Goal: Transaction & Acquisition: Subscribe to service/newsletter

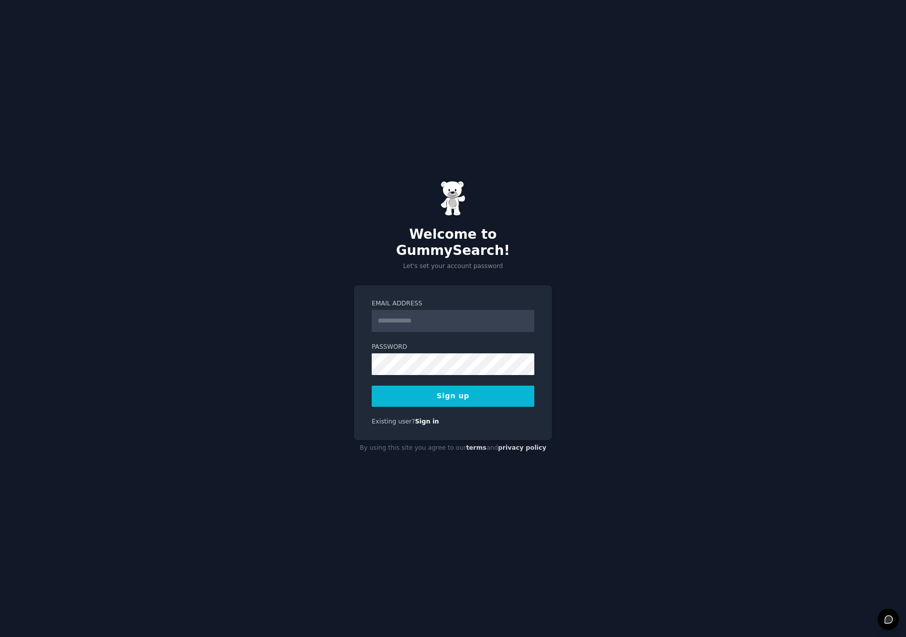
click at [407, 310] on input "Email Address" at bounding box center [453, 321] width 163 height 22
type input "**********"
click at [425, 390] on button "Sign up" at bounding box center [453, 396] width 163 height 21
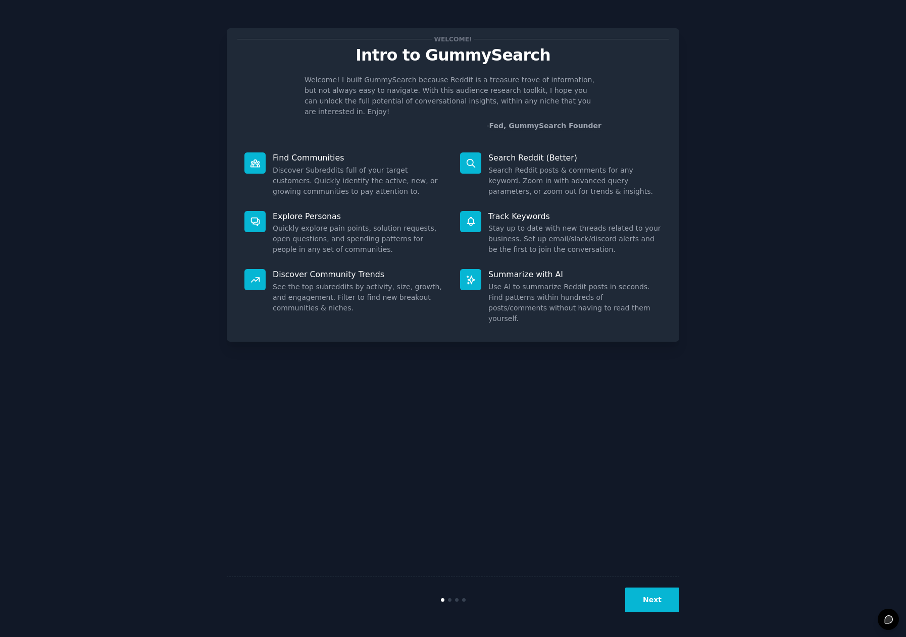
click at [646, 597] on button "Next" at bounding box center [652, 600] width 54 height 25
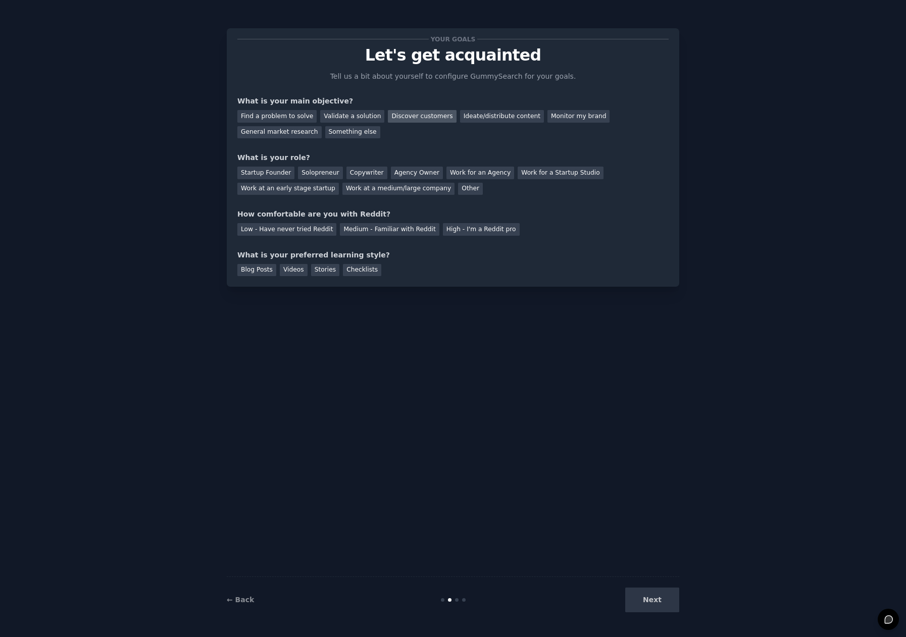
click at [395, 114] on div "Discover customers" at bounding box center [422, 116] width 68 height 13
click at [250, 171] on div "Startup Founder" at bounding box center [265, 173] width 57 height 13
click at [265, 235] on div "Low - Have never tried Reddit" at bounding box center [286, 229] width 99 height 13
click at [345, 267] on div "Checklists" at bounding box center [362, 270] width 38 height 13
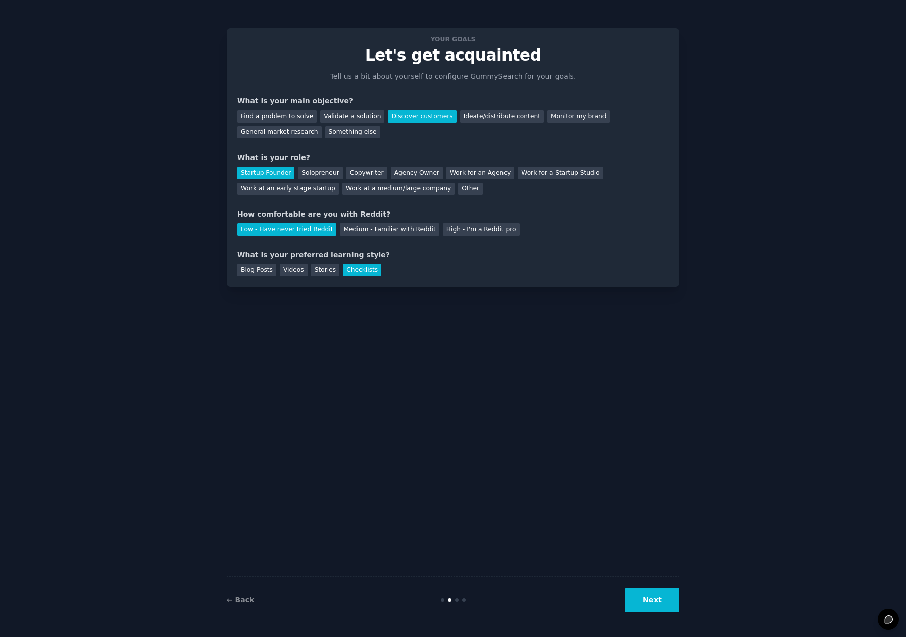
click at [665, 604] on button "Next" at bounding box center [652, 600] width 54 height 25
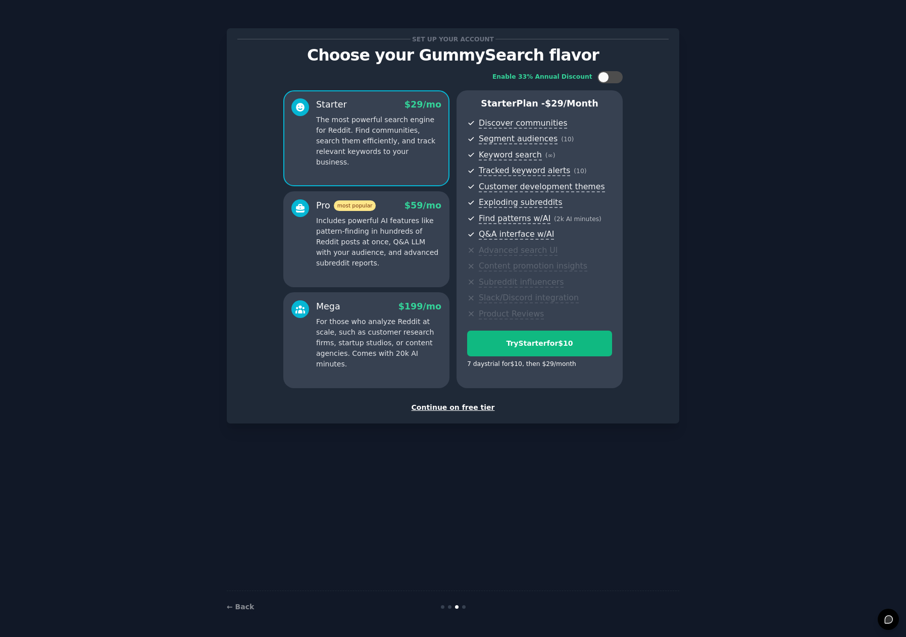
click at [450, 409] on div "Continue on free tier" at bounding box center [452, 408] width 431 height 11
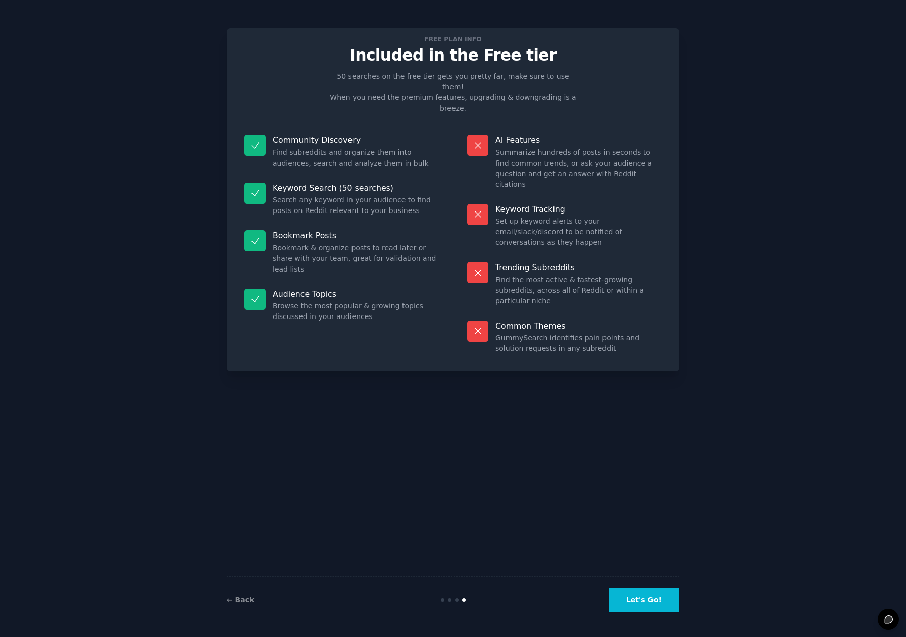
click at [633, 601] on button "Let's Go!" at bounding box center [644, 600] width 71 height 25
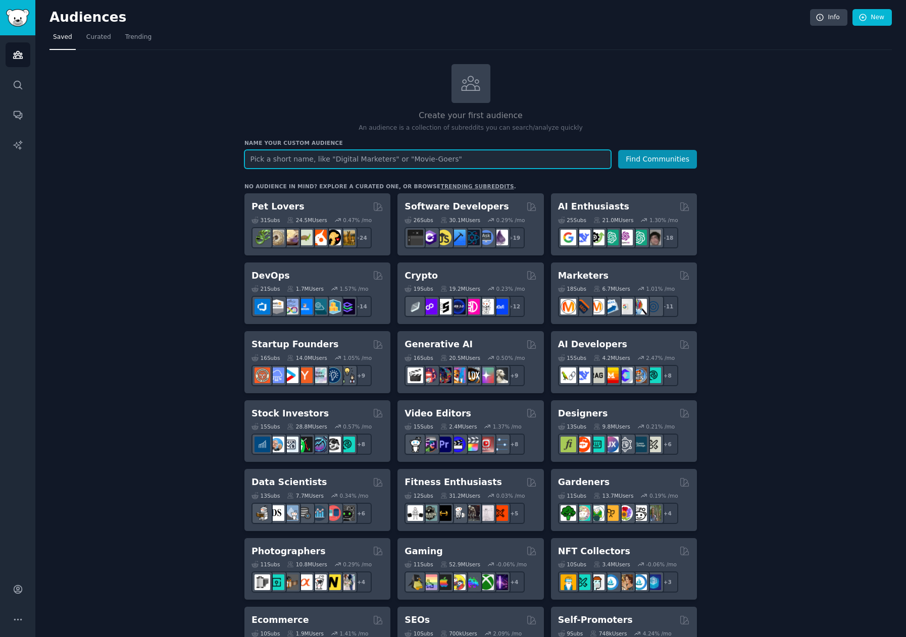
click at [546, 160] on input "text" at bounding box center [427, 159] width 367 height 19
type input "wedding vendors"
click at [618, 150] on button "Find Communities" at bounding box center [657, 159] width 79 height 19
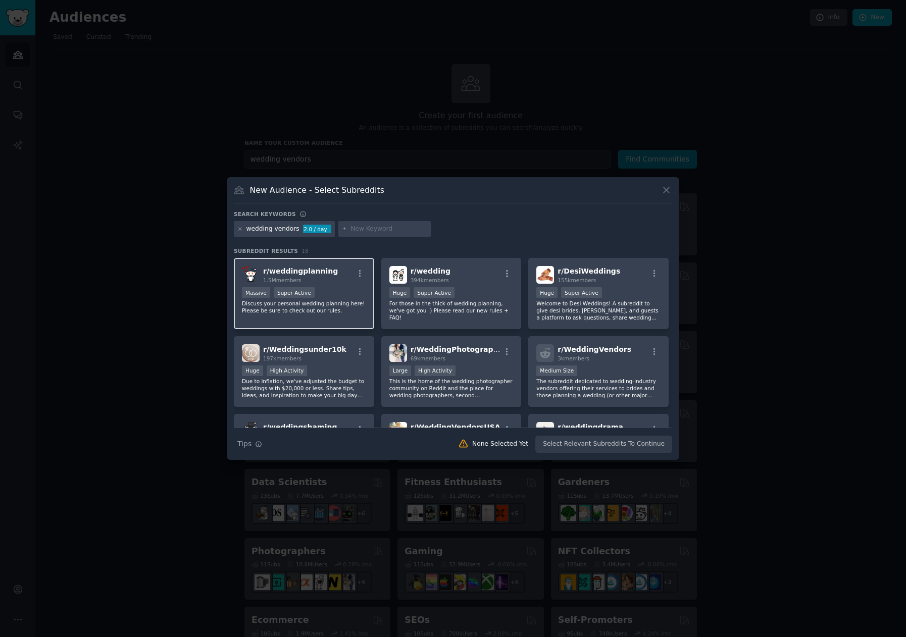
click at [324, 303] on p "Discuss your personal wedding planning here! Please be sure to check out our ru…" at bounding box center [304, 307] width 124 height 14
click at [647, 442] on button "Create Audience" at bounding box center [639, 444] width 67 height 17
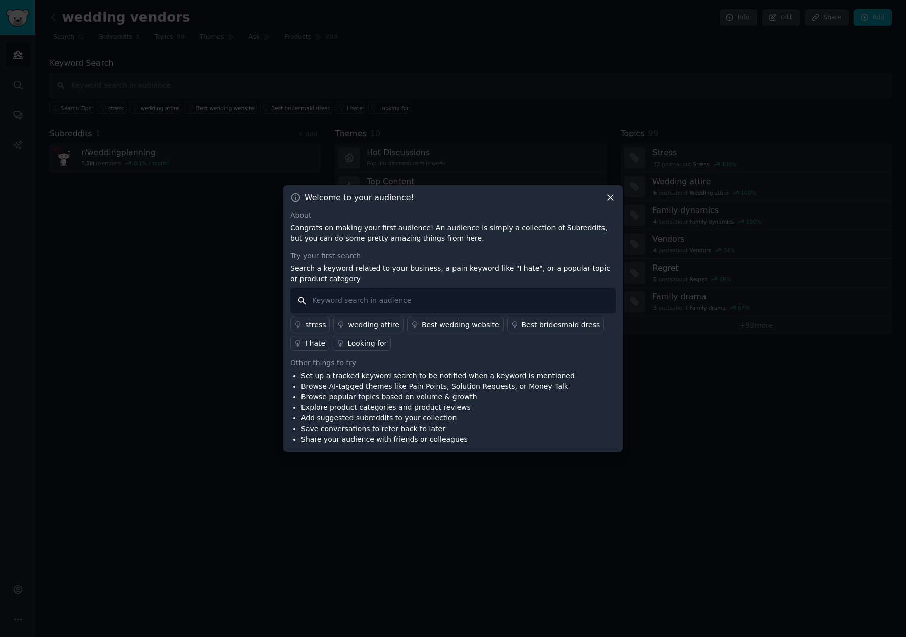
click at [550, 304] on input "text" at bounding box center [452, 301] width 325 height 26
type input "vendors"
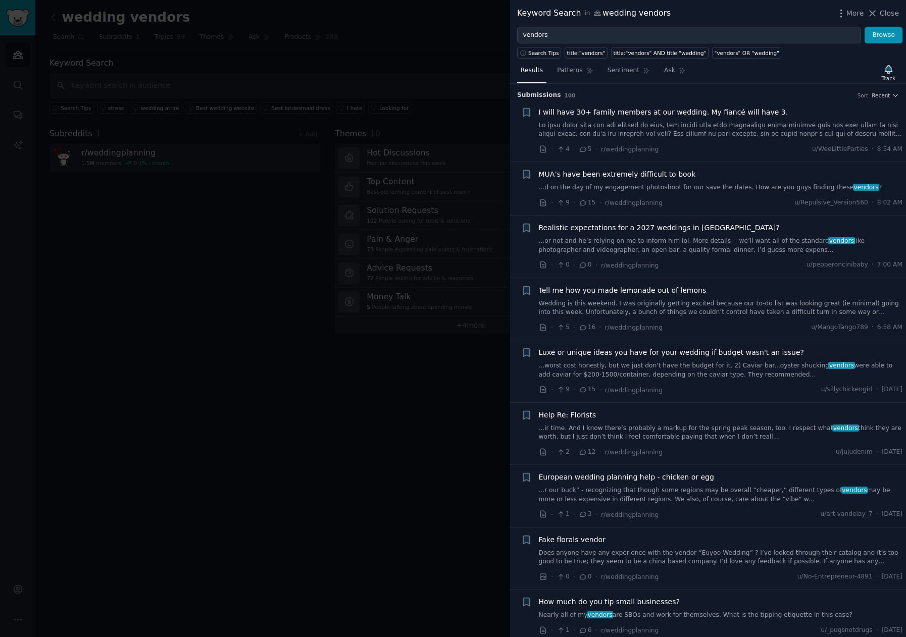
click at [900, 14] on div "Keyword Search in wedding vendors More Close" at bounding box center [708, 13] width 396 height 27
click at [895, 14] on span "Close" at bounding box center [889, 13] width 19 height 11
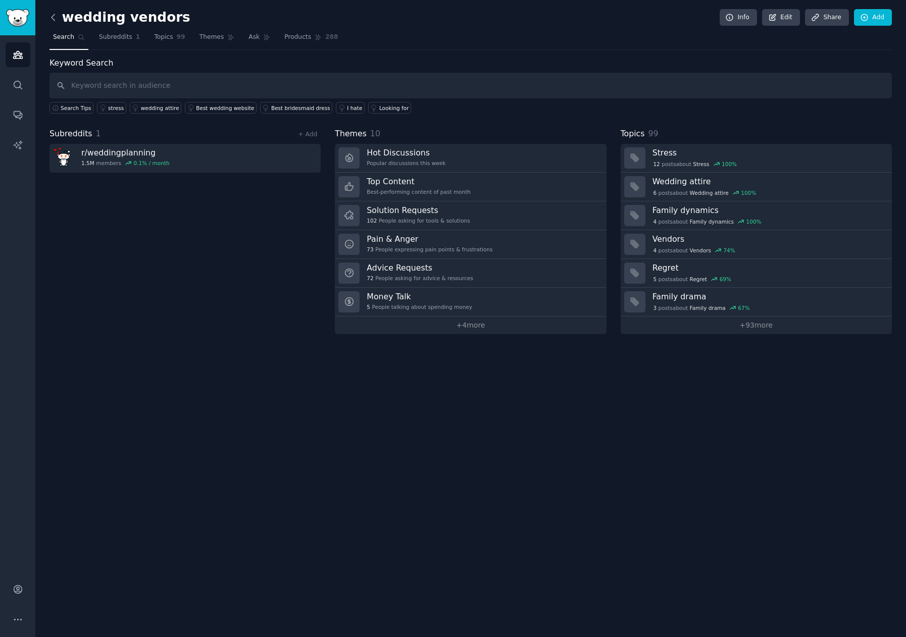
click at [53, 17] on icon at bounding box center [53, 17] width 11 height 11
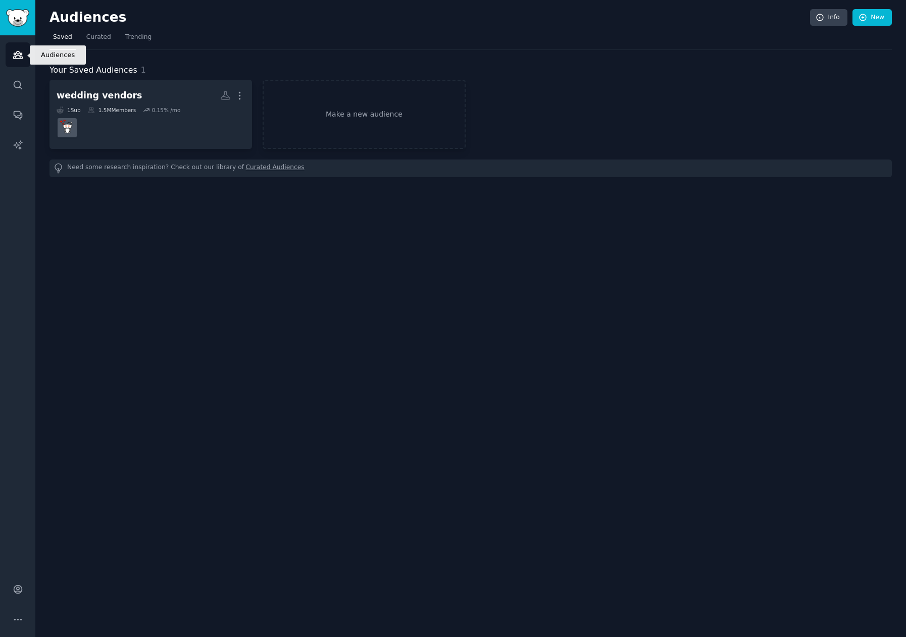
click at [14, 55] on icon "Sidebar" at bounding box center [18, 55] width 11 height 11
click at [19, 13] on img "Sidebar" at bounding box center [17, 18] width 23 height 18
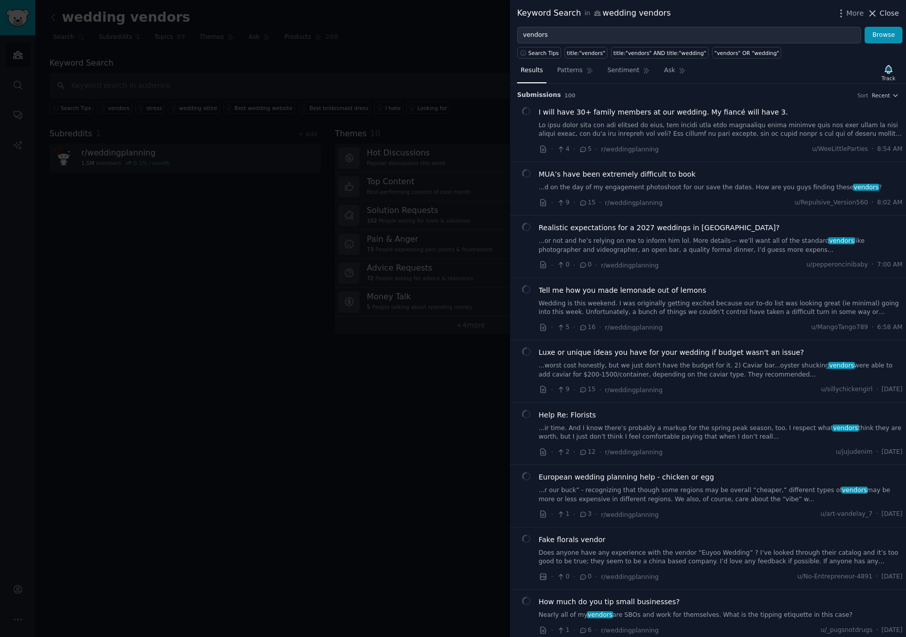
click at [891, 13] on span "Close" at bounding box center [889, 13] width 19 height 11
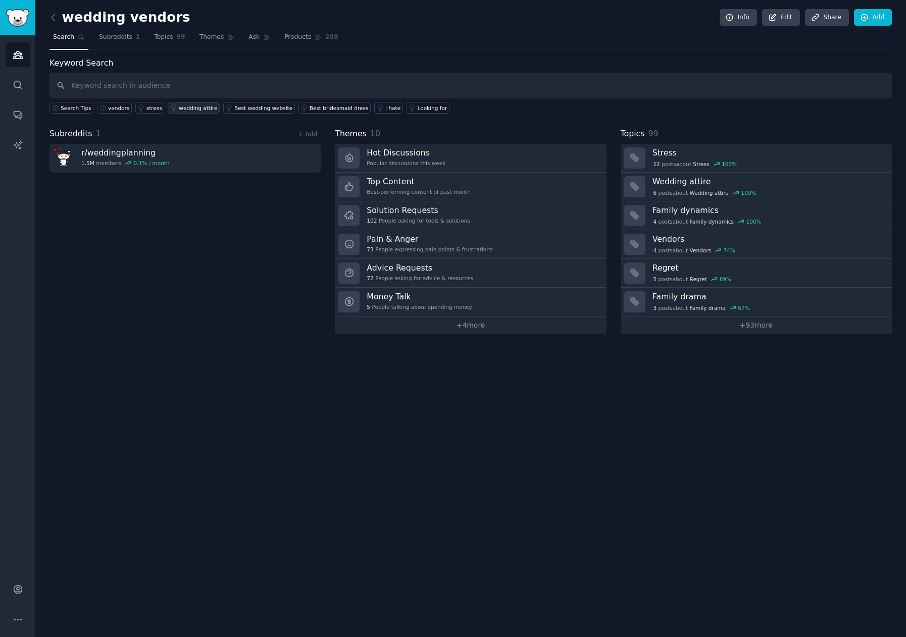
click at [179, 105] on div "wedding attire" at bounding box center [198, 108] width 38 height 7
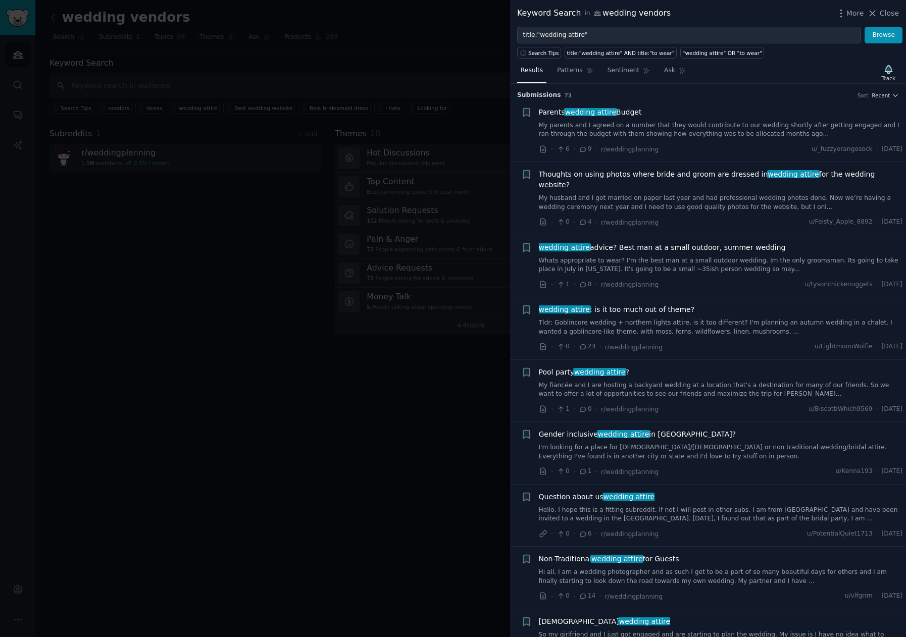
click at [635, 125] on link "My parents and I agreed on a number that they would contribute to our wedding s…" at bounding box center [721, 130] width 364 height 18
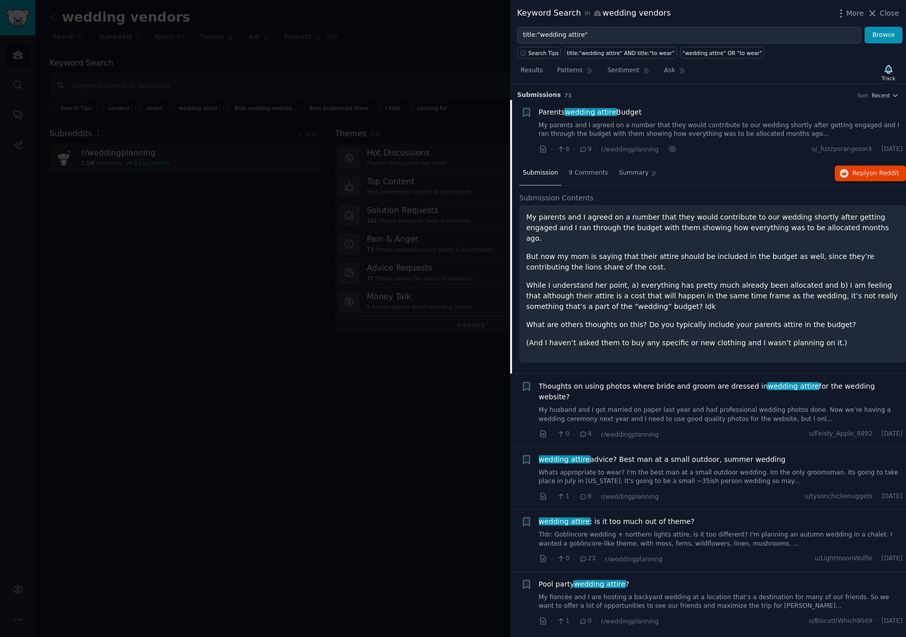
click at [738, 131] on link "My parents and I agreed on a number that they would contribute to our wedding s…" at bounding box center [721, 130] width 364 height 18
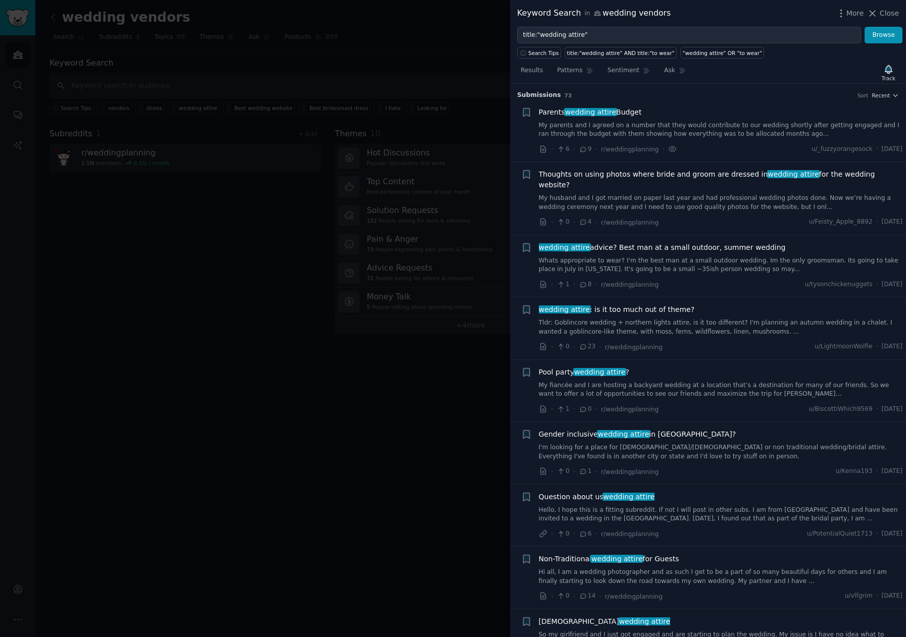
scroll to position [16, 0]
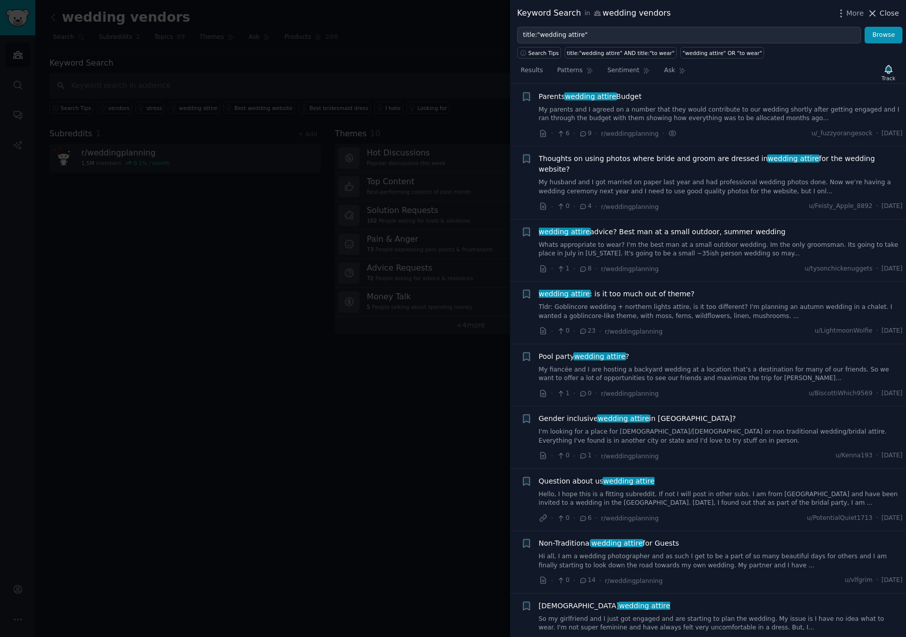
click at [894, 14] on span "Close" at bounding box center [889, 13] width 19 height 11
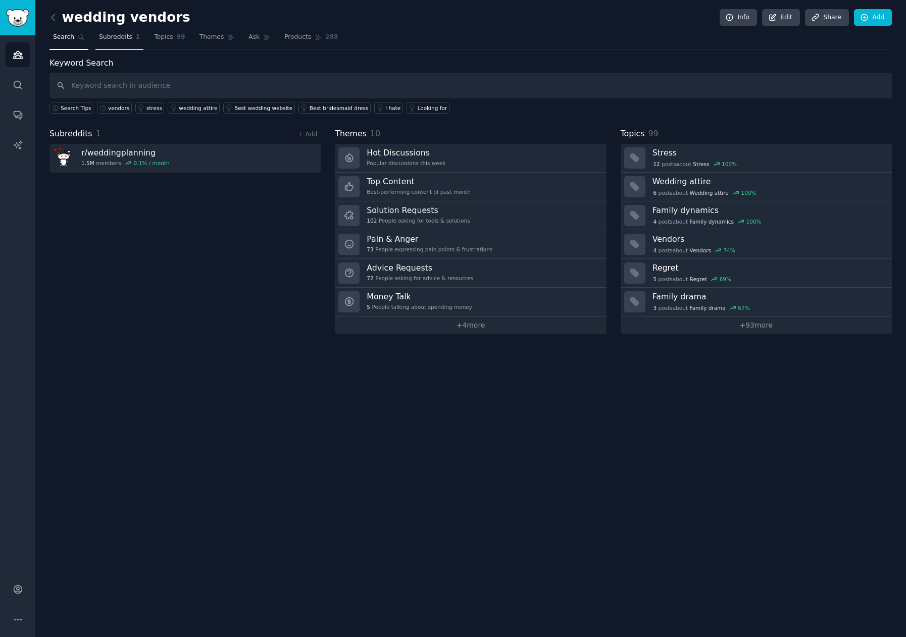
click at [110, 41] on span "Subreddits" at bounding box center [115, 37] width 33 height 9
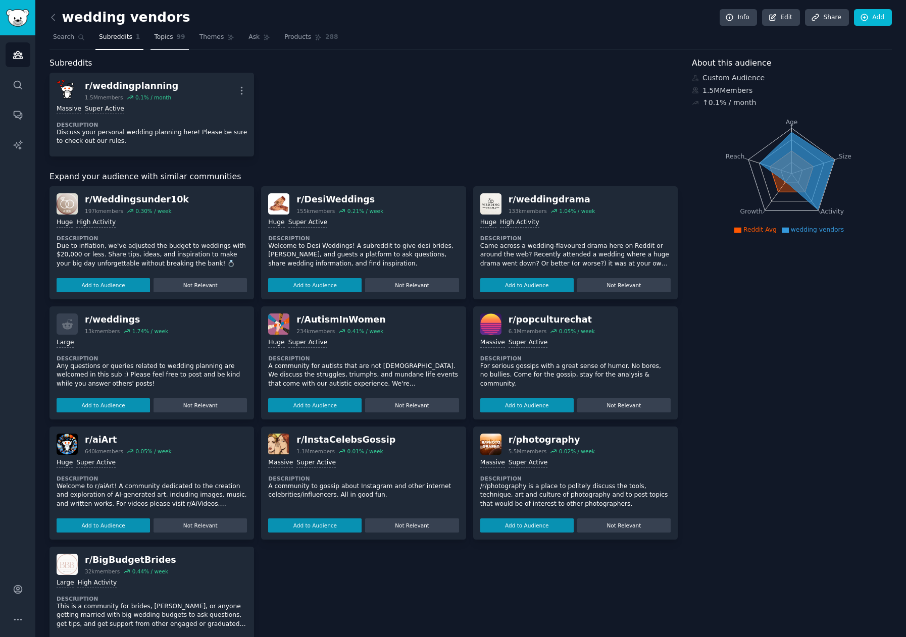
click at [177, 34] on span "99" at bounding box center [181, 37] width 9 height 9
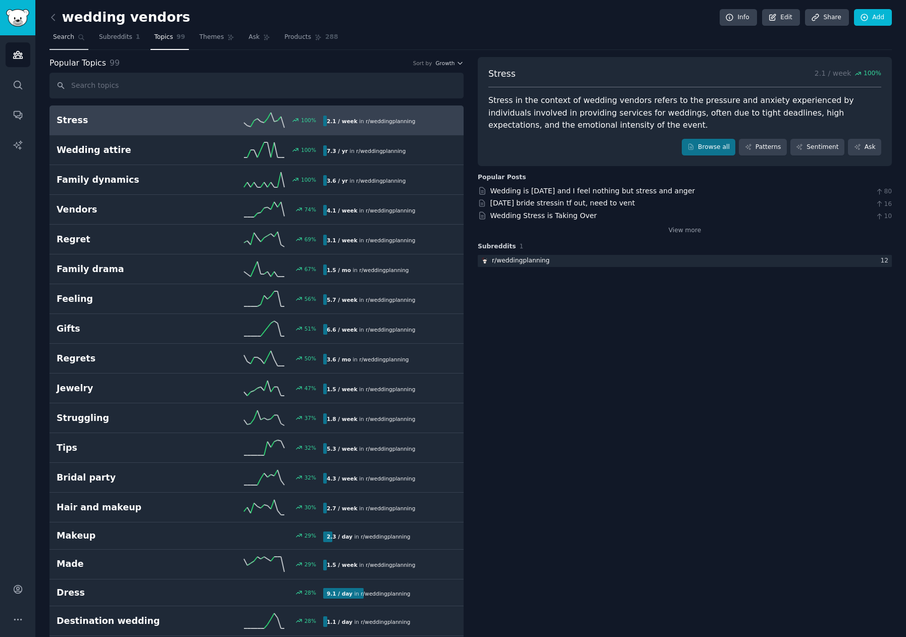
click at [63, 42] on link "Search" at bounding box center [69, 39] width 39 height 21
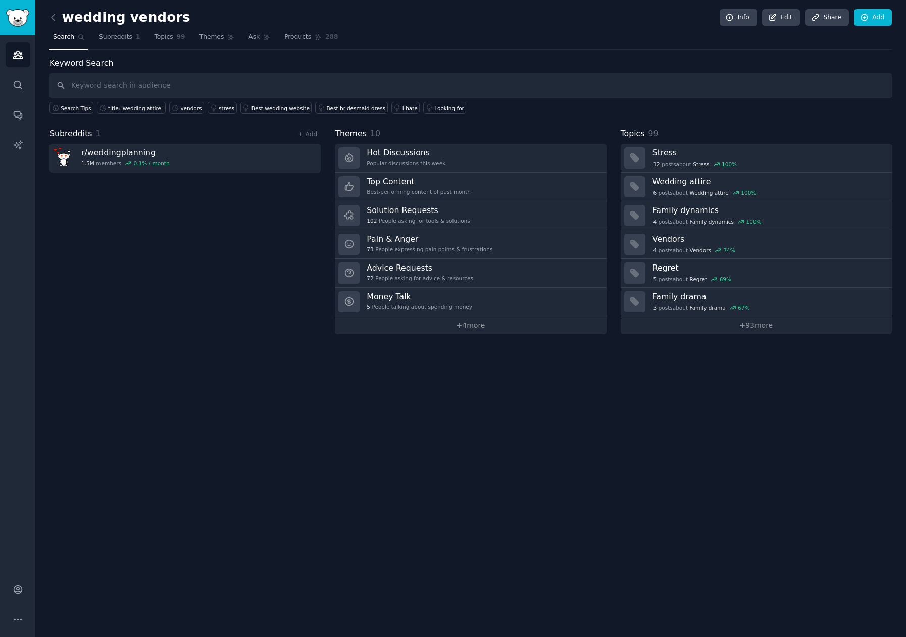
click at [104, 88] on input "text" at bounding box center [471, 86] width 843 height 26
type input "wedding"
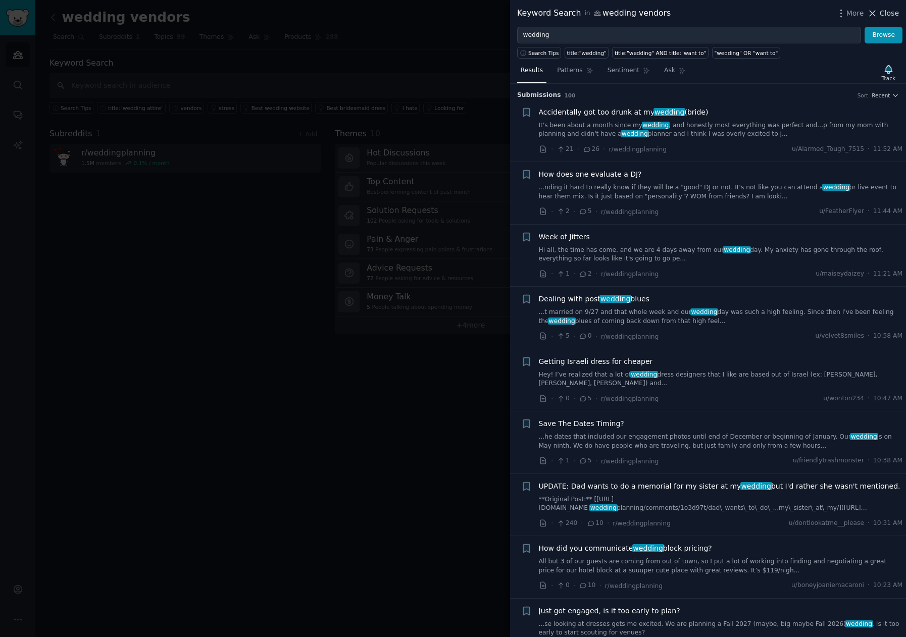
click at [893, 11] on span "Close" at bounding box center [889, 13] width 19 height 11
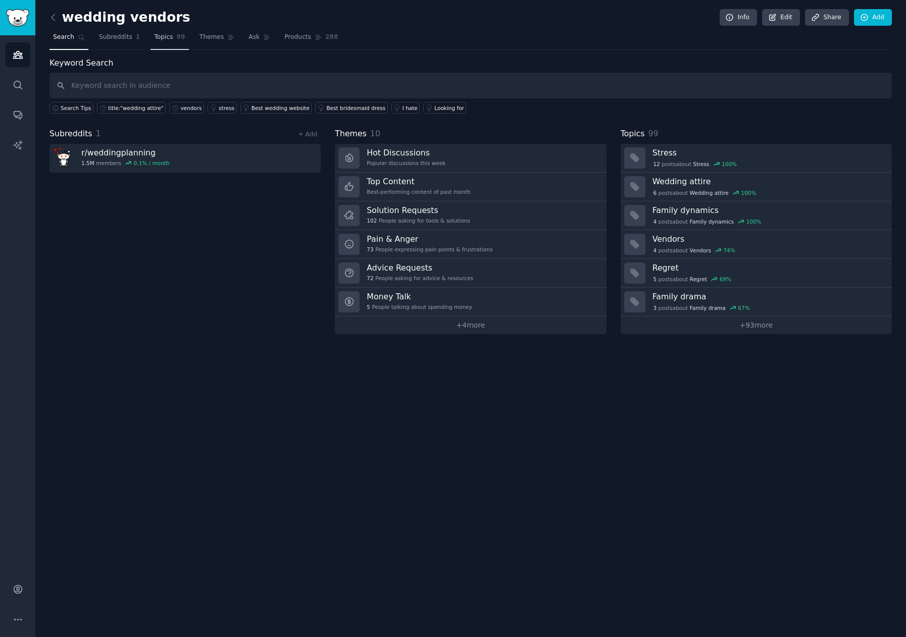
click at [161, 38] on span "Topics" at bounding box center [163, 37] width 19 height 9
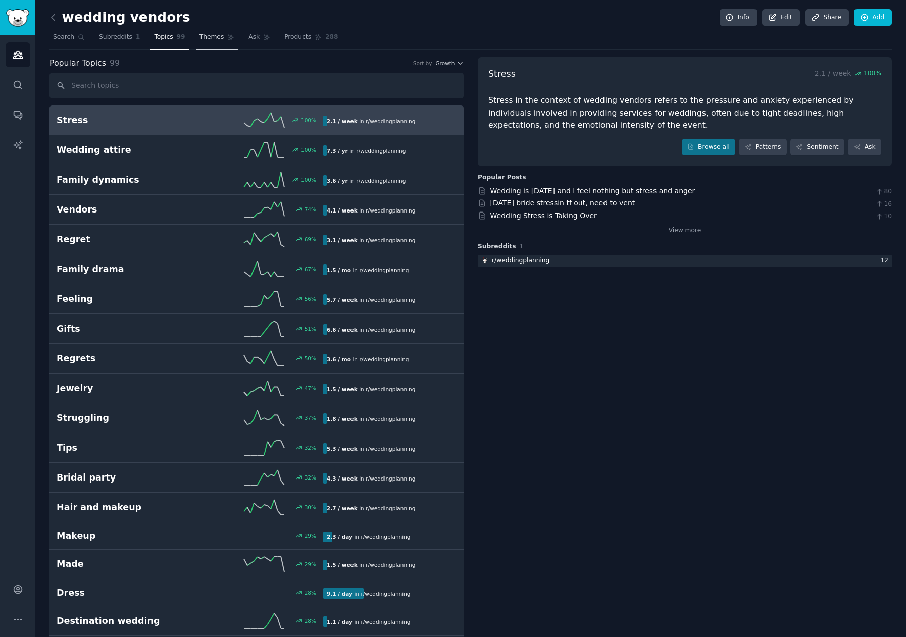
click at [200, 37] on span "Themes" at bounding box center [212, 37] width 25 height 9
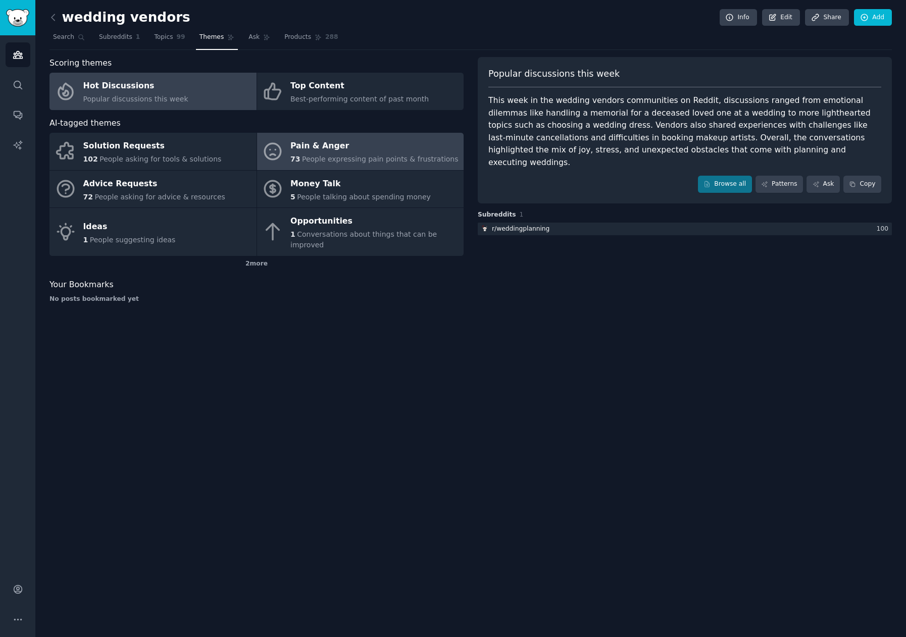
click at [344, 158] on span "People expressing pain points & frustrations" at bounding box center [380, 159] width 157 height 8
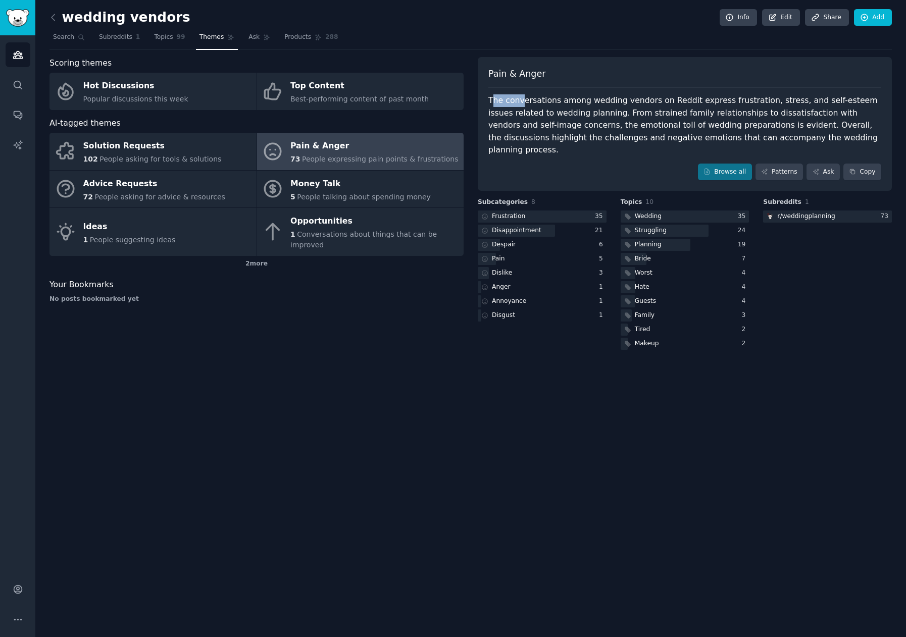
drag, startPoint x: 490, startPoint y: 99, endPoint x: 519, endPoint y: 100, distance: 28.3
click at [519, 100] on div "The conversations among wedding vendors on Reddit express frustration, stress, …" at bounding box center [684, 125] width 393 height 62
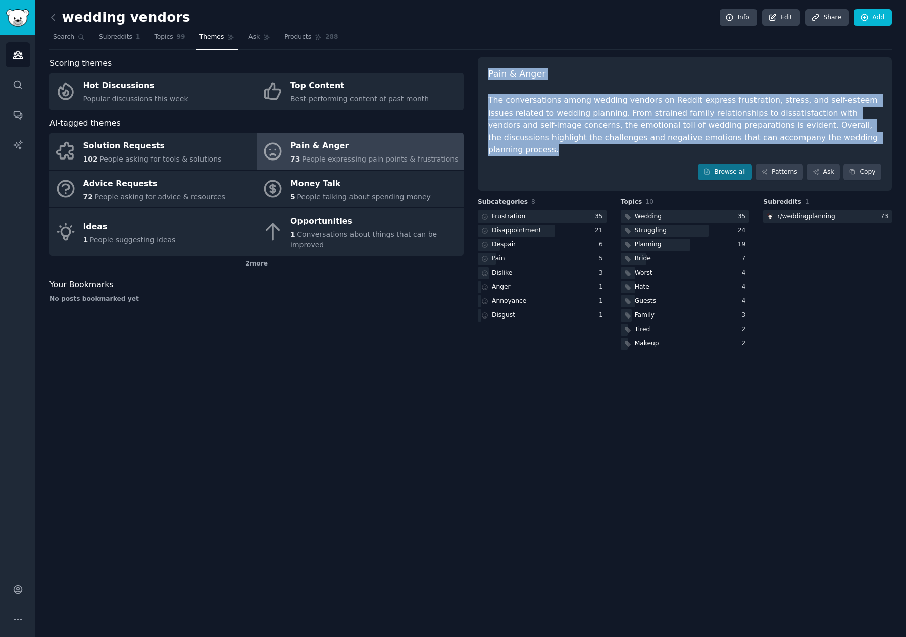
drag, startPoint x: 796, startPoint y: 138, endPoint x: 484, endPoint y: 71, distance: 318.2
click at [484, 71] on div "Pain & Anger The conversations among wedding vendors on Reddit express frustrat…" at bounding box center [685, 124] width 414 height 134
copy div "Pain & Anger The conversations among wedding vendors on Reddit express frustrat…"
click at [541, 211] on div at bounding box center [542, 217] width 129 height 13
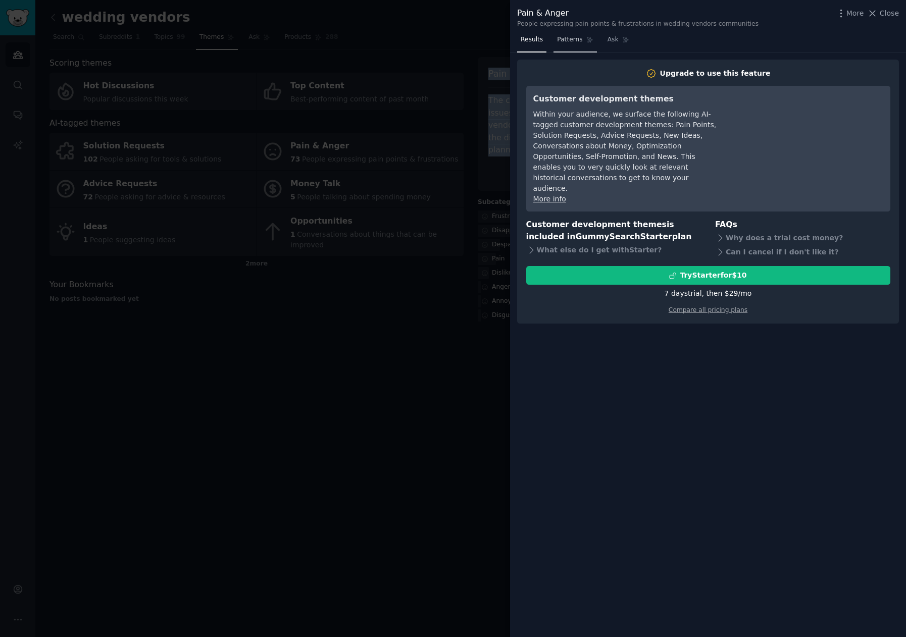
click at [564, 40] on span "Patterns" at bounding box center [569, 39] width 25 height 9
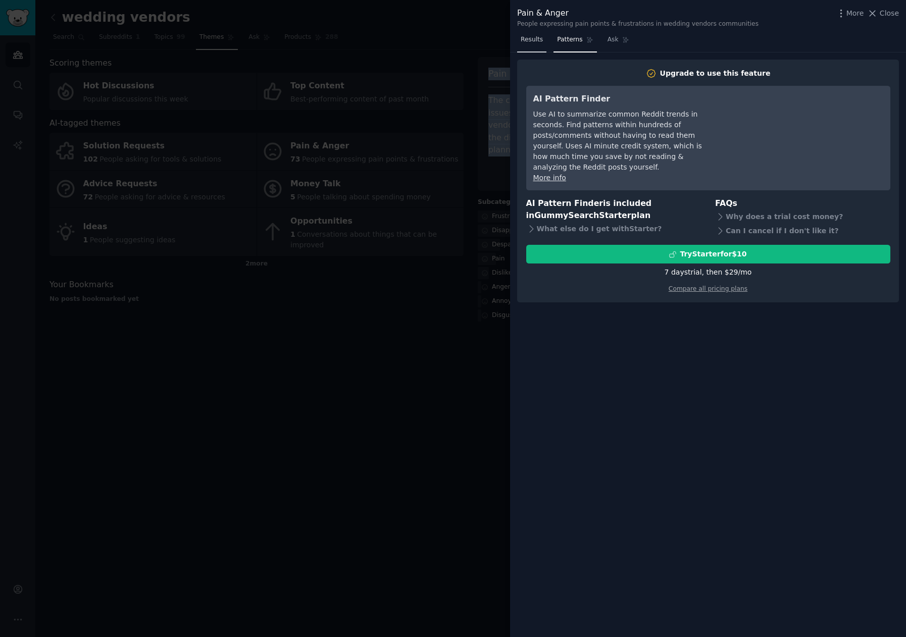
click at [528, 42] on span "Results" at bounding box center [532, 39] width 22 height 9
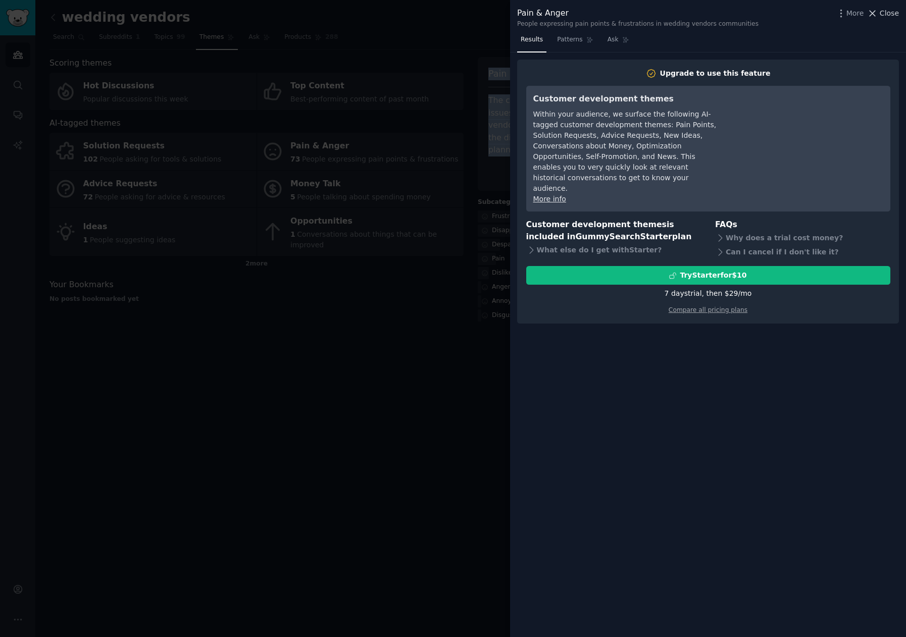
click at [885, 18] on span "Close" at bounding box center [889, 13] width 19 height 11
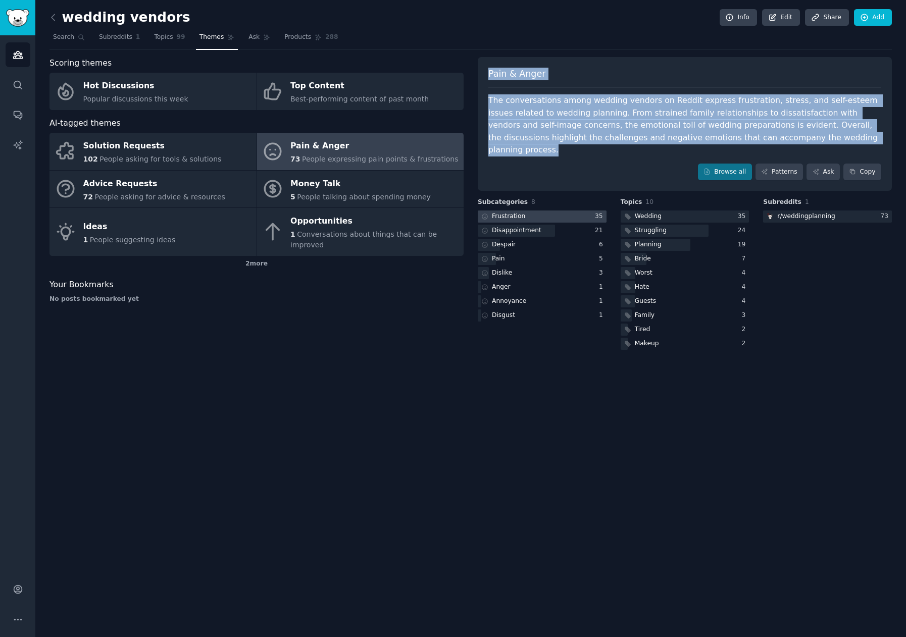
click at [542, 211] on div at bounding box center [542, 217] width 129 height 13
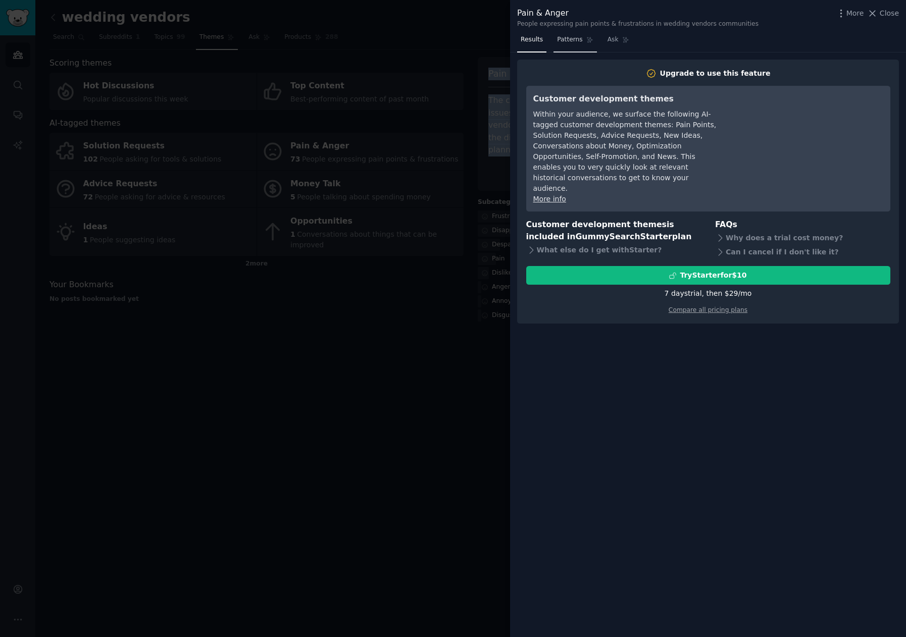
click at [573, 45] on link "Patterns" at bounding box center [575, 42] width 43 height 21
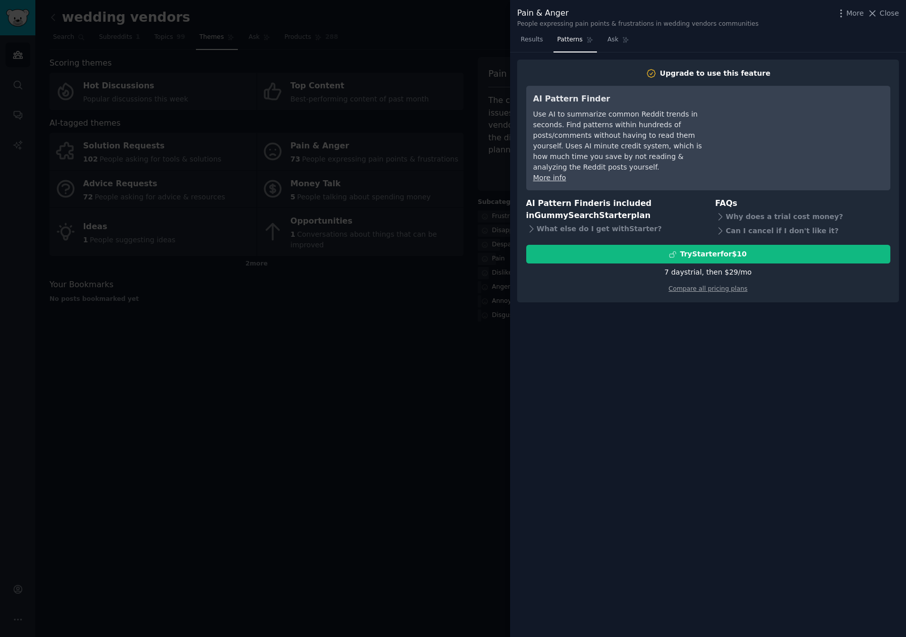
click at [729, 267] on div "7 days trial, then $ 29 /mo" at bounding box center [708, 272] width 87 height 11
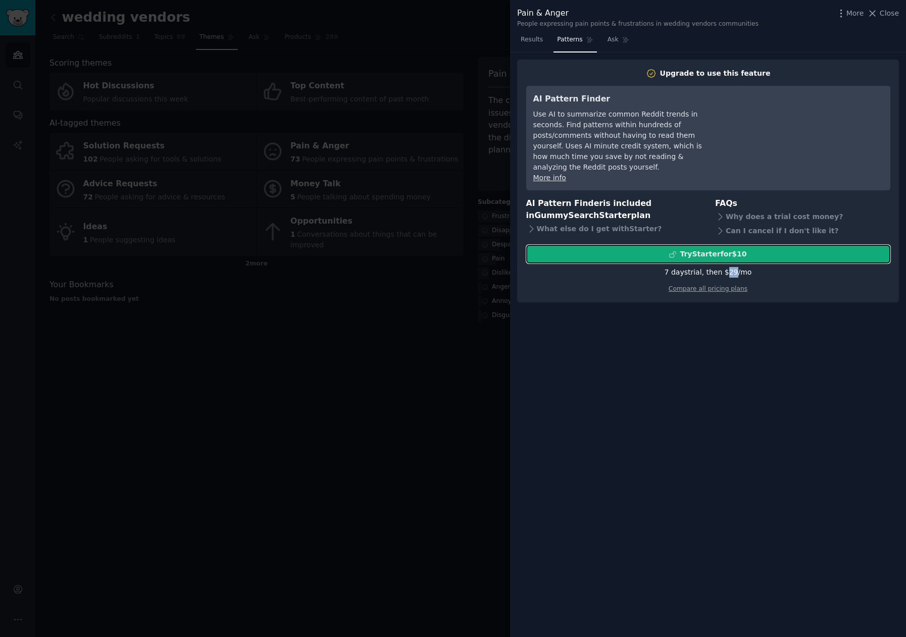
click at [735, 249] on div "Try Starter for $10" at bounding box center [713, 254] width 67 height 11
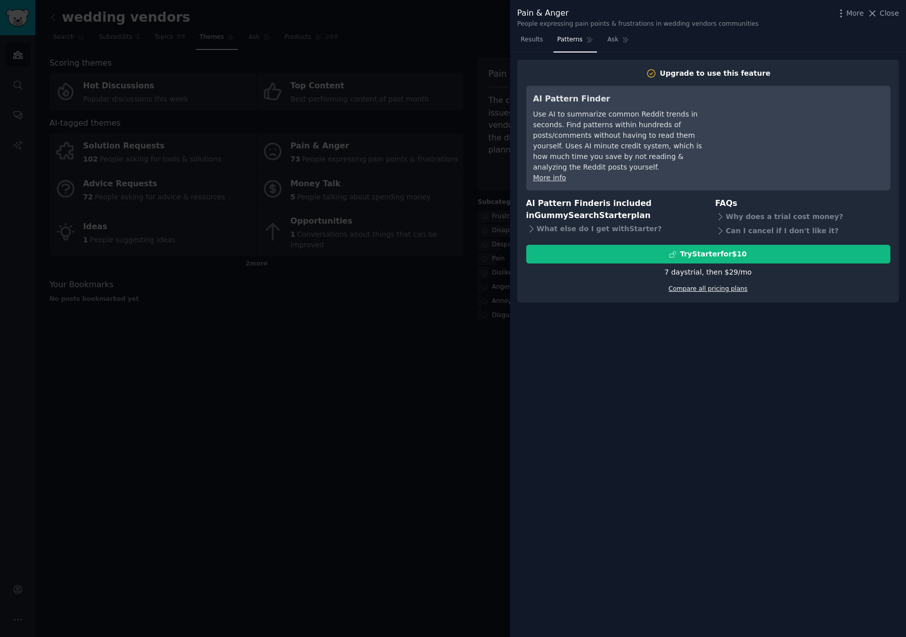
click at [728, 285] on link "Compare all pricing plans" at bounding box center [708, 288] width 79 height 7
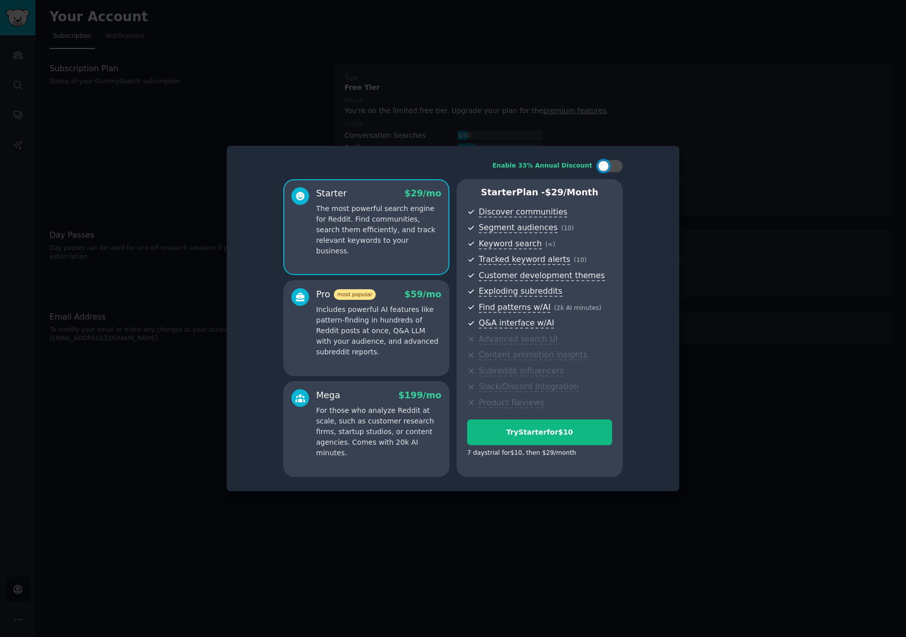
click at [405, 218] on p "The most powerful search engine for Reddit. Find communities, search them effic…" at bounding box center [378, 230] width 125 height 53
click at [389, 348] on p "Includes powerful AI features like pattern-finding in hundreds of Reddit posts …" at bounding box center [378, 331] width 125 height 53
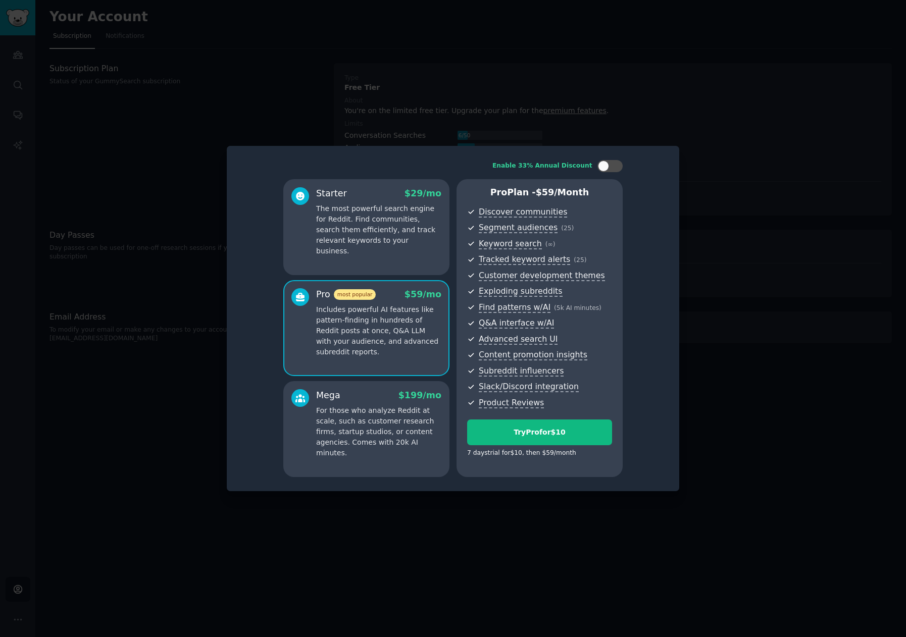
click at [387, 228] on p "The most powerful search engine for Reddit. Find communities, search them effic…" at bounding box center [378, 230] width 125 height 53
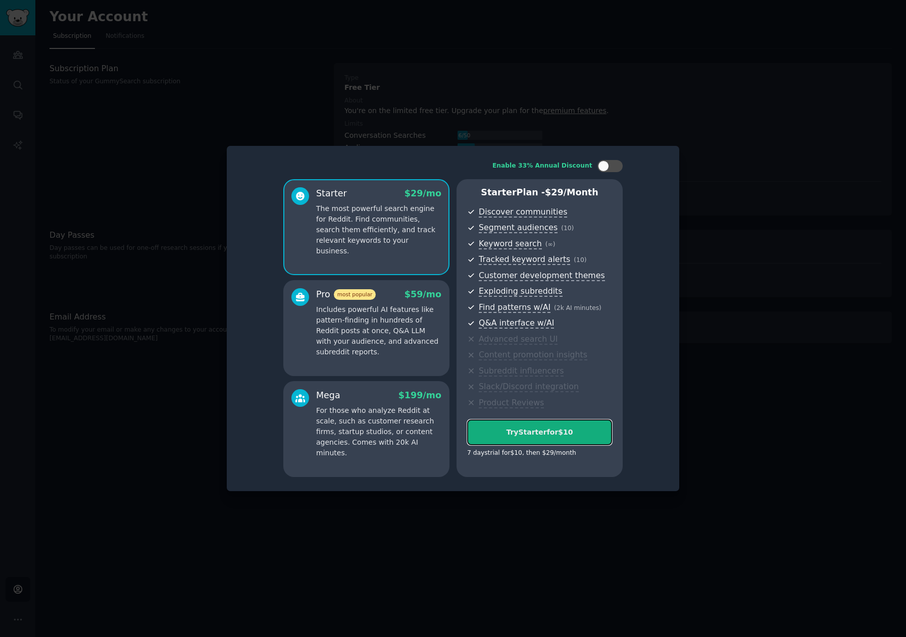
click at [553, 432] on div "Try Starter for $10" at bounding box center [540, 432] width 144 height 11
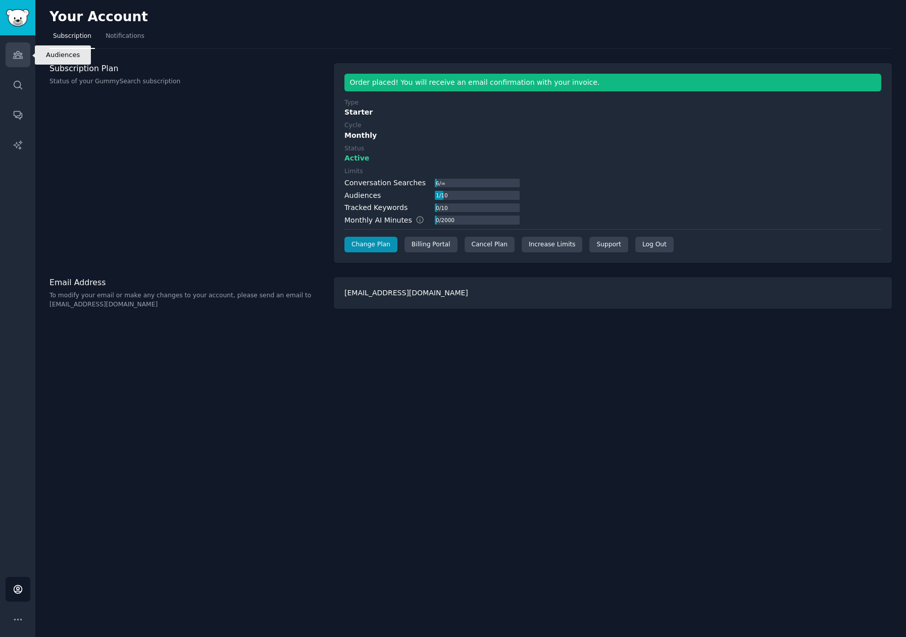
click at [24, 58] on link "Audiences" at bounding box center [18, 54] width 25 height 25
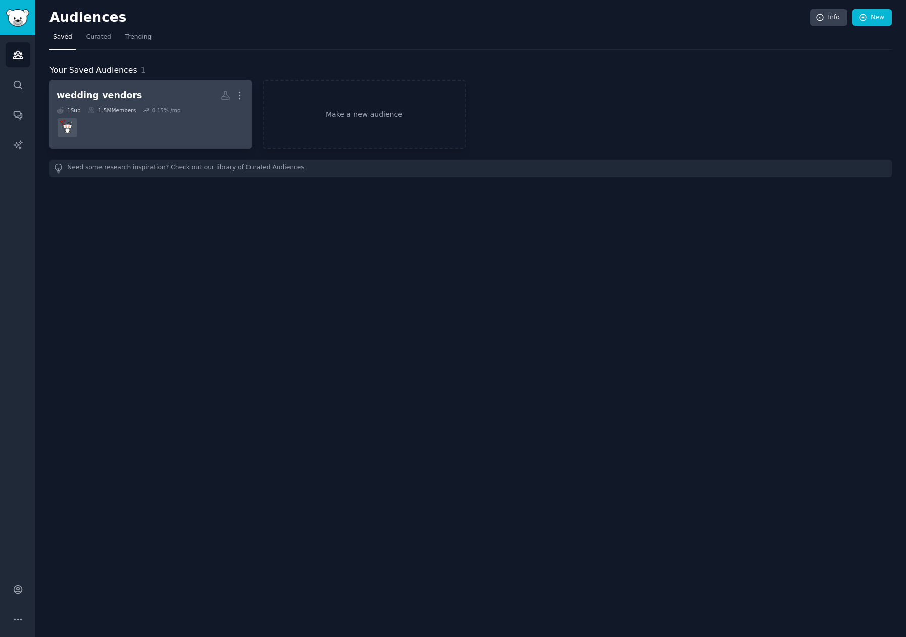
click at [124, 111] on div "1.5M Members" at bounding box center [112, 110] width 48 height 7
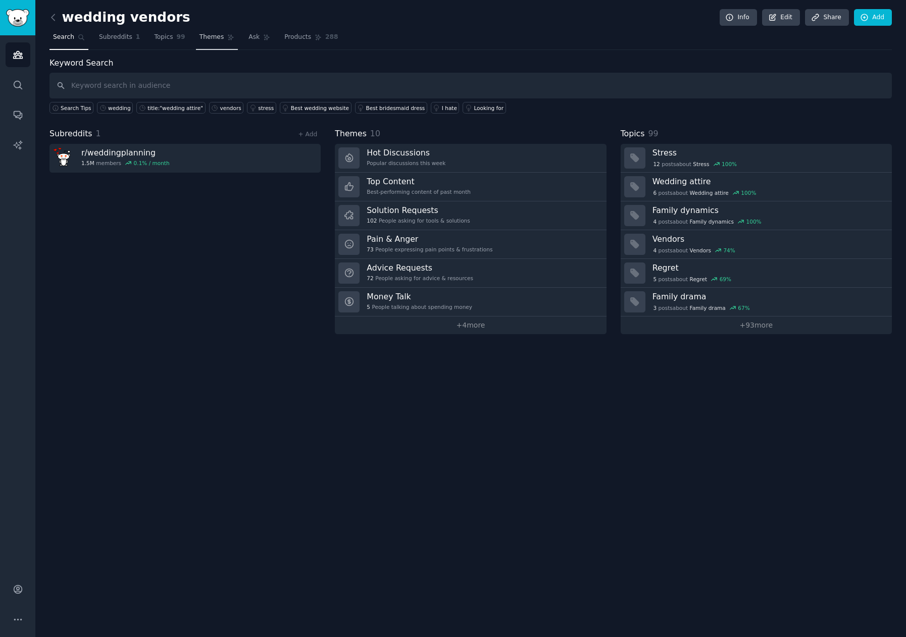
click at [213, 37] on link "Themes" at bounding box center [217, 39] width 42 height 21
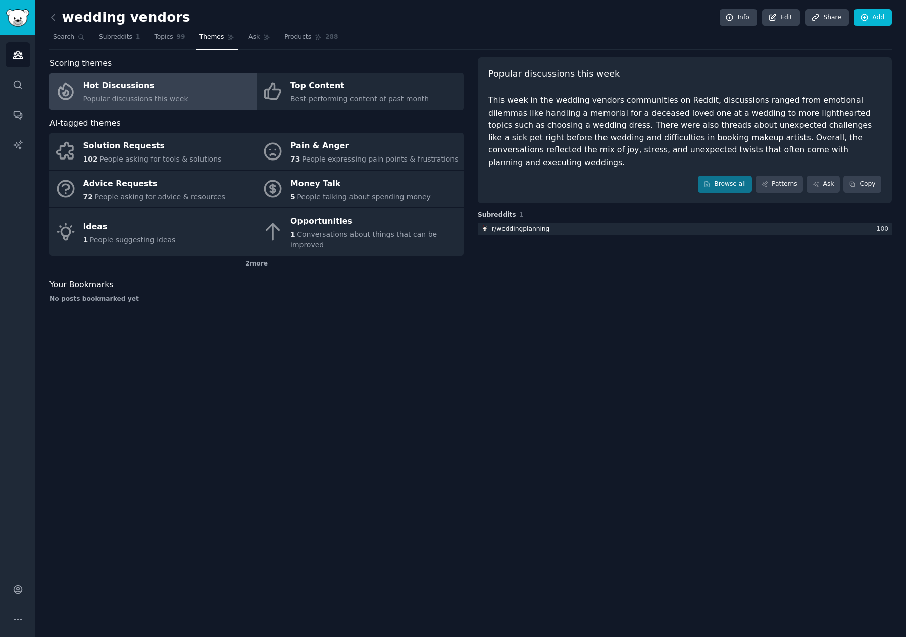
click at [199, 93] on link "Hot Discussions Popular discussions this week" at bounding box center [153, 91] width 207 height 37
click at [360, 150] on div "Pain & Anger" at bounding box center [374, 146] width 168 height 16
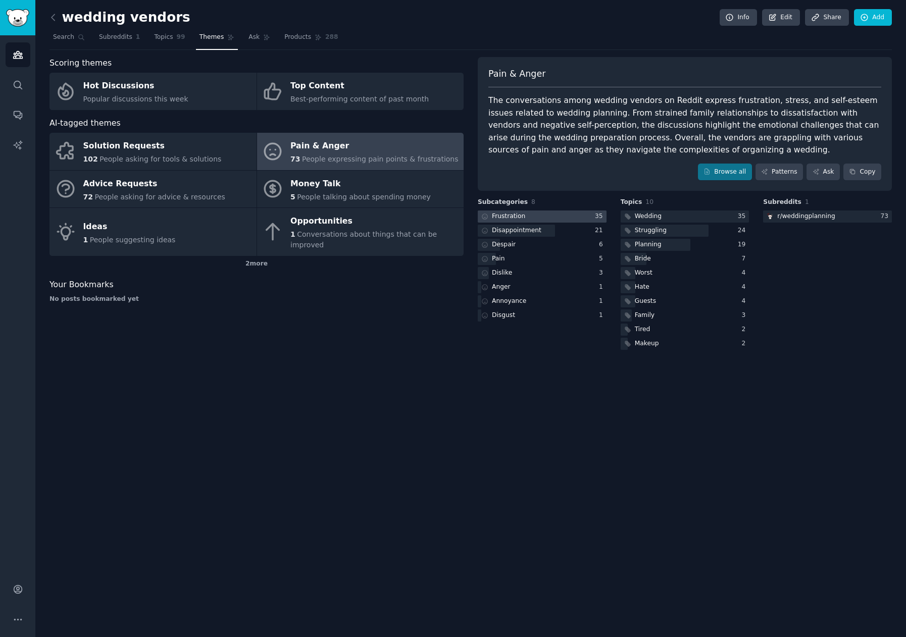
click at [555, 214] on div at bounding box center [542, 217] width 129 height 13
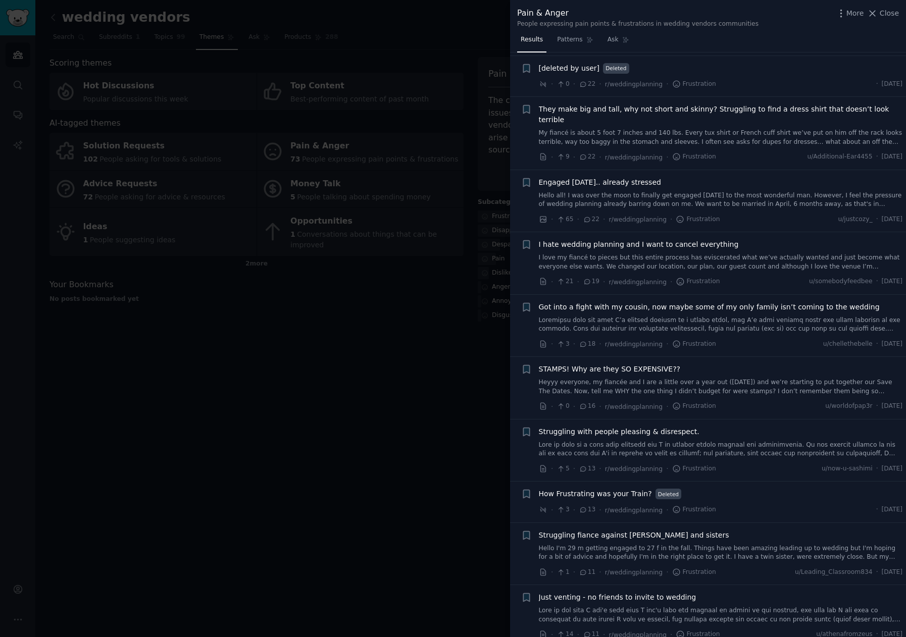
scroll to position [522, 0]
click at [786, 377] on link "Heyyy everyone, my fiancée and I are a little over a year out (10.26.26) and we…" at bounding box center [721, 386] width 364 height 18
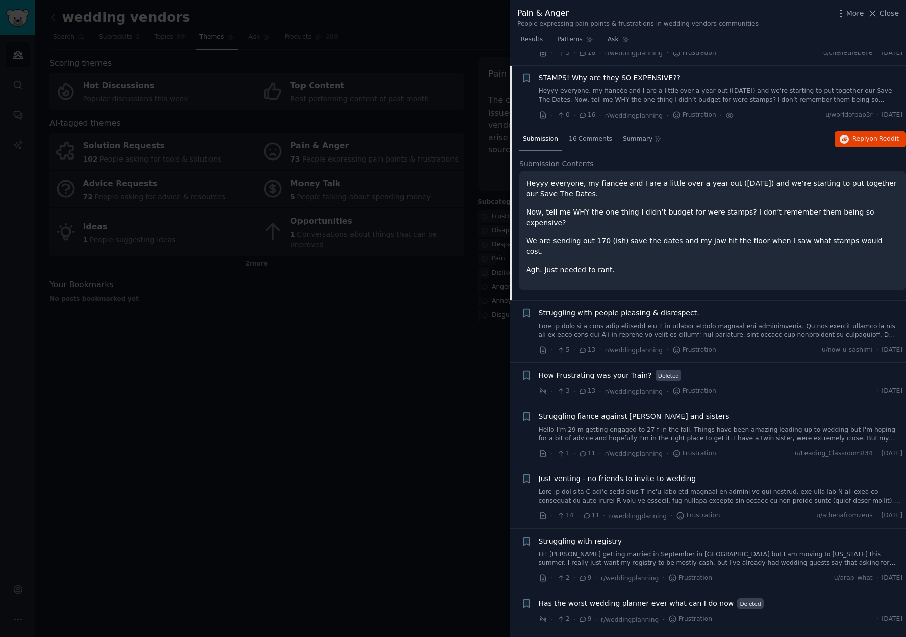
scroll to position [812, 0]
click at [866, 135] on span "Reply on Reddit" at bounding box center [876, 139] width 46 height 9
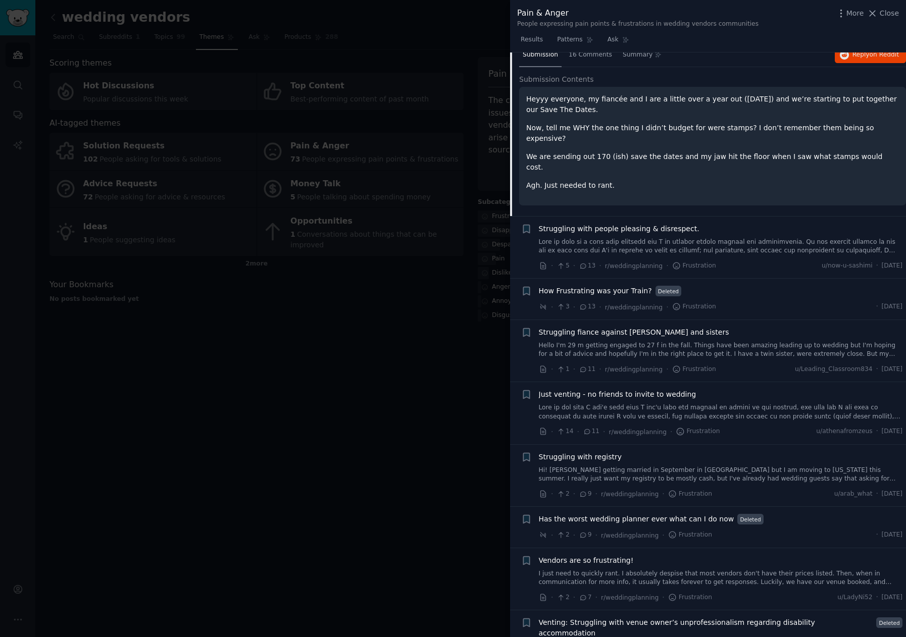
click at [752, 341] on link "Hello I'm 29 m getting engaged to 27 f in the fall. Things have been amazing le…" at bounding box center [721, 350] width 364 height 18
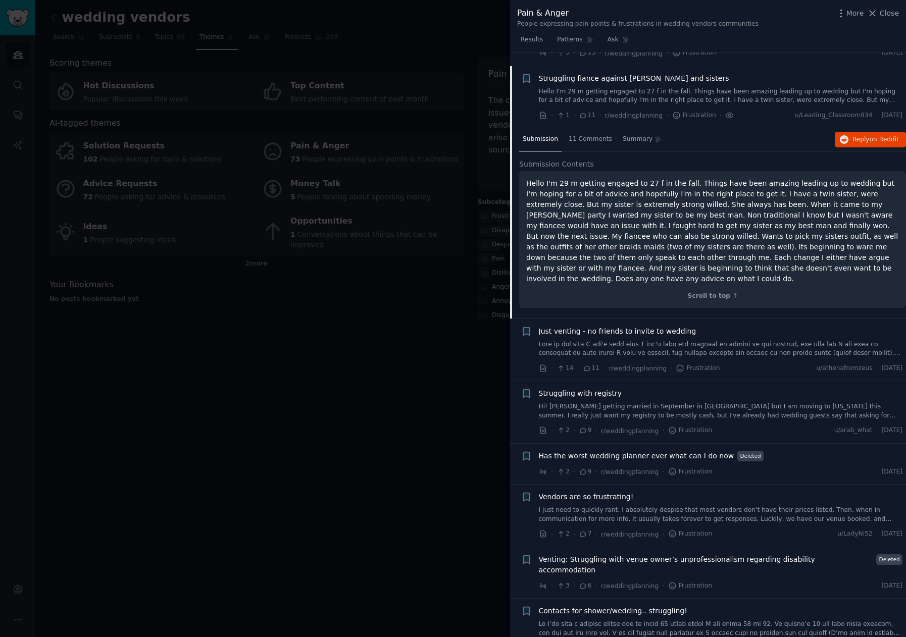
scroll to position [978, 0]
click at [860, 135] on span "Reply on Reddit" at bounding box center [876, 139] width 46 height 9
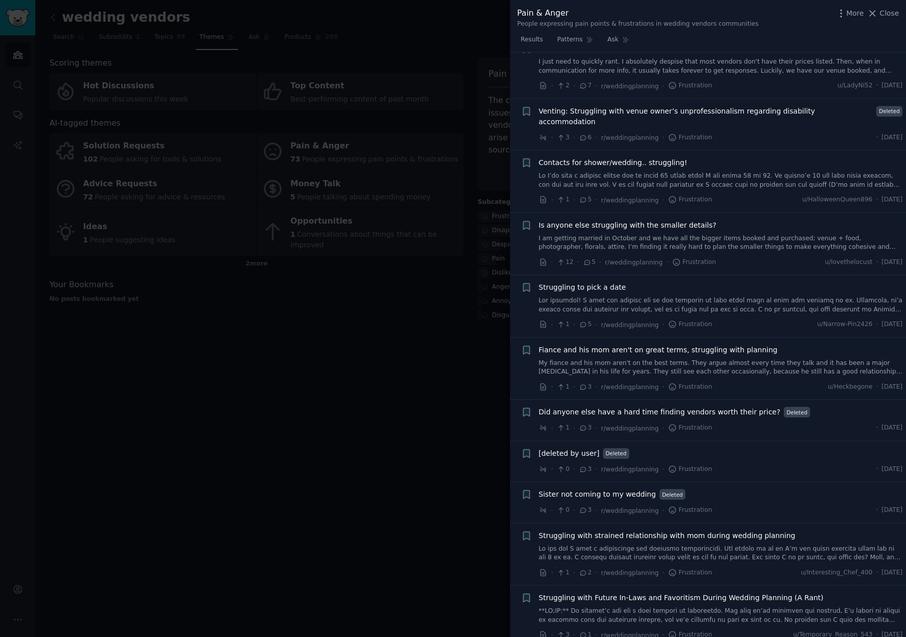
scroll to position [1433, 0]
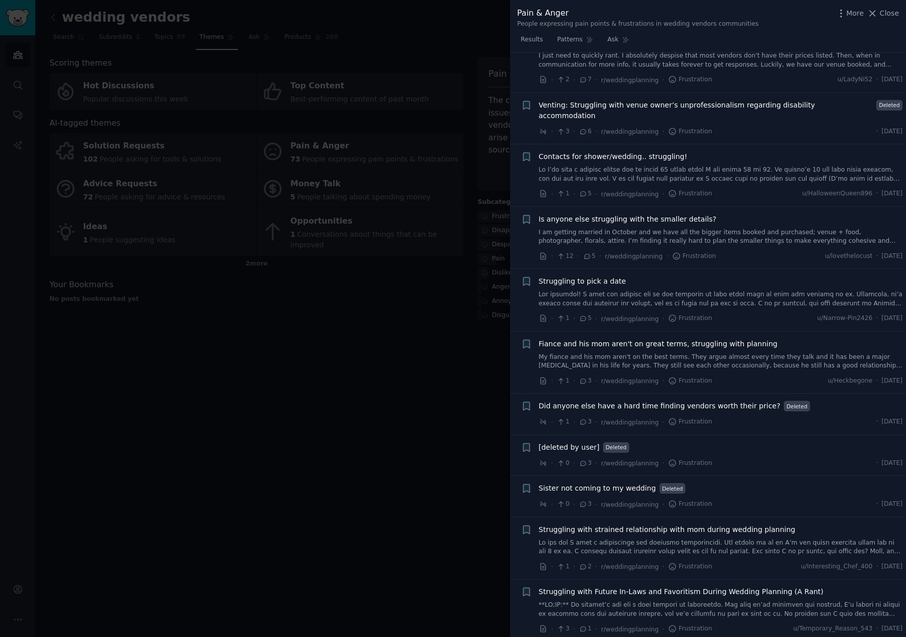
click at [762, 228] on link "I am getting married in October and we have all the bigger items booked and pur…" at bounding box center [721, 237] width 364 height 18
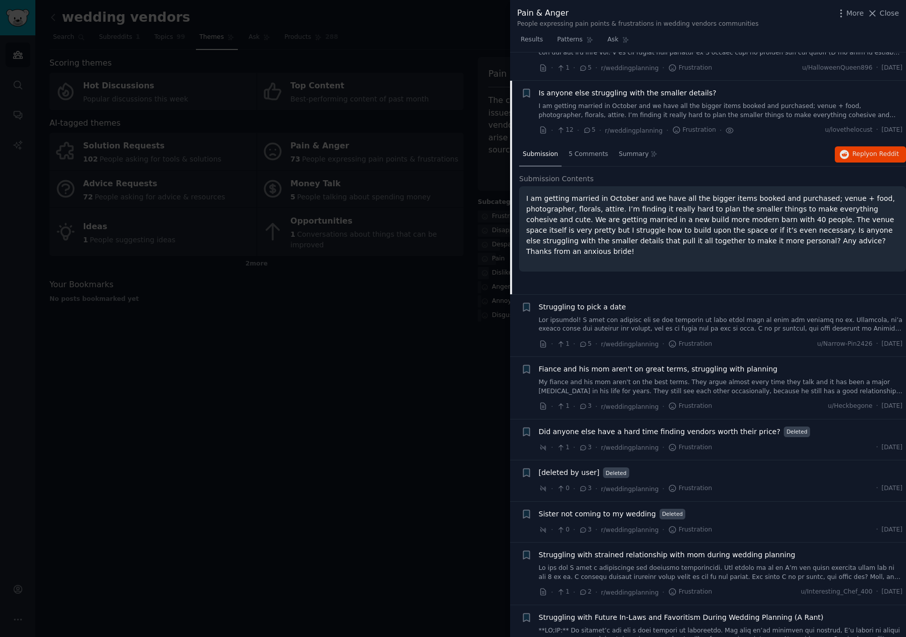
scroll to position [1371, 0]
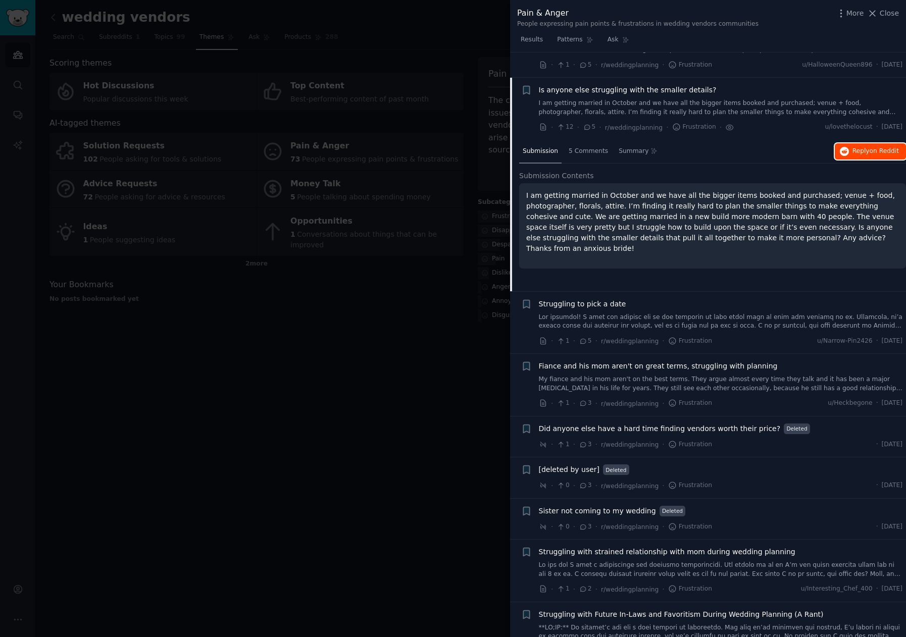
click at [864, 147] on span "Reply on Reddit" at bounding box center [876, 151] width 46 height 9
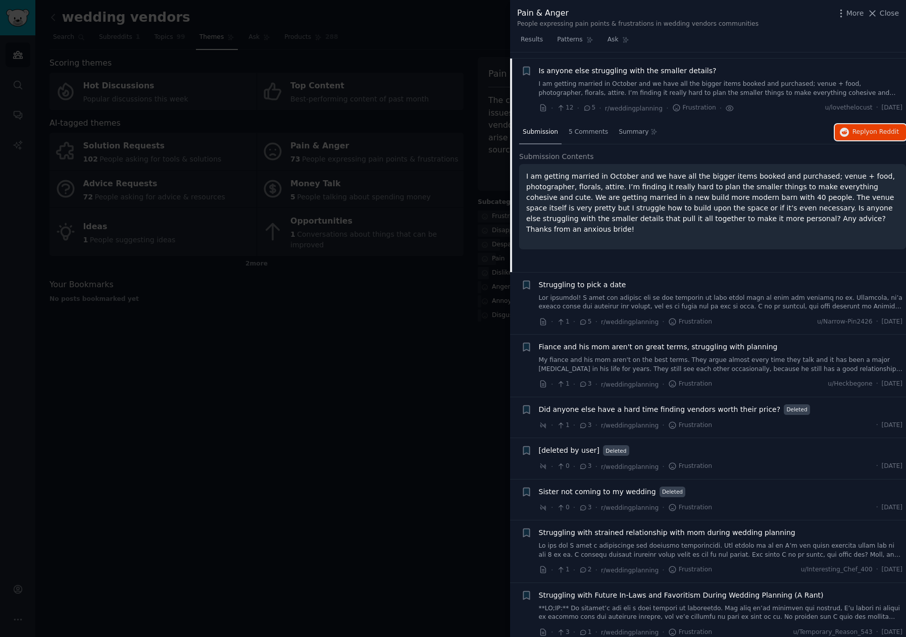
scroll to position [1498, 0]
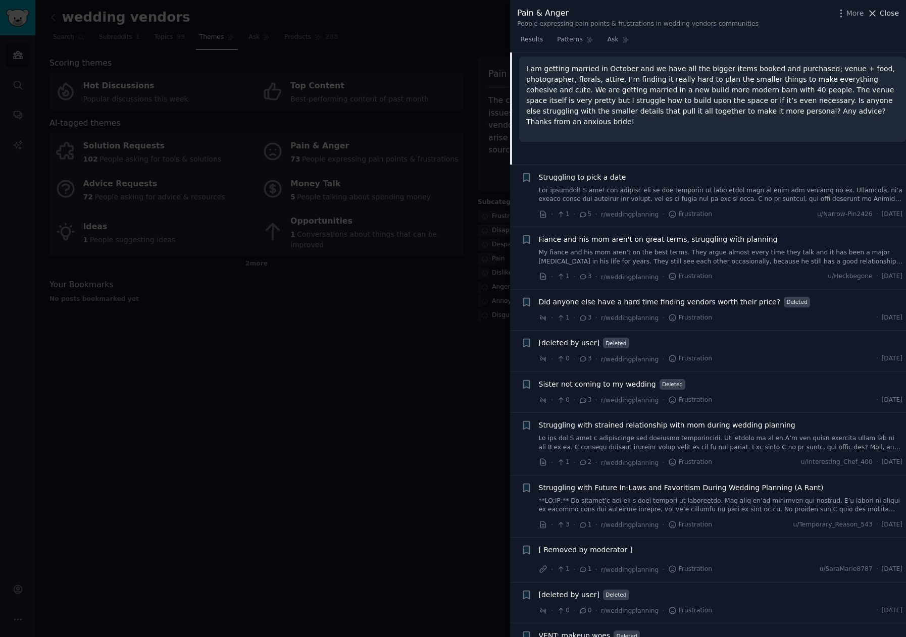
click at [895, 12] on span "Close" at bounding box center [889, 13] width 19 height 11
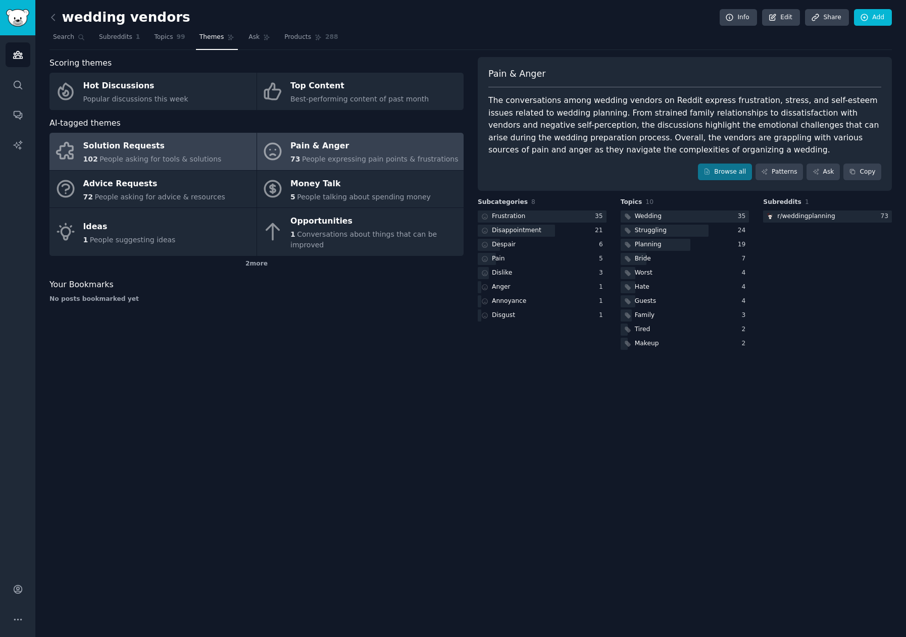
click at [148, 158] on span "People asking for tools & solutions" at bounding box center [161, 159] width 122 height 8
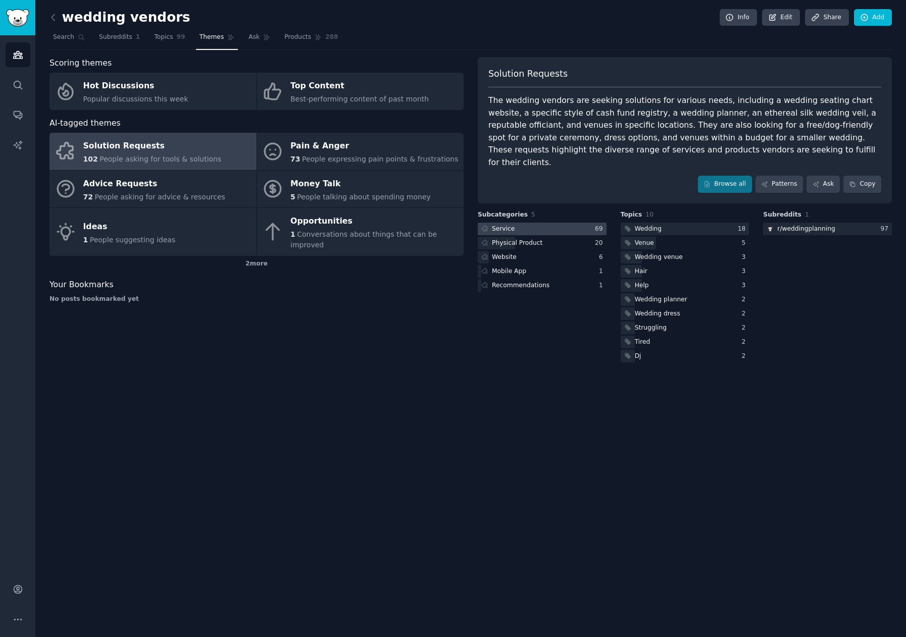
click at [565, 223] on div at bounding box center [542, 229] width 129 height 13
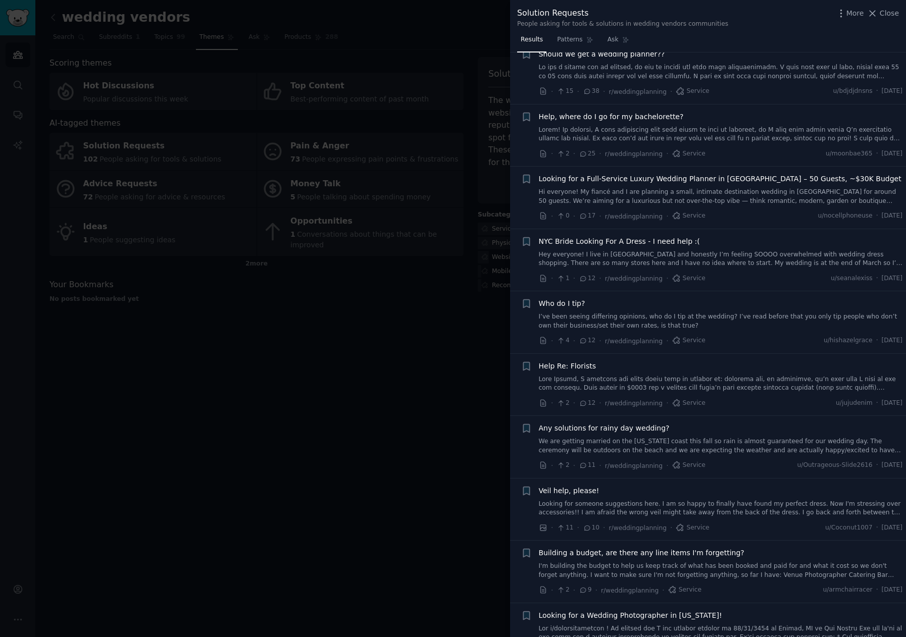
scroll to position [33, 0]
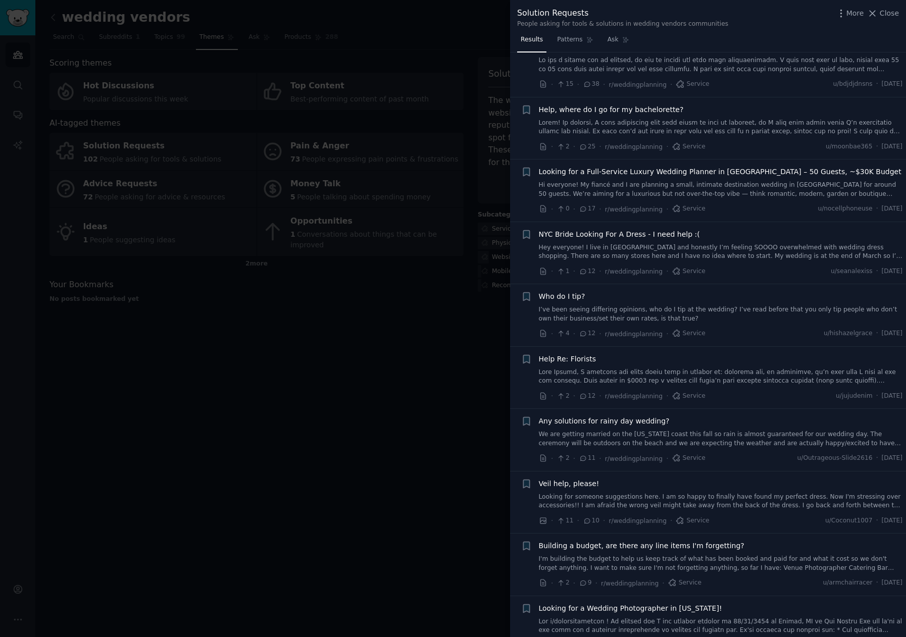
click at [755, 181] on link "Hi everyone! My fiancé and I are planning a small, intimate destination wedding…" at bounding box center [721, 190] width 364 height 18
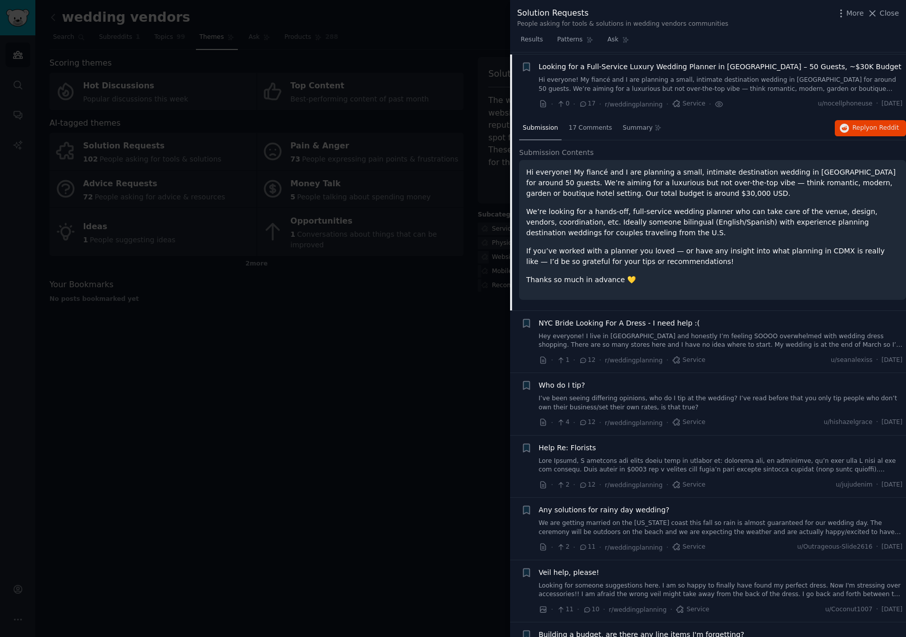
scroll to position [140, 0]
click at [892, 124] on span "on Reddit" at bounding box center [884, 125] width 29 height 7
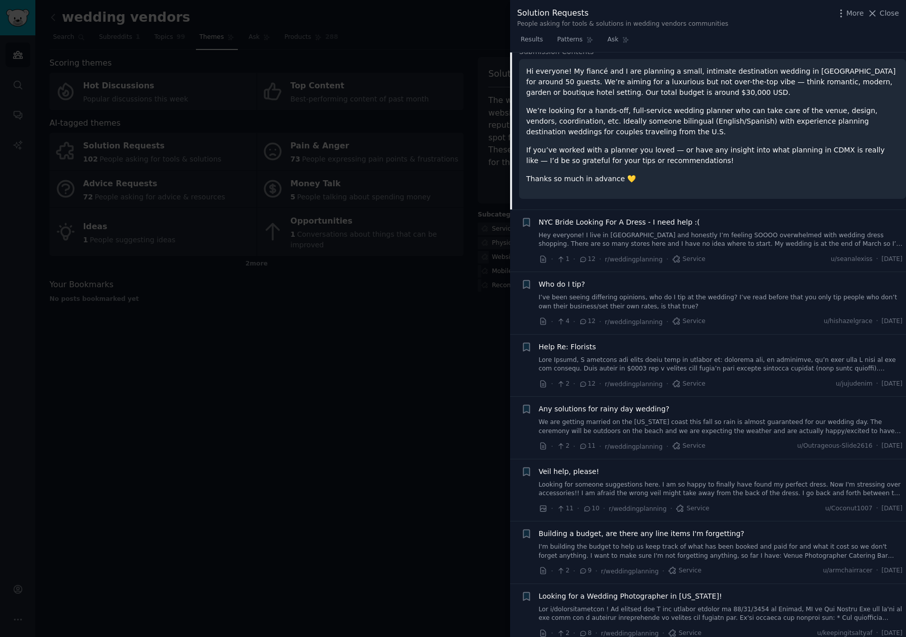
scroll to position [292, 0]
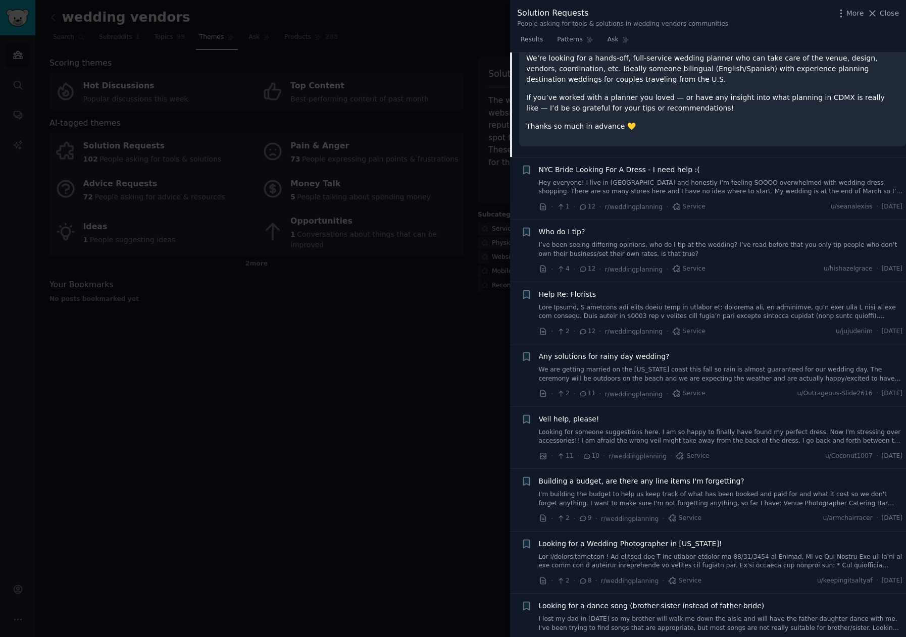
click at [745, 243] on link "I’ve been seeing differing opinions, who do I tip at the wedding? I’ve read bef…" at bounding box center [721, 250] width 364 height 18
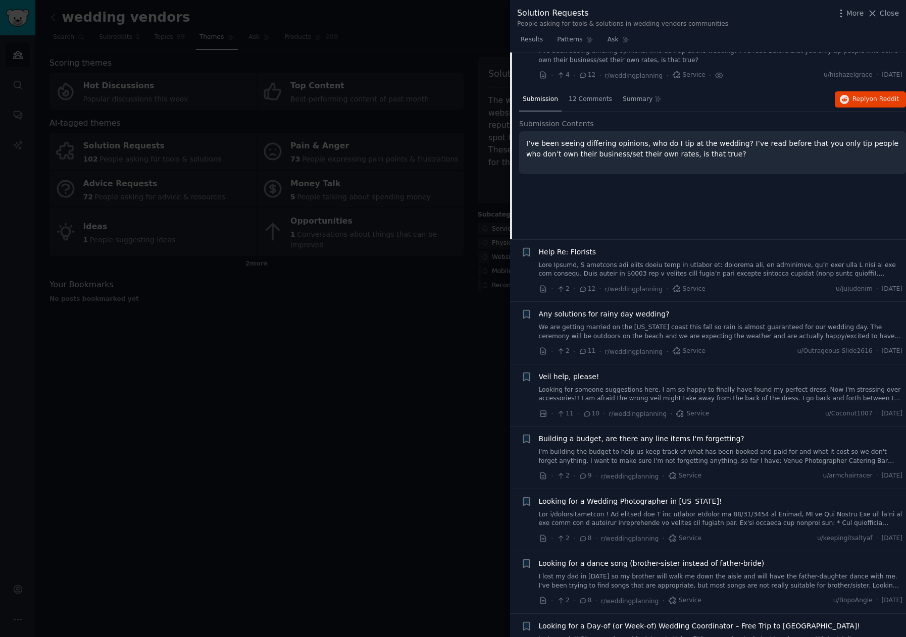
scroll to position [265, 0]
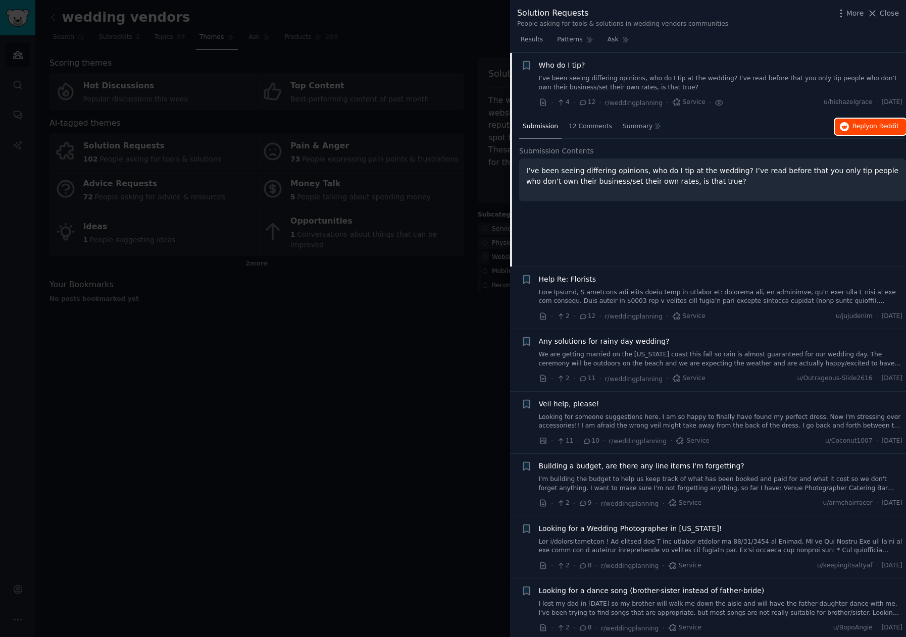
click at [863, 123] on span "Reply on Reddit" at bounding box center [876, 126] width 46 height 9
click at [890, 17] on span "Close" at bounding box center [889, 13] width 19 height 11
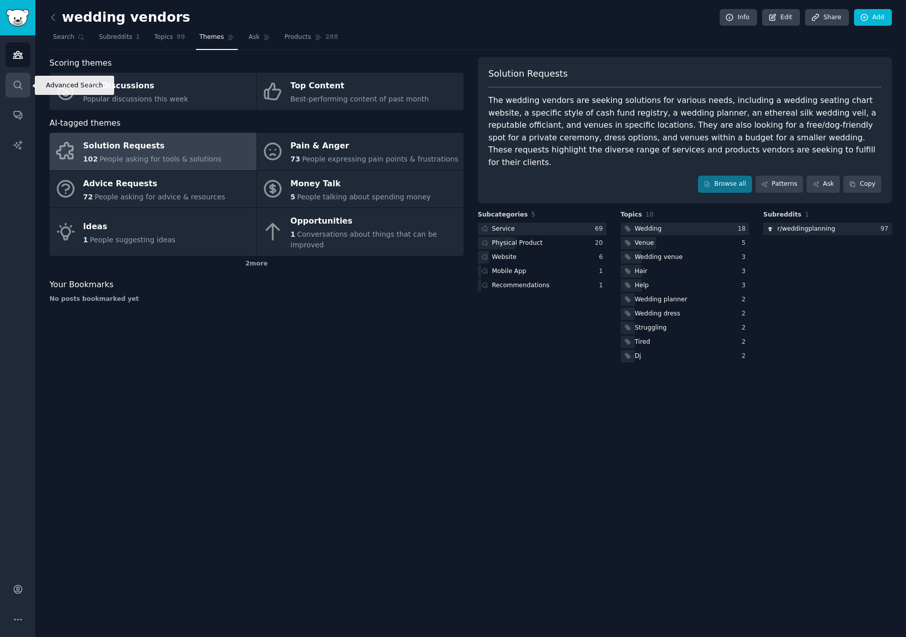
click at [14, 81] on icon "Sidebar" at bounding box center [18, 85] width 11 height 11
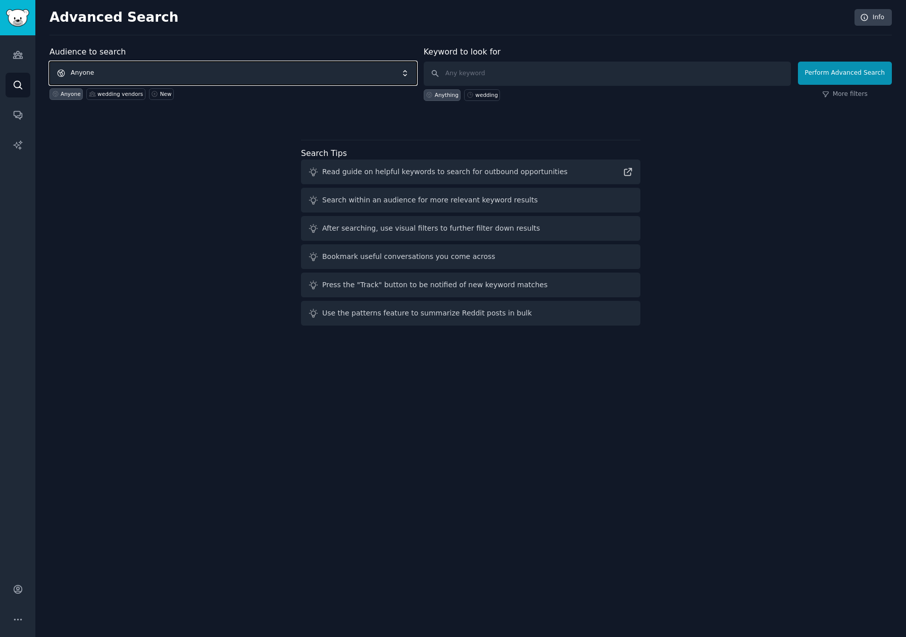
click at [166, 74] on span "Anyone" at bounding box center [233, 73] width 367 height 23
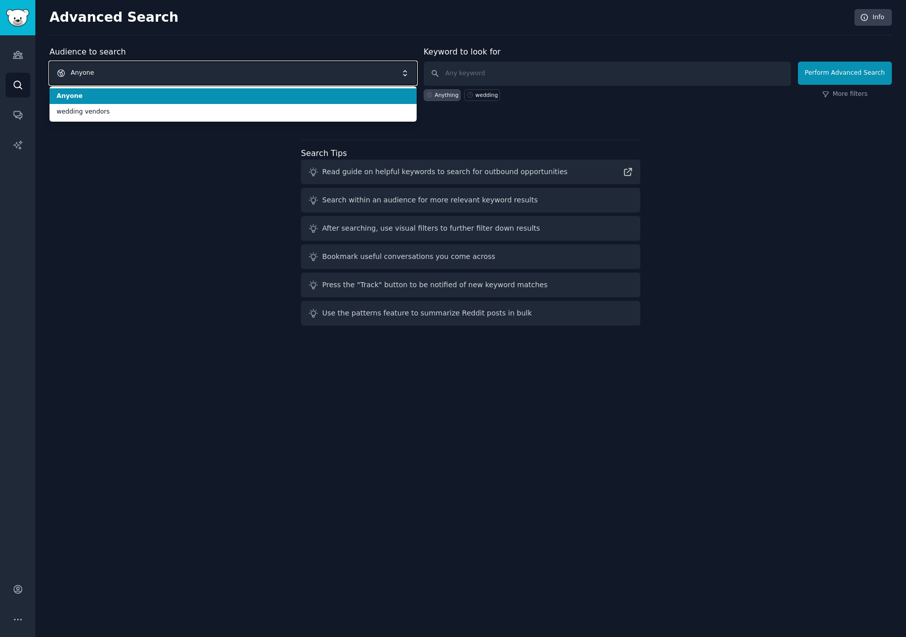
click at [216, 68] on span "Anyone" at bounding box center [233, 73] width 367 height 23
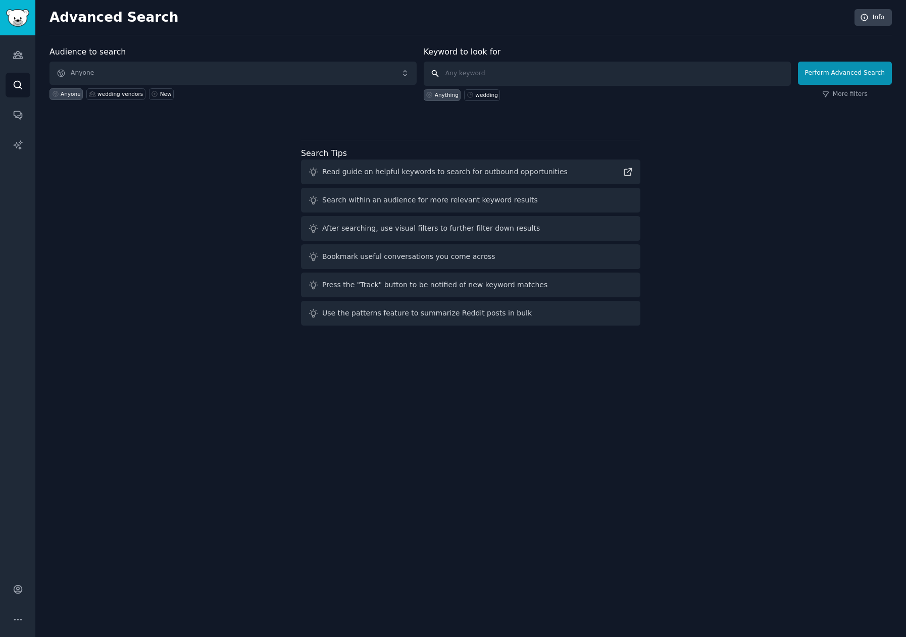
click at [530, 75] on input "text" at bounding box center [607, 74] width 367 height 24
type input "wedding"
click button "Perform Advanced Search" at bounding box center [845, 73] width 94 height 23
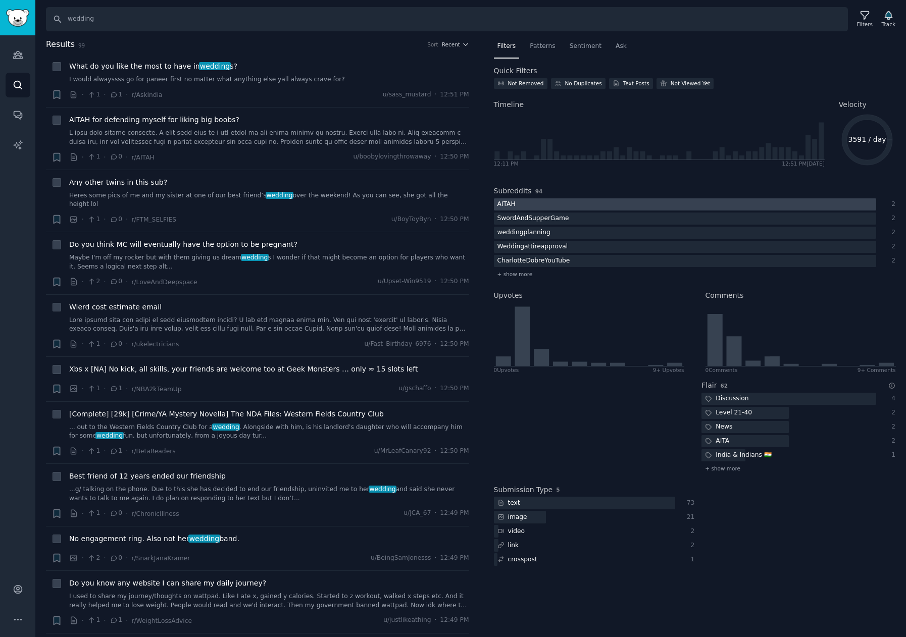
click at [524, 204] on div at bounding box center [685, 205] width 382 height 13
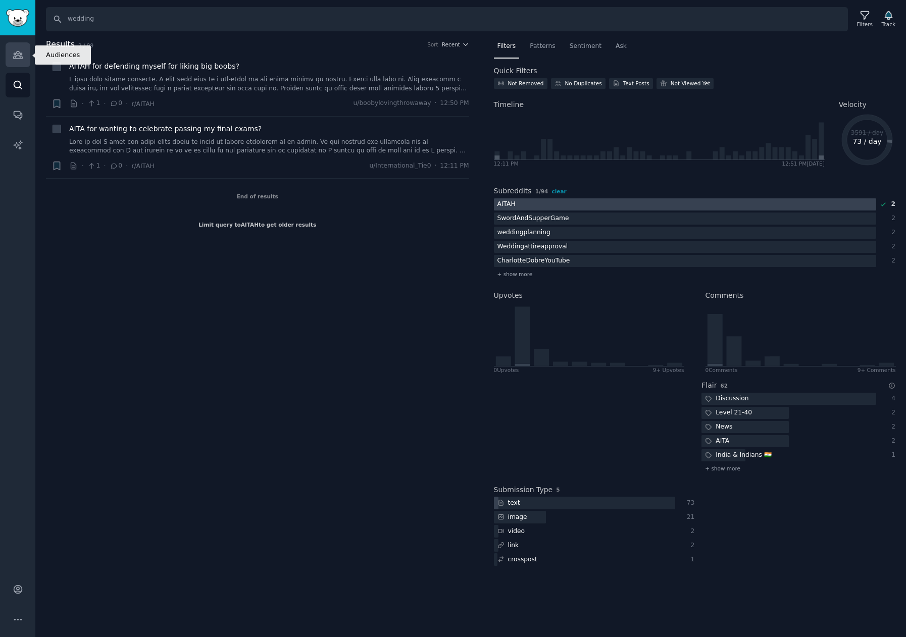
click at [15, 56] on icon "Sidebar" at bounding box center [18, 55] width 11 height 11
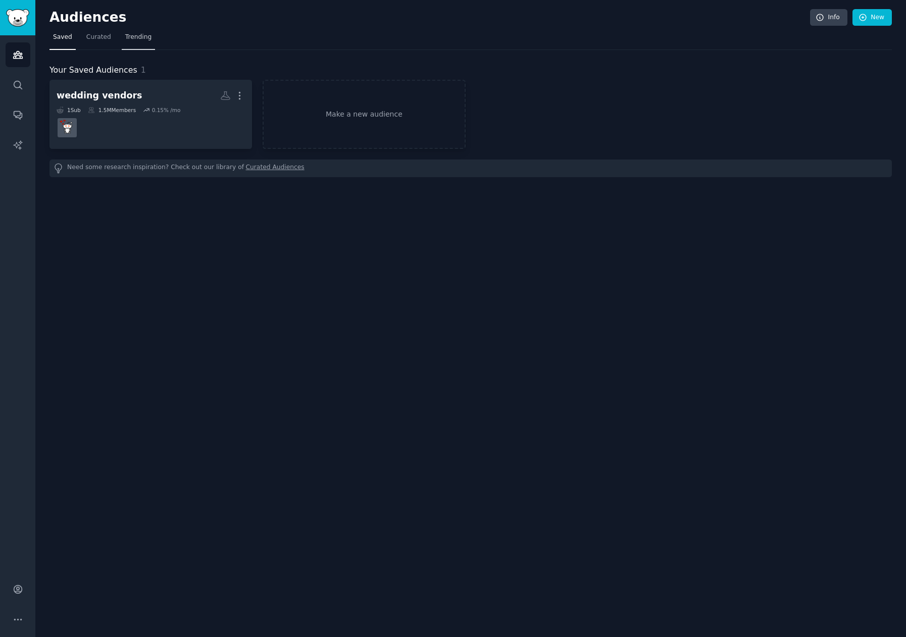
click at [129, 35] on span "Trending" at bounding box center [138, 37] width 26 height 9
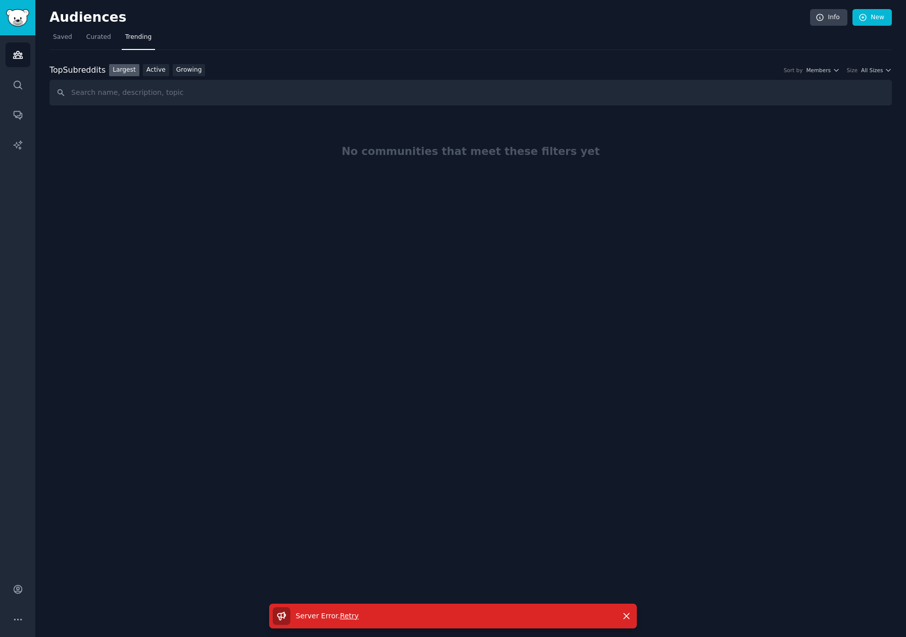
click at [346, 616] on span "Retry" at bounding box center [349, 616] width 19 height 8
click at [296, 90] on input "text" at bounding box center [471, 93] width 843 height 26
type input "wedding"
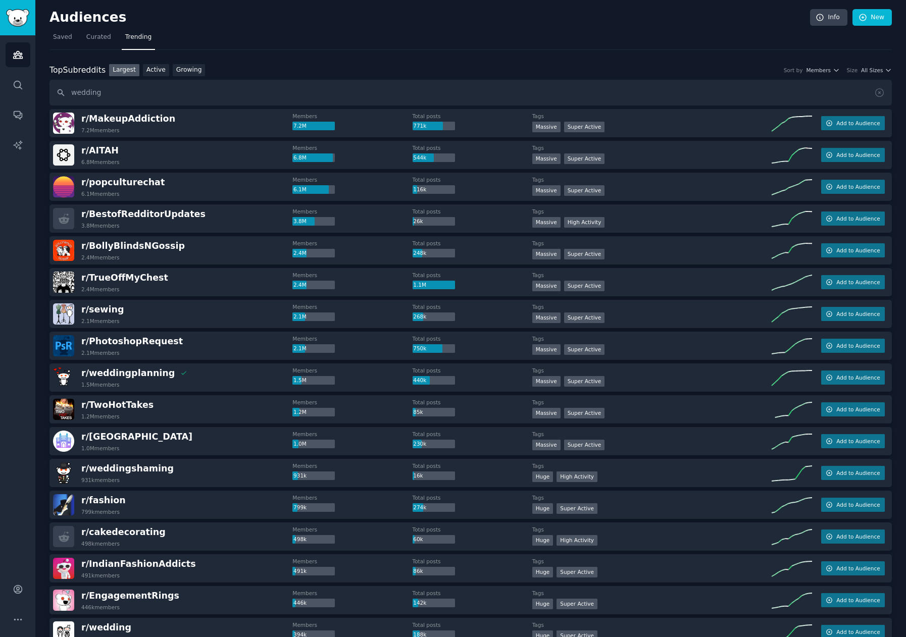
drag, startPoint x: 195, startPoint y: 65, endPoint x: 216, endPoint y: 74, distance: 22.6
click at [195, 65] on link "Growing" at bounding box center [189, 70] width 33 height 13
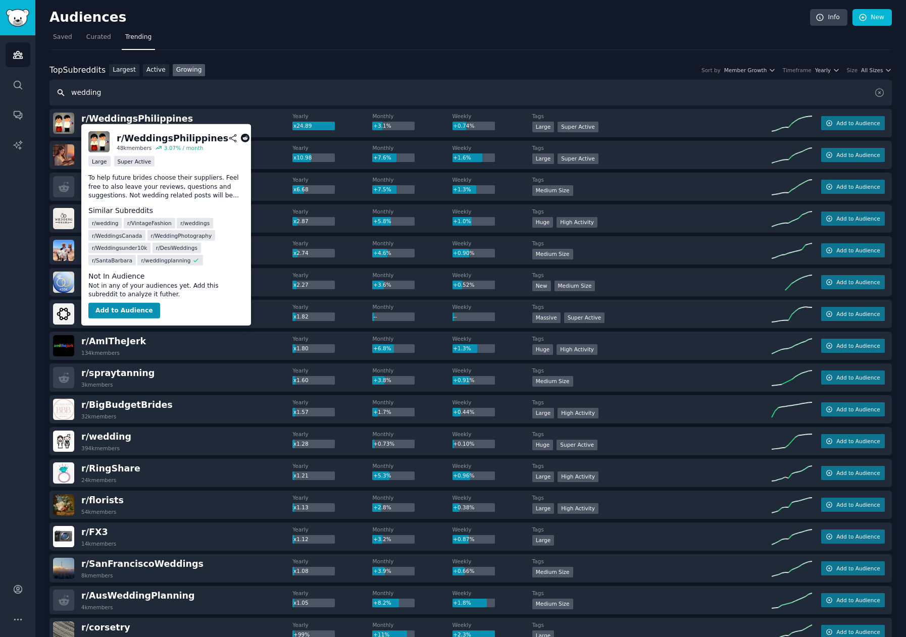
drag, startPoint x: 152, startPoint y: 117, endPoint x: 250, endPoint y: 97, distance: 99.5
click at [250, 97] on input "wedding" at bounding box center [471, 93] width 843 height 26
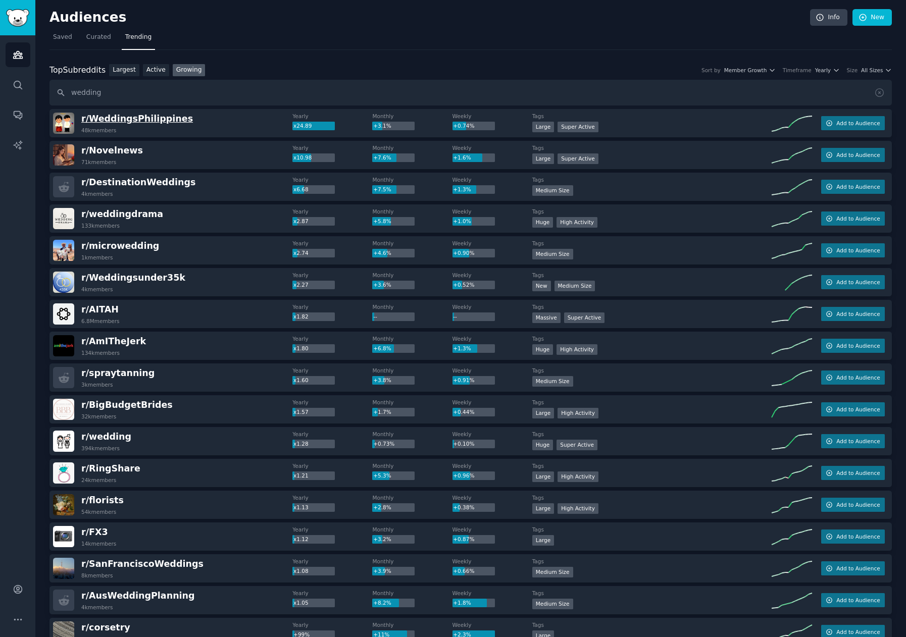
click at [91, 117] on span "r/ WeddingsPhilippines" at bounding box center [137, 119] width 112 height 10
click at [157, 120] on span "r/ WeddingsPhilippines" at bounding box center [137, 119] width 112 height 10
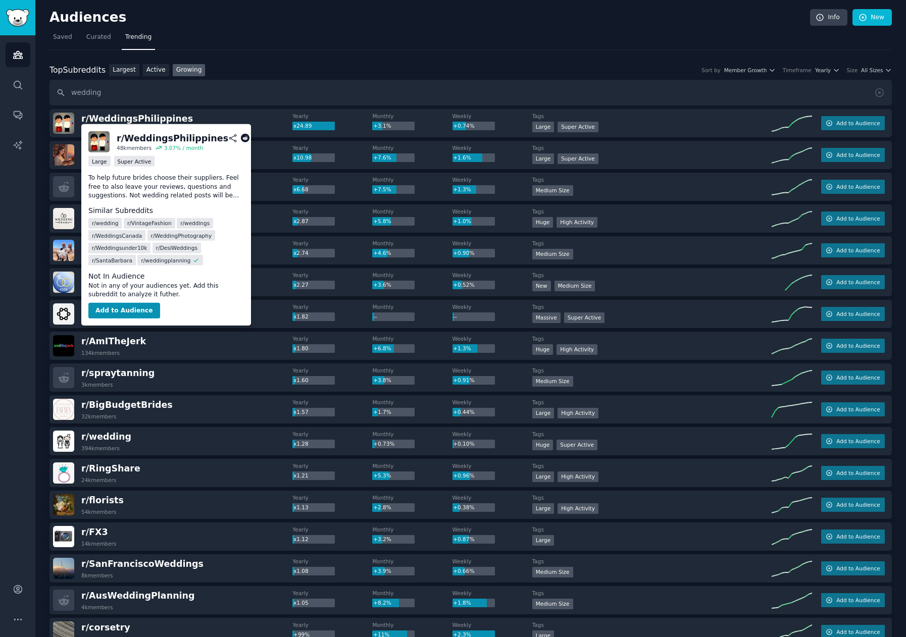
click at [242, 138] on icon at bounding box center [245, 138] width 9 height 9
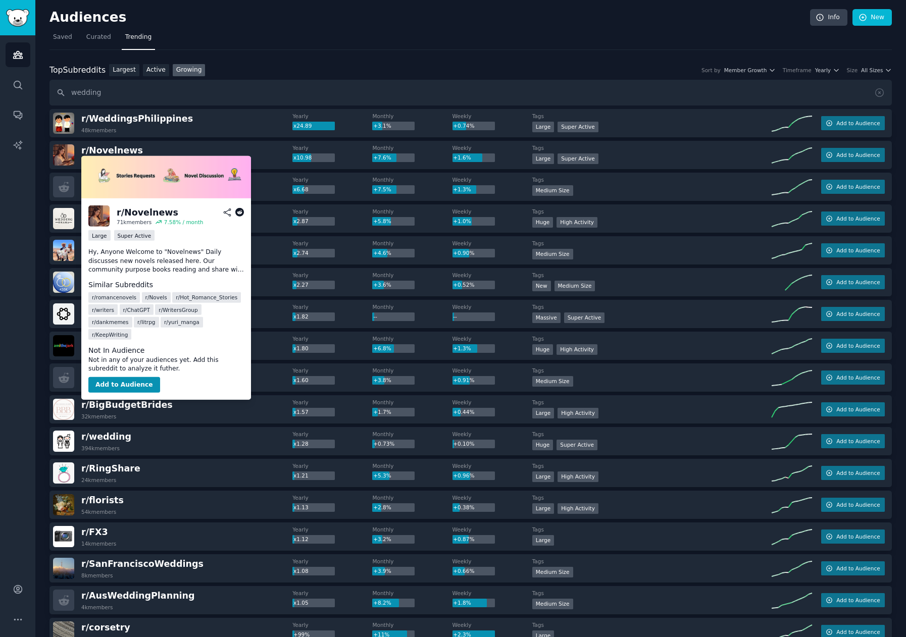
click at [239, 211] on icon at bounding box center [239, 212] width 9 height 9
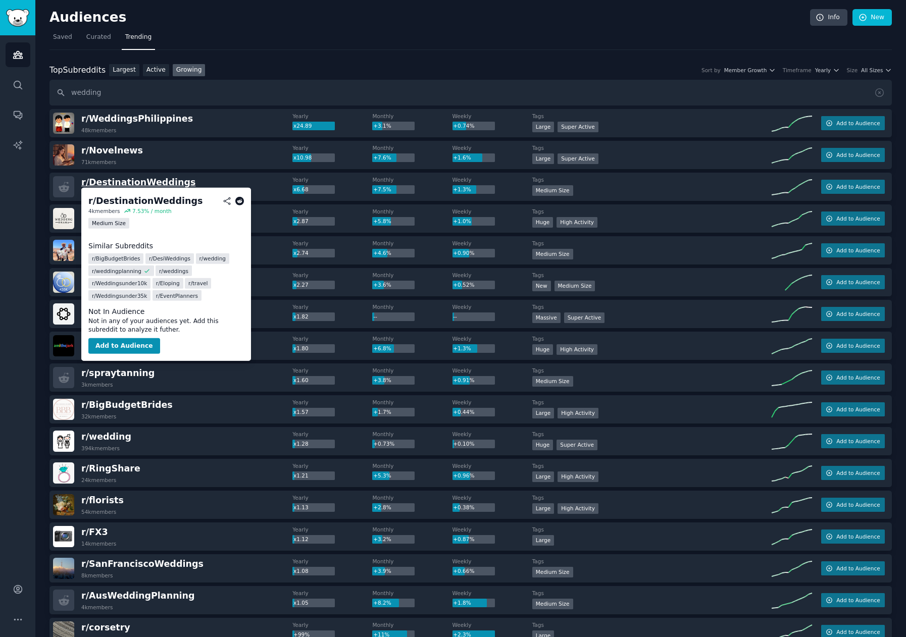
click at [163, 184] on span "r/ DestinationWeddings" at bounding box center [138, 182] width 114 height 10
click at [239, 201] on icon at bounding box center [239, 201] width 9 height 9
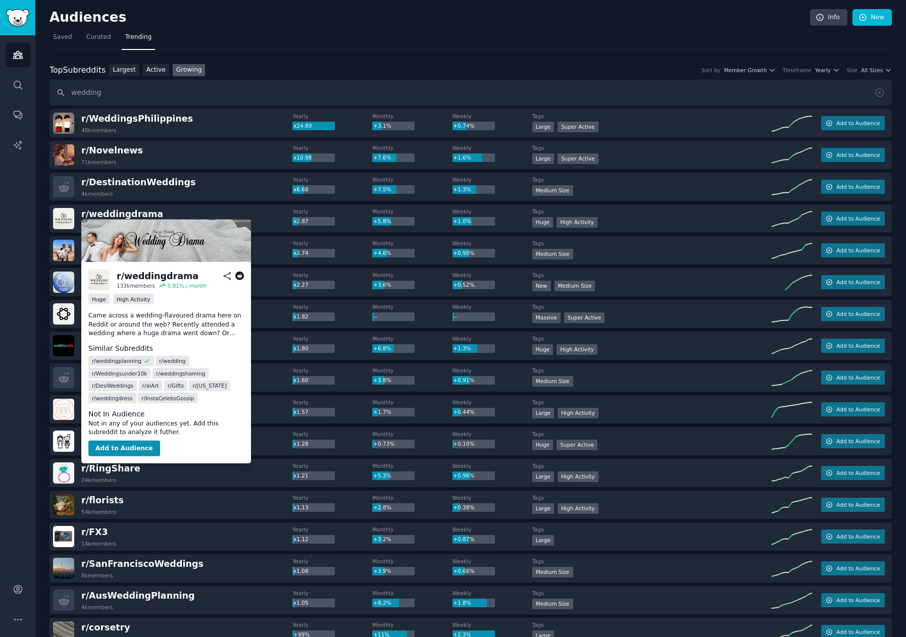
click at [237, 276] on icon at bounding box center [239, 276] width 9 height 9
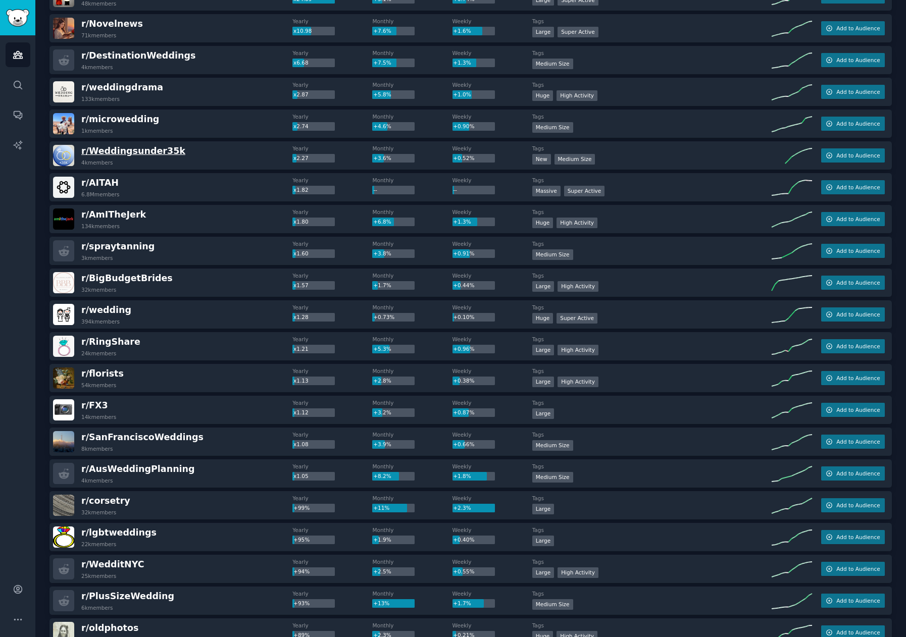
scroll to position [134, 0]
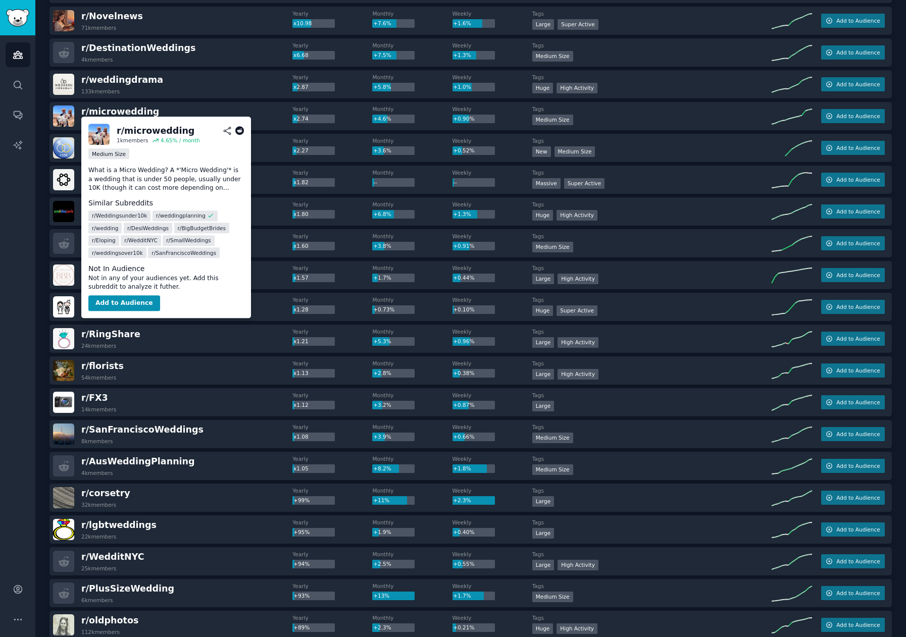
click at [240, 131] on icon at bounding box center [239, 130] width 9 height 9
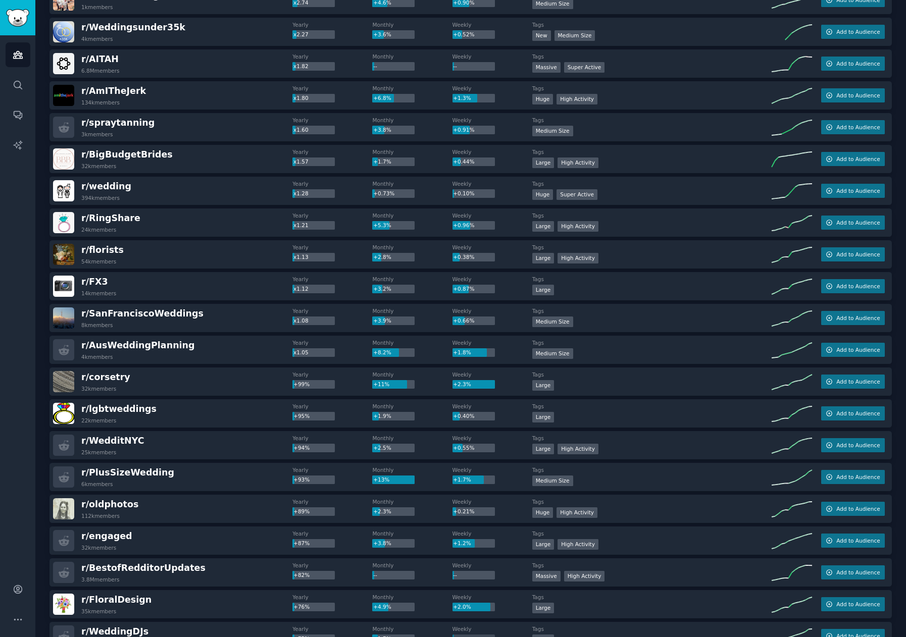
scroll to position [253, 0]
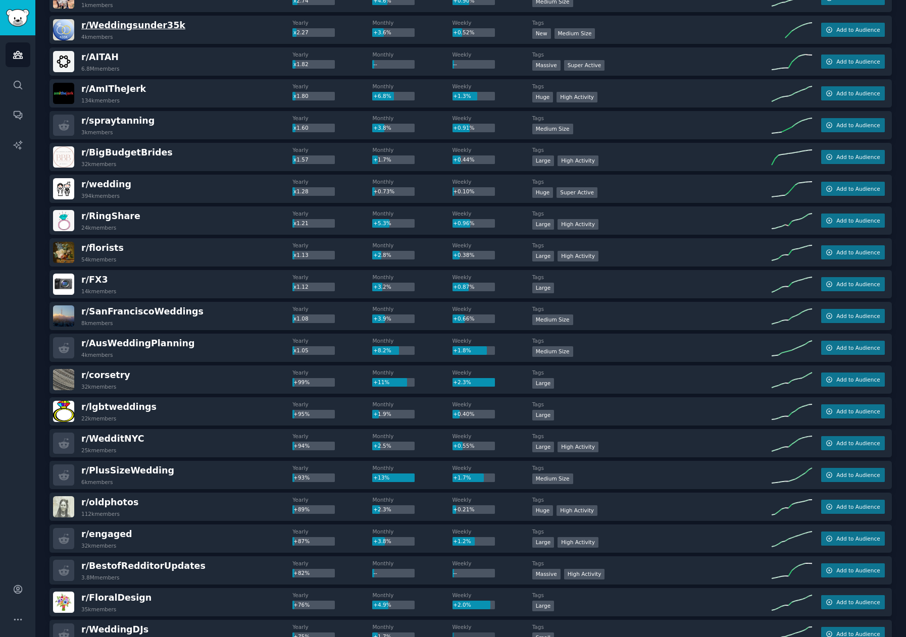
click at [140, 28] on span "r/ Weddingsunder35k" at bounding box center [133, 25] width 104 height 10
click at [144, 23] on span "r/ Weddingsunder35k" at bounding box center [133, 25] width 104 height 10
click at [119, 22] on span "r/ Weddingsunder35k" at bounding box center [133, 25] width 104 height 10
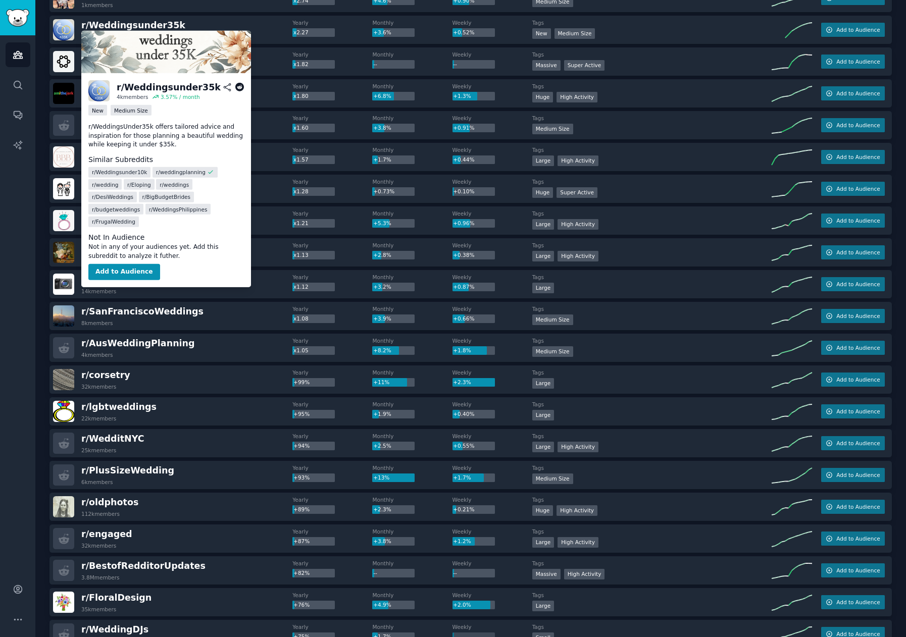
click at [237, 87] on icon at bounding box center [239, 87] width 9 height 9
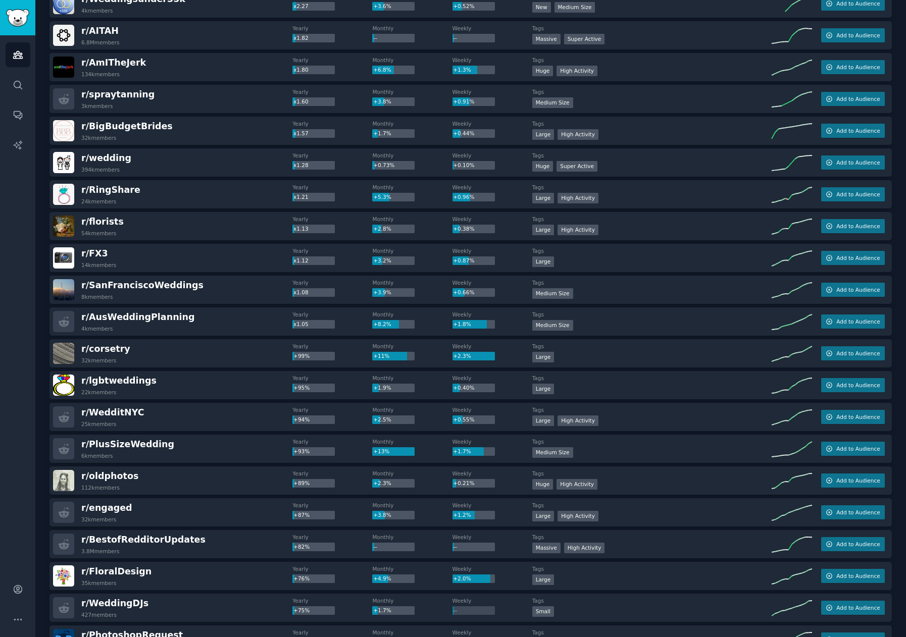
scroll to position [286, 0]
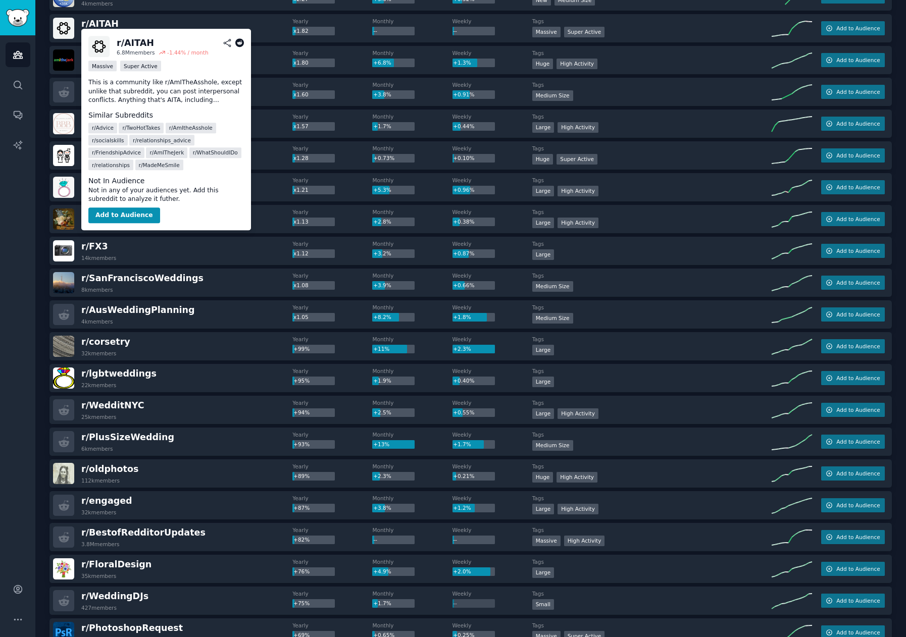
click at [240, 42] on icon at bounding box center [239, 42] width 9 height 9
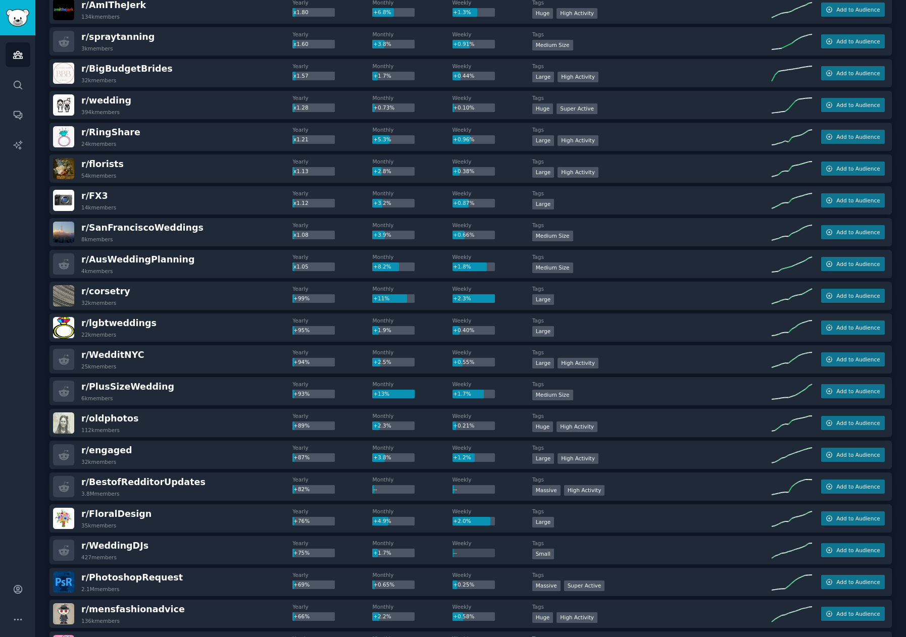
scroll to position [354, 0]
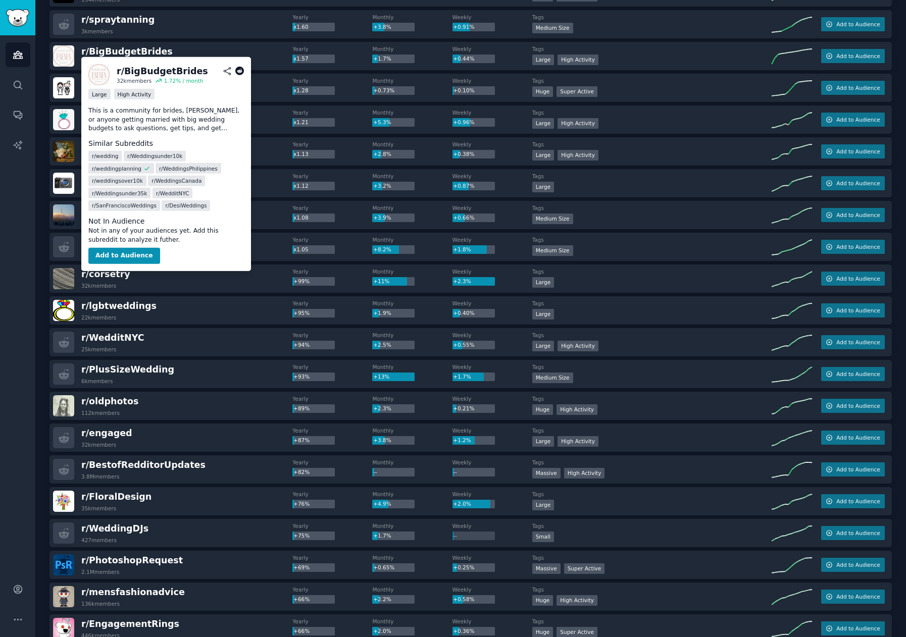
click at [241, 73] on icon at bounding box center [239, 71] width 9 height 9
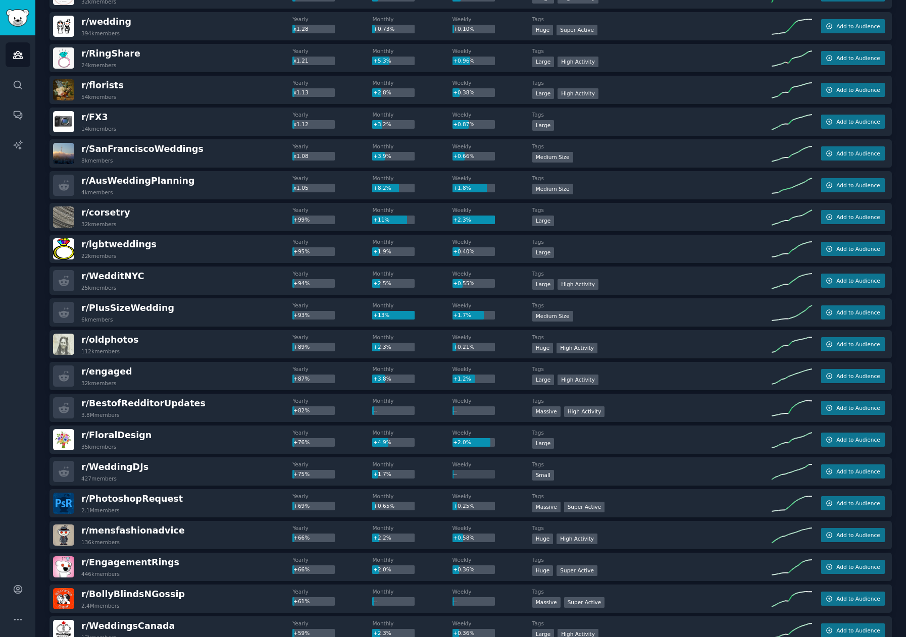
scroll to position [421, 0]
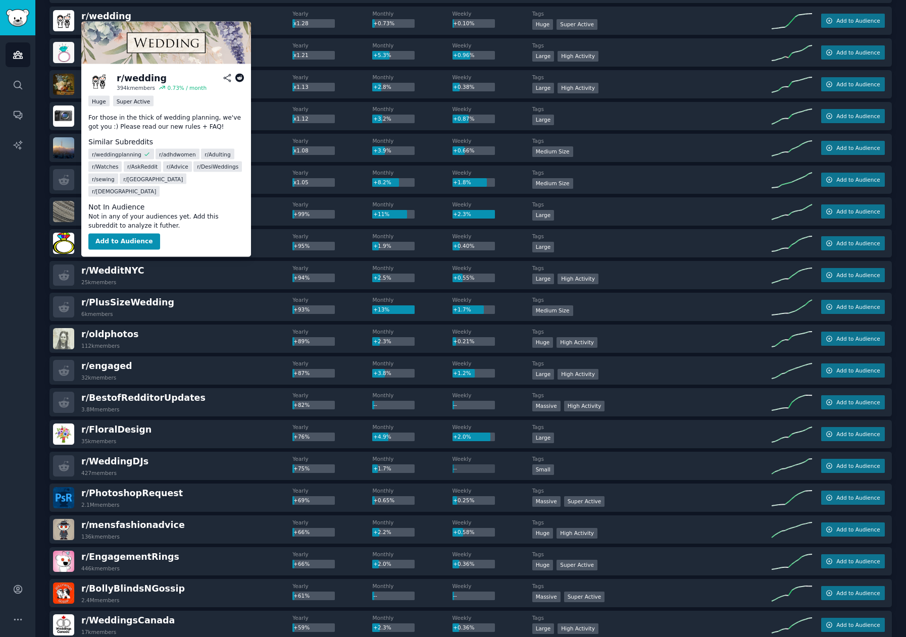
click at [239, 78] on icon at bounding box center [239, 78] width 9 height 9
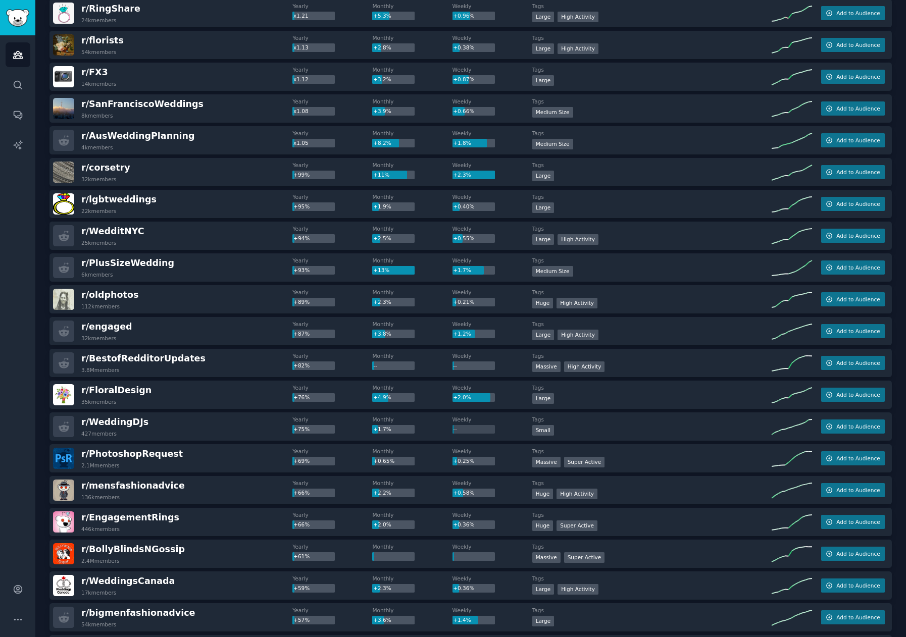
scroll to position [455, 0]
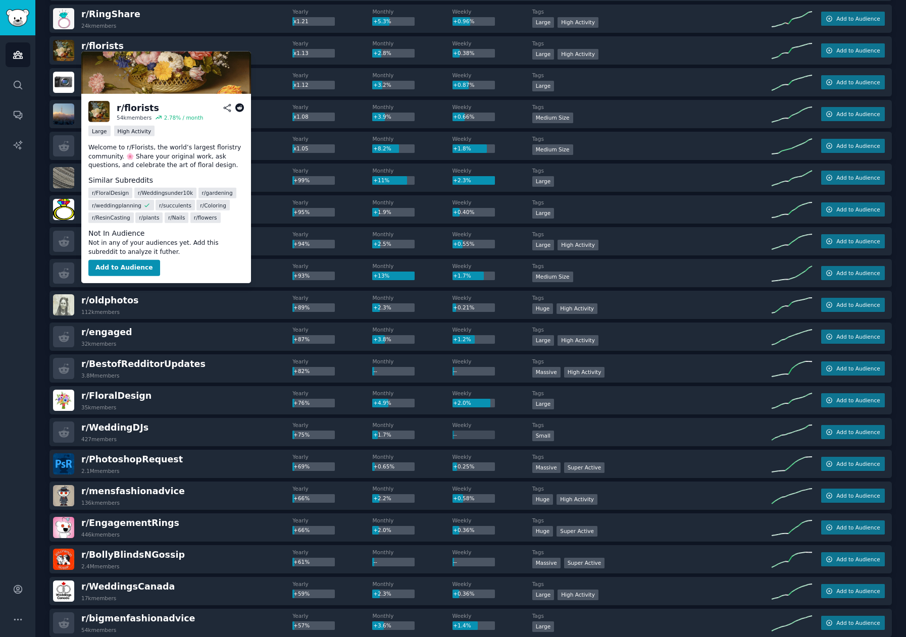
click at [237, 109] on icon at bounding box center [239, 108] width 9 height 9
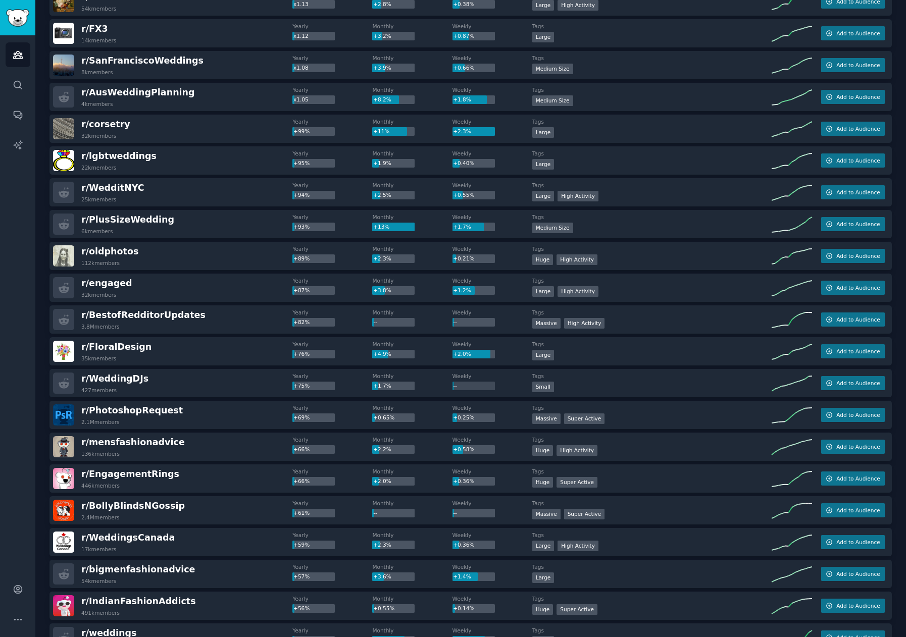
scroll to position [505, 0]
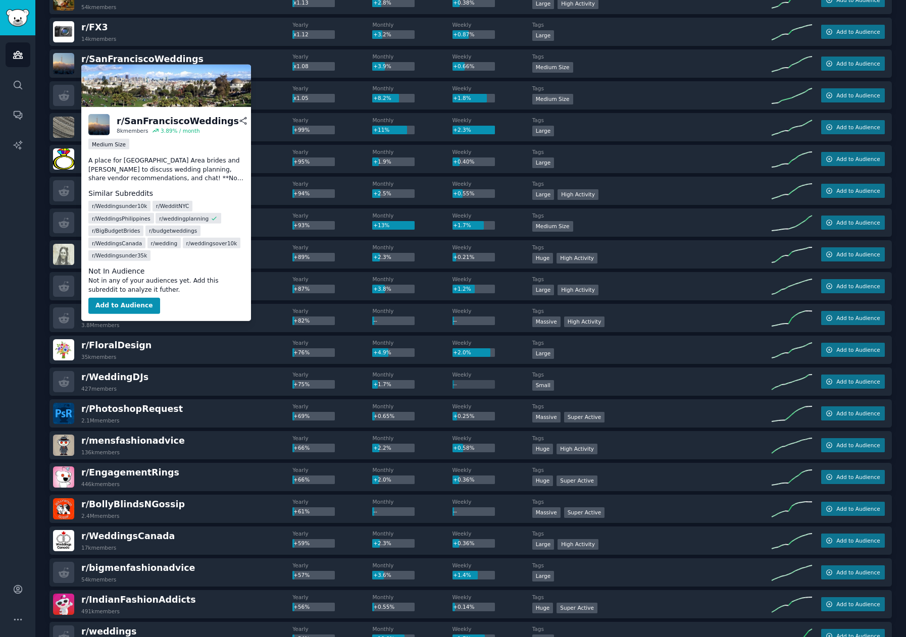
click at [251, 120] on icon at bounding box center [255, 121] width 9 height 9
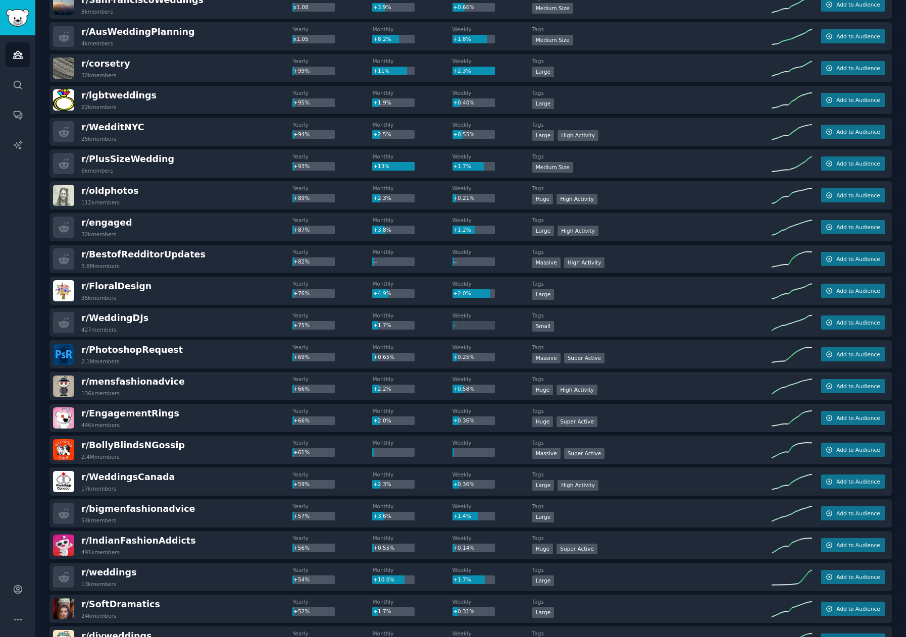
scroll to position [572, 0]
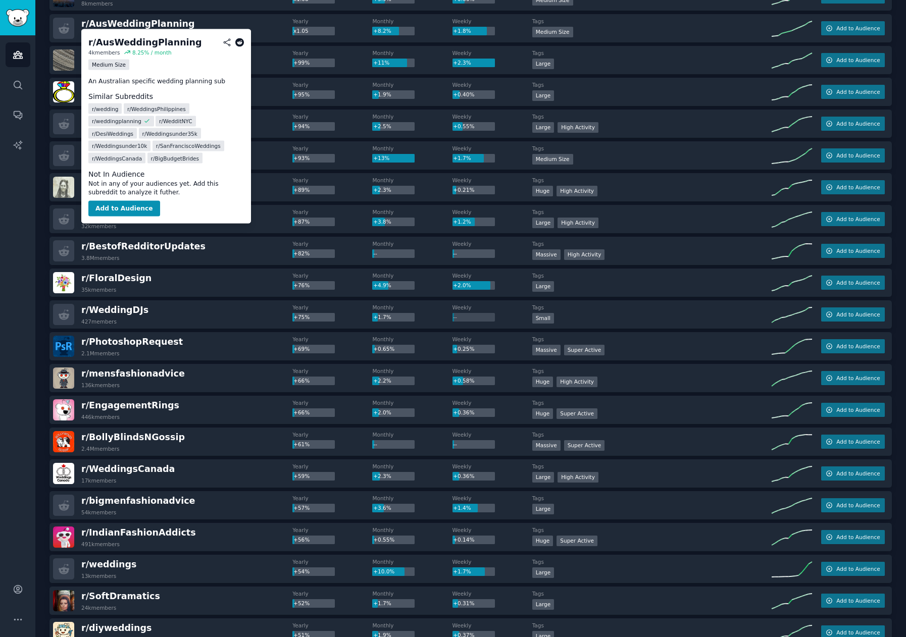
click at [242, 40] on icon at bounding box center [239, 42] width 9 height 9
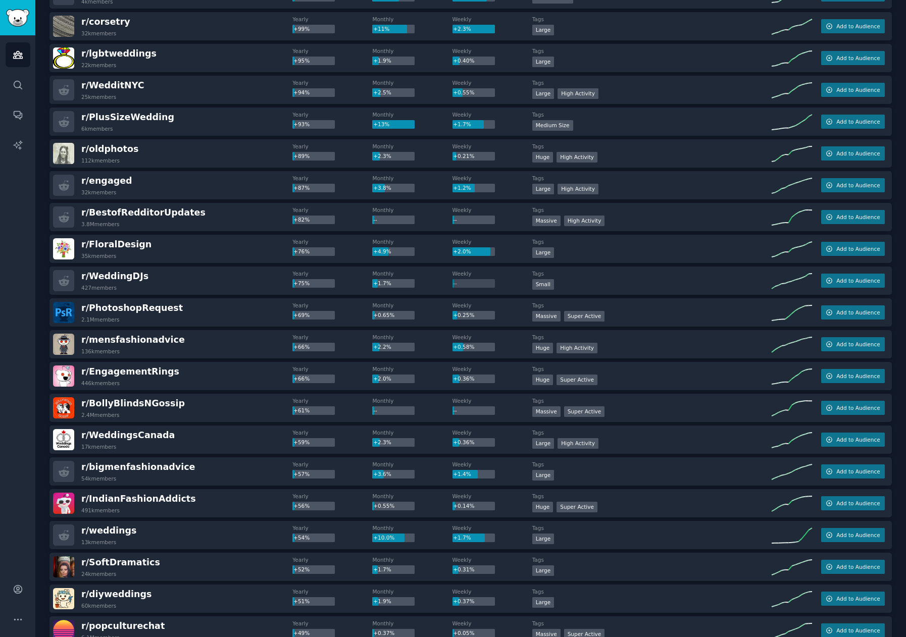
scroll to position [623, 0]
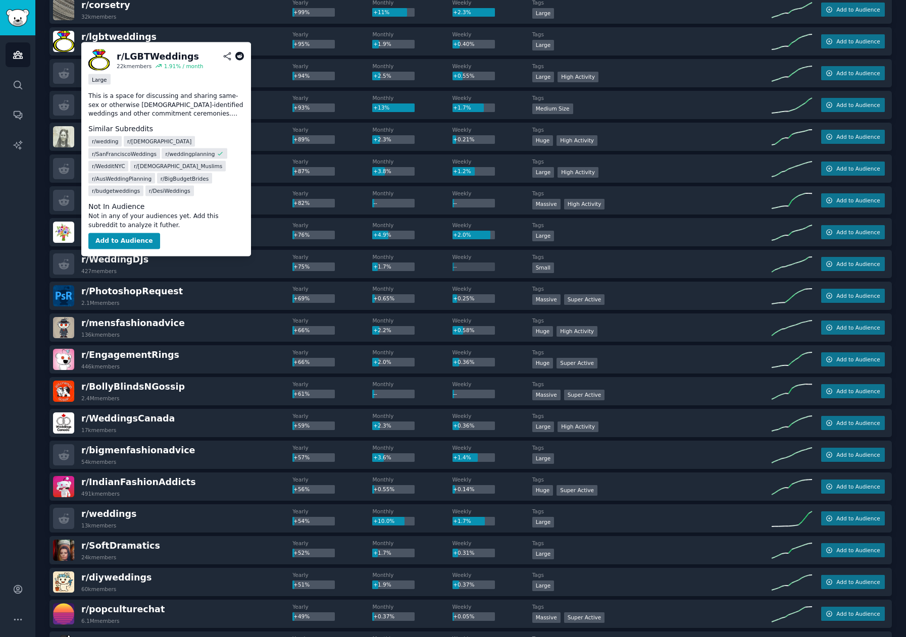
click at [240, 57] on icon at bounding box center [239, 56] width 9 height 9
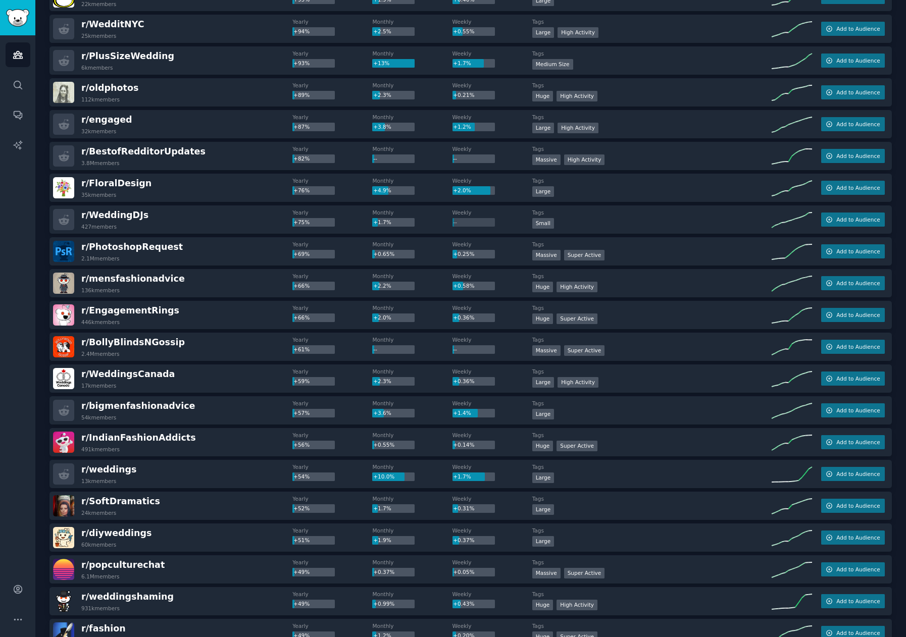
scroll to position [673, 0]
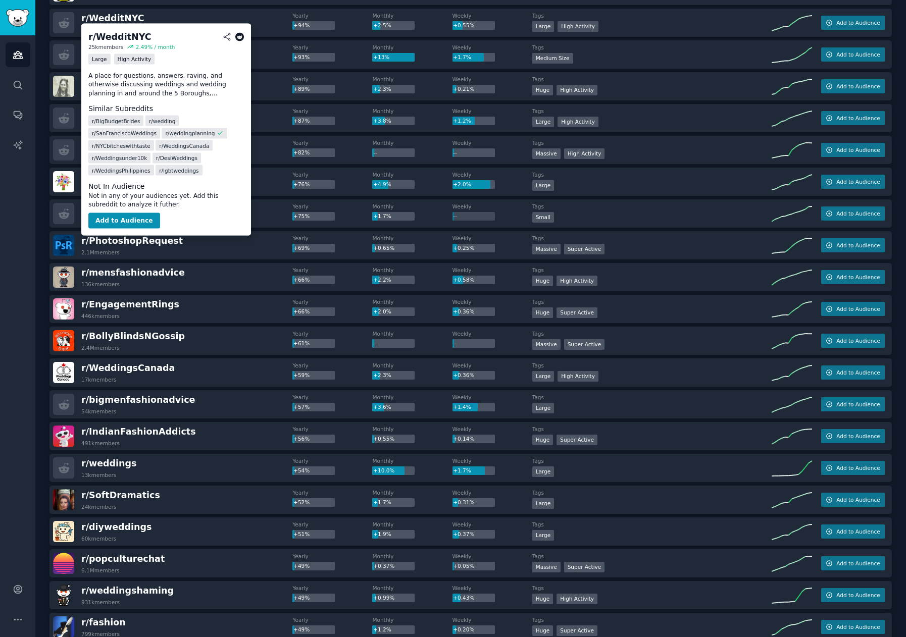
click at [238, 38] on icon at bounding box center [239, 36] width 9 height 9
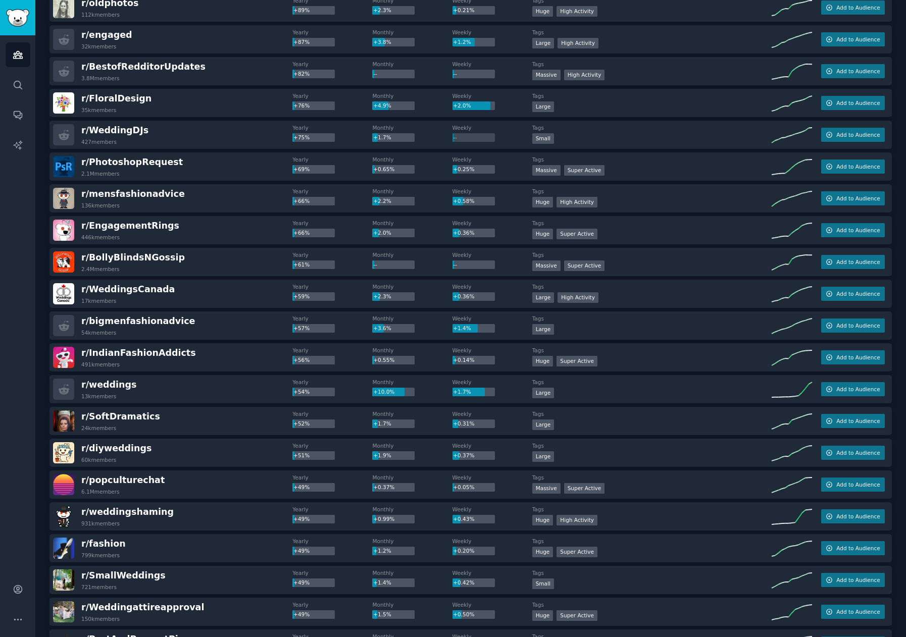
scroll to position [758, 0]
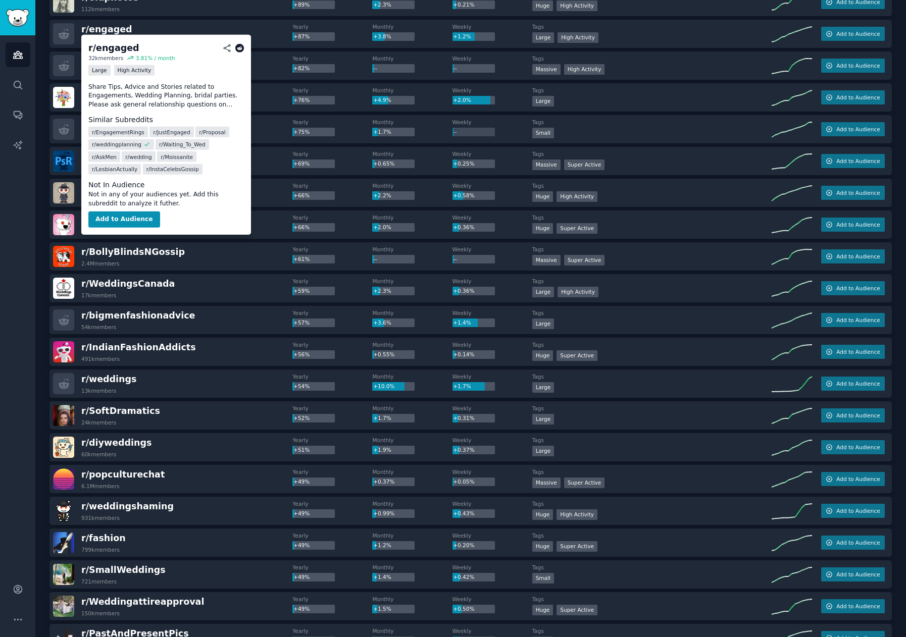
click at [242, 50] on icon at bounding box center [239, 47] width 9 height 9
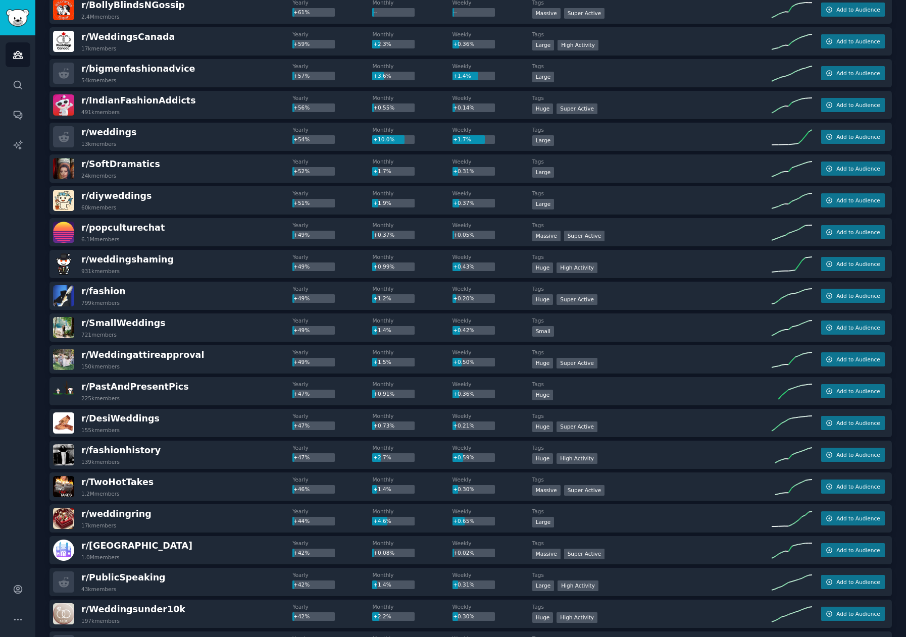
scroll to position [1010, 0]
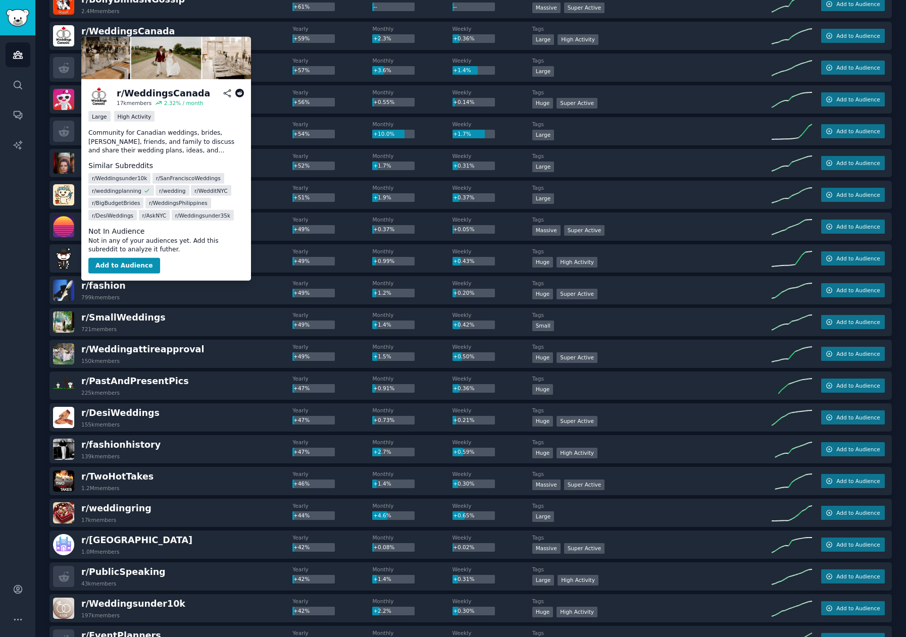
click at [238, 91] on icon at bounding box center [239, 93] width 9 height 9
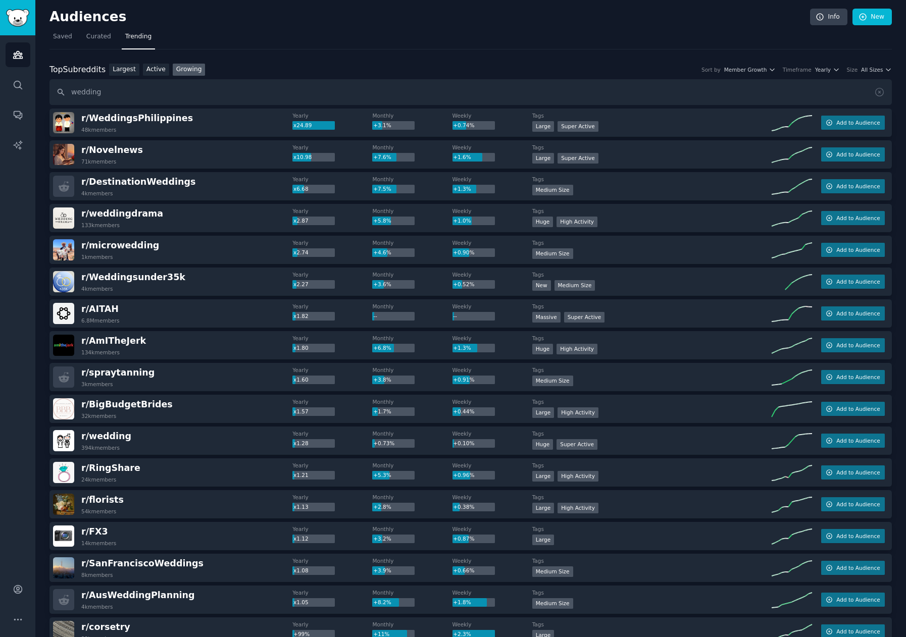
scroll to position [0, 0]
click at [120, 65] on link "Largest" at bounding box center [124, 70] width 30 height 13
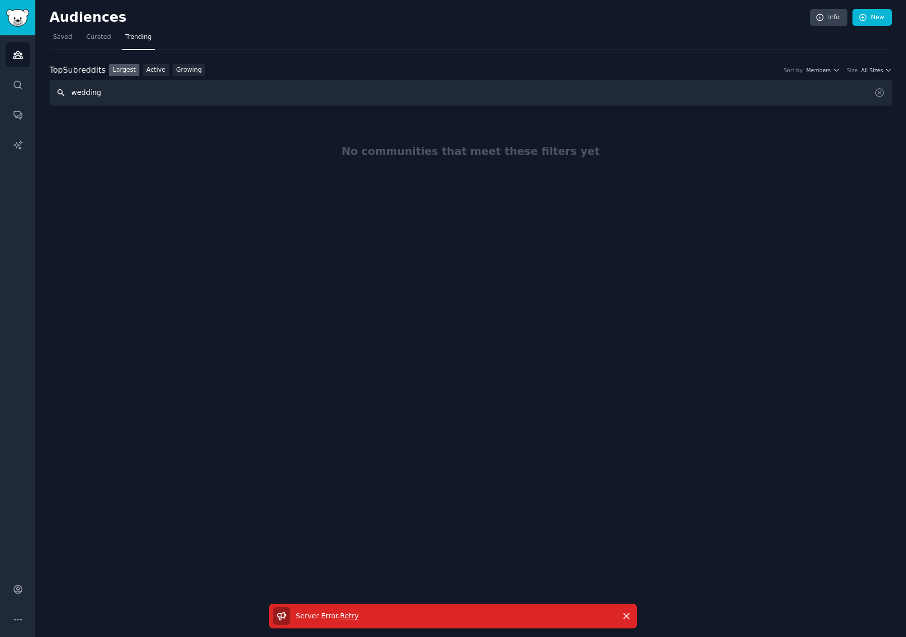
click at [110, 86] on input "wedding" at bounding box center [471, 93] width 843 height 26
click at [143, 72] on link "Active" at bounding box center [156, 70] width 26 height 13
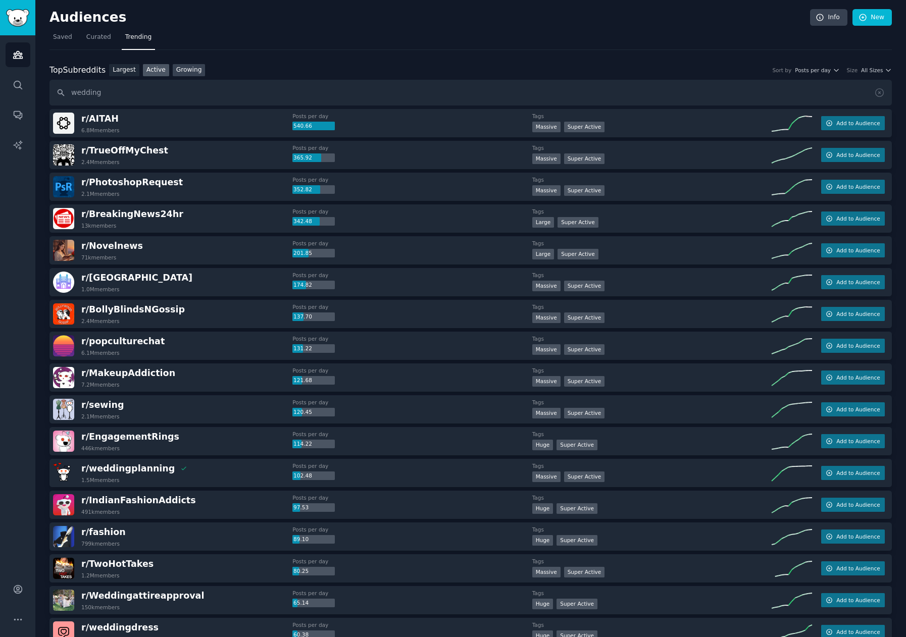
click at [180, 75] on link "Growing" at bounding box center [189, 70] width 33 height 13
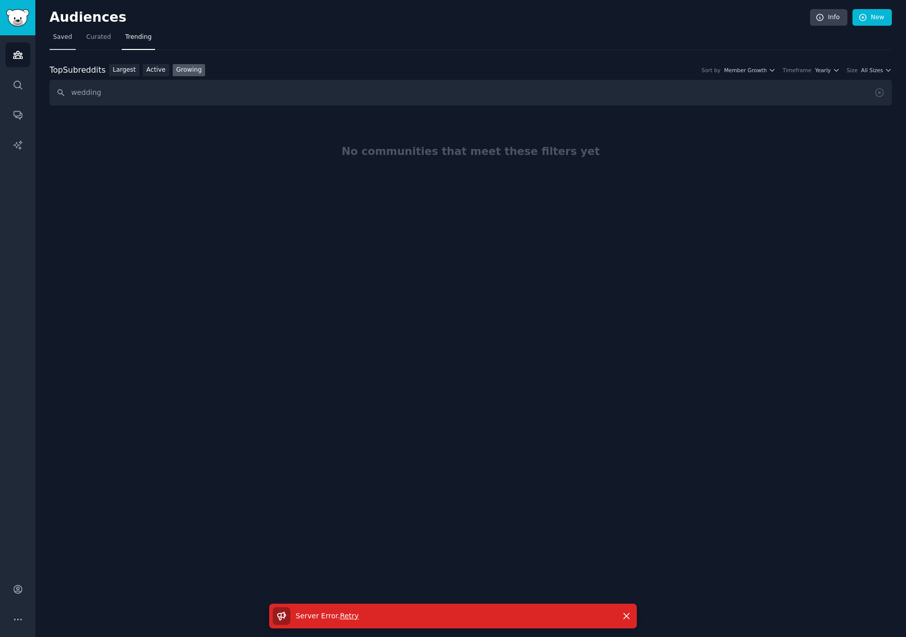
click at [57, 33] on span "Saved" at bounding box center [62, 37] width 19 height 9
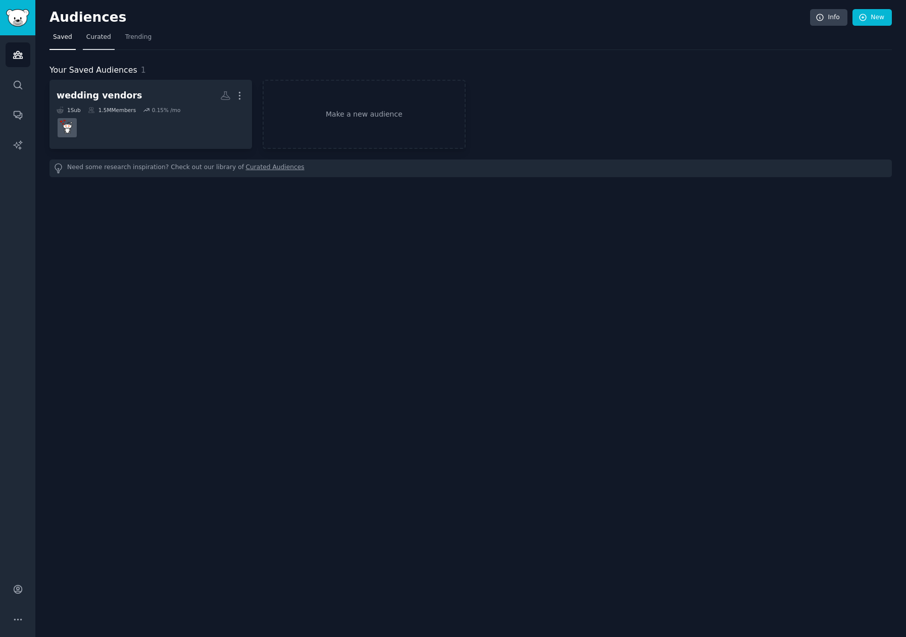
click at [94, 33] on span "Curated" at bounding box center [98, 37] width 25 height 9
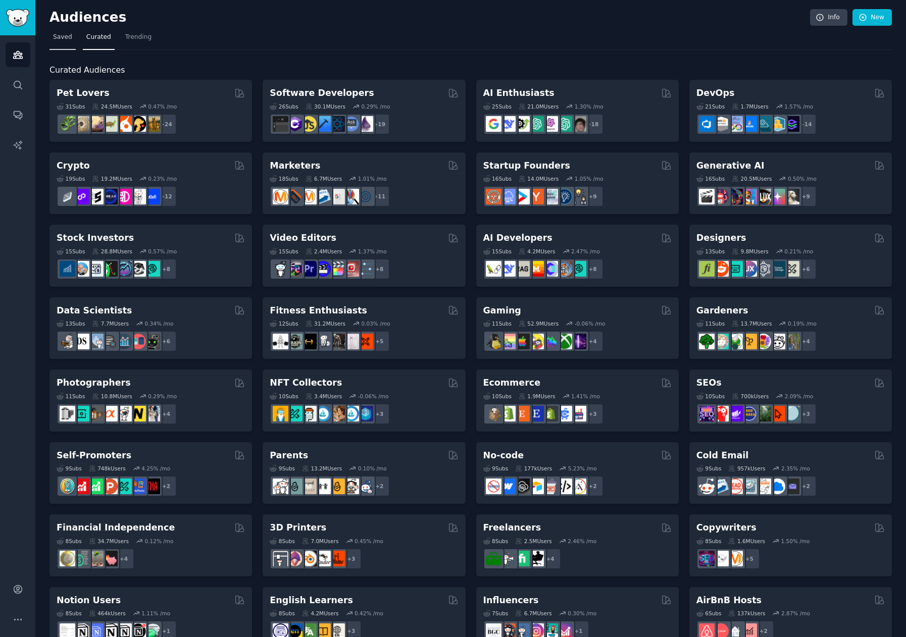
click at [60, 38] on span "Saved" at bounding box center [62, 37] width 19 height 9
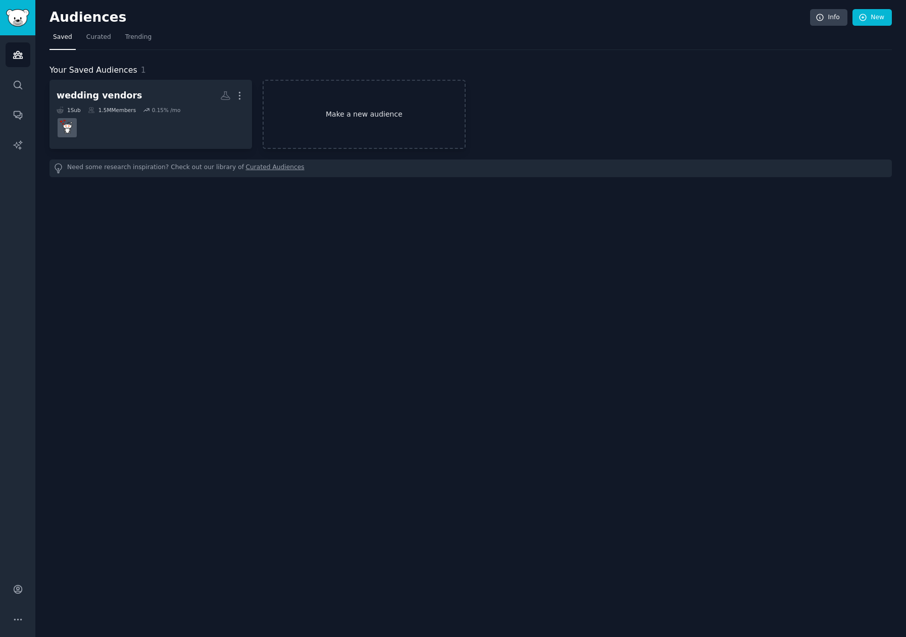
click at [397, 115] on link "Make a new audience" at bounding box center [364, 114] width 203 height 69
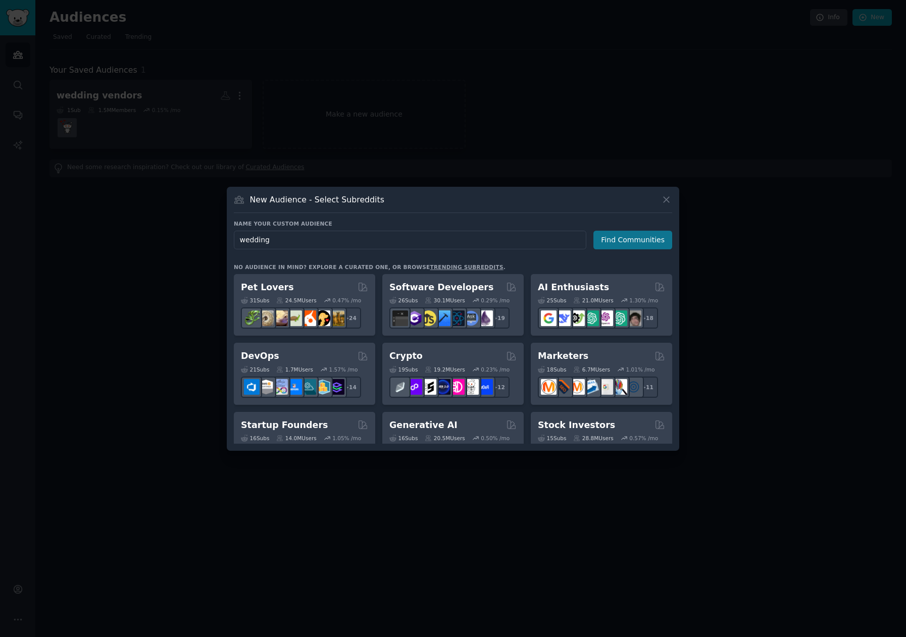
type input "wedding"
click at [636, 242] on button "Find Communities" at bounding box center [633, 240] width 79 height 19
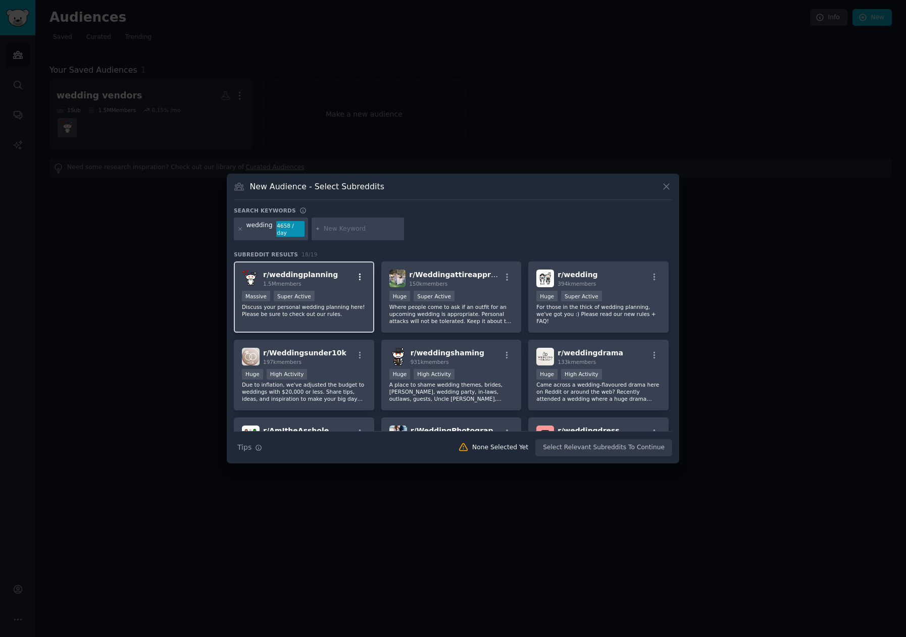
click at [359, 274] on icon "button" at bounding box center [360, 277] width 2 height 7
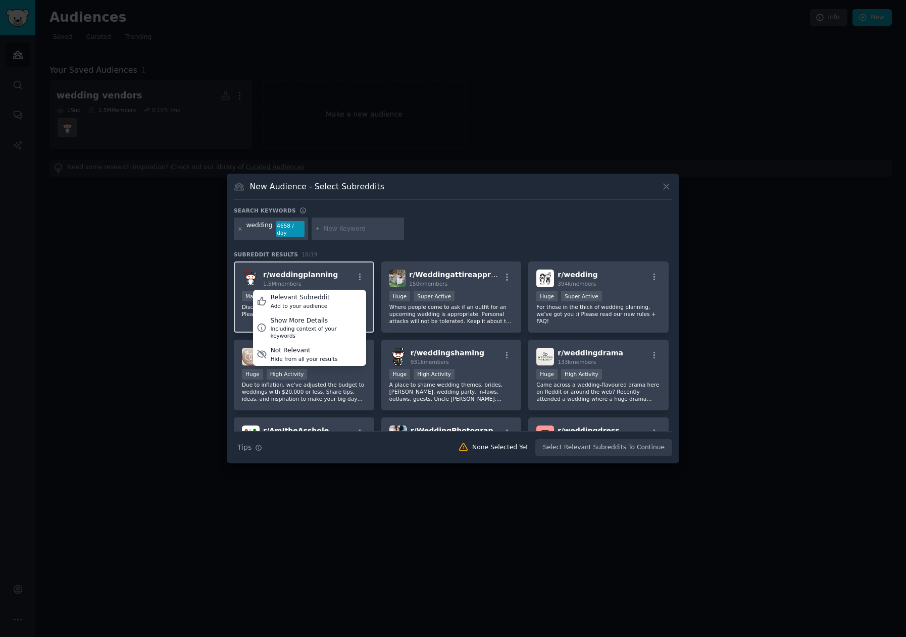
click at [311, 271] on span "r/ weddingplanning" at bounding box center [300, 275] width 75 height 8
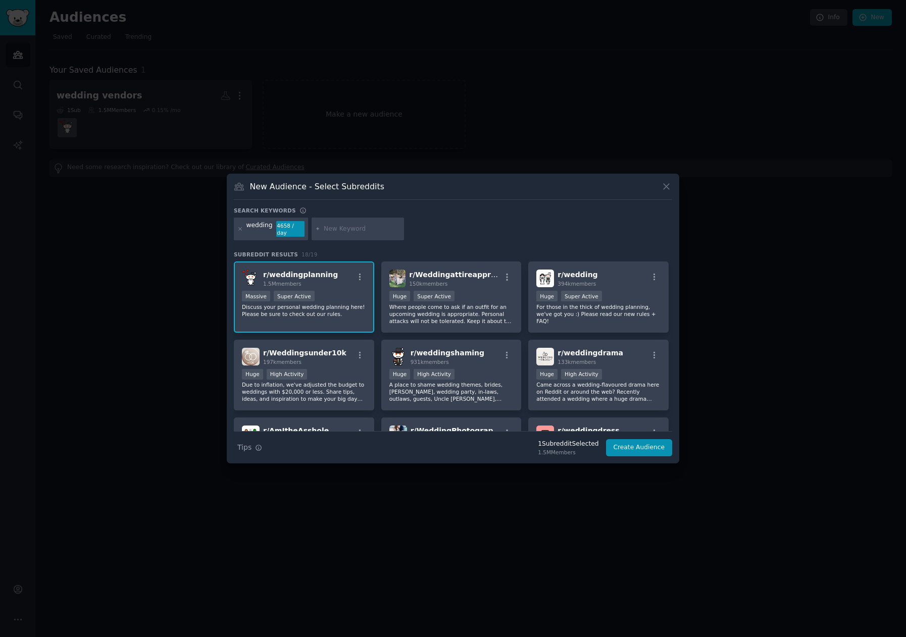
click at [438, 244] on div "Search keywords wedding 4658 / day Subreddit Results 18 / 19 r/ weddingplanning…" at bounding box center [453, 332] width 438 height 250
click at [483, 317] on p "Where people come to ask if an outfit for an upcoming wedding is appropriate. P…" at bounding box center [451, 314] width 124 height 21
click at [461, 297] on div "100,000 - 1,000,000 members Huge Super Active" at bounding box center [451, 297] width 124 height 13
click at [341, 297] on div "Massive Super Active" at bounding box center [304, 297] width 124 height 13
click at [666, 191] on icon at bounding box center [666, 186] width 11 height 11
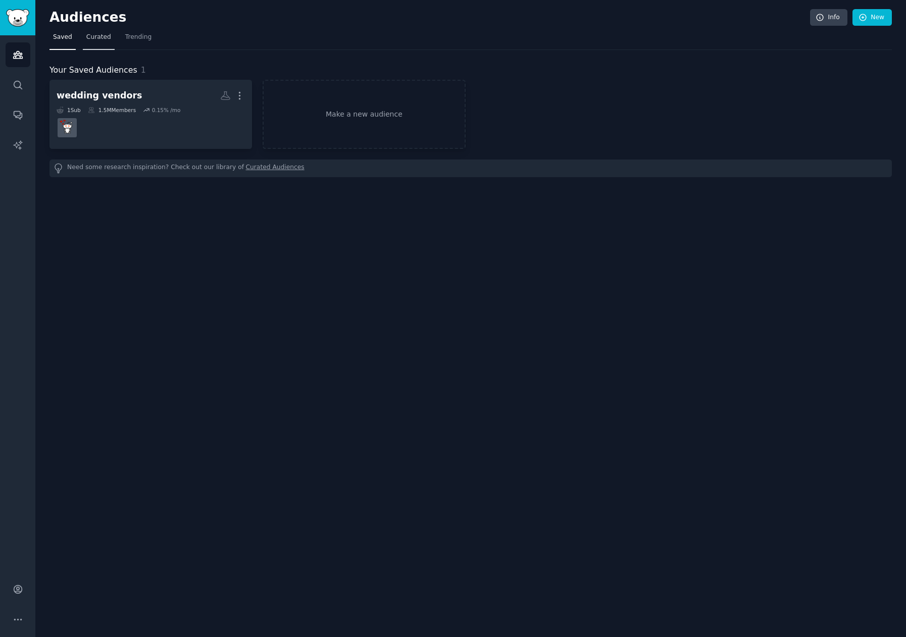
click at [101, 42] on link "Curated" at bounding box center [99, 39] width 32 height 21
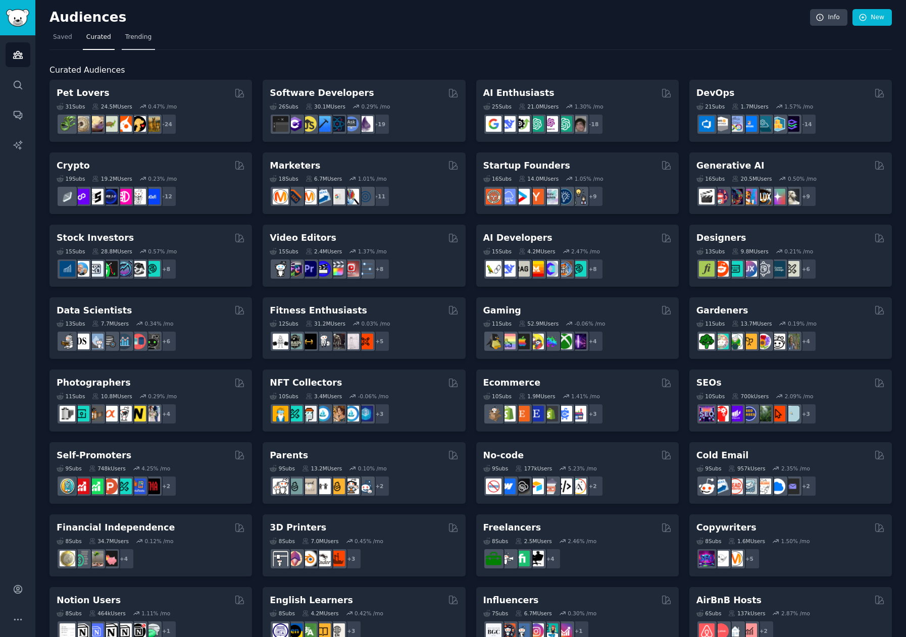
click at [139, 37] on span "Trending" at bounding box center [138, 37] width 26 height 9
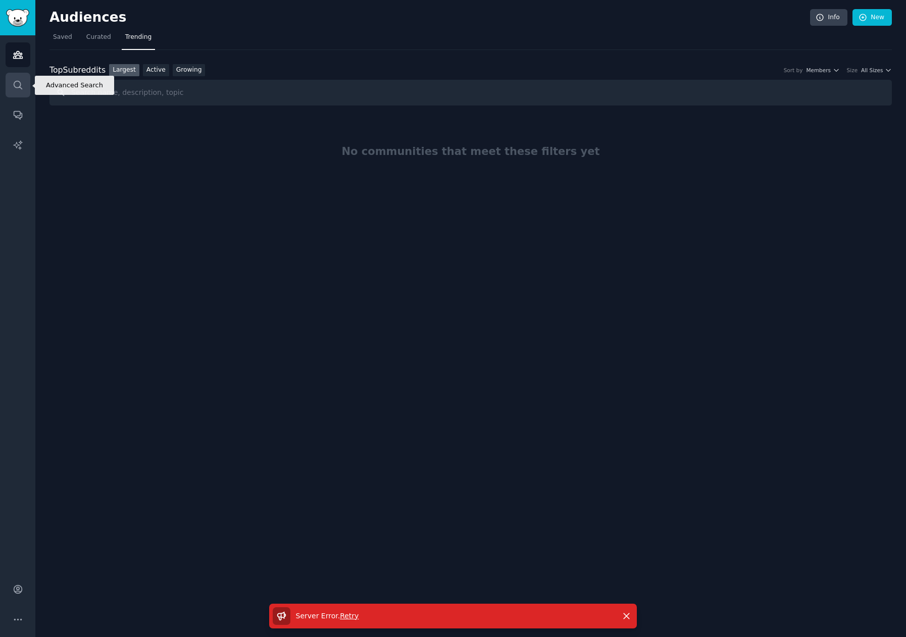
click at [16, 81] on icon "Sidebar" at bounding box center [18, 85] width 8 height 8
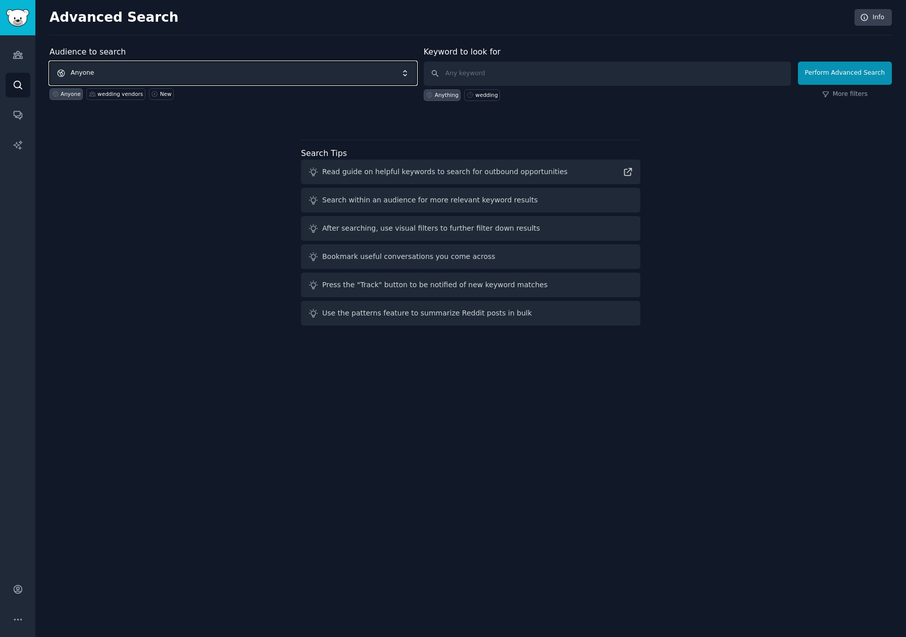
click at [111, 73] on span "Anyone" at bounding box center [233, 73] width 367 height 23
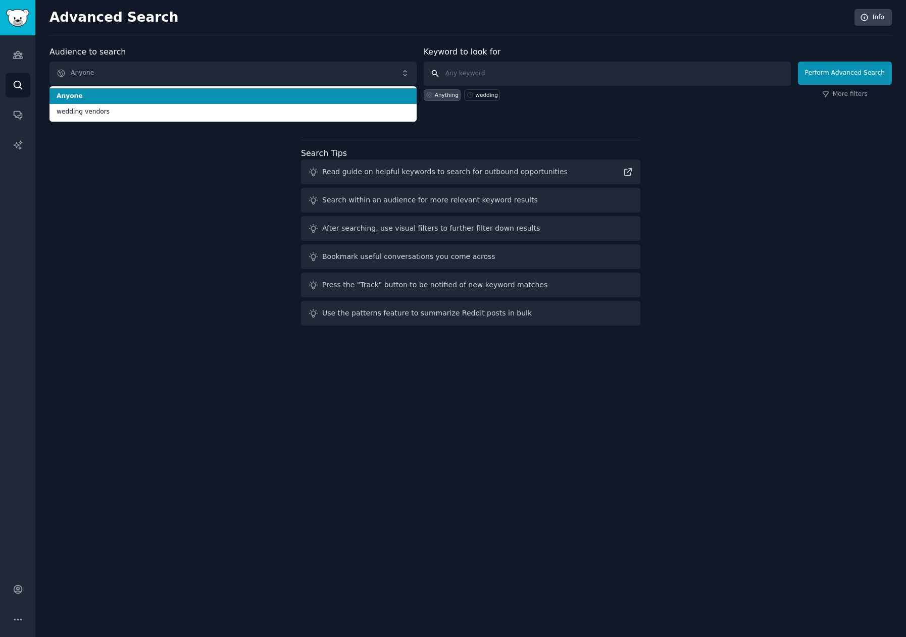
click at [482, 66] on input "text" at bounding box center [607, 74] width 367 height 24
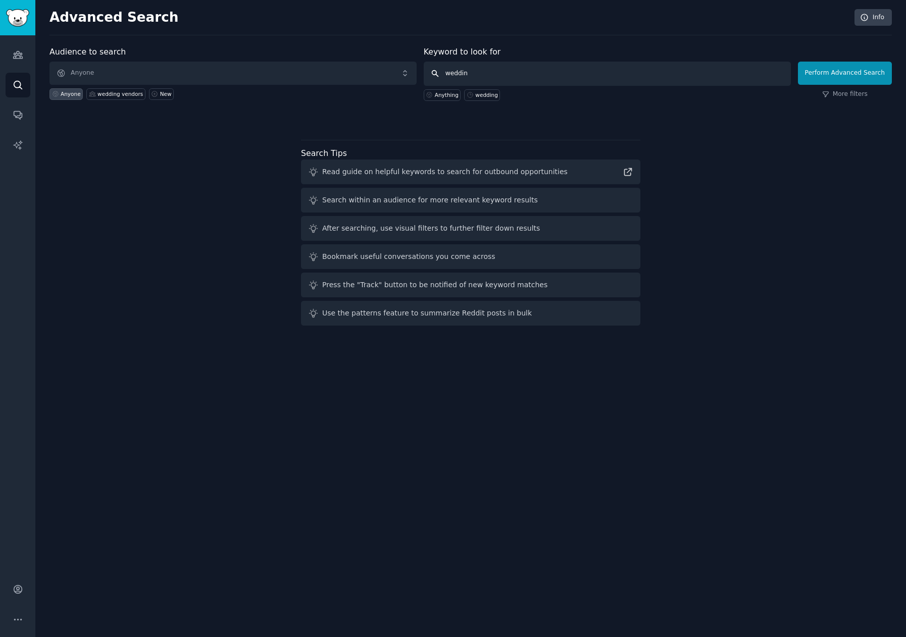
type input "wedding"
click button "Perform Advanced Search" at bounding box center [845, 73] width 94 height 23
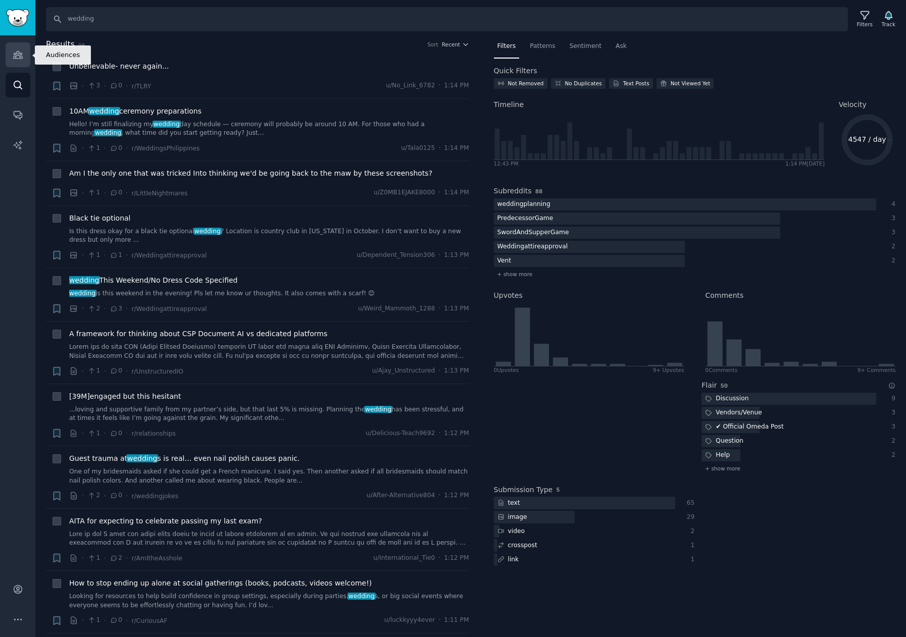
click at [18, 56] on icon "Sidebar" at bounding box center [17, 55] width 9 height 7
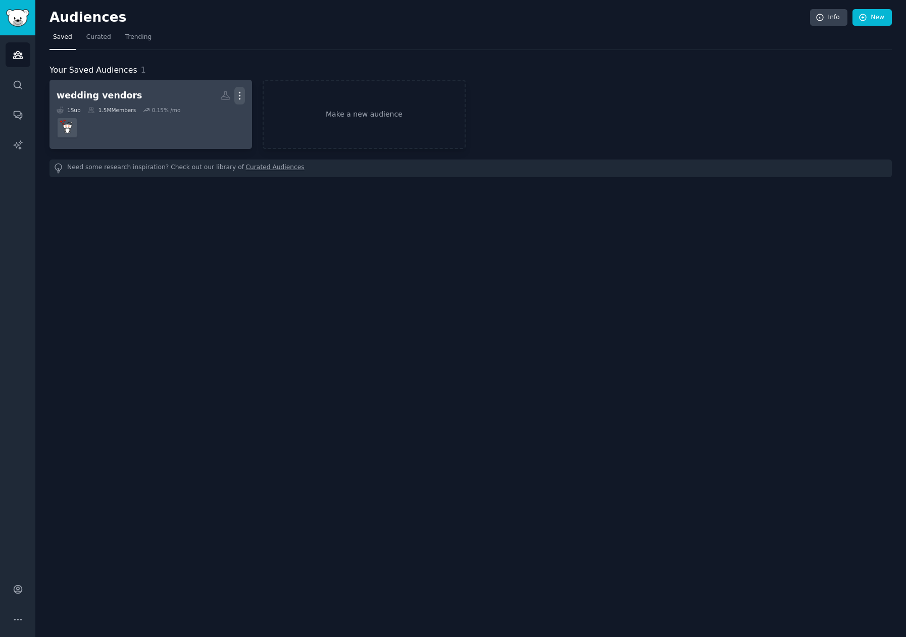
click at [240, 93] on icon "button" at bounding box center [239, 95] width 11 height 11
click at [221, 110] on div "Delete" at bounding box center [205, 117] width 48 height 21
click at [211, 115] on p "Delete" at bounding box center [212, 117] width 23 height 11
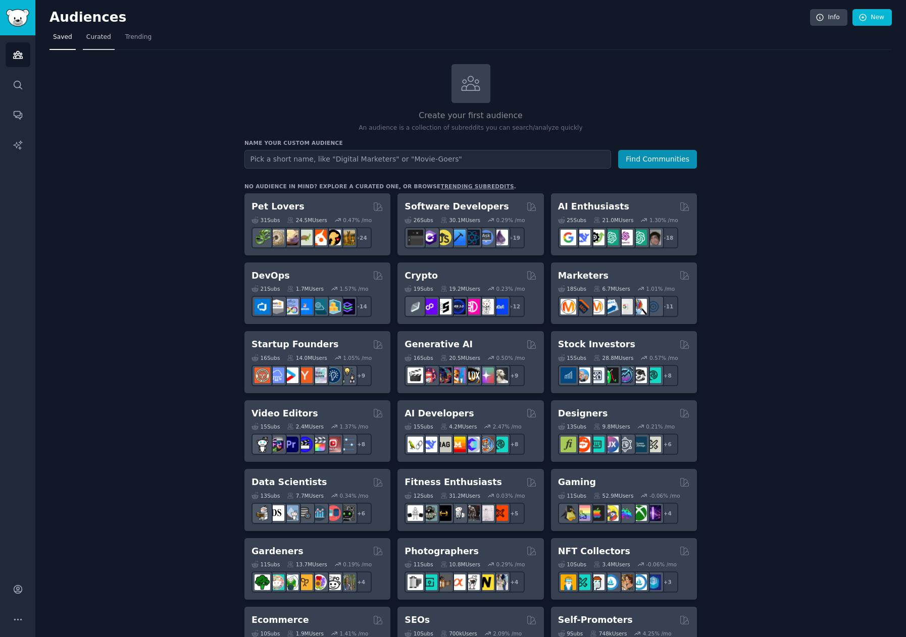
click at [96, 34] on span "Curated" at bounding box center [98, 37] width 25 height 9
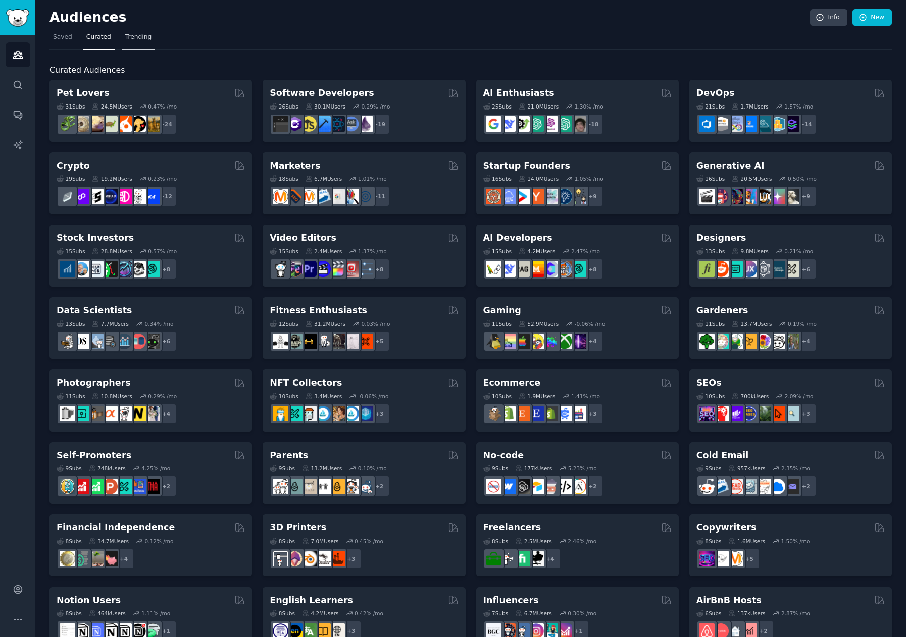
click at [147, 38] on link "Trending" at bounding box center [138, 39] width 33 height 21
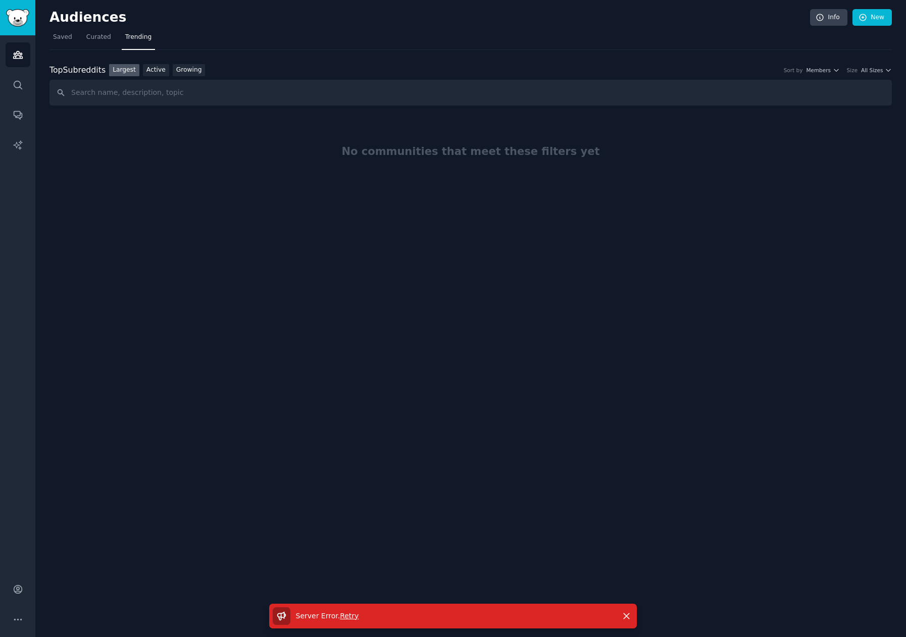
click at [151, 95] on input "text" at bounding box center [471, 93] width 843 height 26
type input "wedding"
click at [837, 67] on icon "button" at bounding box center [836, 70] width 7 height 7
click at [884, 69] on button "All Sizes" at bounding box center [876, 70] width 31 height 7
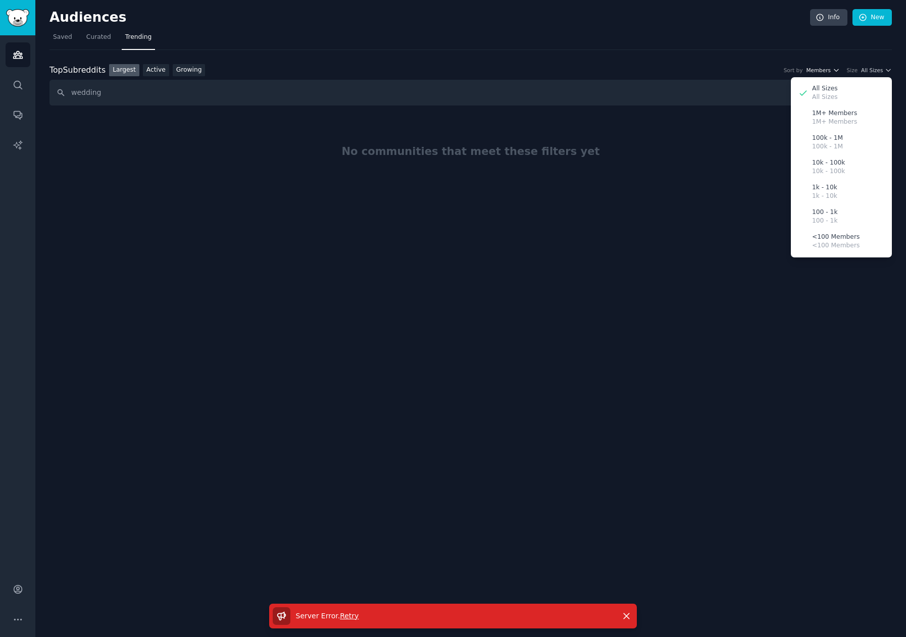
click at [824, 70] on span "Members" at bounding box center [818, 70] width 25 height 7
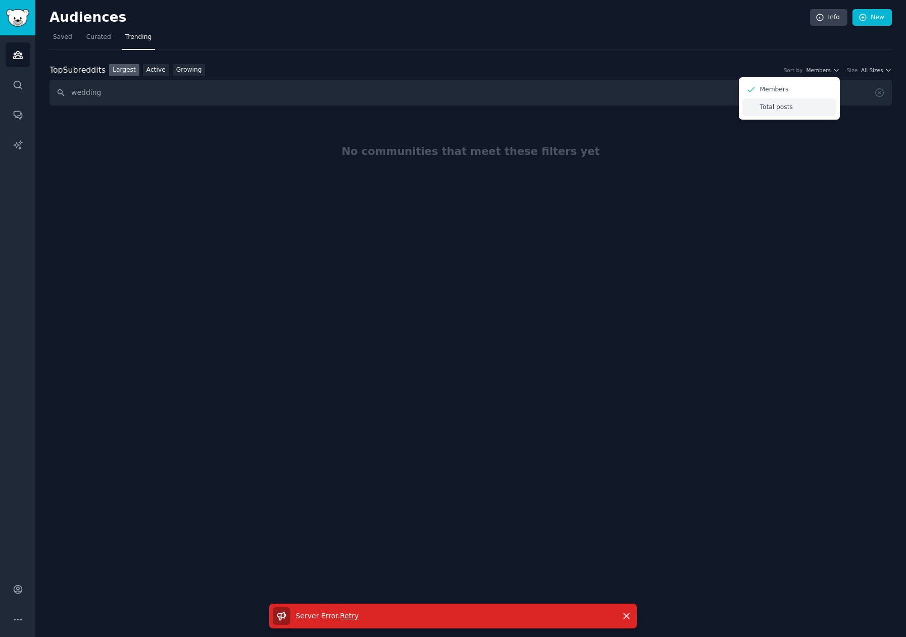
click at [804, 106] on div "Total posts" at bounding box center [790, 108] width 94 height 18
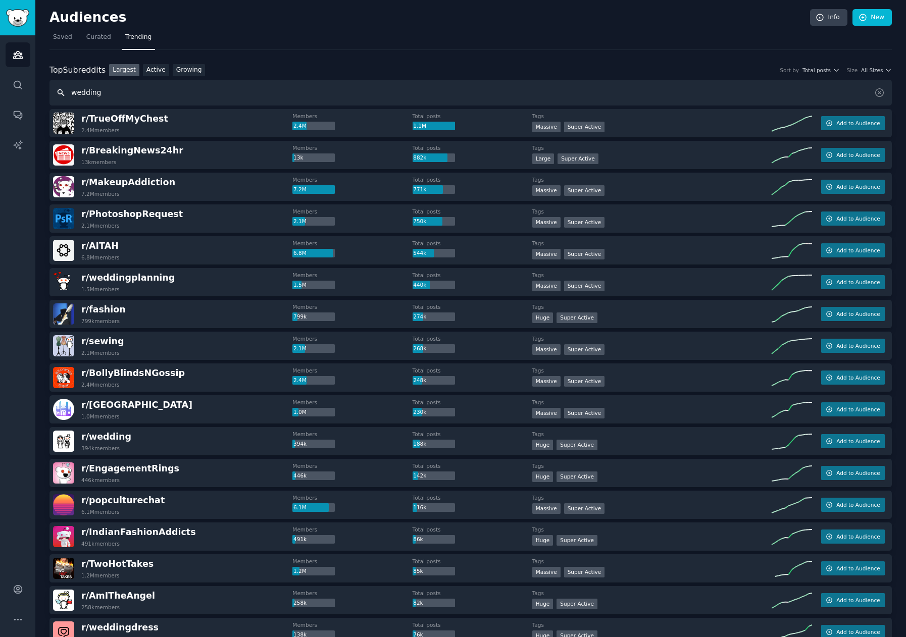
click at [521, 99] on input "wedding" at bounding box center [471, 93] width 843 height 26
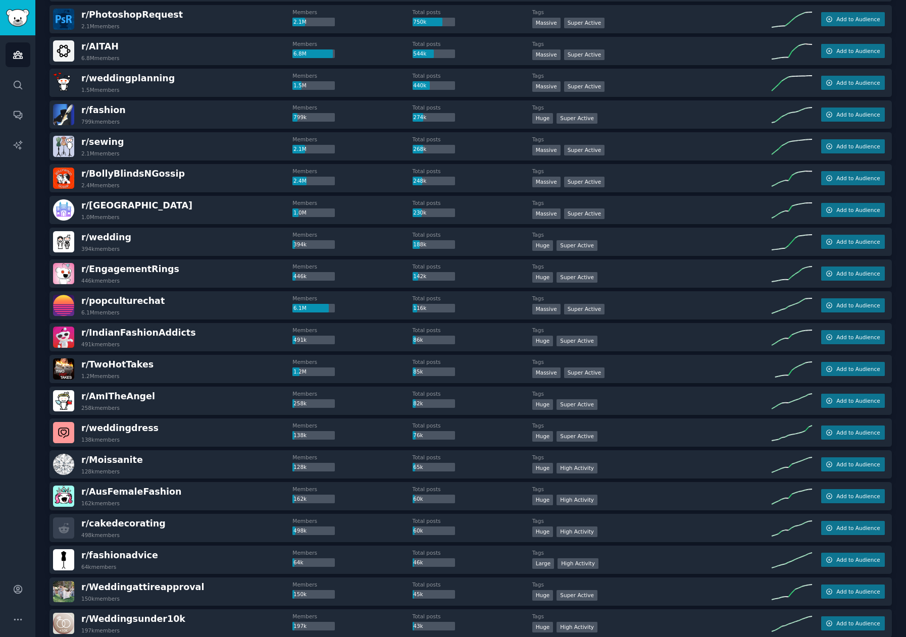
scroll to position [202, 0]
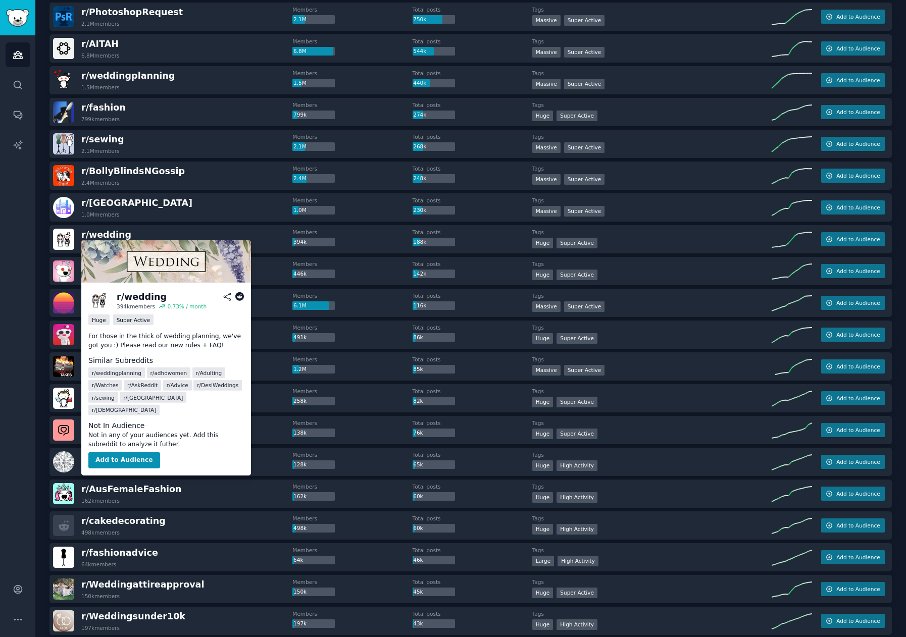
drag, startPoint x: 99, startPoint y: 233, endPoint x: 179, endPoint y: 229, distance: 80.4
click at [179, 229] on div "r/ wedding 394k members" at bounding box center [172, 239] width 239 height 21
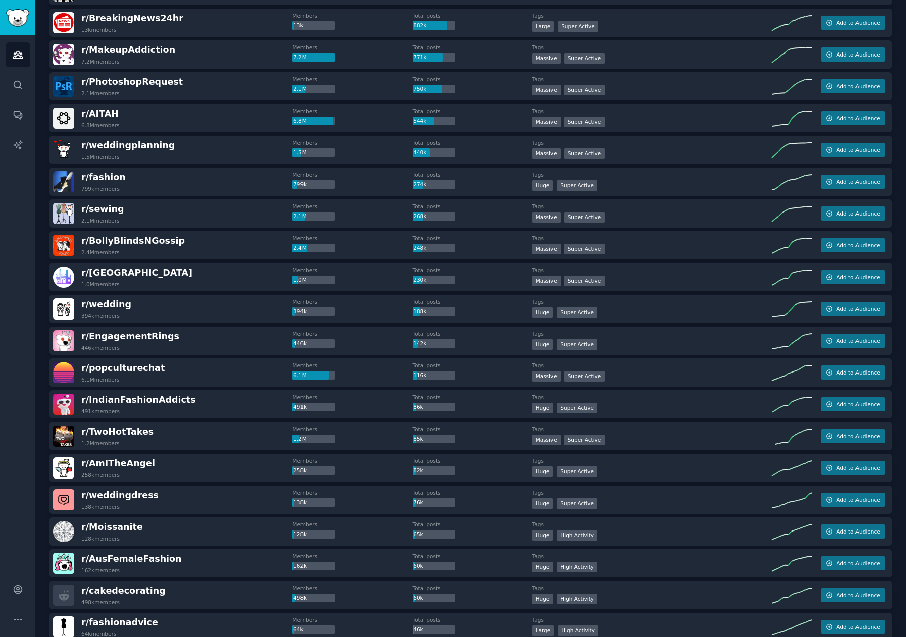
scroll to position [0, 0]
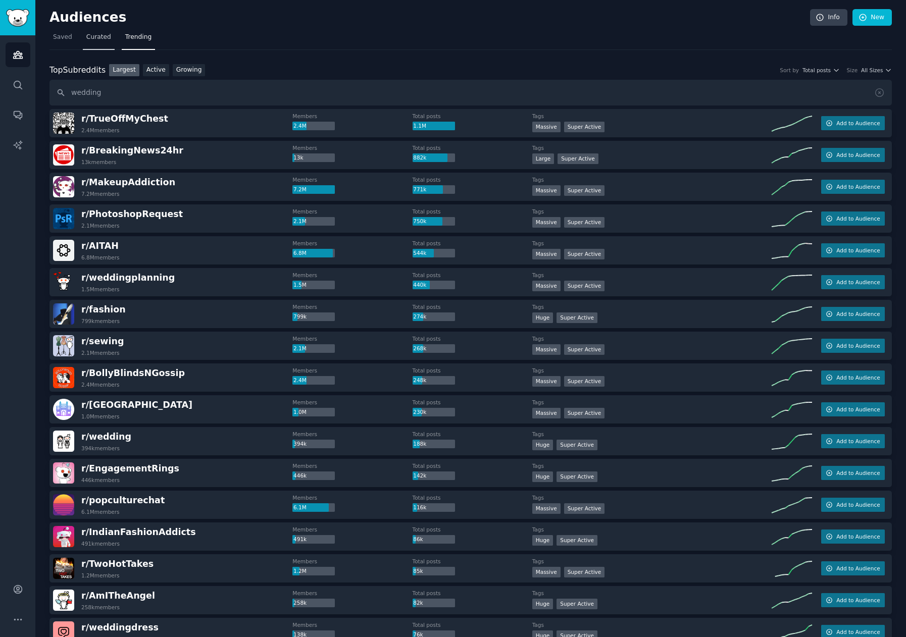
click at [95, 40] on span "Curated" at bounding box center [98, 37] width 25 height 9
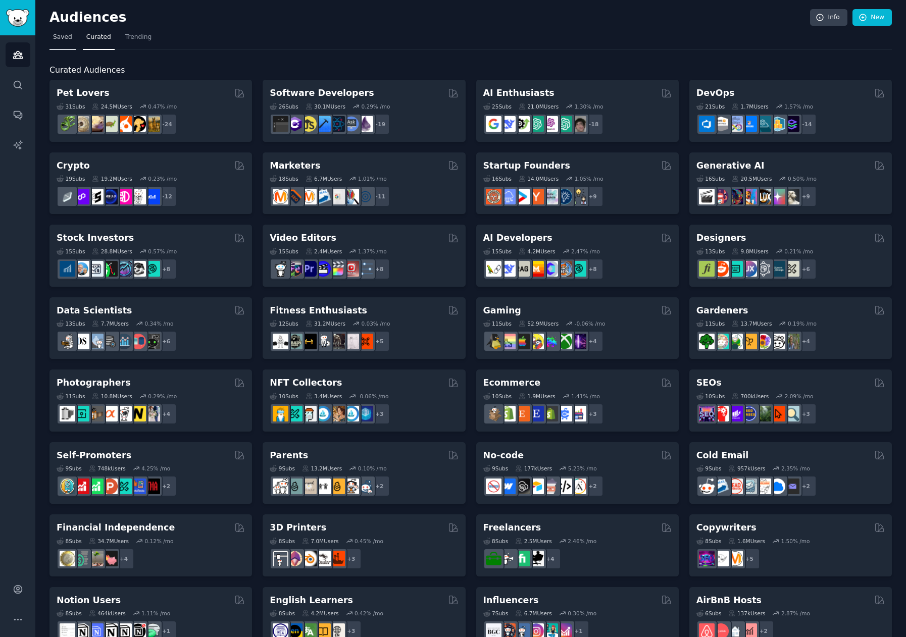
click at [61, 39] on span "Saved" at bounding box center [62, 37] width 19 height 9
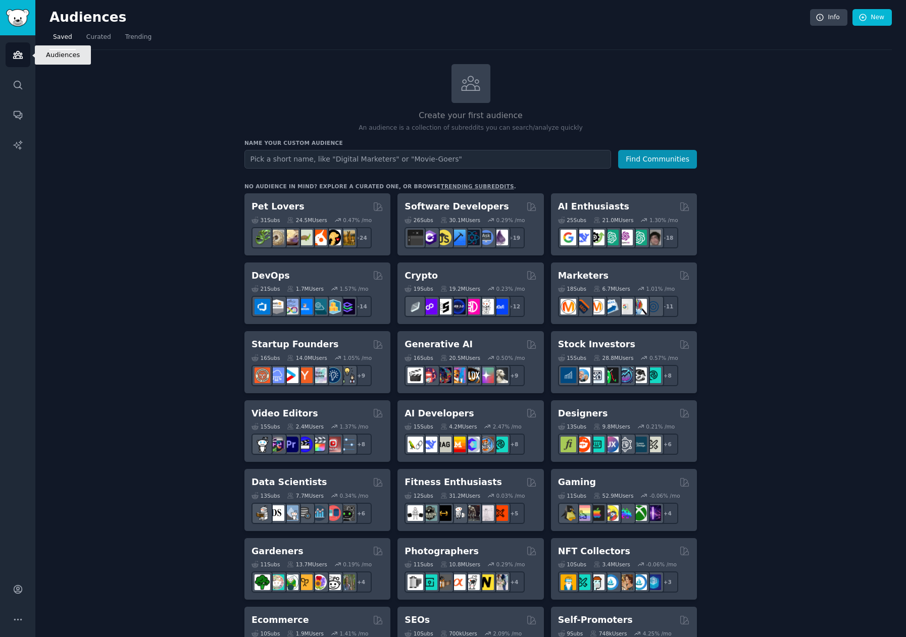
click at [15, 56] on icon "Sidebar" at bounding box center [17, 55] width 9 height 7
click at [125, 35] on span "Trending" at bounding box center [138, 37] width 26 height 9
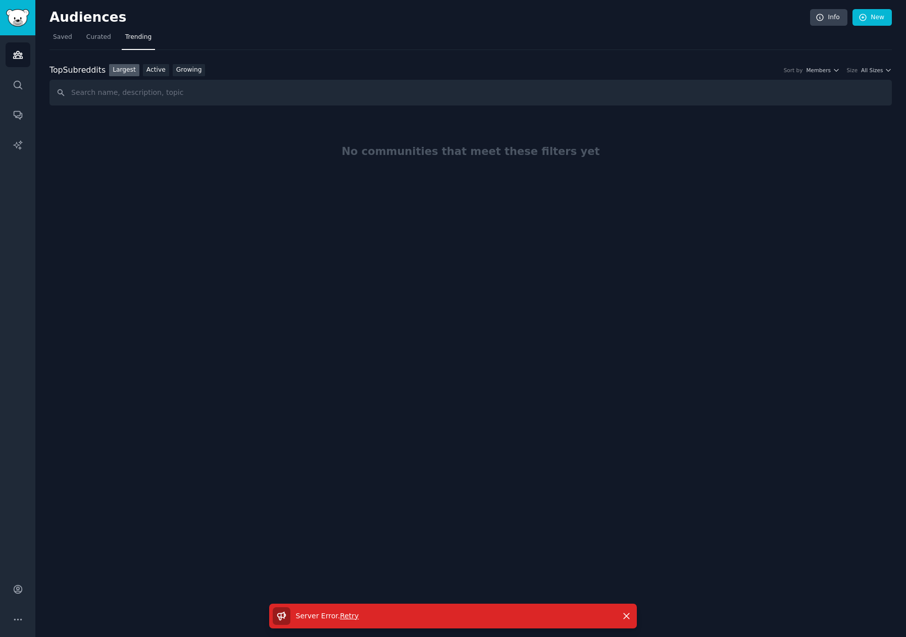
click at [149, 87] on input "text" at bounding box center [471, 93] width 843 height 26
type input "wedding"
click at [346, 619] on span "Retry" at bounding box center [349, 616] width 19 height 8
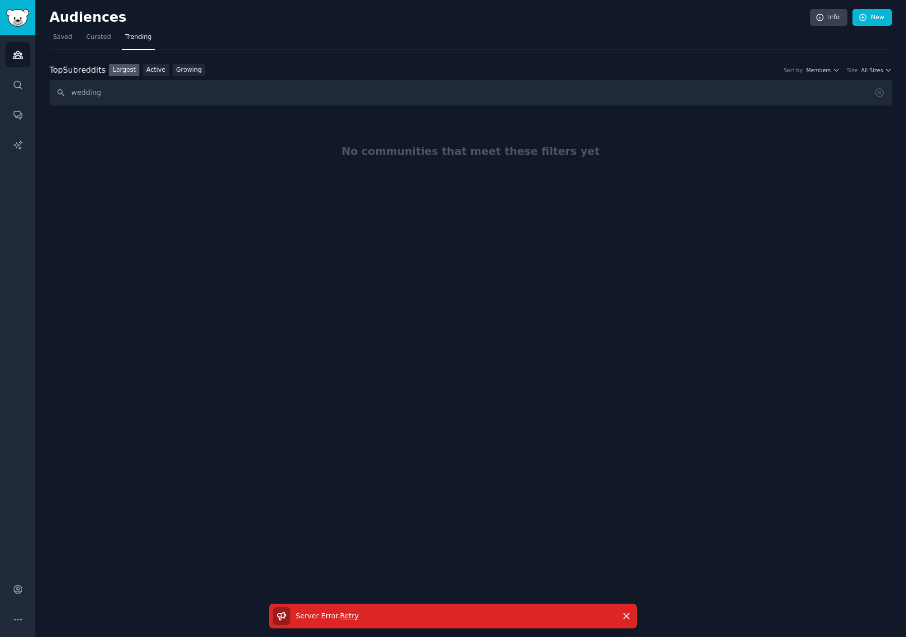
click at [346, 619] on span "Retry" at bounding box center [349, 616] width 19 height 8
click at [150, 71] on link "Active" at bounding box center [156, 70] width 26 height 13
click at [188, 68] on link "Growing" at bounding box center [189, 70] width 33 height 13
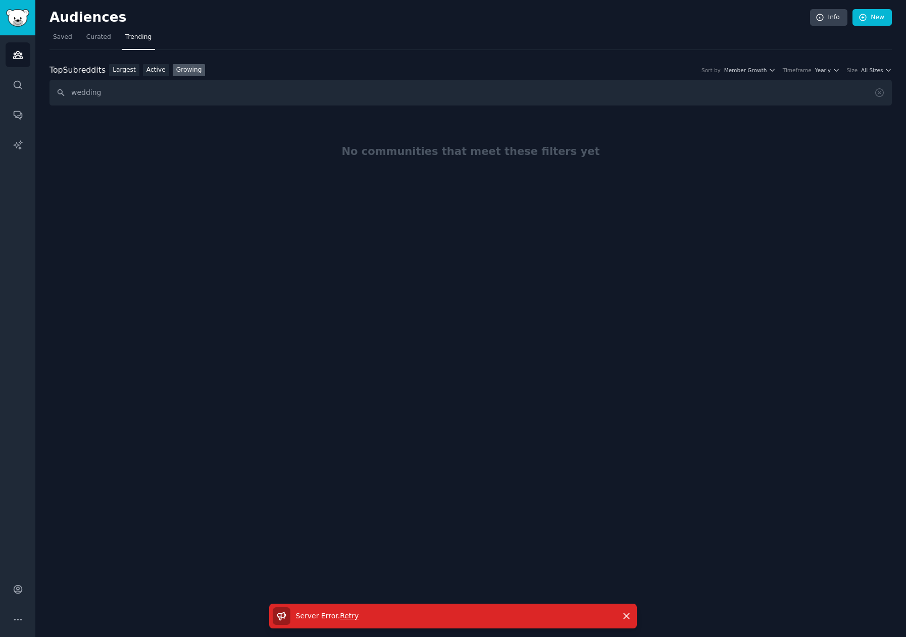
click at [345, 621] on p "Server Error . Retry" at bounding box center [327, 616] width 63 height 11
click at [345, 617] on span "Retry" at bounding box center [349, 616] width 19 height 8
click at [115, 69] on link "Largest" at bounding box center [124, 70] width 30 height 13
click at [281, 100] on input "wedding" at bounding box center [471, 93] width 843 height 26
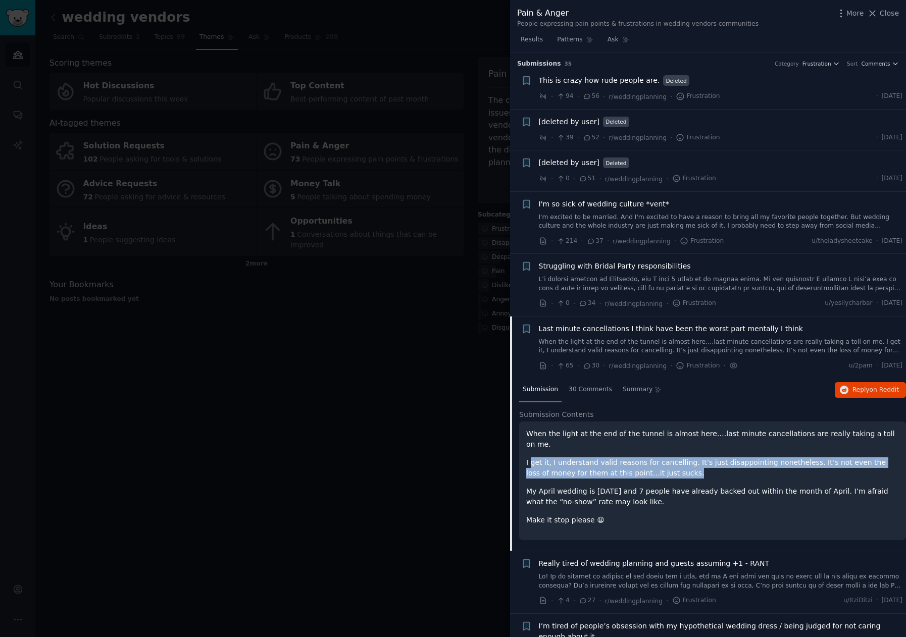
drag, startPoint x: 531, startPoint y: 449, endPoint x: 630, endPoint y: 462, distance: 99.3
click at [630, 462] on p "I get it, I understand valid reasons for cancelling. It’s just disappointing no…" at bounding box center [712, 468] width 373 height 21
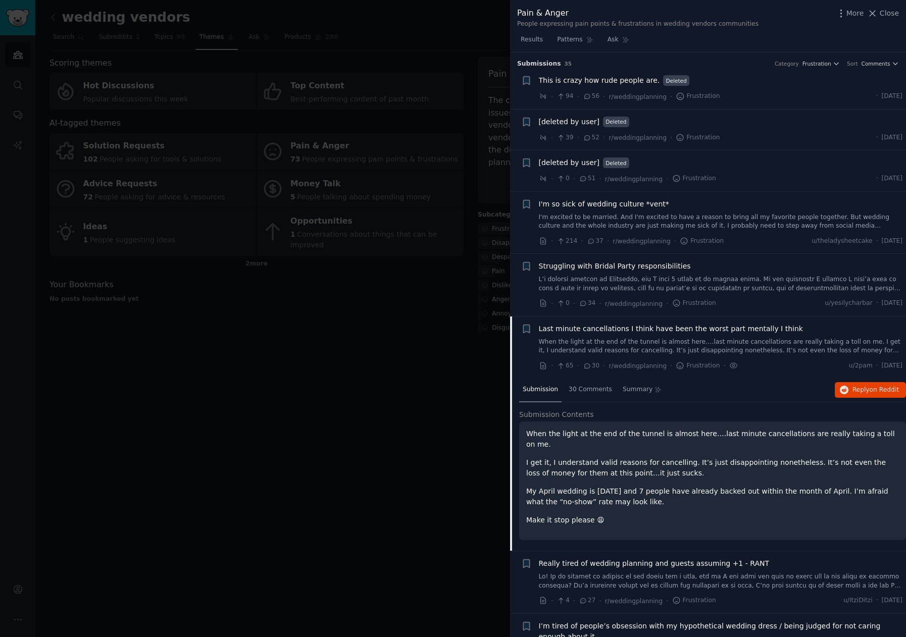
click at [748, 334] on div "Last minute cancellations I think have been the worst part mentally I think Whe…" at bounding box center [721, 340] width 364 height 32
click at [748, 374] on li "+ Last minute cancellations I think have been the worst part mentally I think W…" at bounding box center [708, 348] width 396 height 62
drag, startPoint x: 752, startPoint y: 356, endPoint x: 756, endPoint y: 342, distance: 14.4
click at [752, 355] on div "Last minute cancellations I think have been the worst part mentally I think Whe…" at bounding box center [721, 348] width 364 height 48
click at [757, 341] on link "When the light at the end of the tunnel is almost here….last minute cancellatio…" at bounding box center [721, 347] width 364 height 18
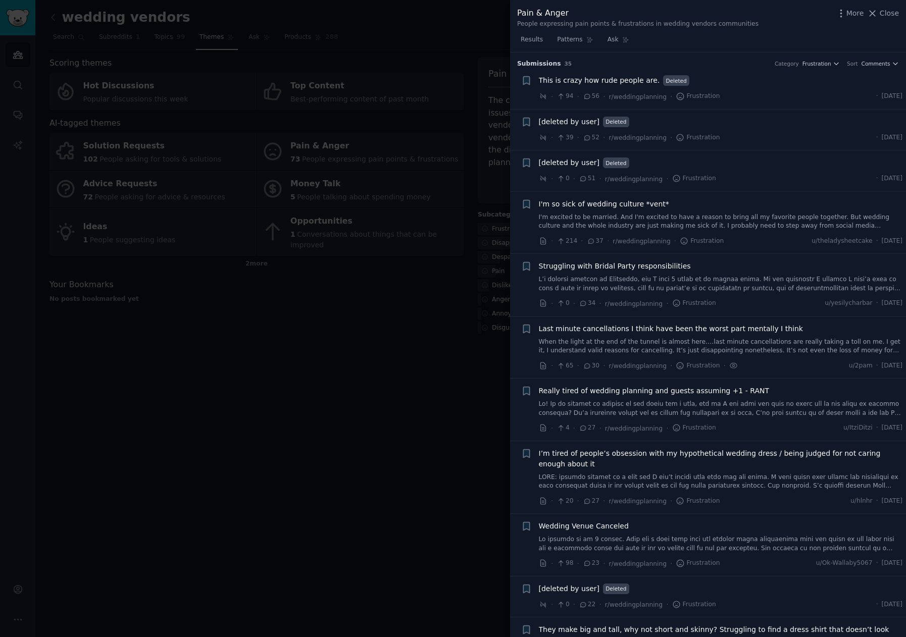
drag, startPoint x: 883, startPoint y: 14, endPoint x: 772, endPoint y: 21, distance: 111.4
click at [883, 14] on span "Close" at bounding box center [889, 13] width 19 height 11
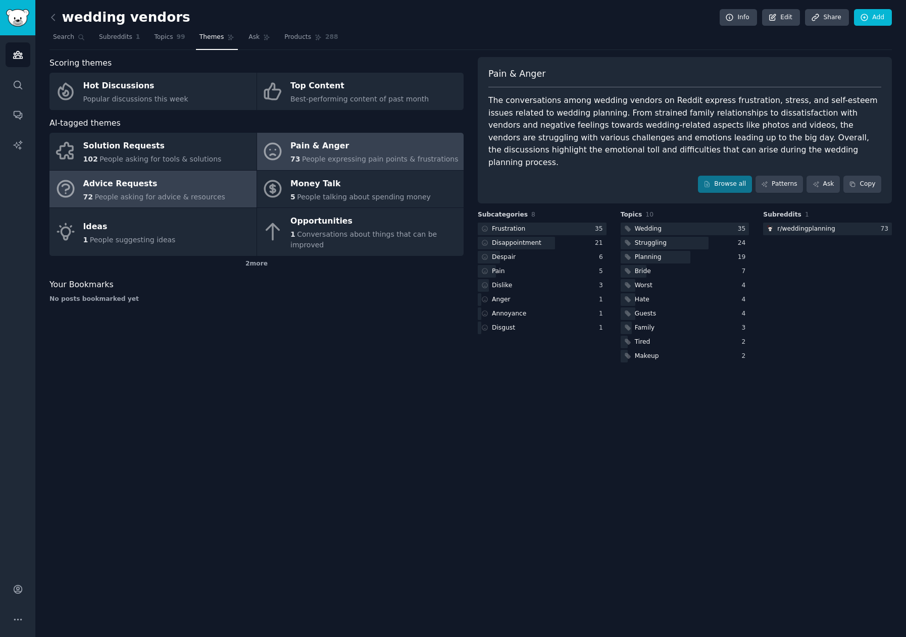
click at [161, 184] on div "Advice Requests" at bounding box center [154, 184] width 142 height 16
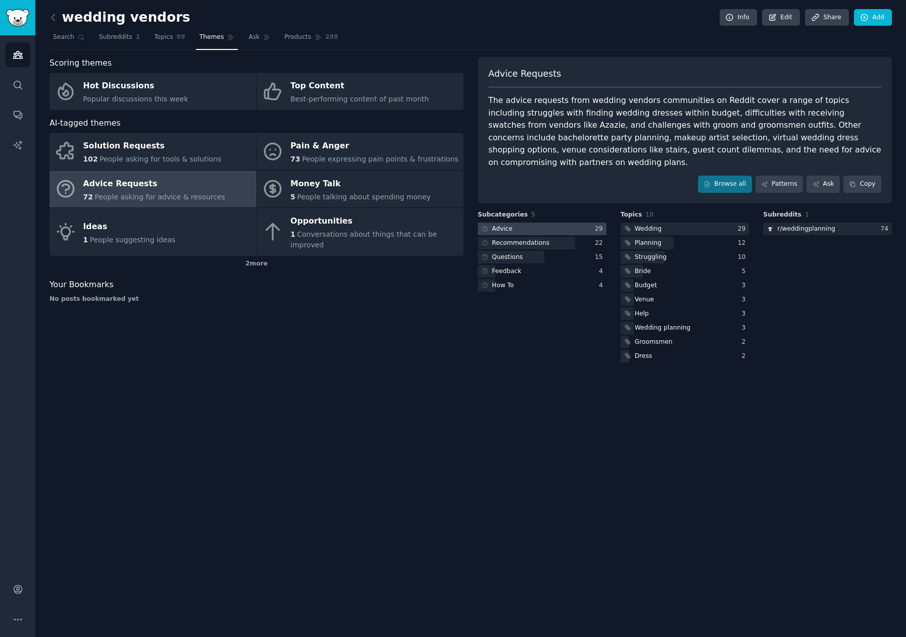
click at [561, 223] on div at bounding box center [542, 229] width 129 height 13
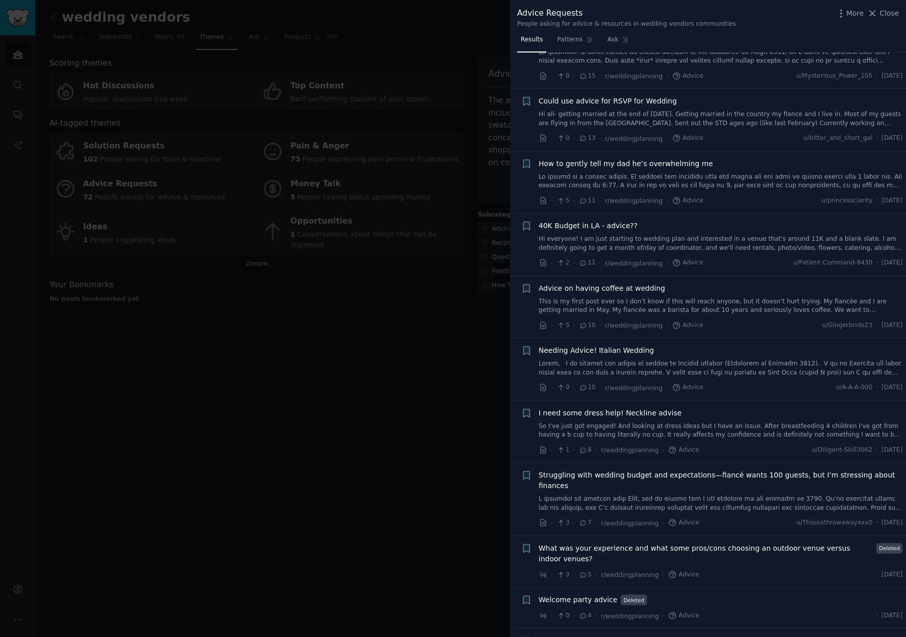
scroll to position [488, 0]
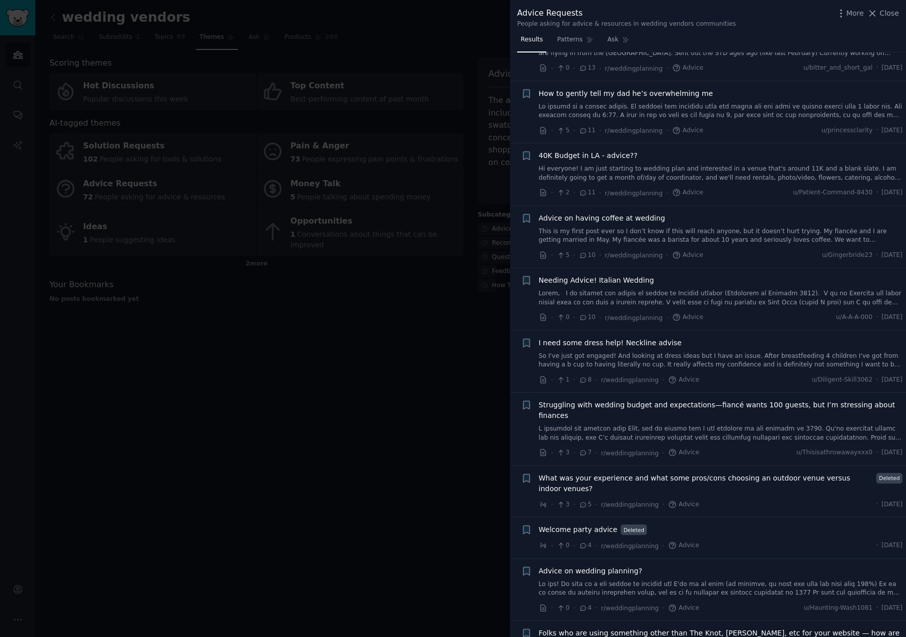
click at [592, 156] on span "40K Budget in LA - advice??" at bounding box center [588, 156] width 99 height 11
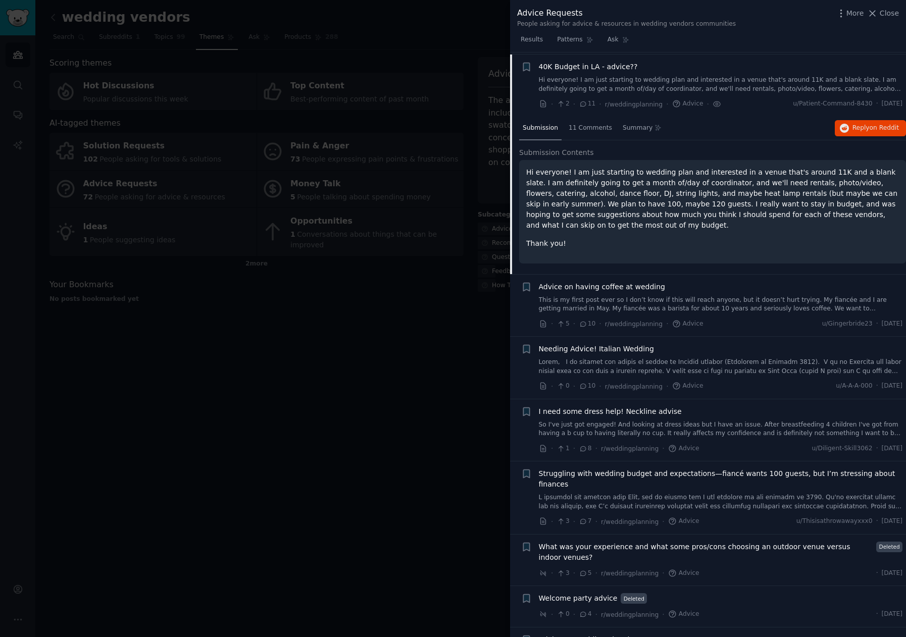
scroll to position [577, 0]
click at [870, 128] on span "on Reddit" at bounding box center [884, 127] width 29 height 7
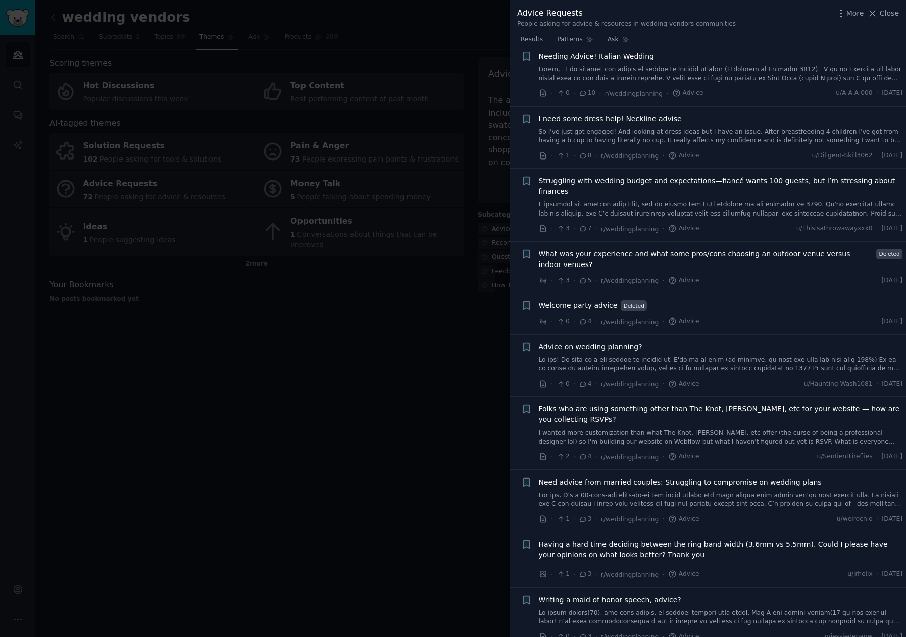
scroll to position [897, 0]
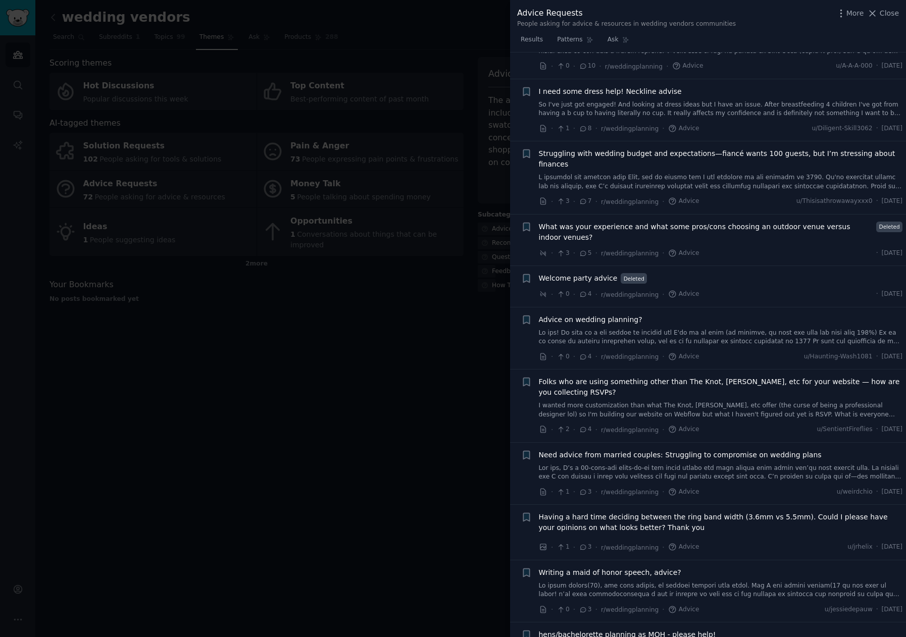
click at [727, 173] on link at bounding box center [721, 182] width 364 height 18
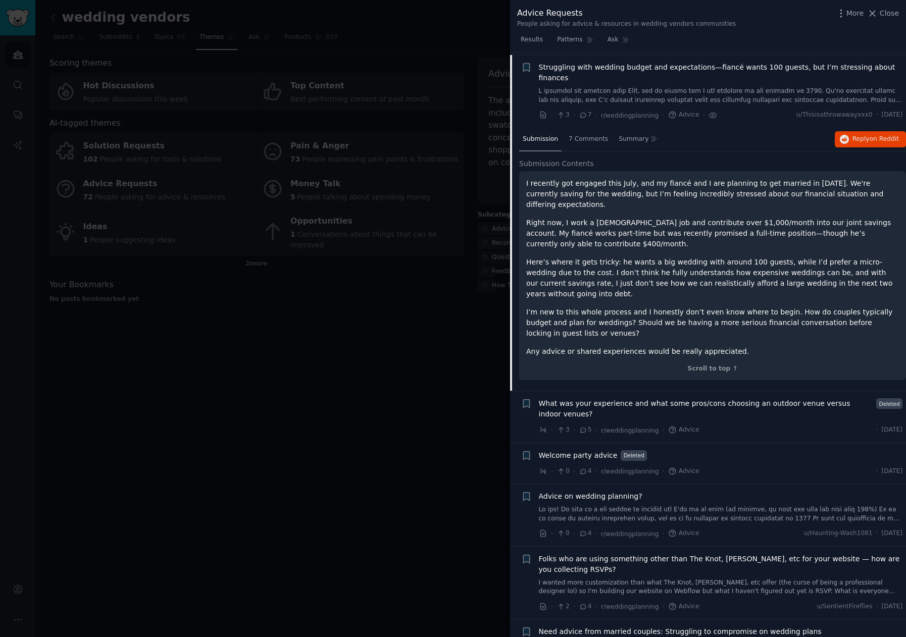
scroll to position [826, 0]
click at [853, 134] on span "Reply on Reddit" at bounding box center [876, 138] width 46 height 9
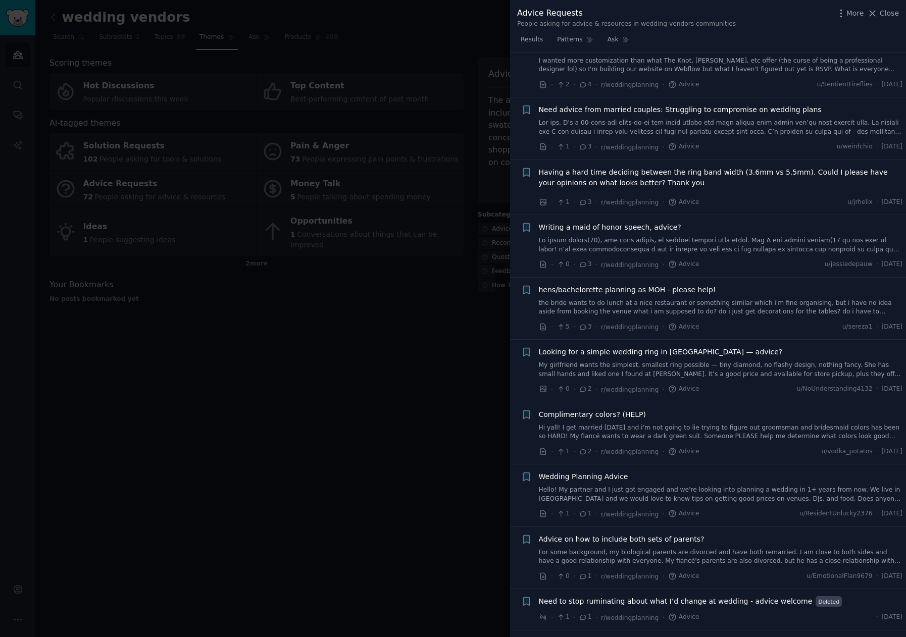
scroll to position [1358, 0]
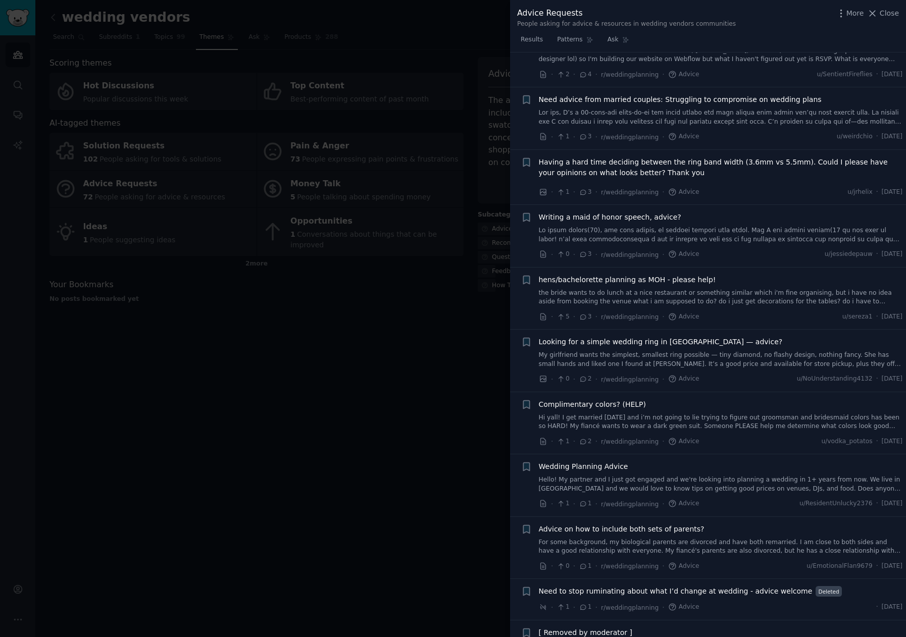
click at [718, 476] on link "Hello! My partner and I just got engaged and we're looking into planning a wedd…" at bounding box center [721, 485] width 364 height 18
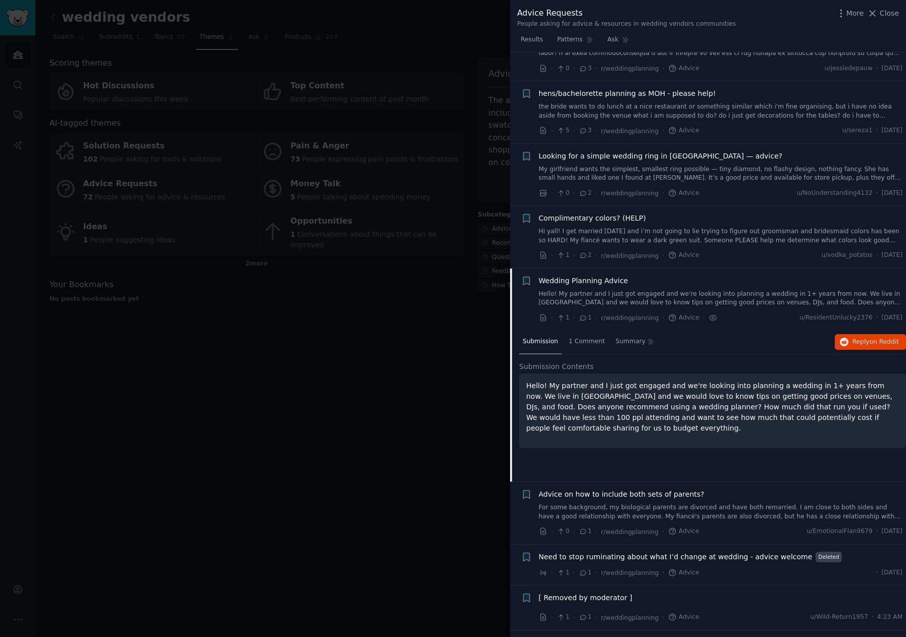
scroll to position [1289, 0]
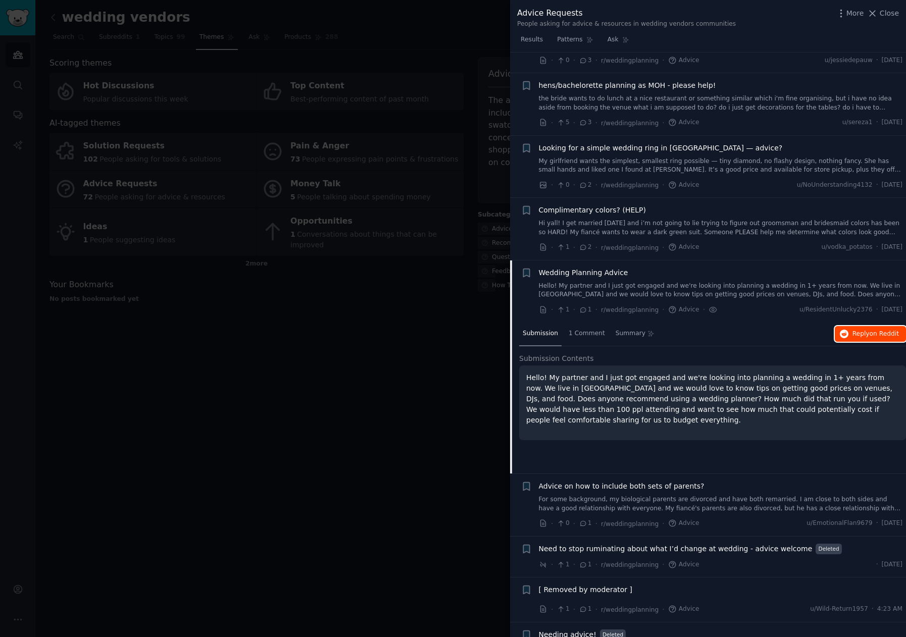
click at [884, 330] on span "on Reddit" at bounding box center [884, 333] width 29 height 7
drag, startPoint x: 897, startPoint y: 12, endPoint x: 875, endPoint y: 50, distance: 43.7
click at [897, 12] on span "Close" at bounding box center [889, 13] width 19 height 11
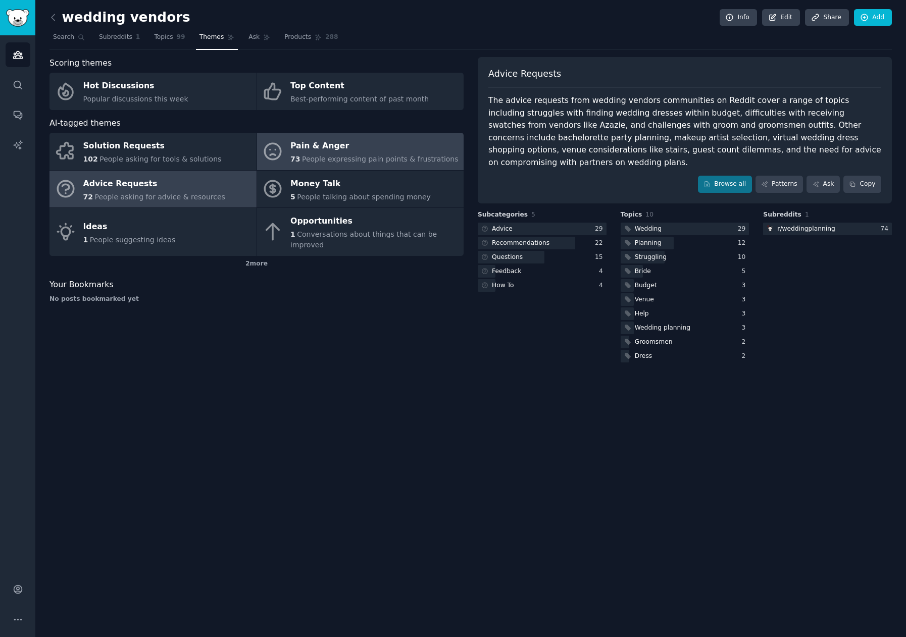
click at [348, 159] on span "People expressing pain points & frustrations" at bounding box center [380, 159] width 157 height 8
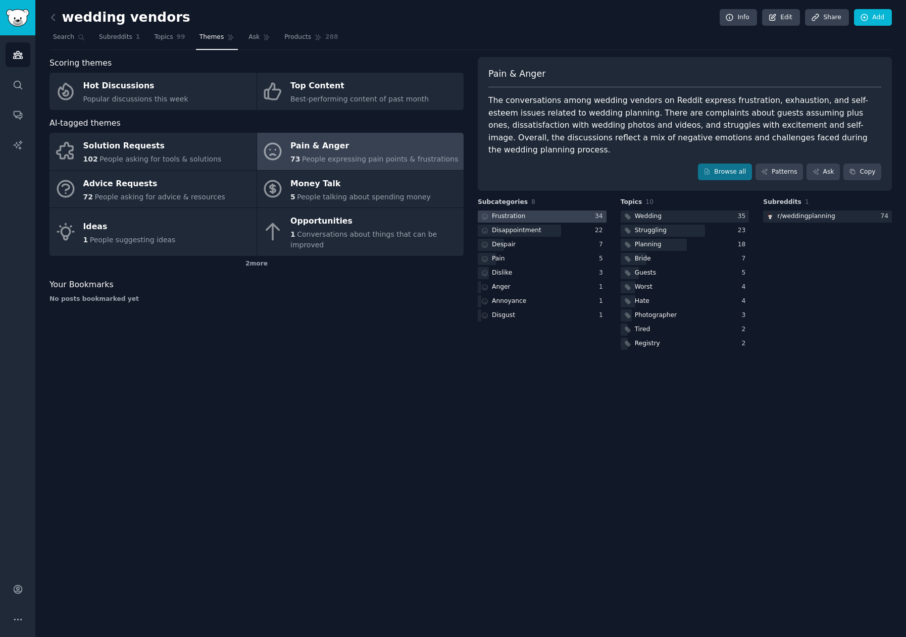
click at [549, 211] on div at bounding box center [542, 217] width 129 height 13
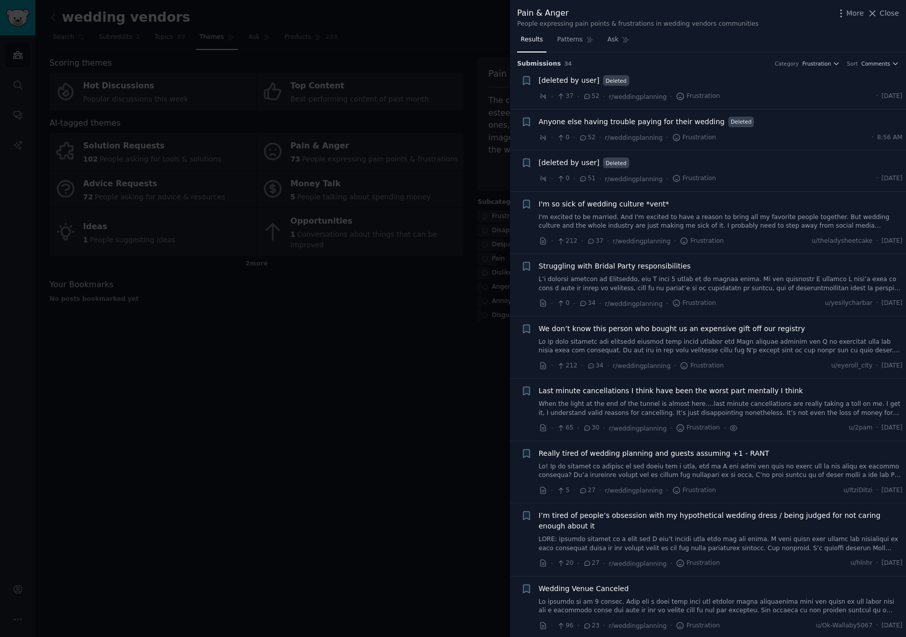
click at [640, 124] on span "Anyone else having trouble paying for their wedding" at bounding box center [632, 122] width 186 height 11
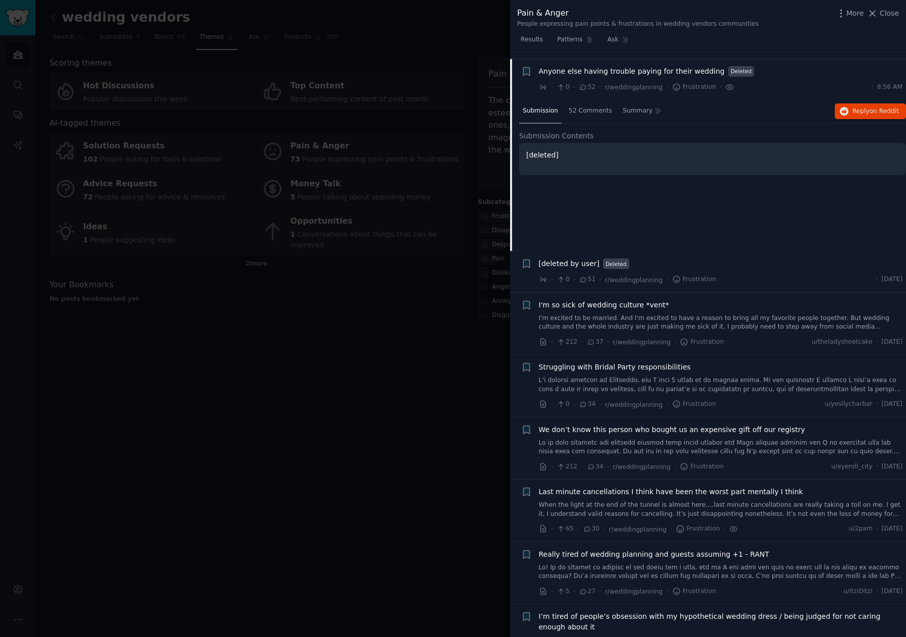
scroll to position [57, 0]
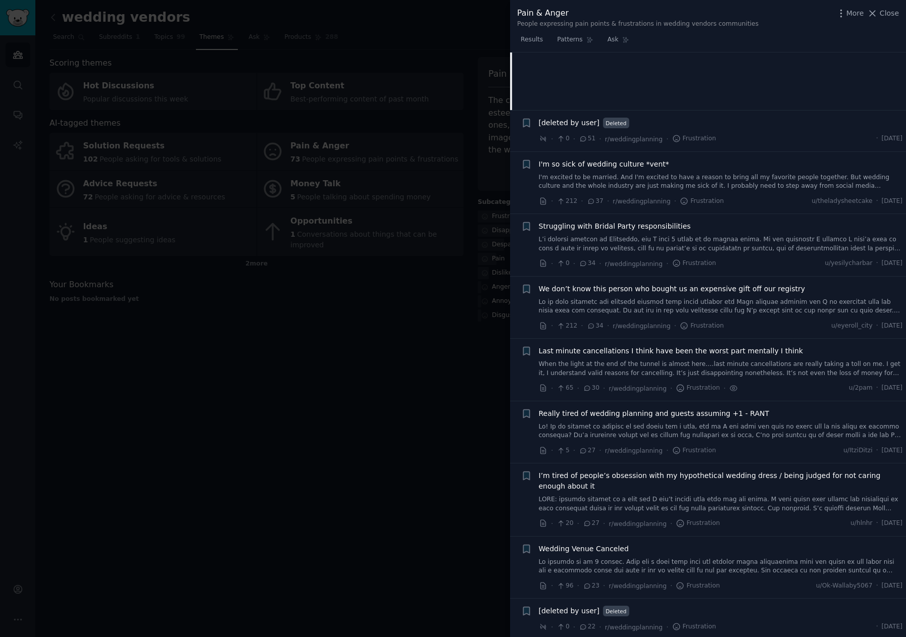
click at [588, 166] on span "I'm so sick of wedding culture *vent*" at bounding box center [604, 164] width 130 height 11
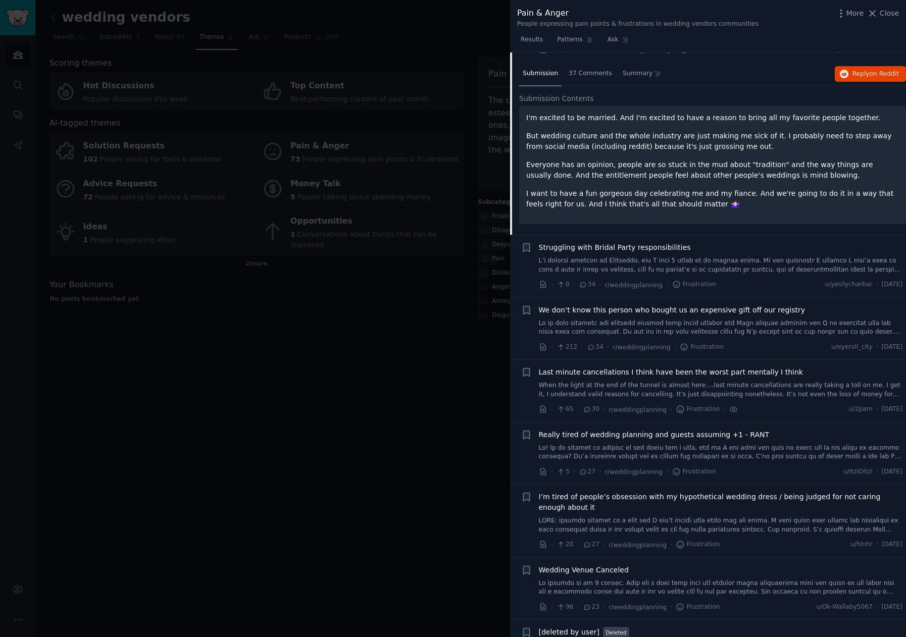
scroll to position [139, 0]
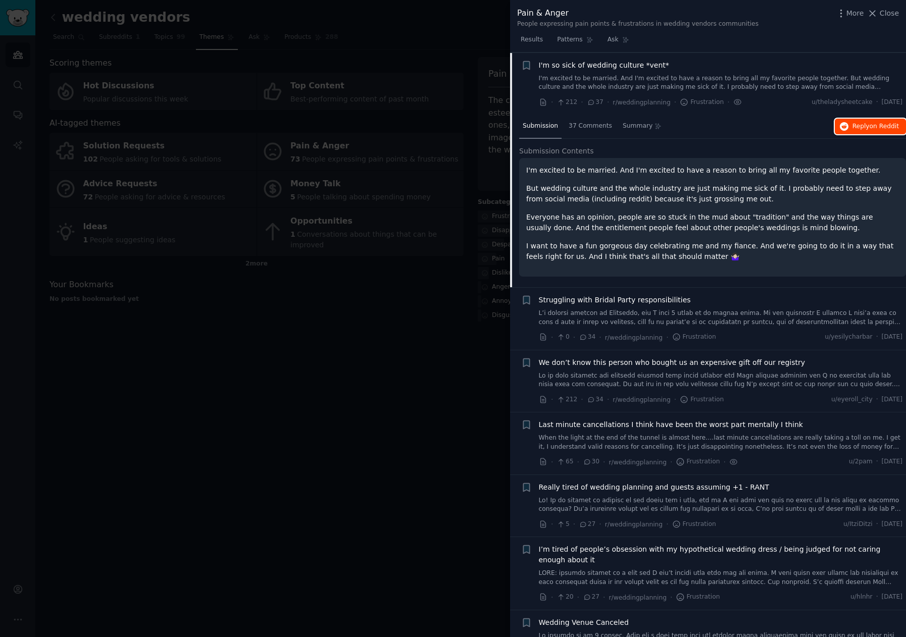
click at [884, 129] on span "on Reddit" at bounding box center [884, 126] width 29 height 7
drag, startPoint x: 884, startPoint y: 11, endPoint x: 860, endPoint y: 39, distance: 37.3
click at [884, 11] on span "Close" at bounding box center [889, 13] width 19 height 11
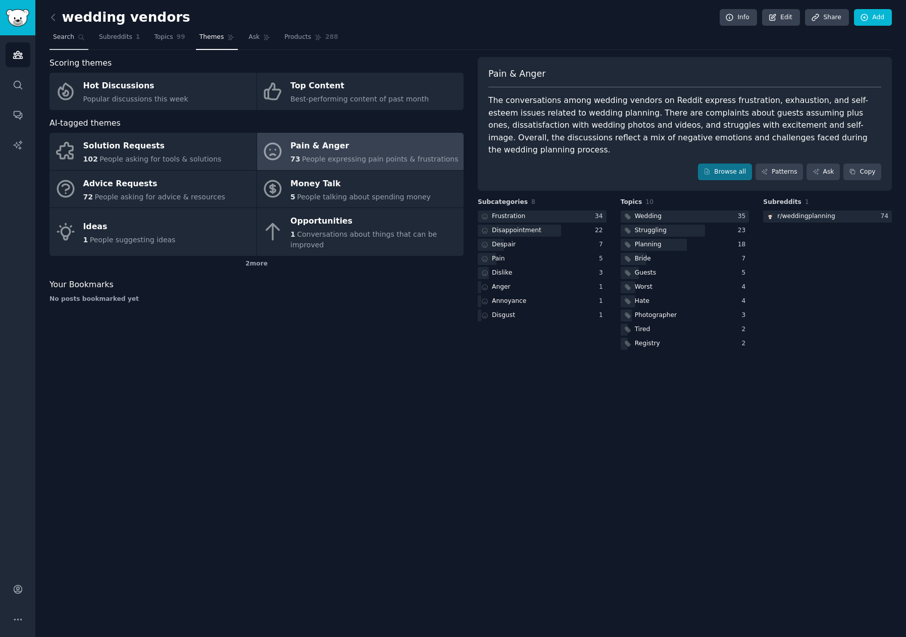
click at [61, 38] on span "Search" at bounding box center [63, 37] width 21 height 9
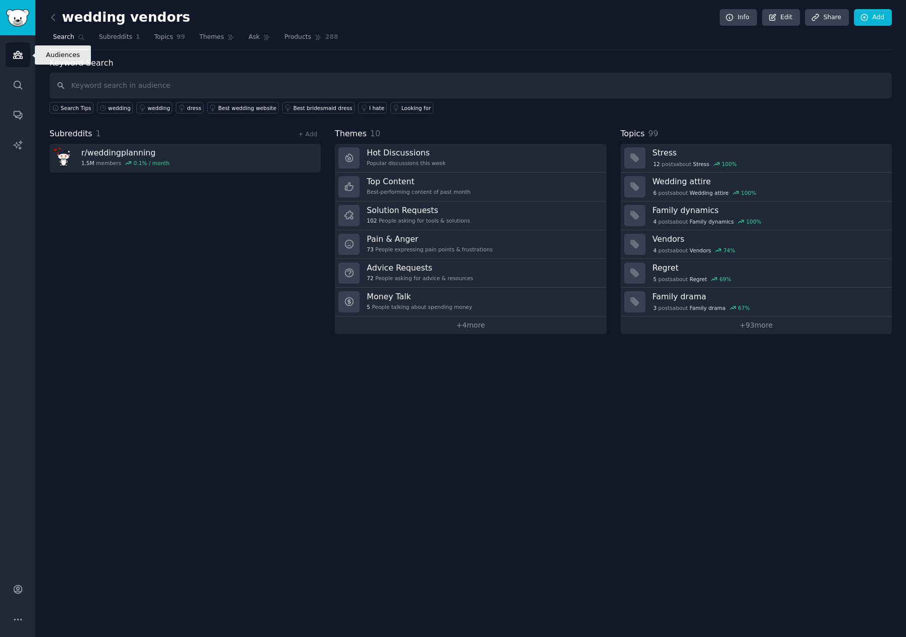
click at [15, 51] on icon "Sidebar" at bounding box center [18, 55] width 11 height 11
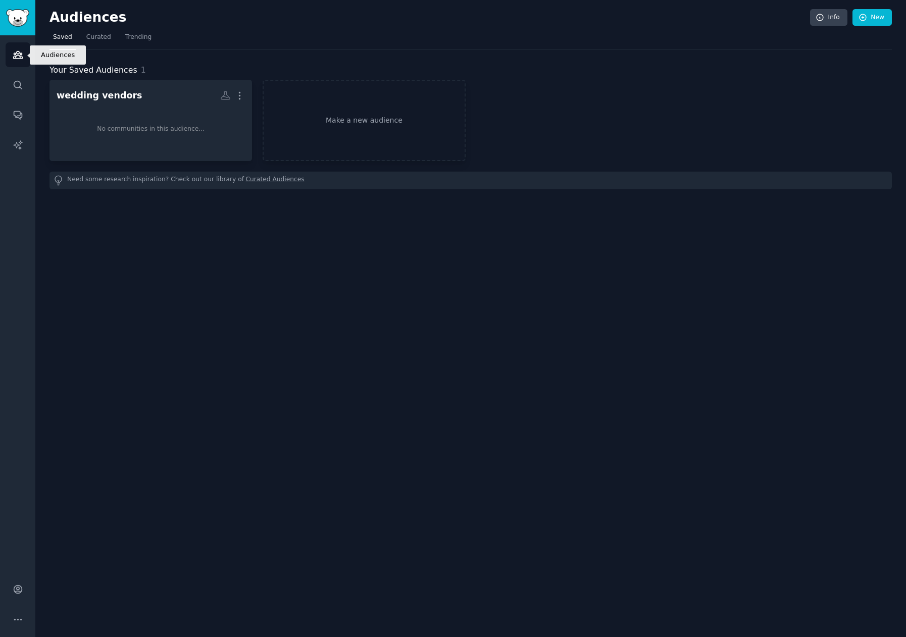
click at [19, 50] on icon "Sidebar" at bounding box center [18, 55] width 11 height 11
click at [94, 39] on span "Curated" at bounding box center [98, 37] width 25 height 9
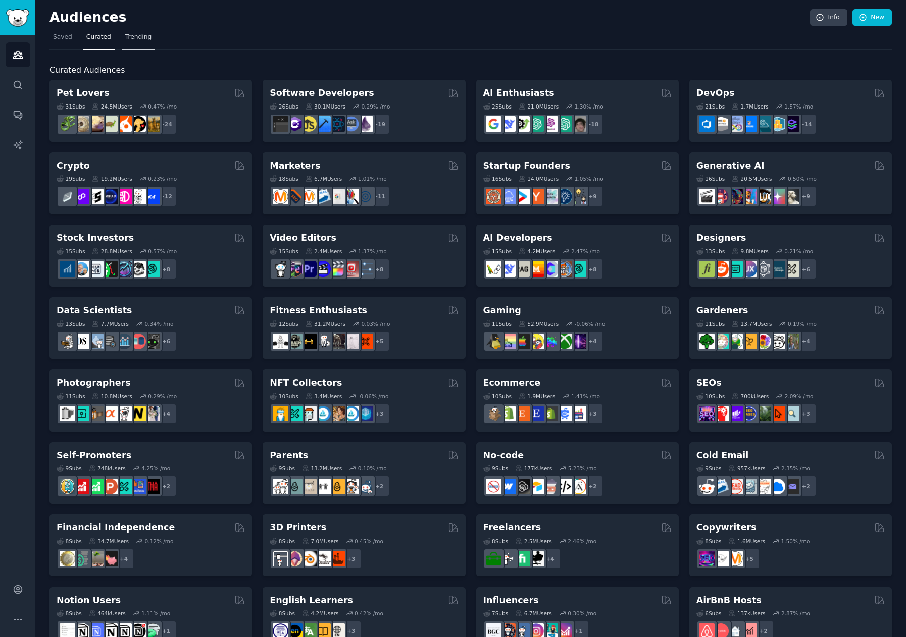
click at [126, 36] on span "Trending" at bounding box center [138, 37] width 26 height 9
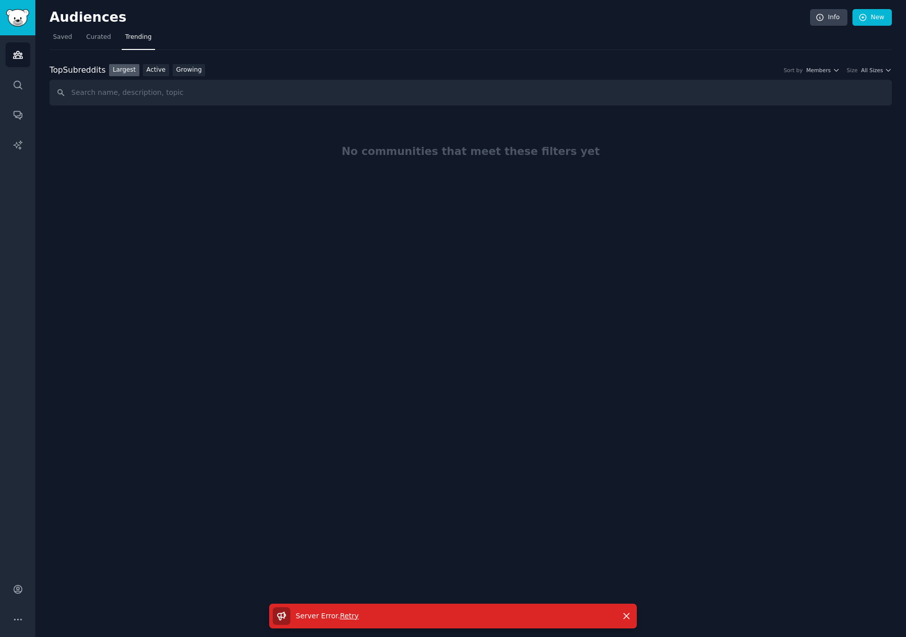
click at [123, 93] on input "text" at bounding box center [471, 93] width 843 height 26
type input "wedding"
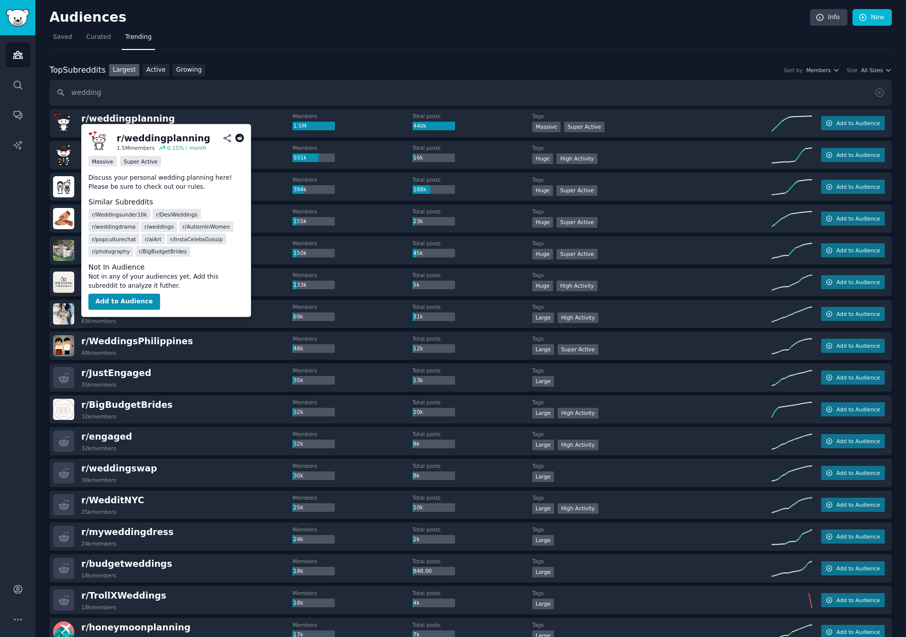
click at [238, 138] on icon at bounding box center [239, 138] width 9 height 9
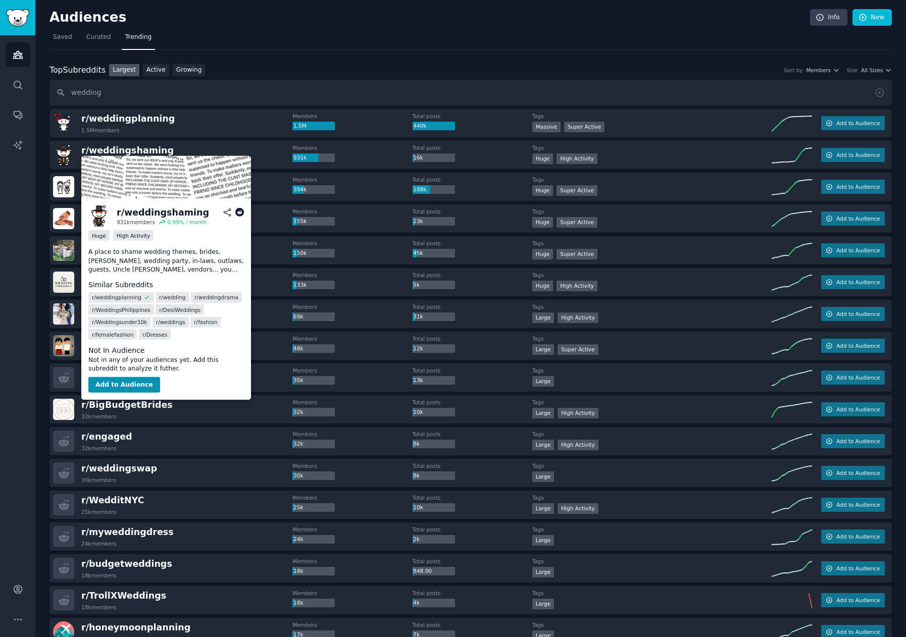
click at [238, 214] on icon at bounding box center [239, 212] width 9 height 9
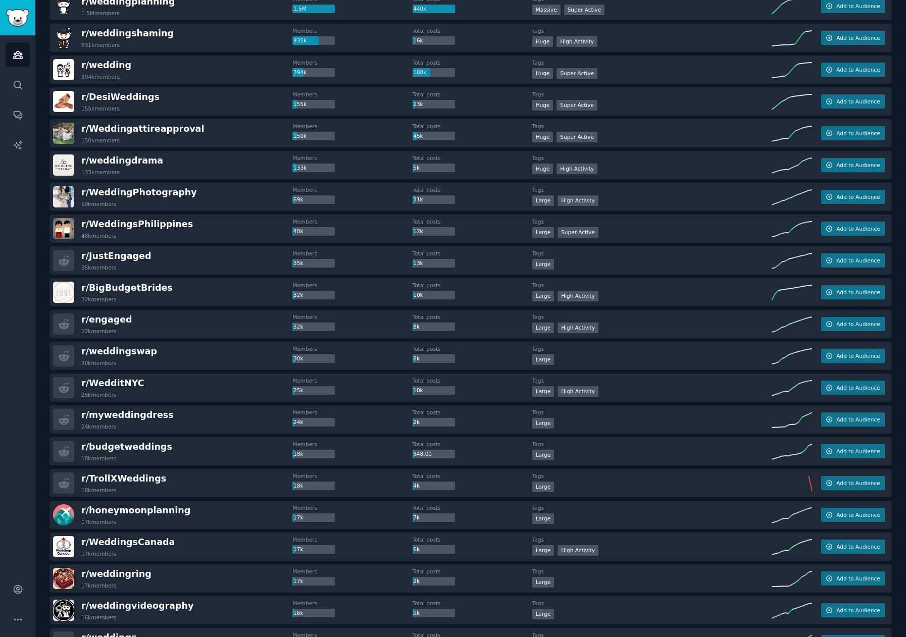
scroll to position [118, 0]
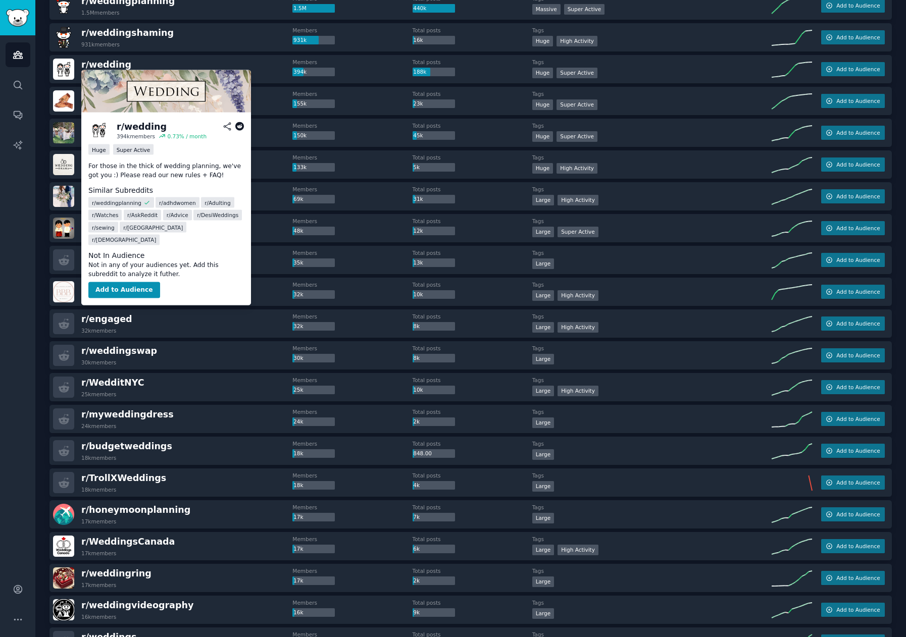
click at [241, 126] on icon at bounding box center [239, 126] width 9 height 9
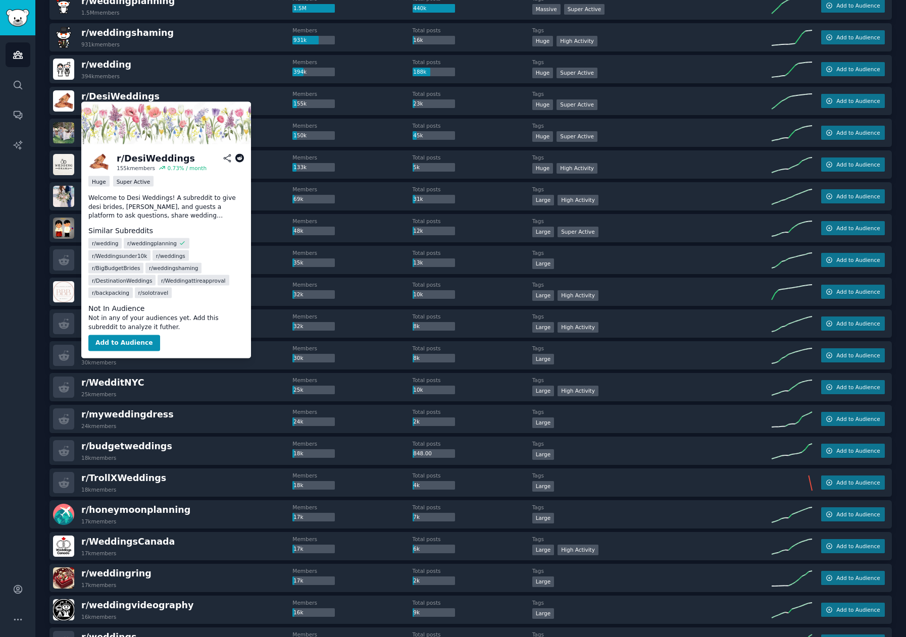
click at [239, 160] on icon at bounding box center [239, 158] width 9 height 9
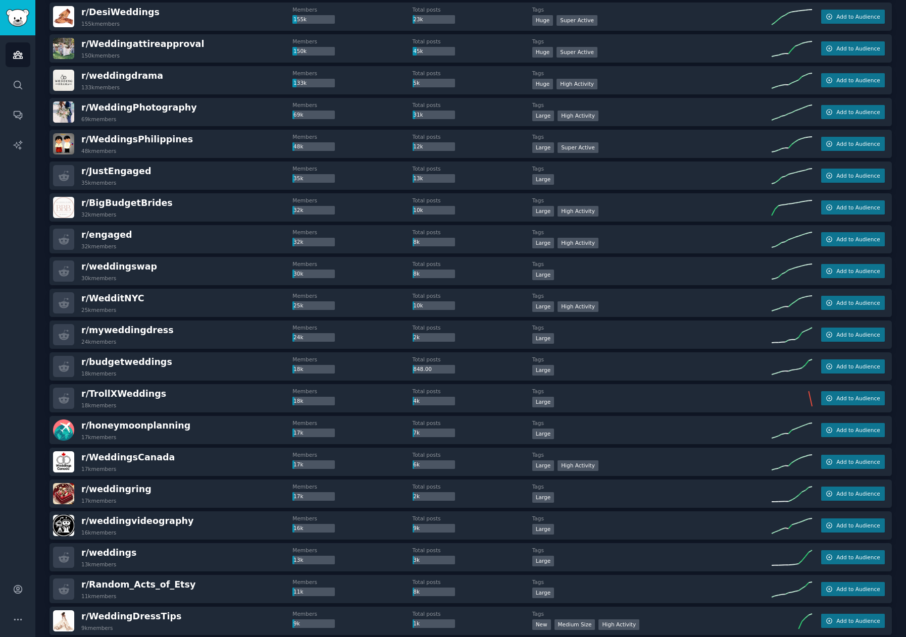
scroll to position [219, 0]
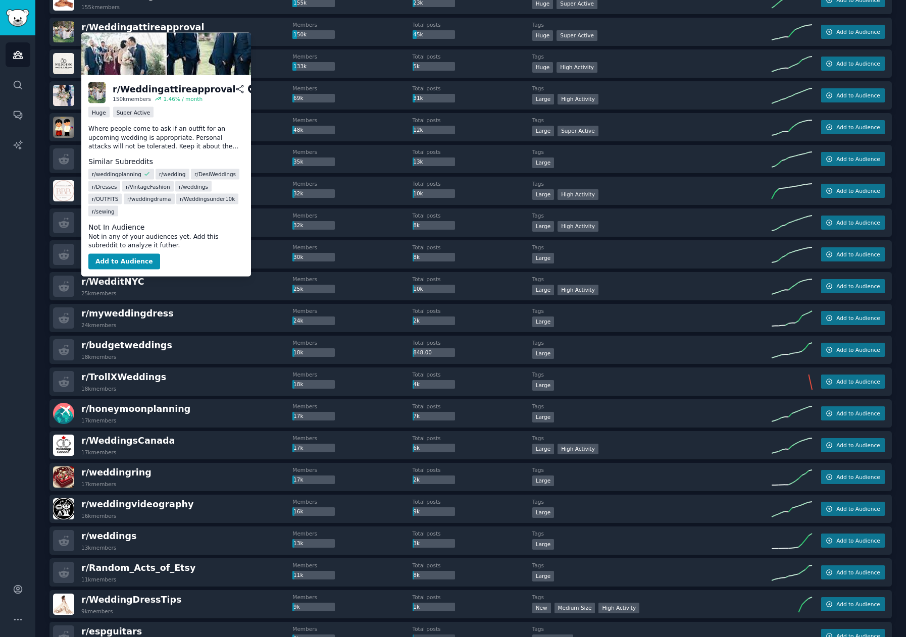
click at [248, 89] on icon at bounding box center [252, 89] width 9 height 9
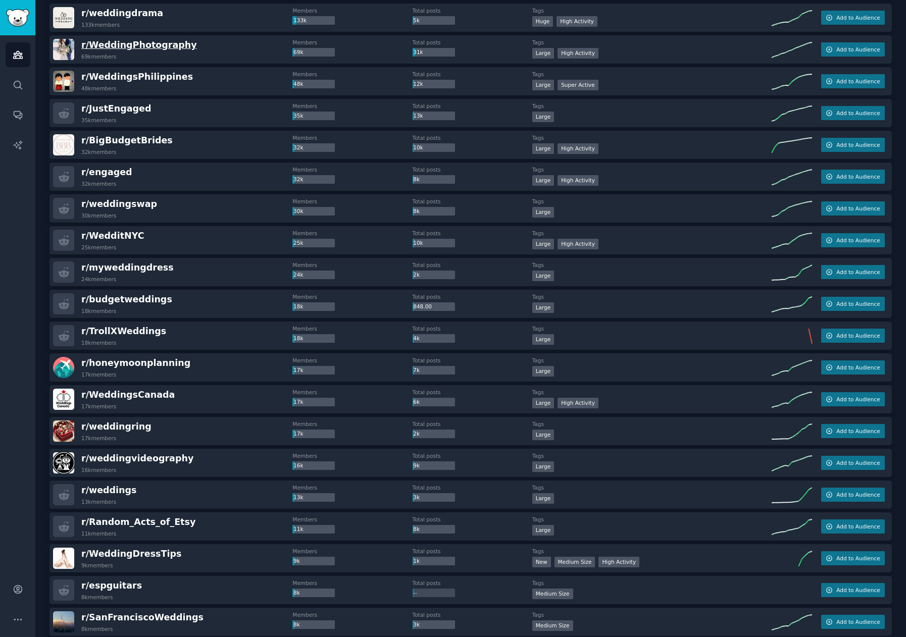
scroll to position [269, 0]
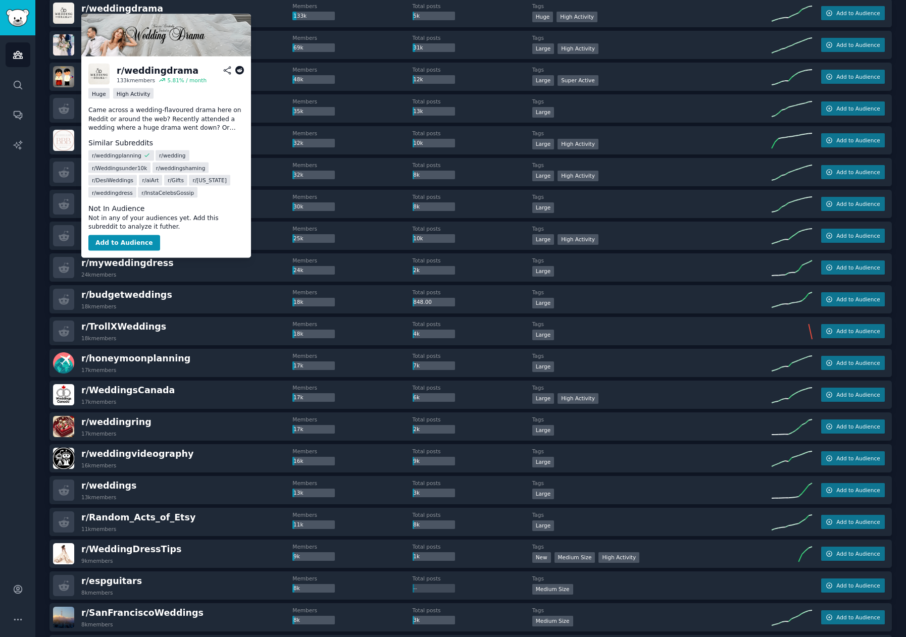
click at [239, 70] on icon at bounding box center [239, 70] width 9 height 9
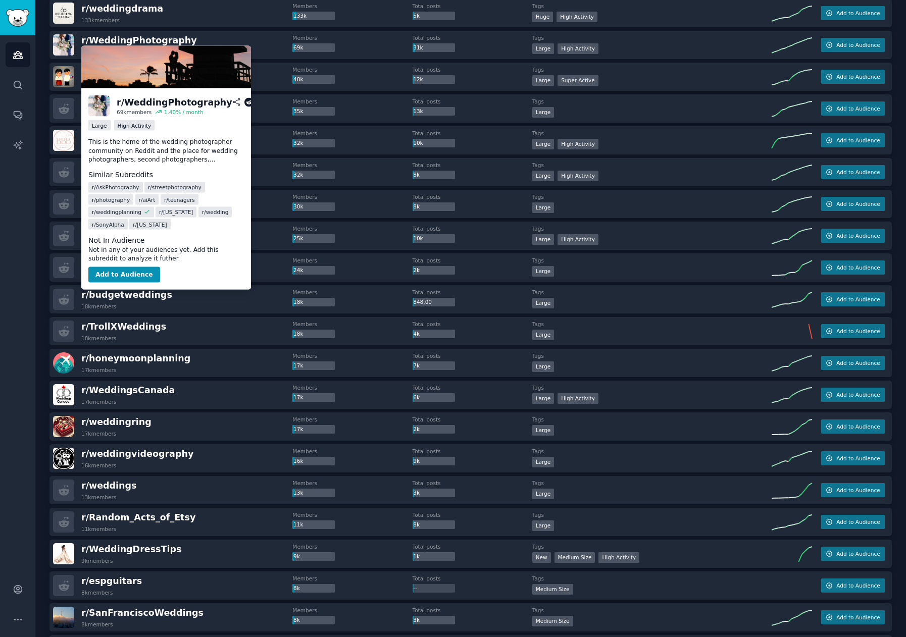
click at [244, 101] on icon at bounding box center [248, 102] width 9 height 9
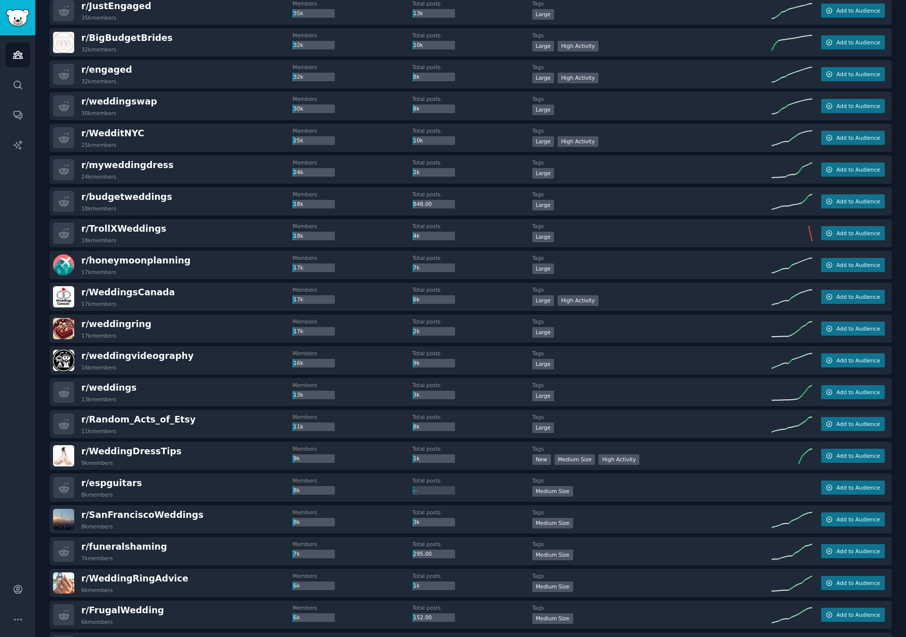
scroll to position [370, 0]
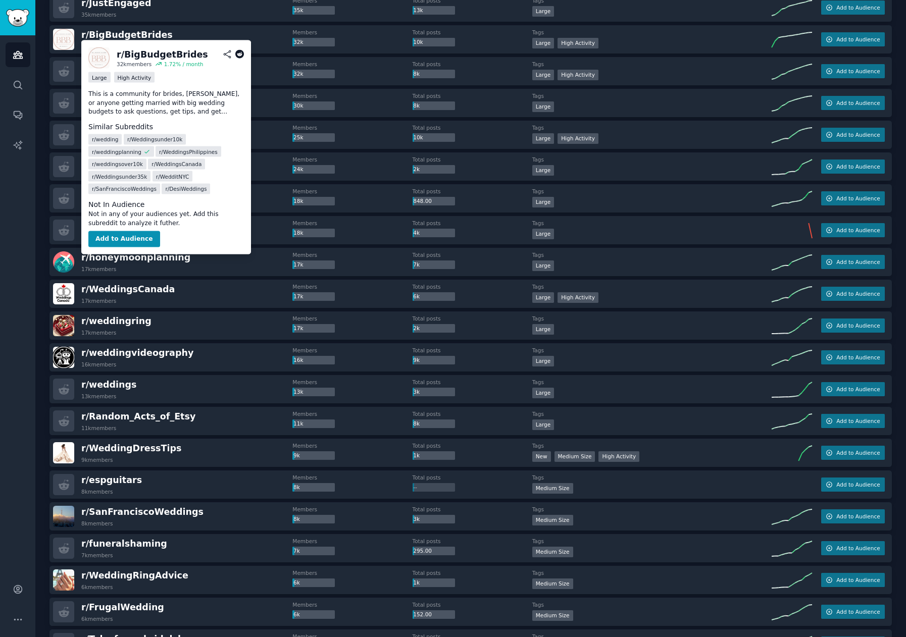
click at [238, 54] on icon at bounding box center [239, 54] width 9 height 9
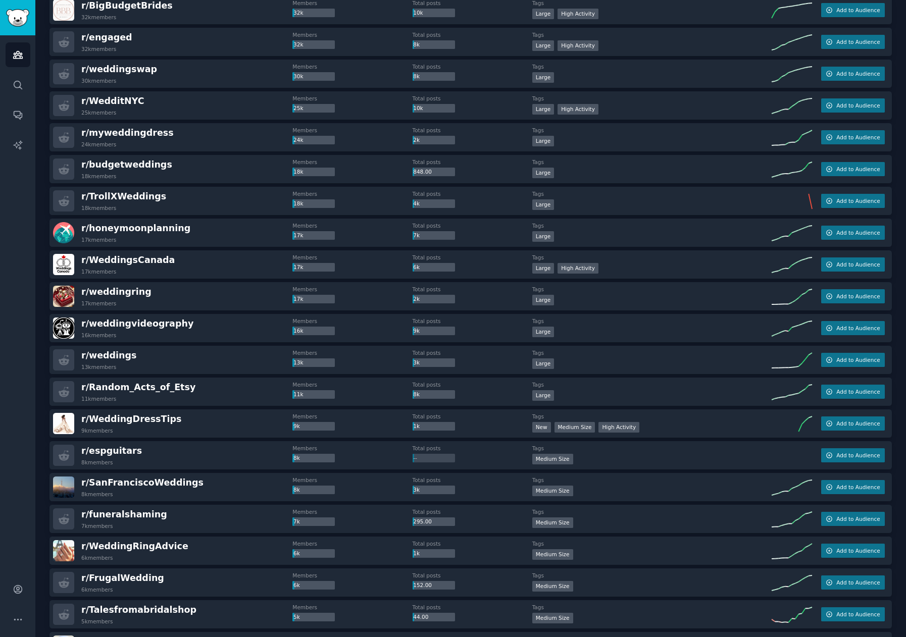
scroll to position [404, 0]
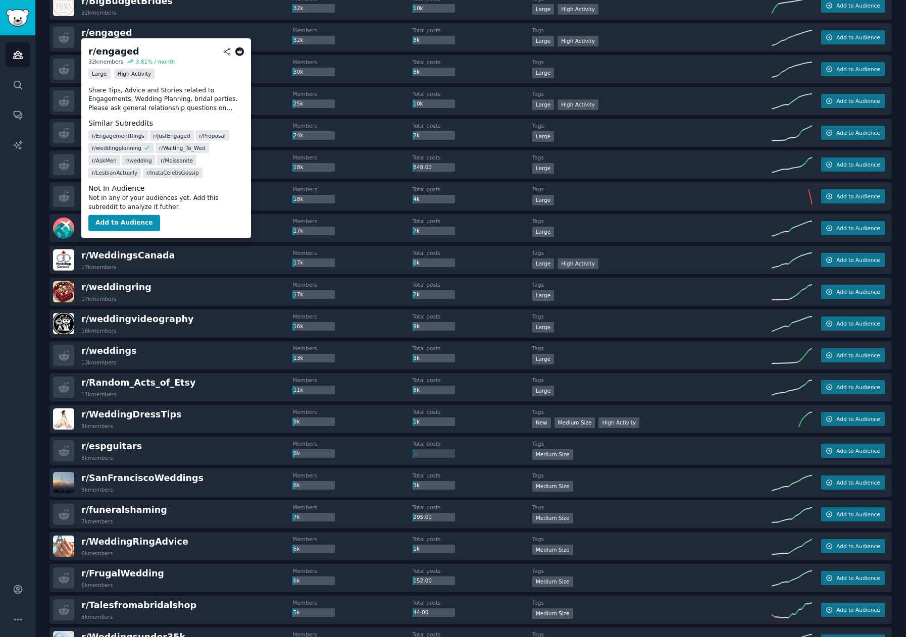
click at [238, 50] on icon at bounding box center [239, 51] width 9 height 9
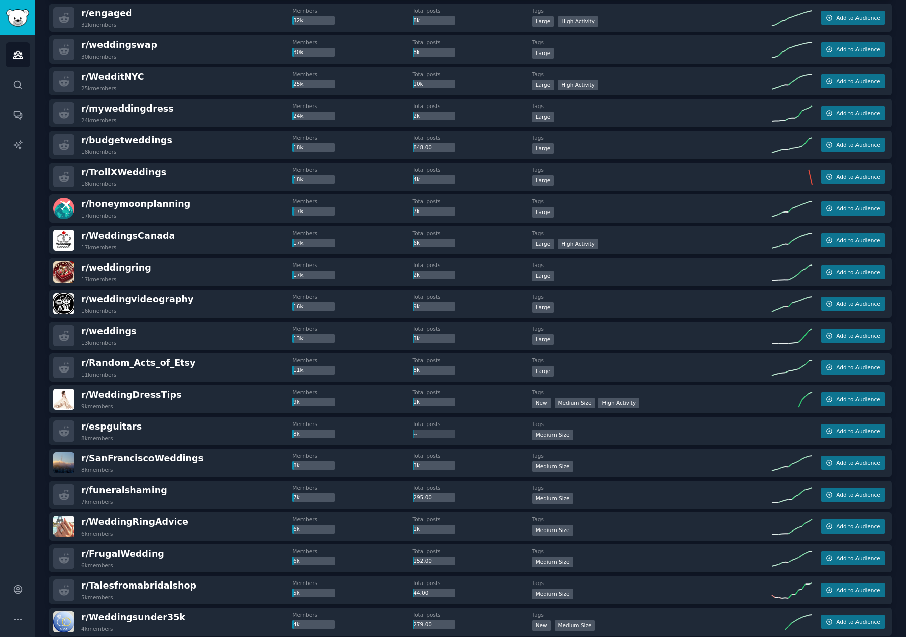
scroll to position [437, 0]
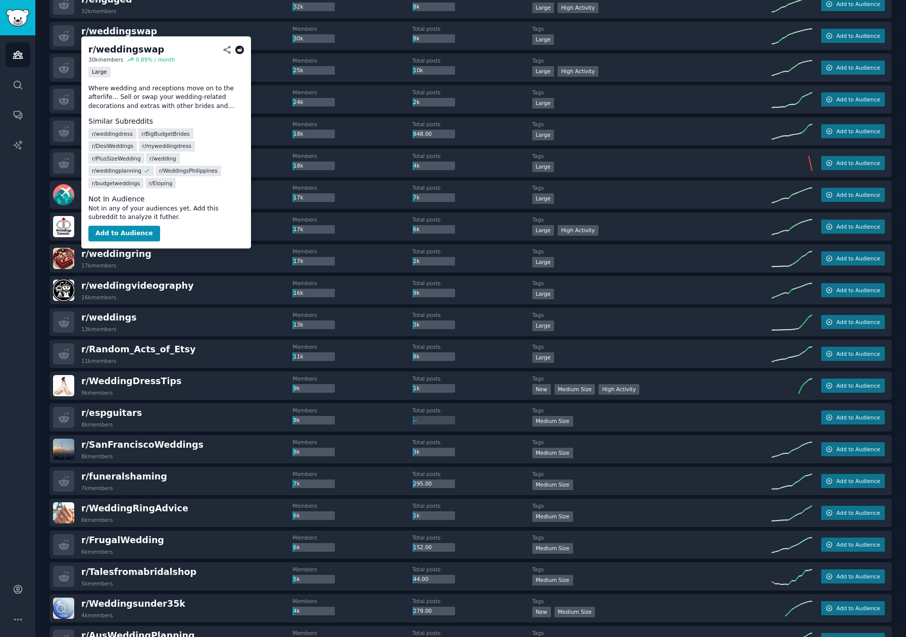
click at [239, 47] on icon at bounding box center [239, 49] width 9 height 9
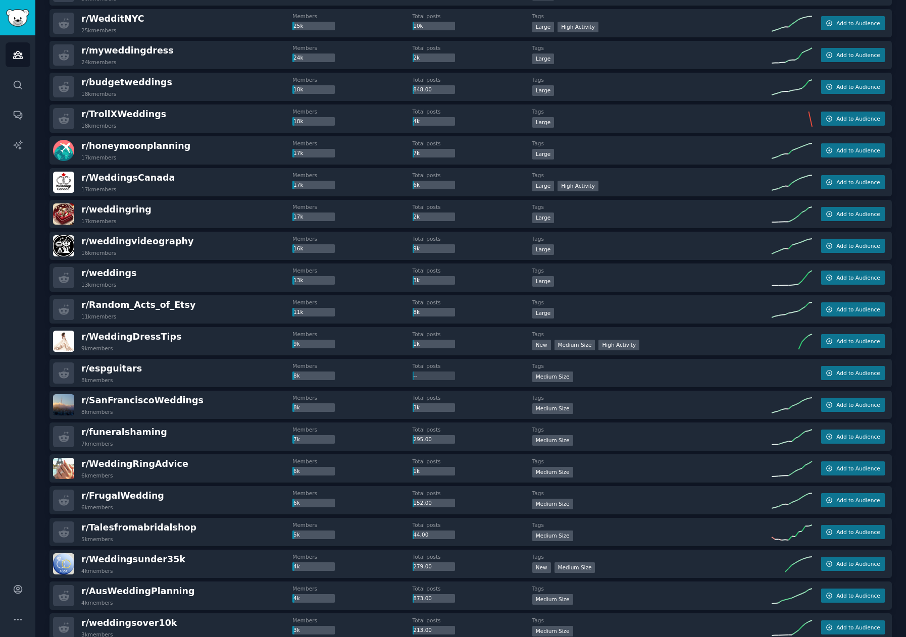
scroll to position [488, 0]
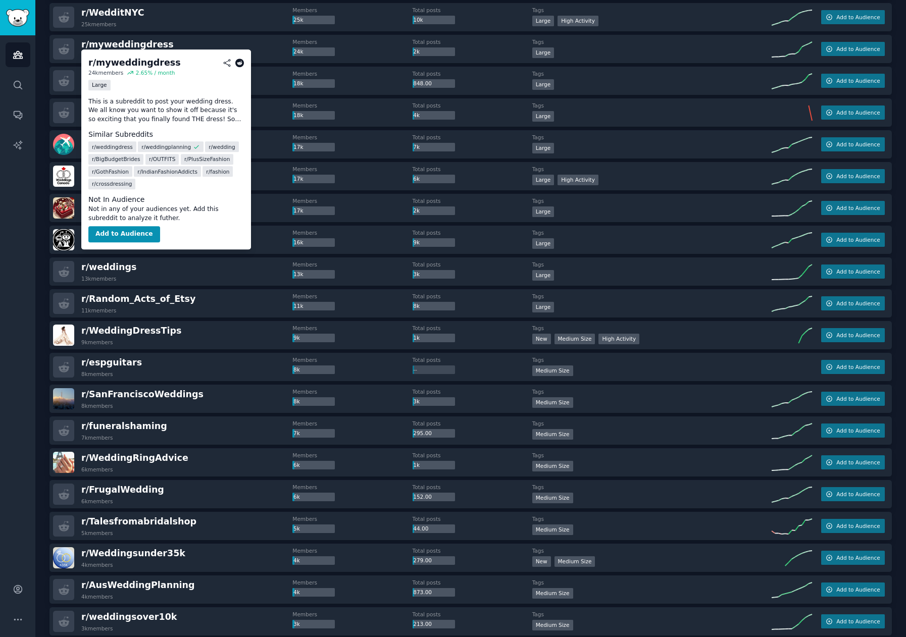
click at [241, 62] on icon at bounding box center [239, 63] width 9 height 9
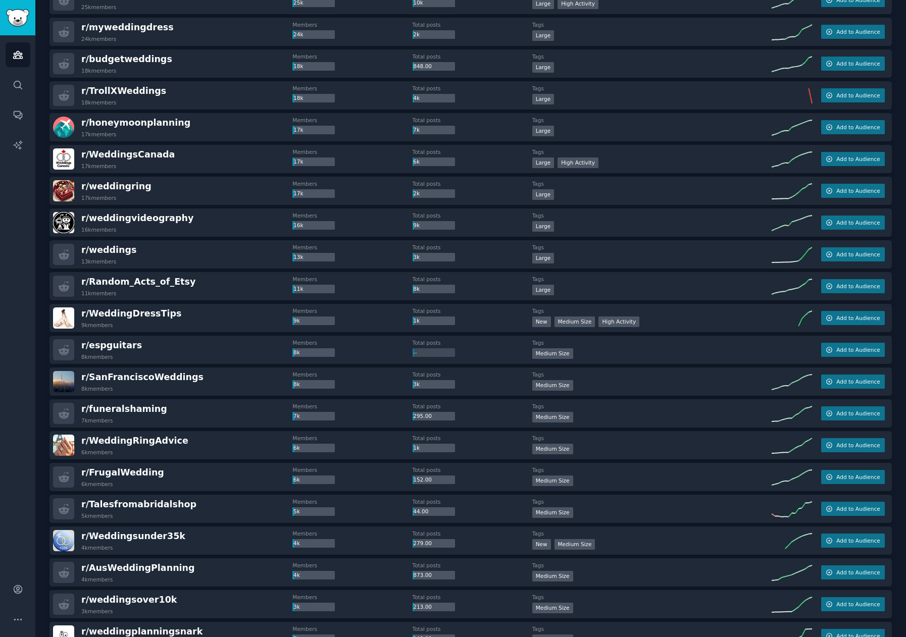
scroll to position [522, 0]
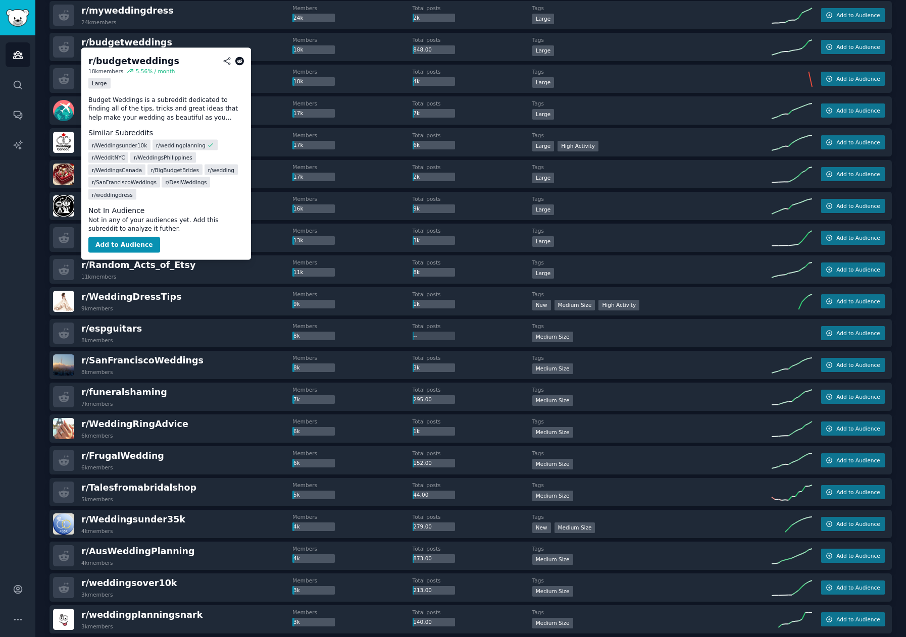
click at [237, 63] on icon at bounding box center [239, 61] width 9 height 9
click at [241, 62] on icon at bounding box center [239, 61] width 9 height 9
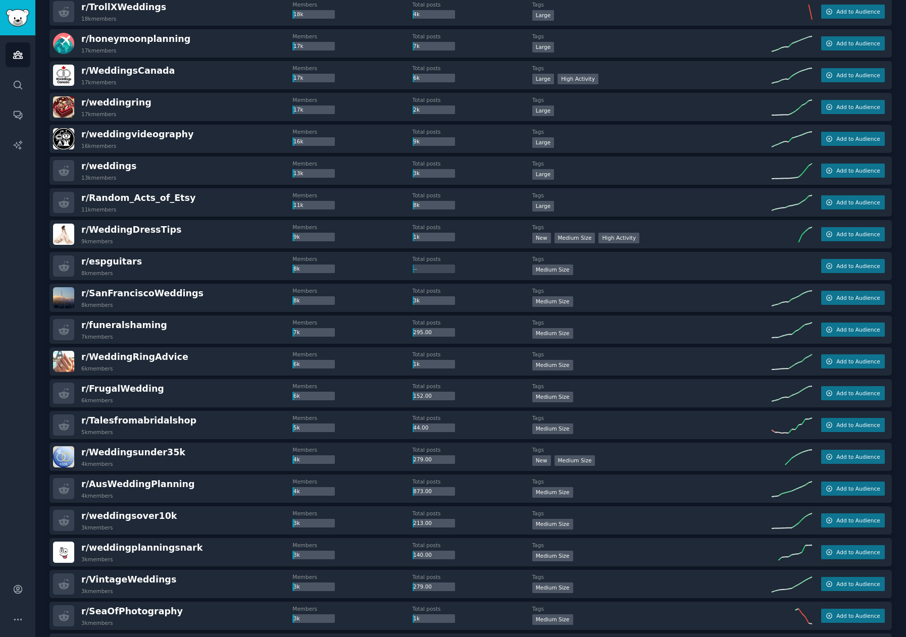
scroll to position [606, 0]
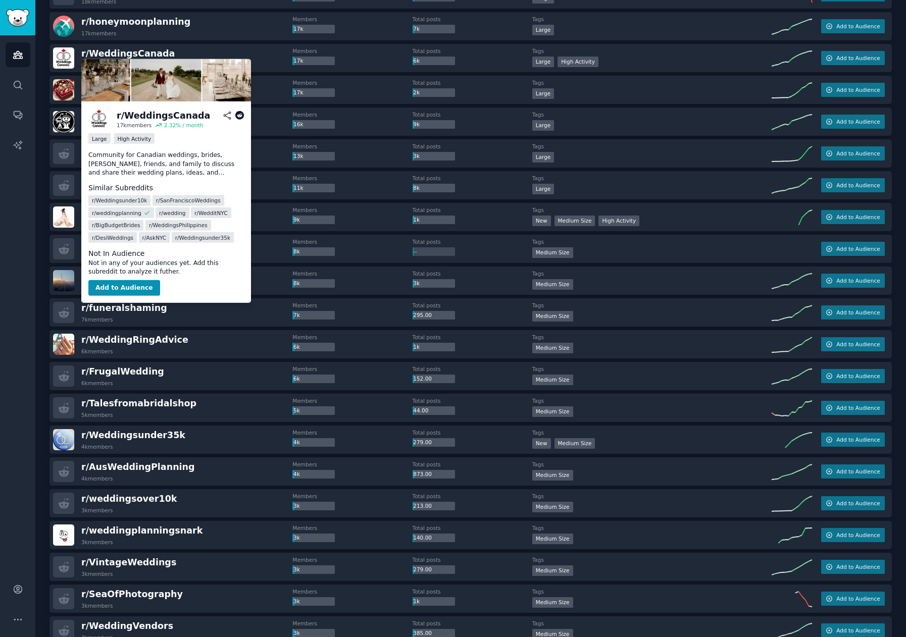
click at [239, 116] on icon at bounding box center [239, 115] width 9 height 9
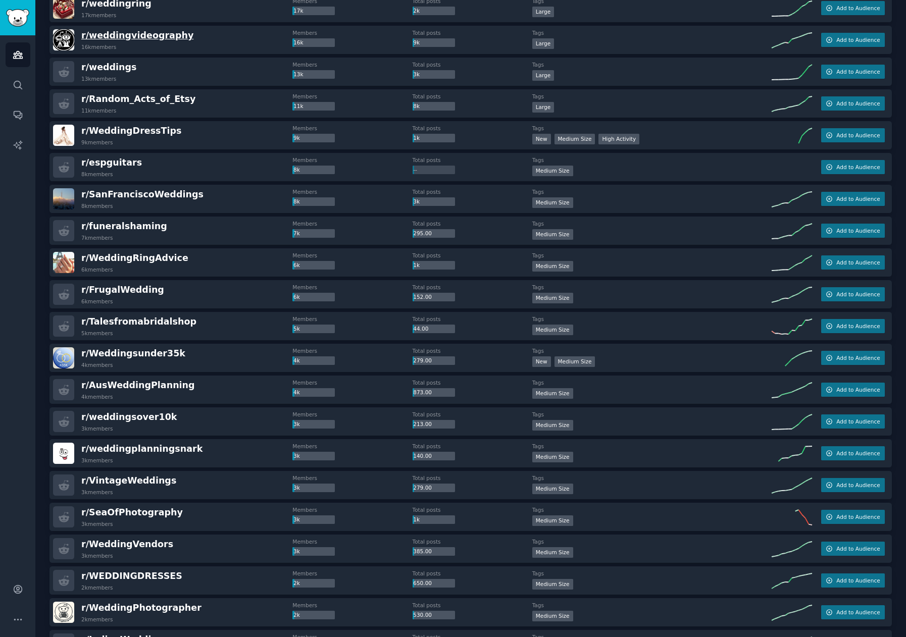
scroll to position [690, 0]
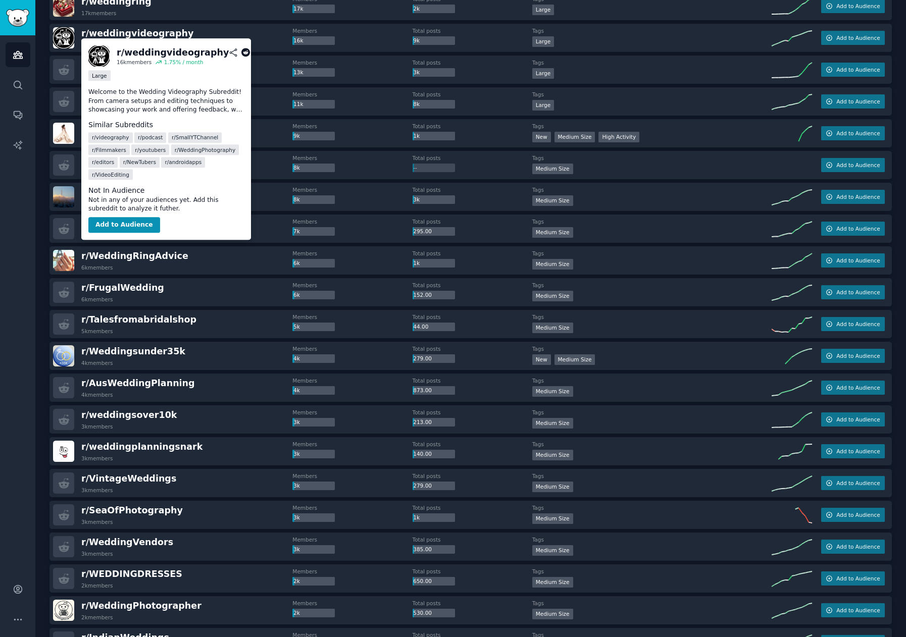
click at [241, 56] on icon at bounding box center [245, 52] width 9 height 9
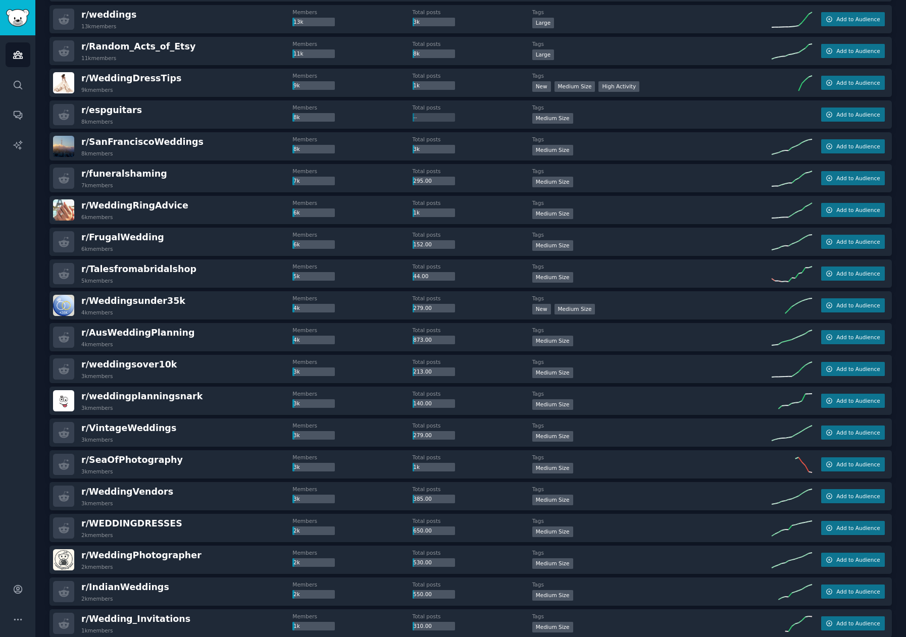
scroll to position [741, 0]
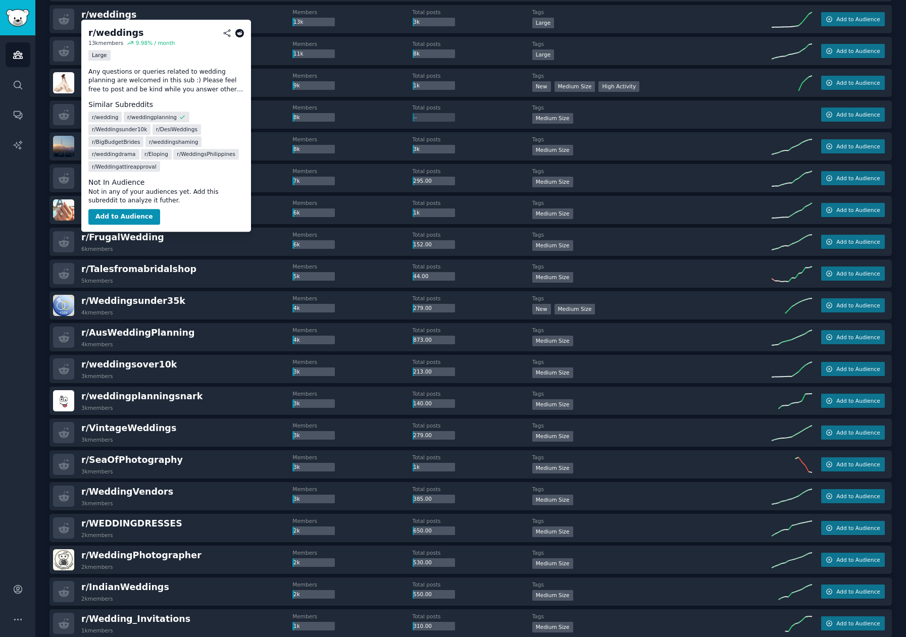
click at [238, 34] on icon at bounding box center [239, 33] width 9 height 9
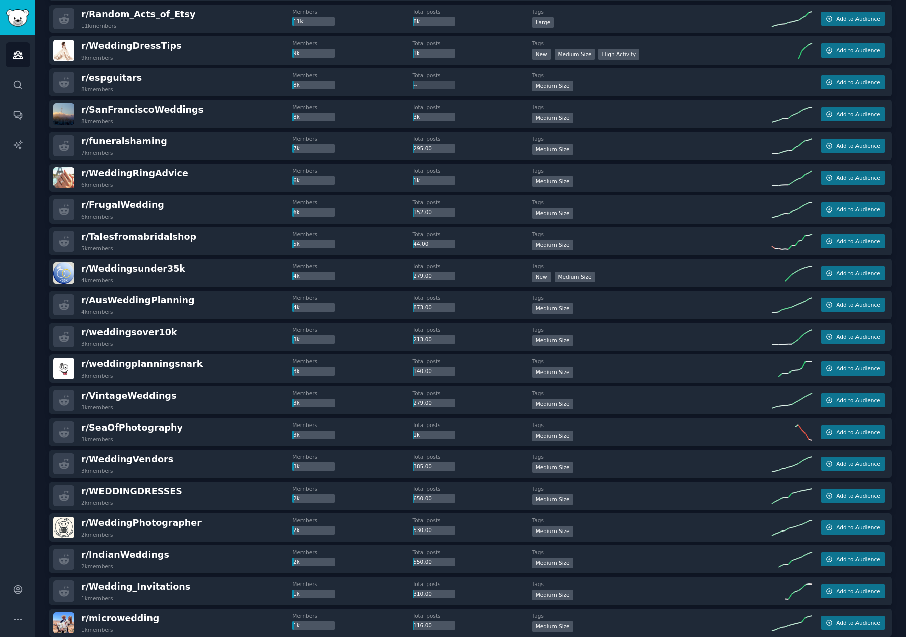
scroll to position [774, 0]
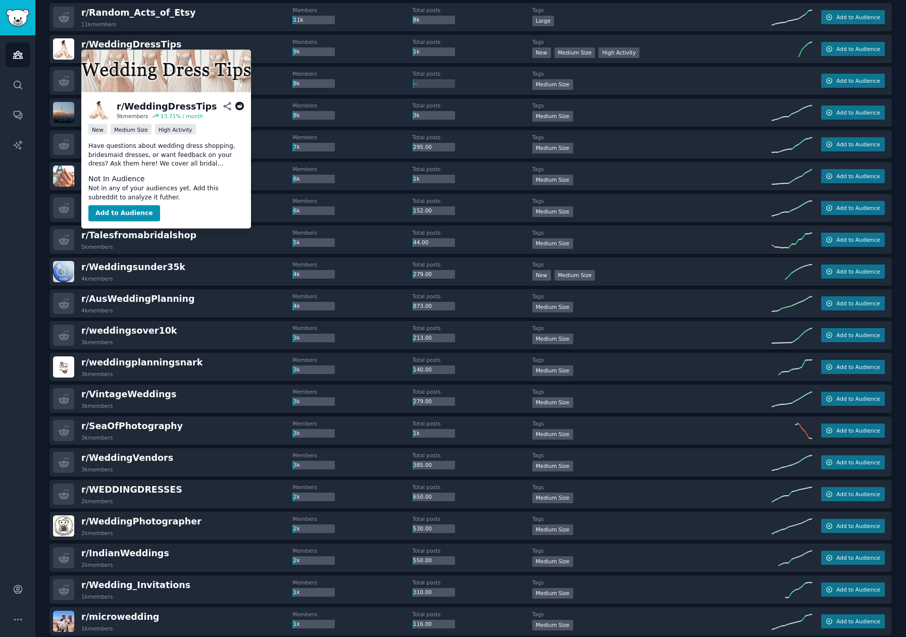
click at [237, 105] on icon at bounding box center [239, 106] width 9 height 9
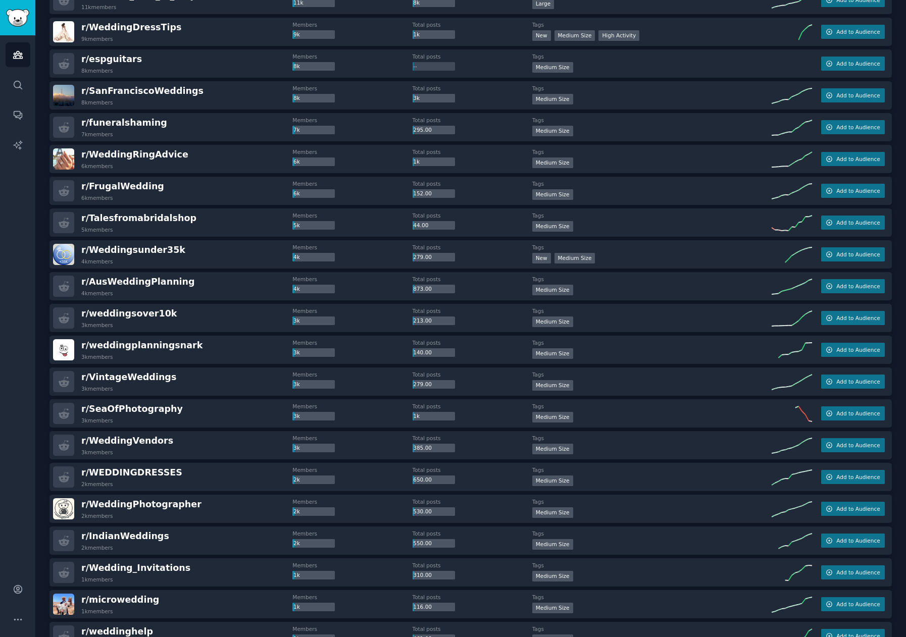
scroll to position [808, 0]
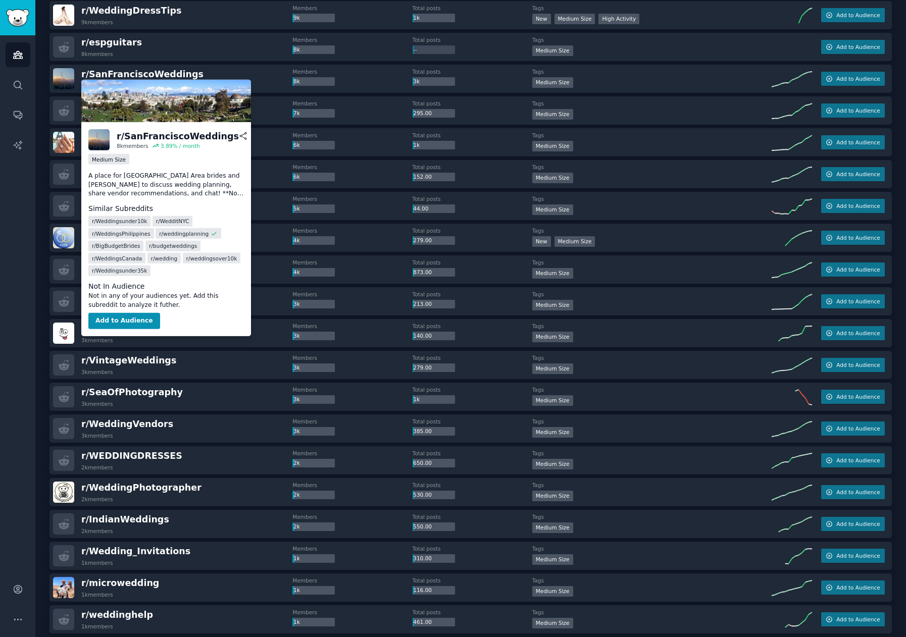
click at [251, 137] on icon at bounding box center [255, 136] width 9 height 9
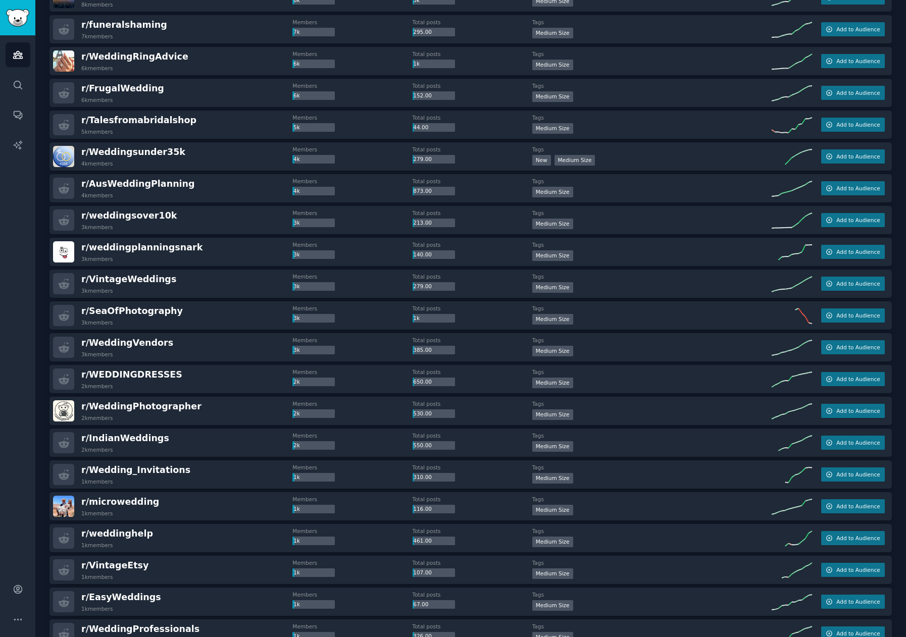
scroll to position [892, 0]
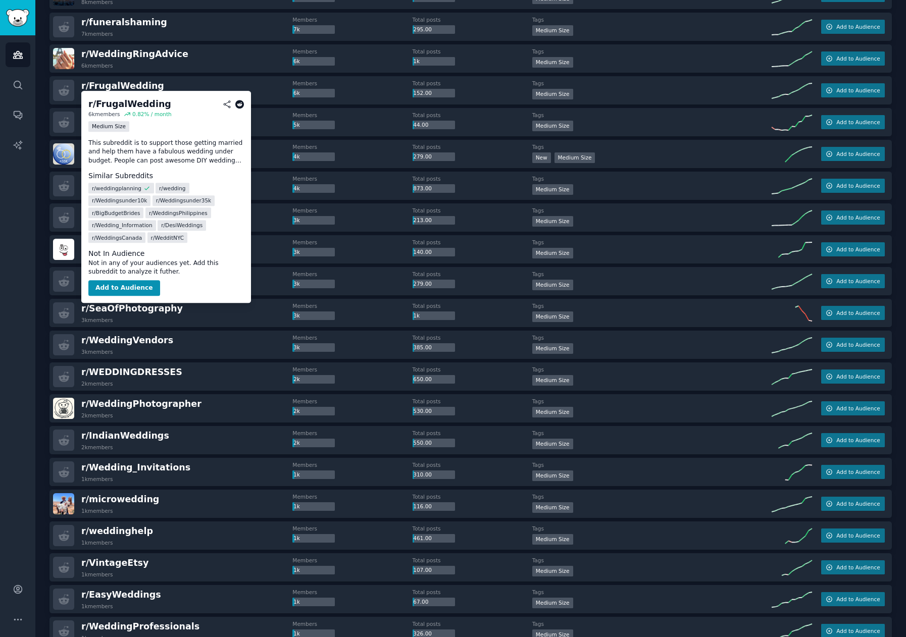
click at [241, 104] on icon at bounding box center [239, 104] width 9 height 9
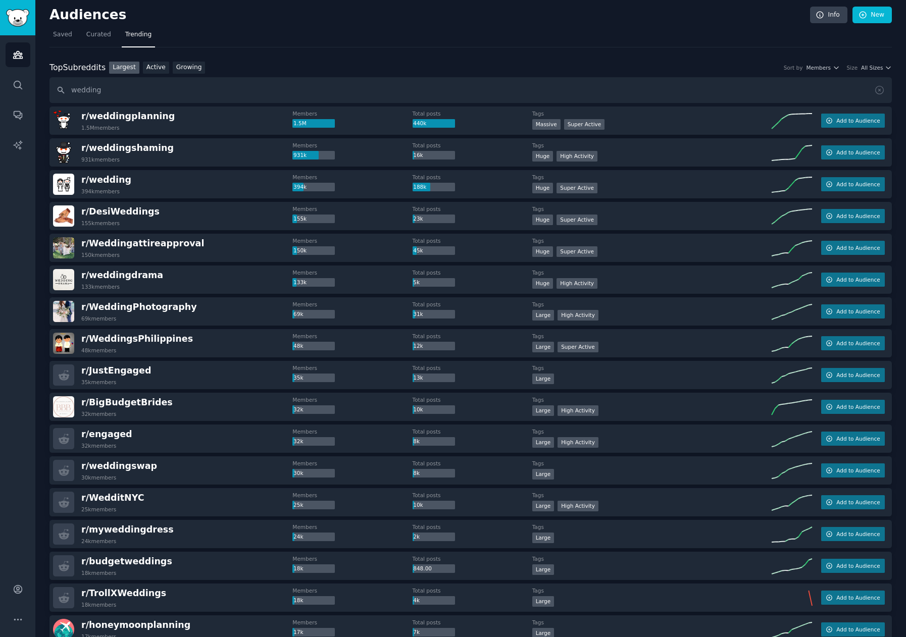
scroll to position [0, 0]
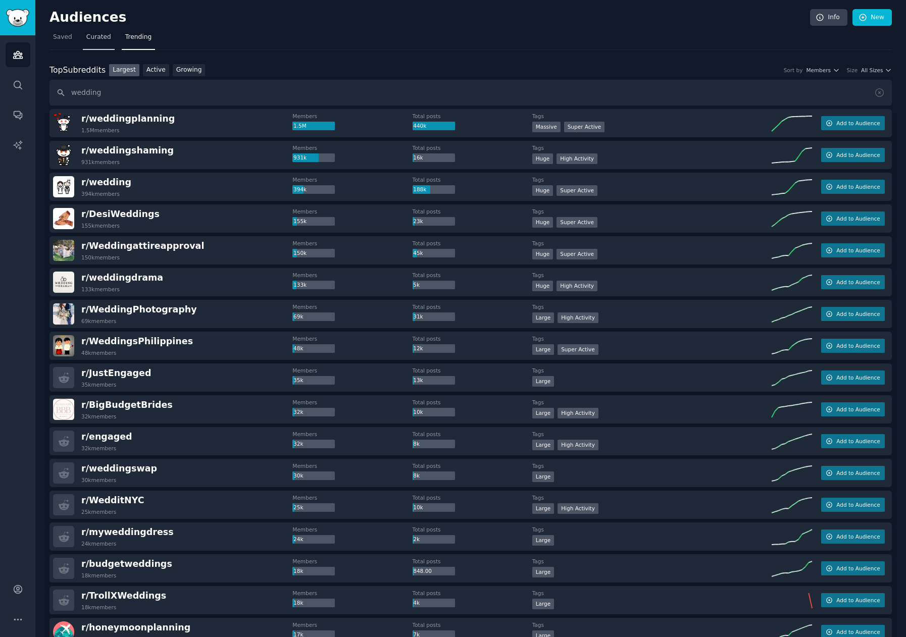
click at [93, 34] on span "Curated" at bounding box center [98, 37] width 25 height 9
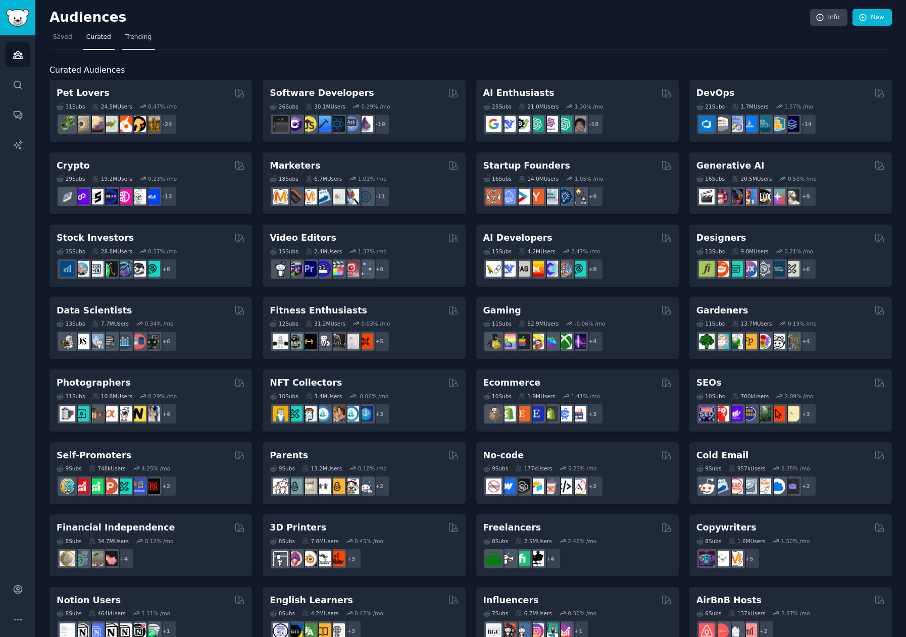
click at [141, 33] on span "Trending" at bounding box center [138, 37] width 26 height 9
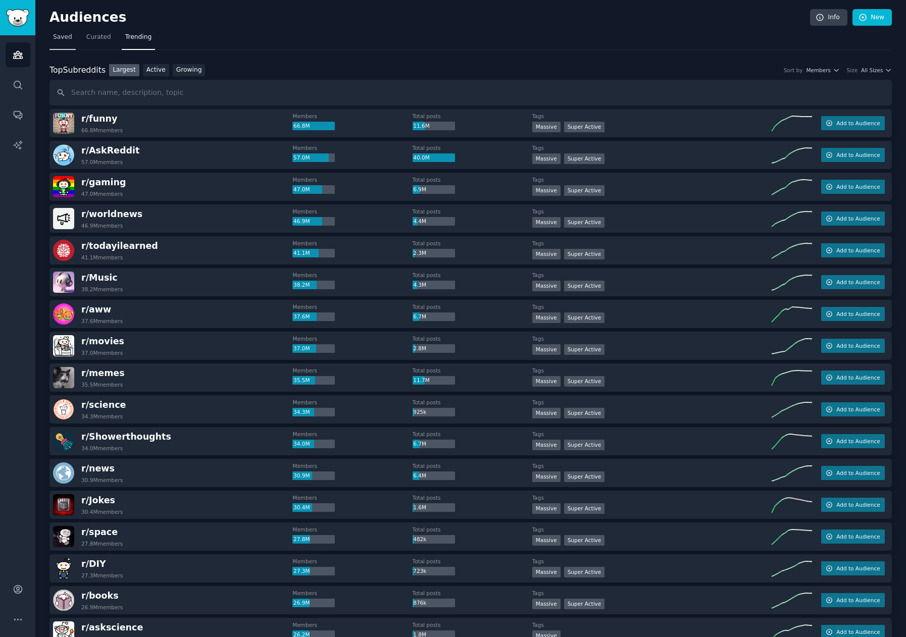
click at [62, 37] on span "Saved" at bounding box center [62, 37] width 19 height 9
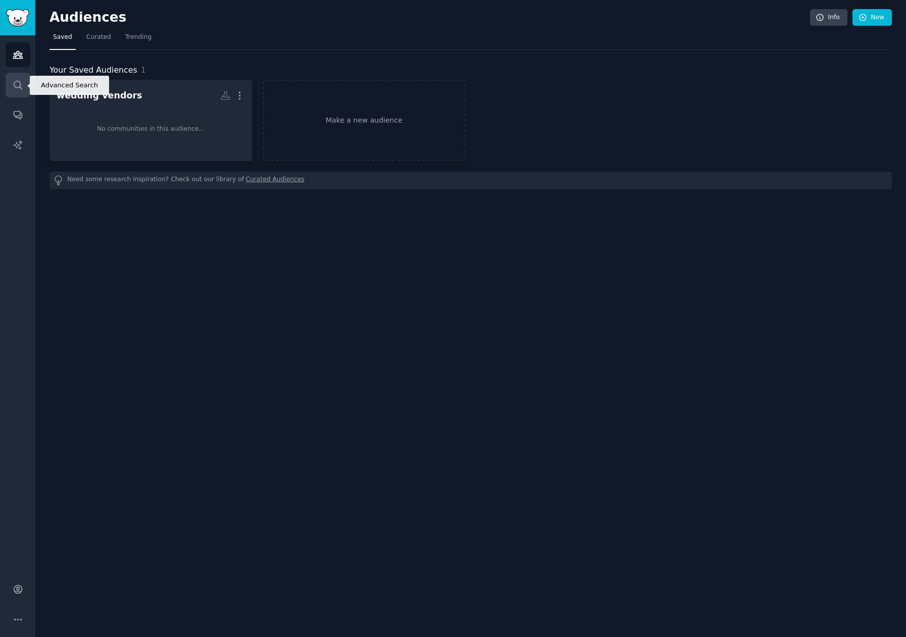
click at [7, 79] on link "Search" at bounding box center [18, 85] width 25 height 25
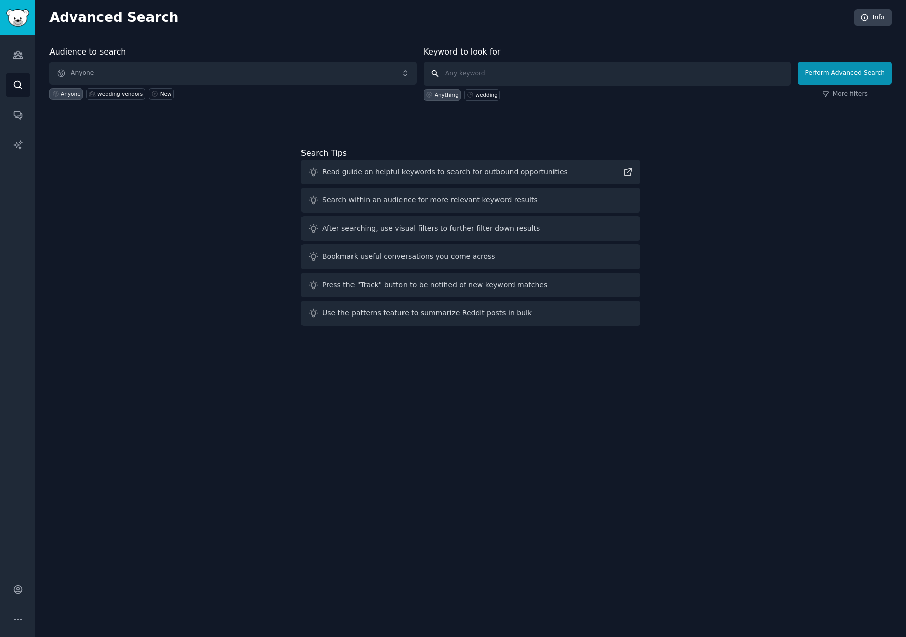
click at [557, 71] on input "text" at bounding box center [607, 74] width 367 height 24
type input "wedding"
click button "Perform Advanced Search" at bounding box center [845, 73] width 94 height 23
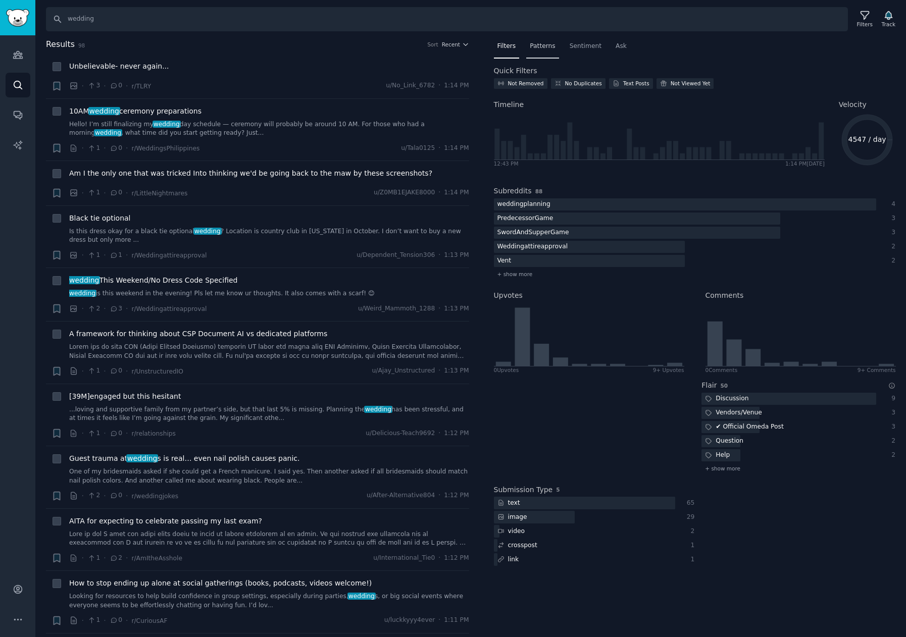
click at [548, 46] on span "Patterns" at bounding box center [542, 46] width 25 height 9
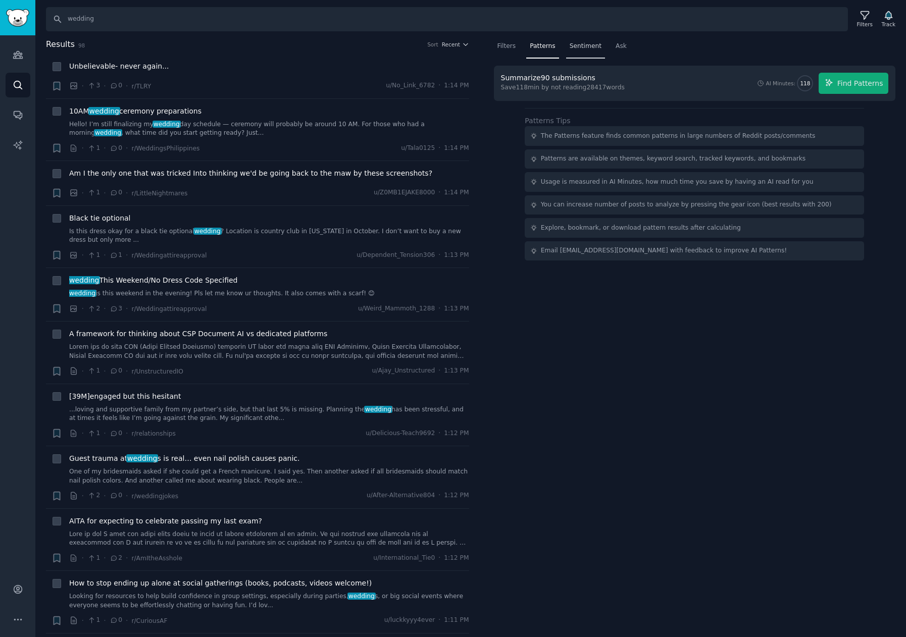
click at [583, 47] on span "Sentiment" at bounding box center [586, 46] width 32 height 9
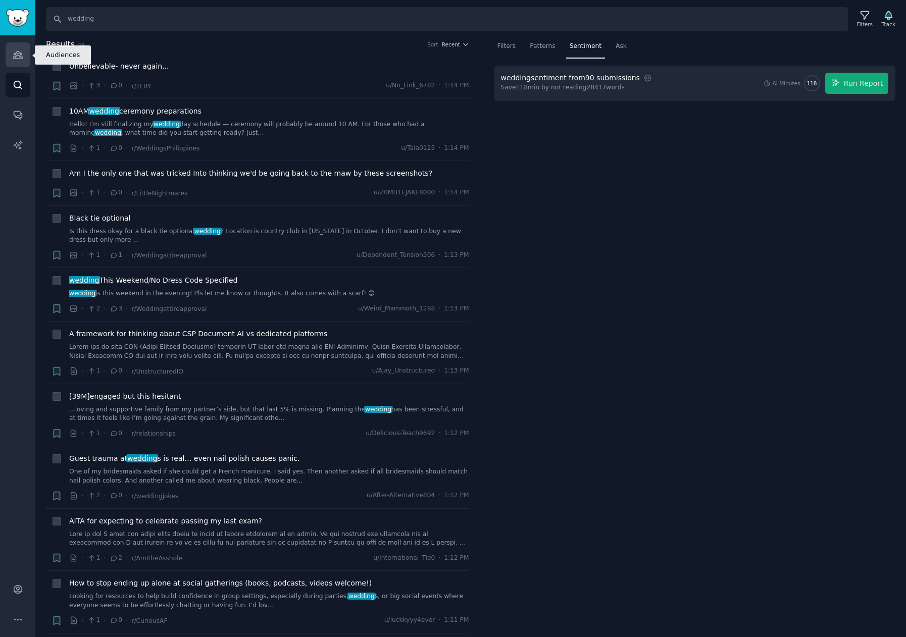
click at [17, 56] on icon "Sidebar" at bounding box center [18, 55] width 11 height 11
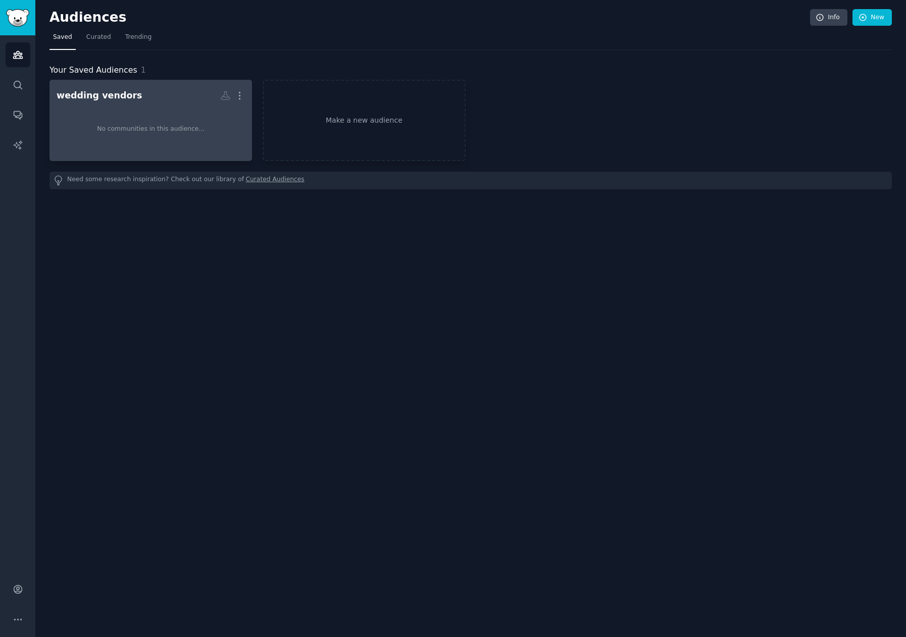
click at [203, 112] on div "No communities in this audience..." at bounding box center [151, 130] width 188 height 50
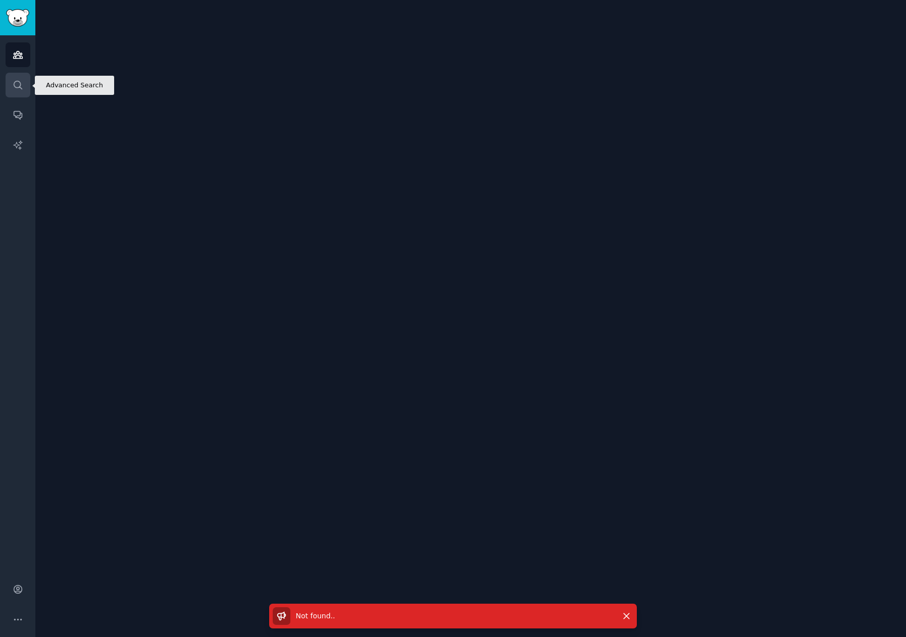
click at [19, 80] on icon "Sidebar" at bounding box center [18, 85] width 11 height 11
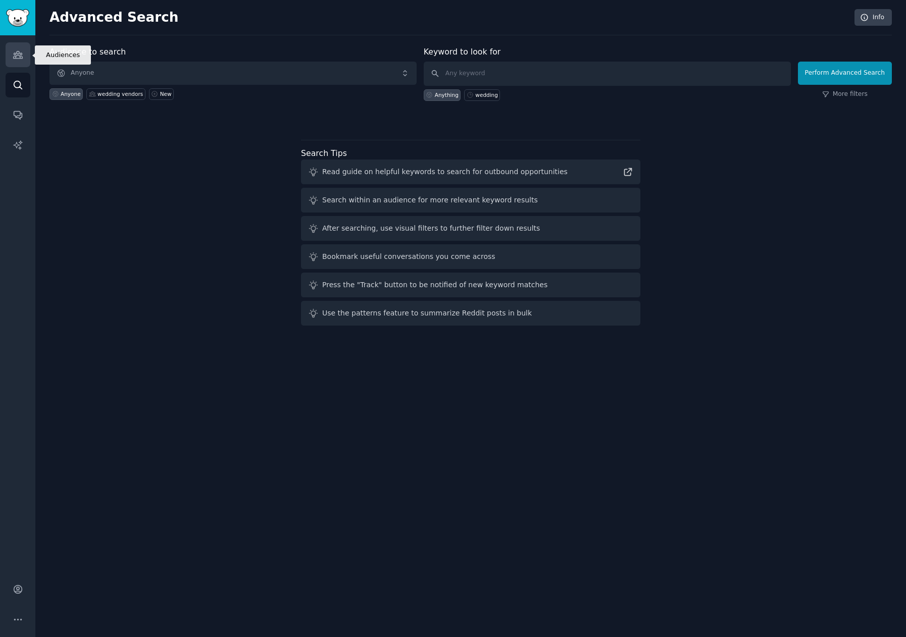
click at [22, 62] on link "Audiences" at bounding box center [18, 54] width 25 height 25
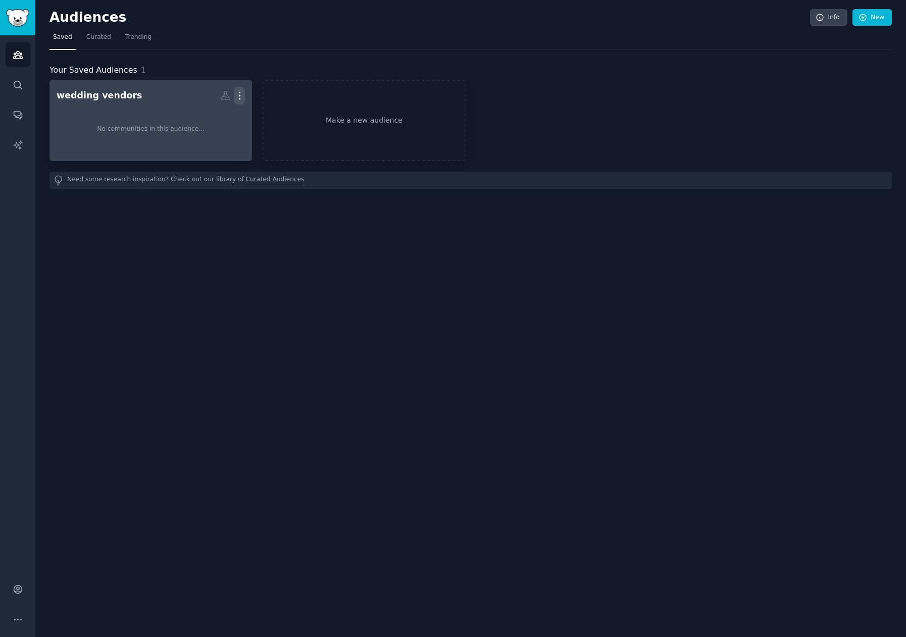
click at [243, 97] on icon "button" at bounding box center [239, 95] width 11 height 11
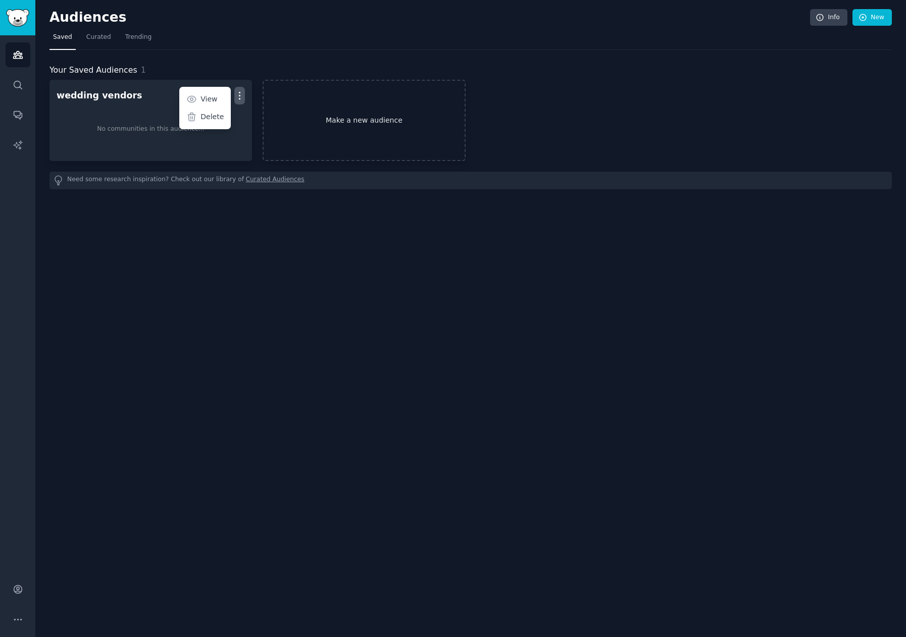
click at [331, 128] on link "Make a new audience" at bounding box center [364, 120] width 203 height 81
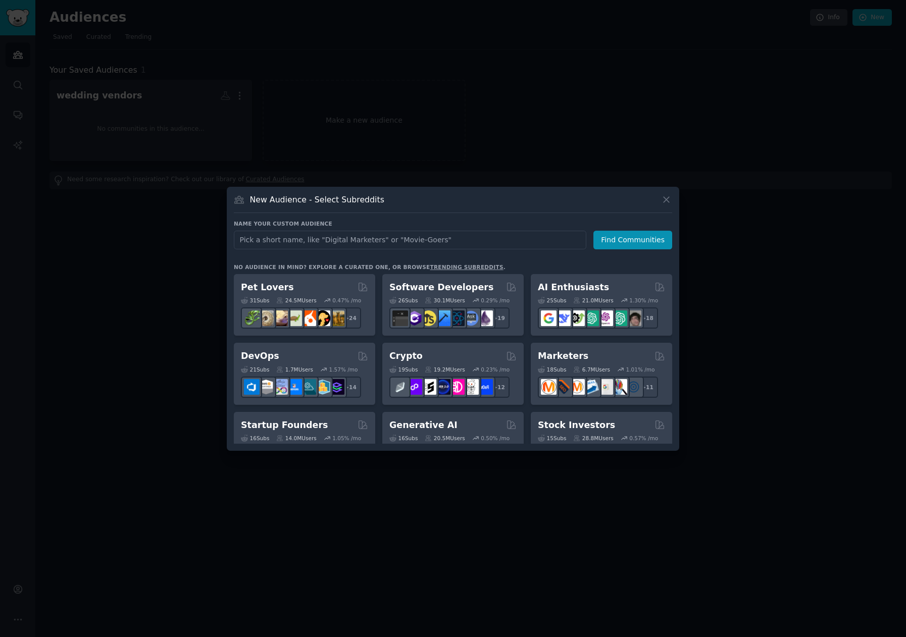
click at [357, 244] on input "text" at bounding box center [410, 240] width 353 height 19
type input "wedding"
click at [616, 236] on button "Find Communities" at bounding box center [633, 240] width 79 height 19
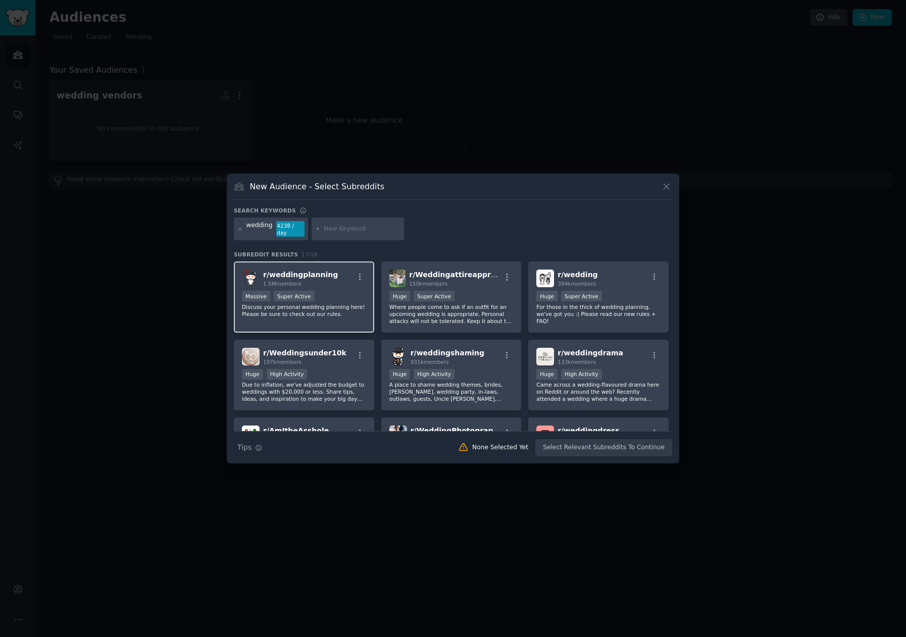
click at [341, 275] on div "r/ weddingplanning 1.5M members" at bounding box center [304, 279] width 124 height 18
click at [660, 451] on button "Create Audience" at bounding box center [639, 447] width 67 height 17
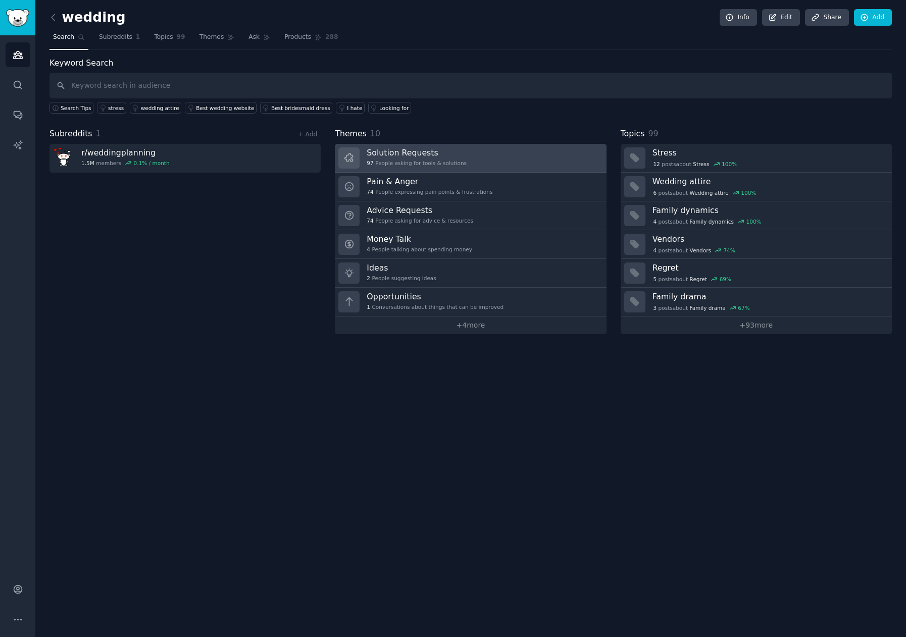
click at [445, 156] on h3 "Solution Requests" at bounding box center [417, 153] width 100 height 11
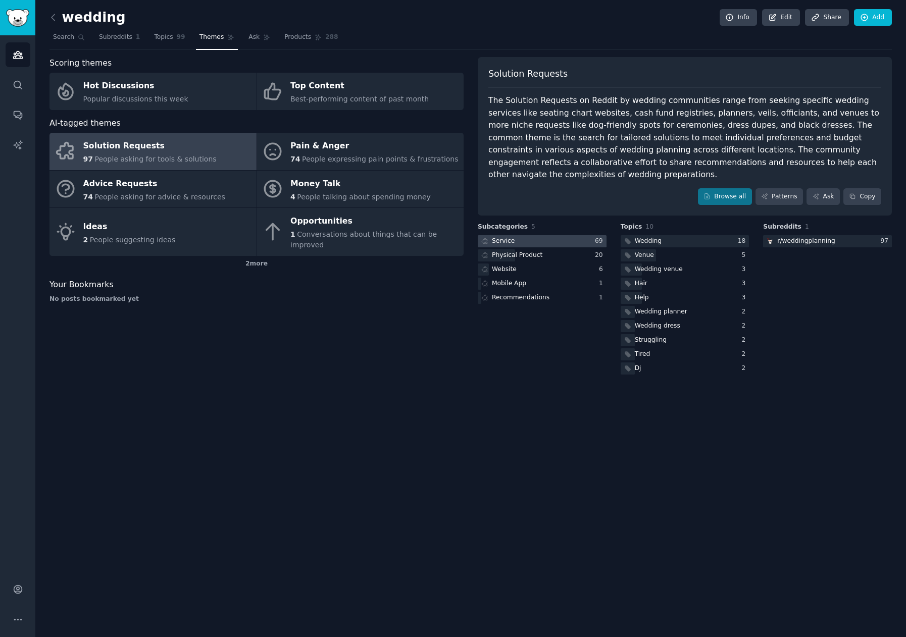
click at [528, 235] on div at bounding box center [542, 241] width 129 height 13
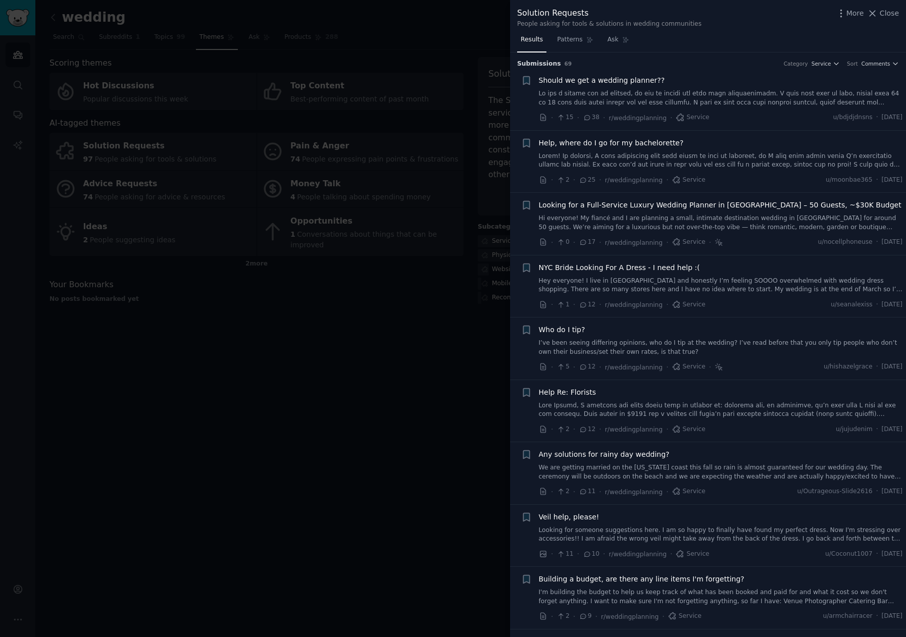
click at [900, 15] on div "Solution Requests People asking for tools & solutions in wedding communities Mo…" at bounding box center [708, 16] width 396 height 32
click at [890, 15] on span "Close" at bounding box center [889, 13] width 19 height 11
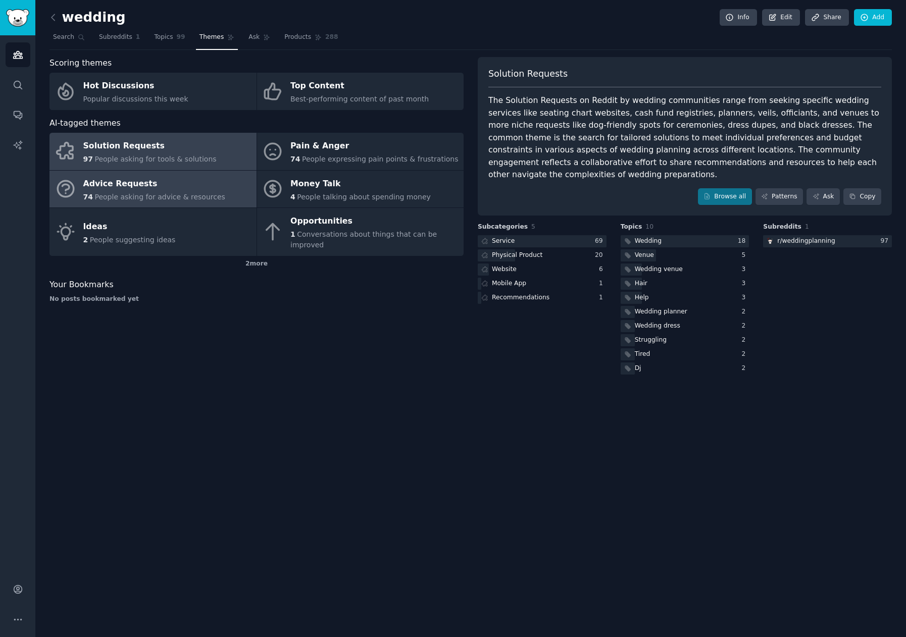
click at [153, 193] on span "People asking for advice & resources" at bounding box center [159, 197] width 130 height 8
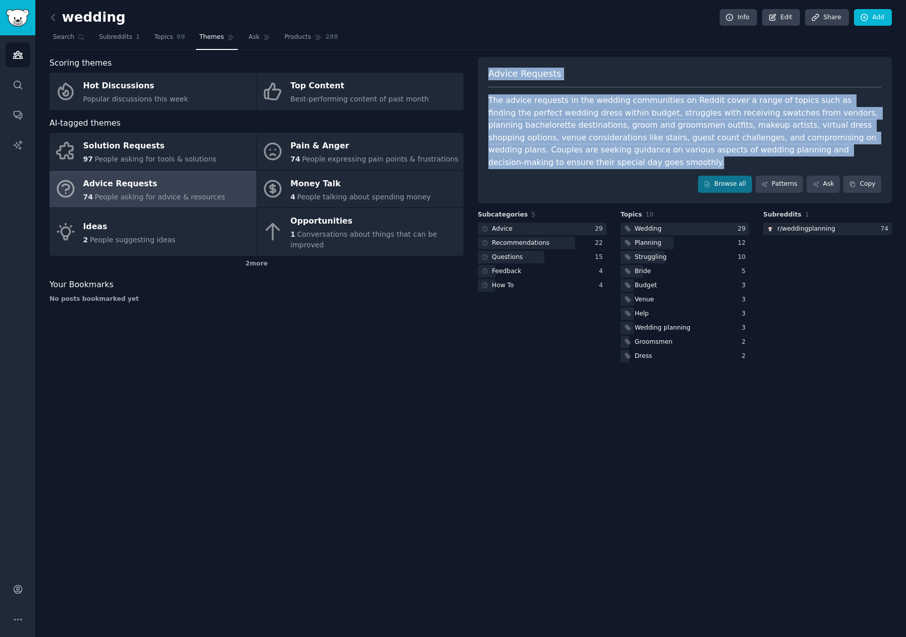
drag, startPoint x: 499, startPoint y: 80, endPoint x: 548, endPoint y: 158, distance: 91.9
click at [548, 158] on div "Advice Requests The advice requests in the wedding communities on Reddit cover …" at bounding box center [685, 130] width 414 height 146
copy div "Advice Requests The advice requests in the wedding communities on Reddit cover …"
click at [326, 165] on link "Pain & Anger 74 People expressing pain points & frustrations" at bounding box center [360, 151] width 207 height 37
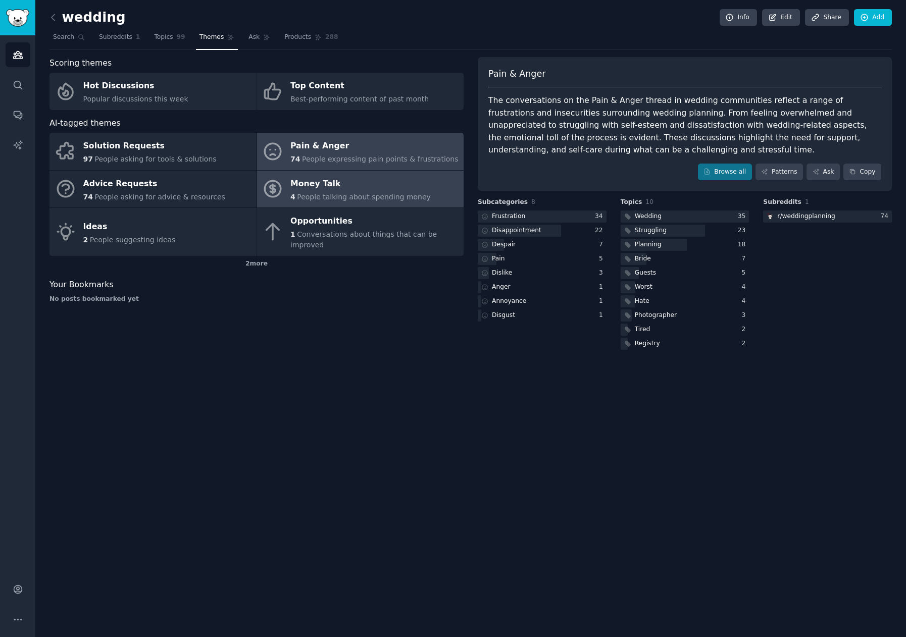
click at [406, 184] on div "Money Talk" at bounding box center [360, 184] width 140 height 16
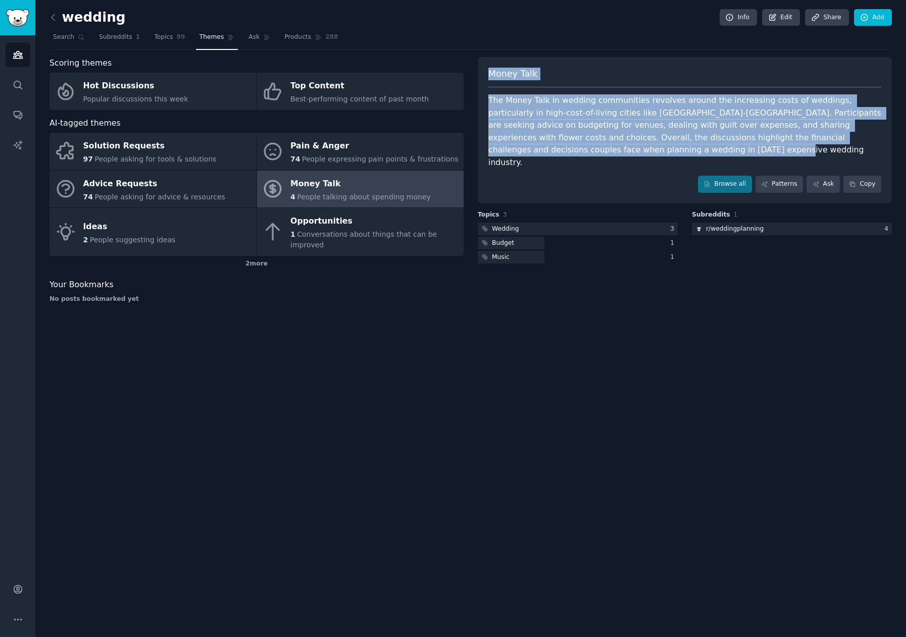
drag, startPoint x: 490, startPoint y: 74, endPoint x: 526, endPoint y: 146, distance: 80.4
click at [526, 146] on div "Money Talk The Money Talk in wedding communities revolves around the increasing…" at bounding box center [685, 130] width 414 height 146
copy div "Money Talk The Money Talk in wedding communities revolves around the increasing…"
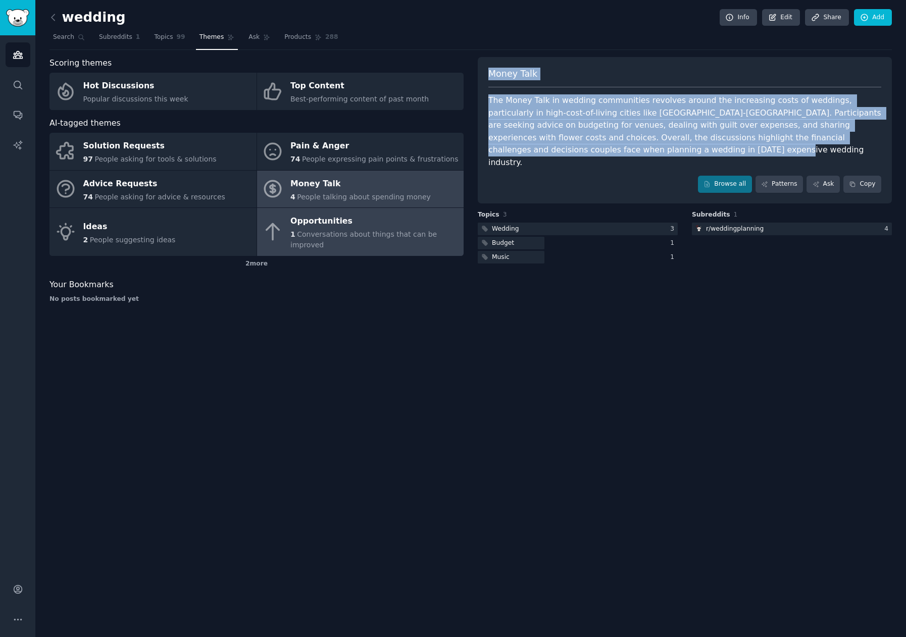
click at [328, 230] on span "Conversations about things that can be improved" at bounding box center [363, 239] width 146 height 19
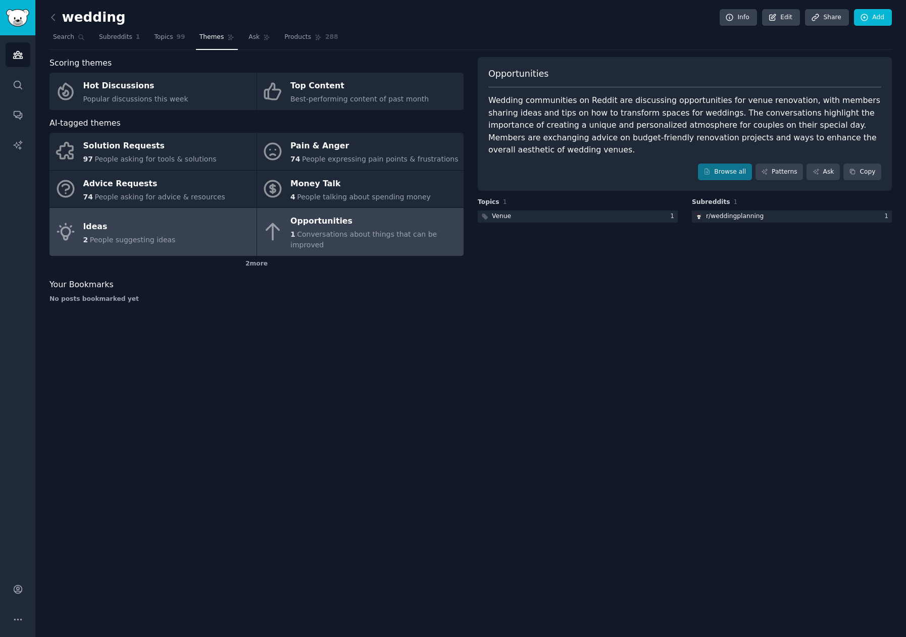
click at [140, 239] on div "2 People suggesting ideas" at bounding box center [129, 240] width 92 height 11
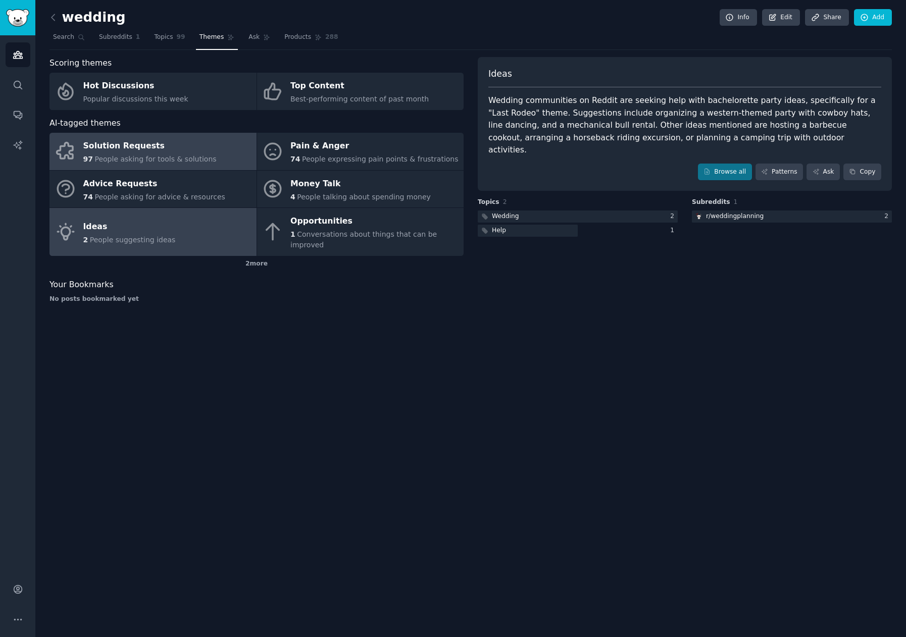
click at [169, 151] on div "Solution Requests" at bounding box center [149, 146] width 133 height 16
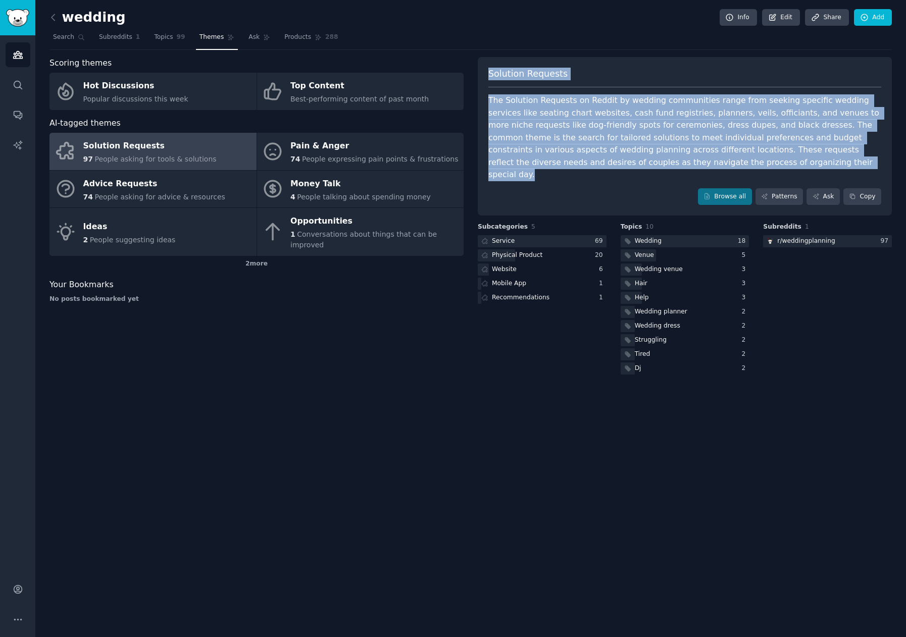
drag, startPoint x: 490, startPoint y: 75, endPoint x: 604, endPoint y: 163, distance: 144.1
click at [604, 163] on div "Solution Requests The Solution Requests on Reddit by wedding communities range …" at bounding box center [685, 136] width 414 height 159
copy div "Solution Requests The Solution Requests on Reddit by wedding communities range …"
click at [56, 19] on icon at bounding box center [53, 17] width 11 height 11
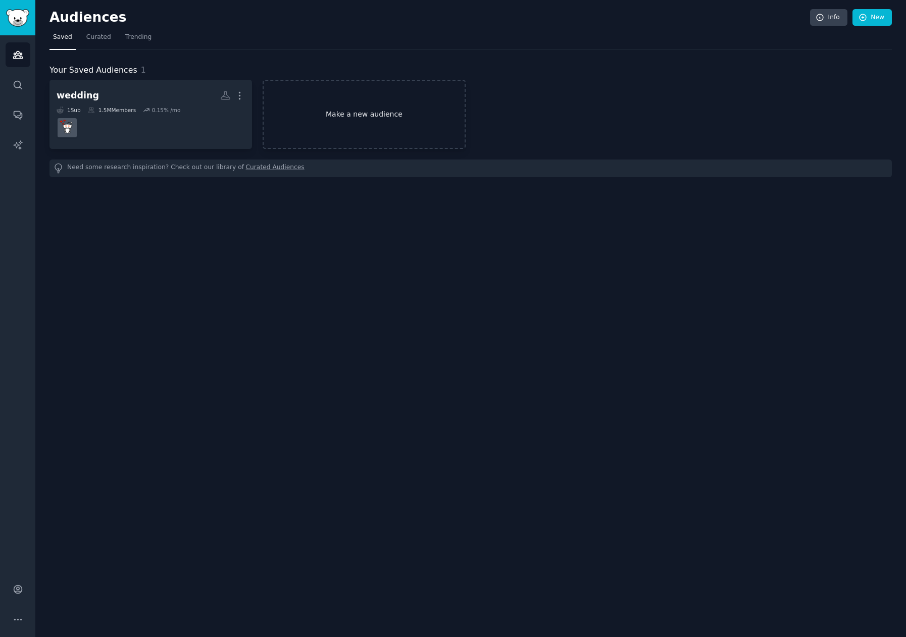
click at [410, 147] on link "Make a new audience" at bounding box center [364, 114] width 203 height 69
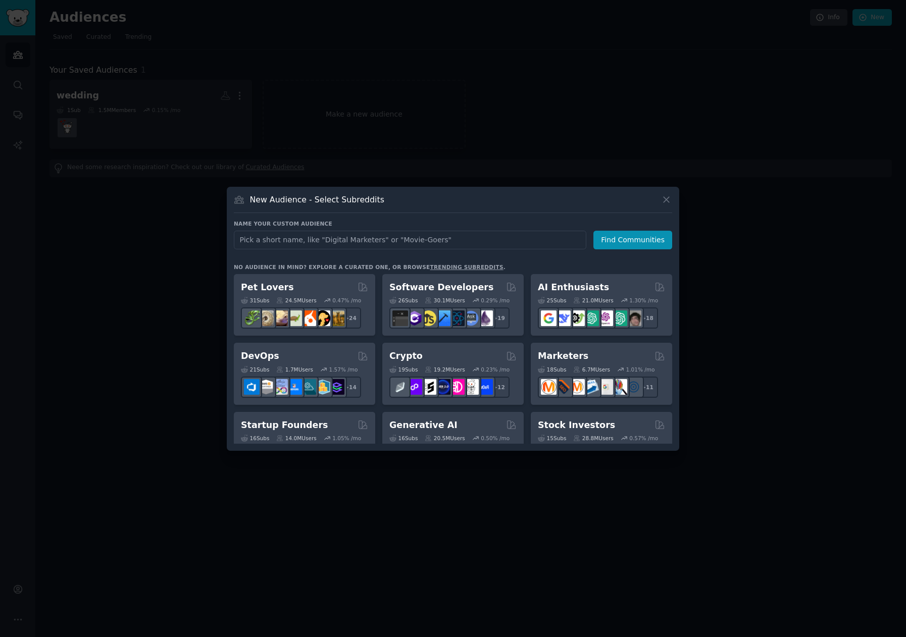
click at [413, 238] on input "text" at bounding box center [410, 240] width 353 height 19
type input "wedding app"
click button "Find Communities" at bounding box center [633, 240] width 79 height 19
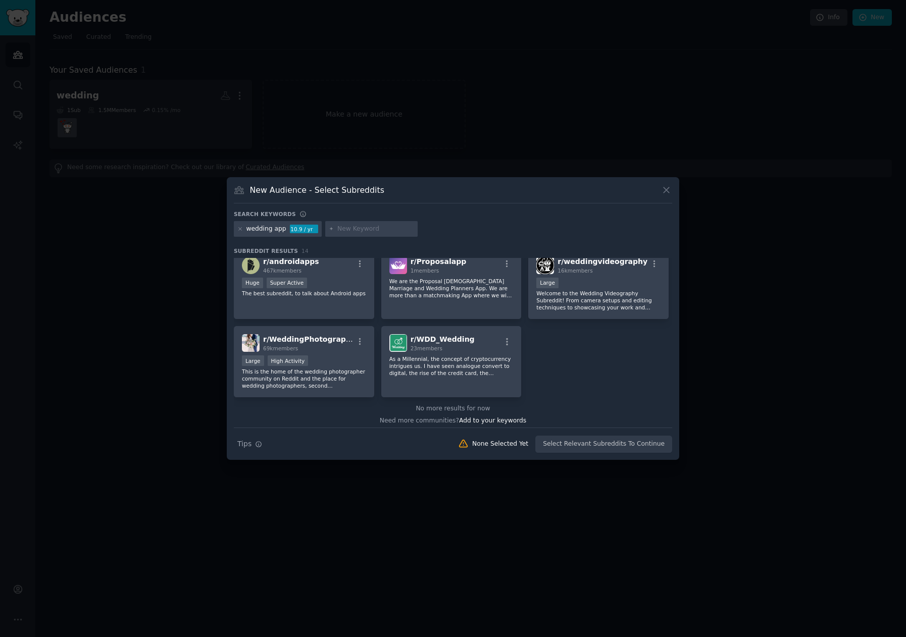
scroll to position [249, 0]
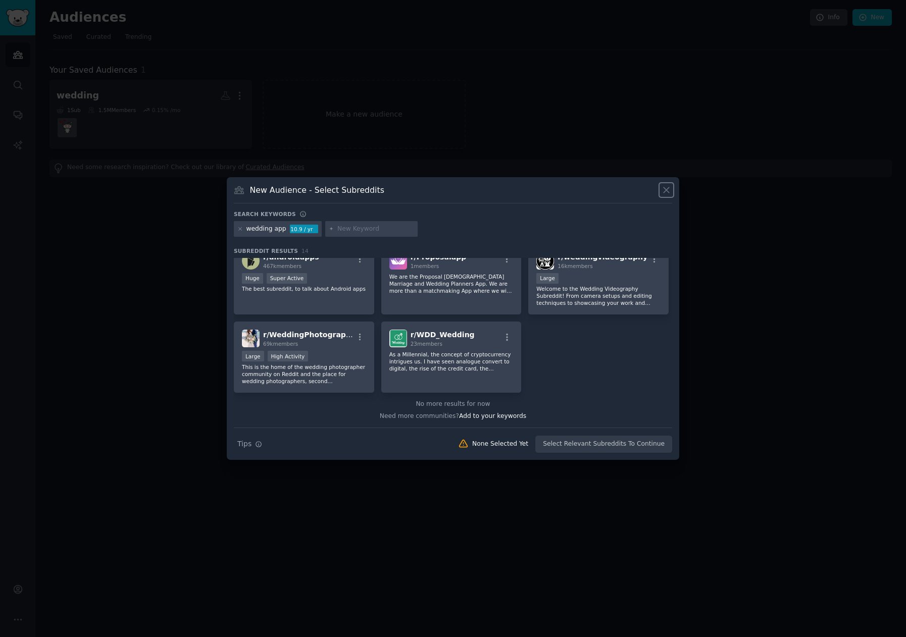
click at [668, 189] on icon at bounding box center [666, 190] width 11 height 11
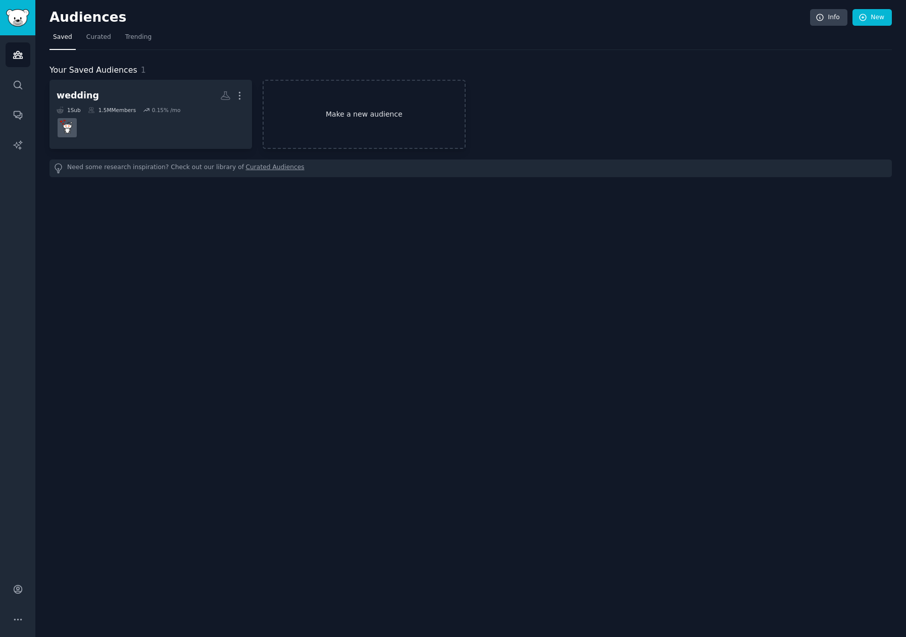
click at [394, 123] on link "Make a new audience" at bounding box center [364, 114] width 203 height 69
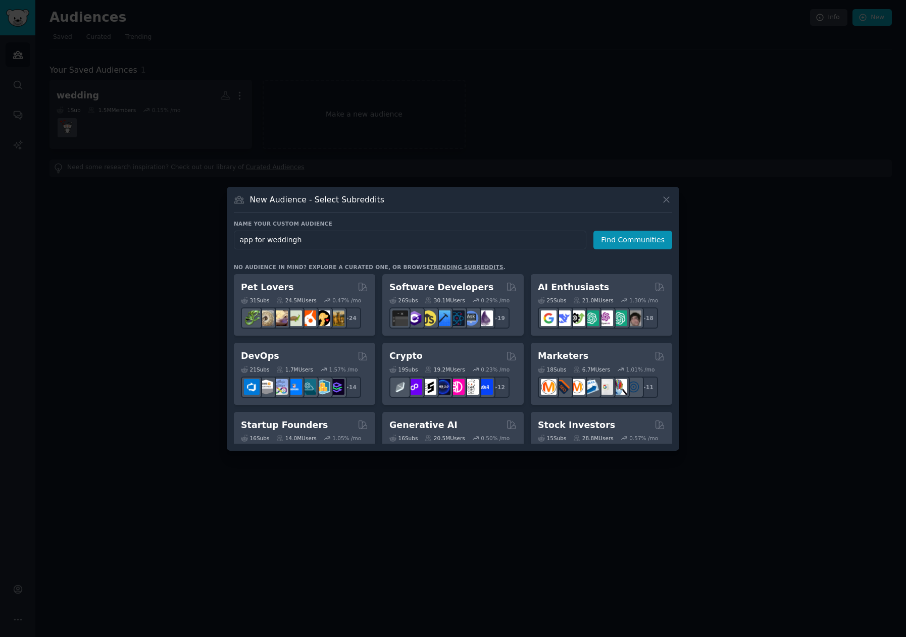
type input "app for wedding"
click button "Find Communities" at bounding box center [633, 240] width 79 height 19
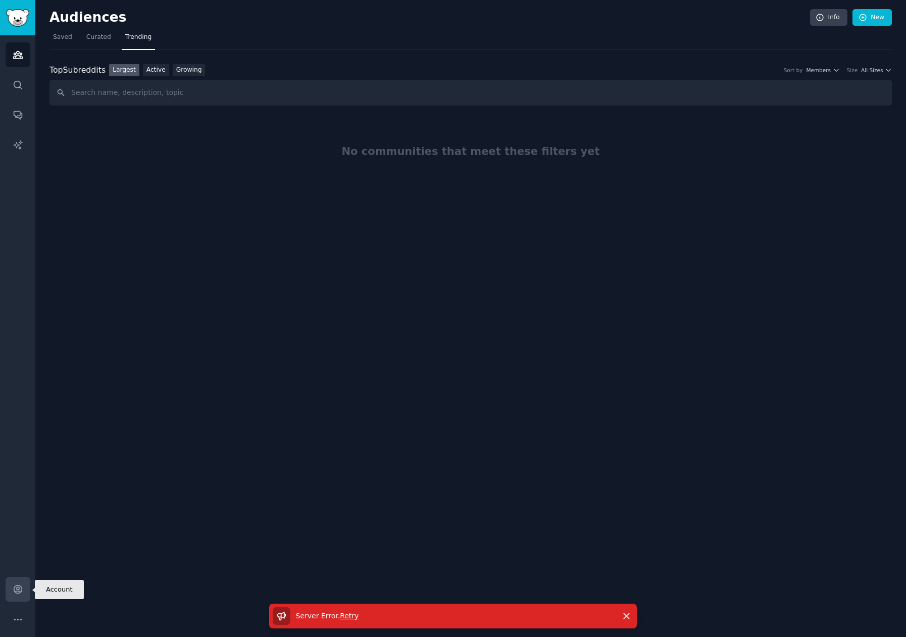
click at [18, 586] on icon "Sidebar" at bounding box center [18, 589] width 11 height 11
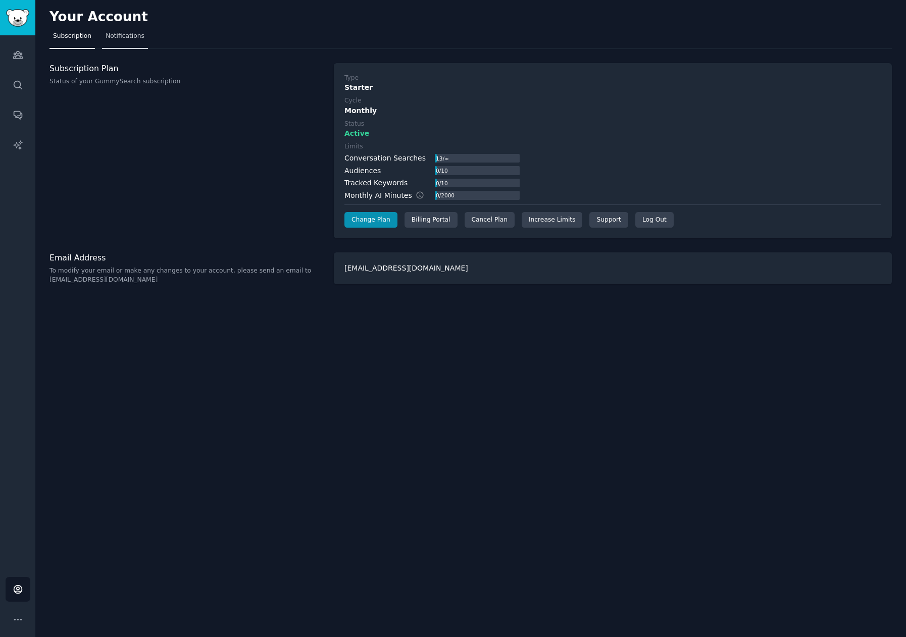
click at [127, 38] on span "Notifications" at bounding box center [125, 36] width 39 height 9
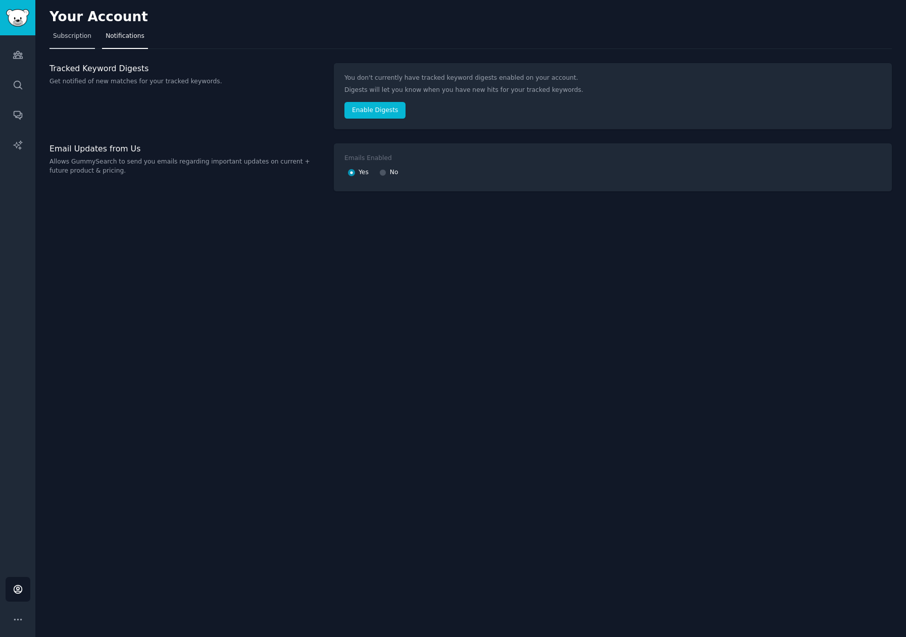
click at [62, 37] on span "Subscription" at bounding box center [72, 36] width 38 height 9
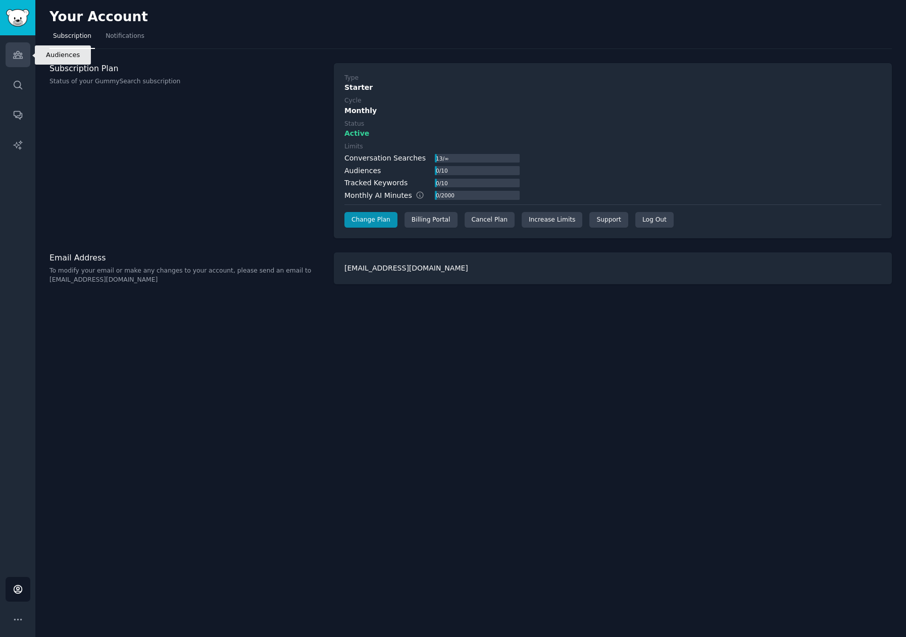
click at [14, 56] on icon "Sidebar" at bounding box center [17, 55] width 9 height 7
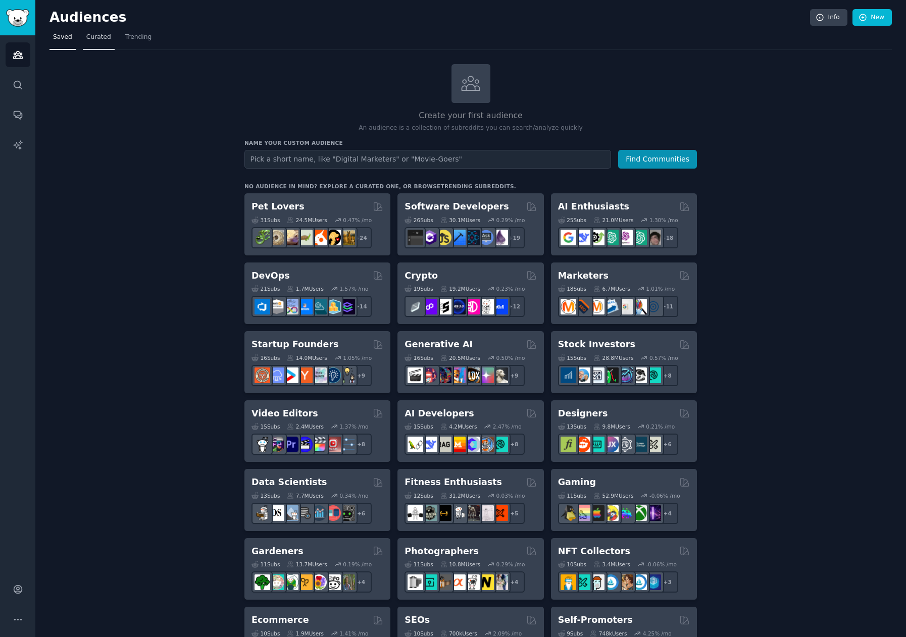
click at [83, 38] on link "Curated" at bounding box center [99, 39] width 32 height 21
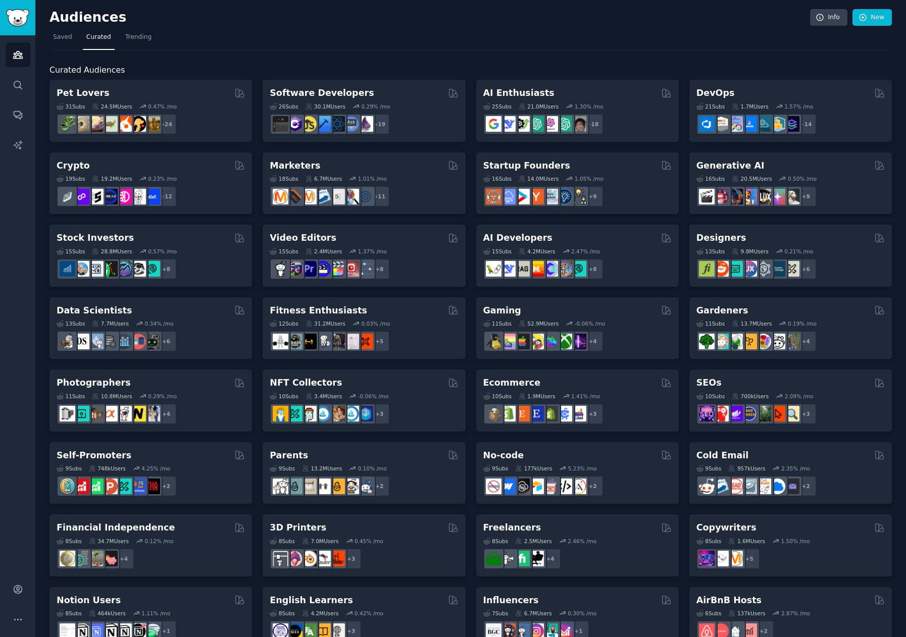
drag, startPoint x: 151, startPoint y: 37, endPoint x: 141, endPoint y: 37, distance: 9.6
click at [149, 37] on nav "Saved Curated Trending" at bounding box center [471, 39] width 843 height 21
click at [141, 36] on span "Trending" at bounding box center [138, 37] width 26 height 9
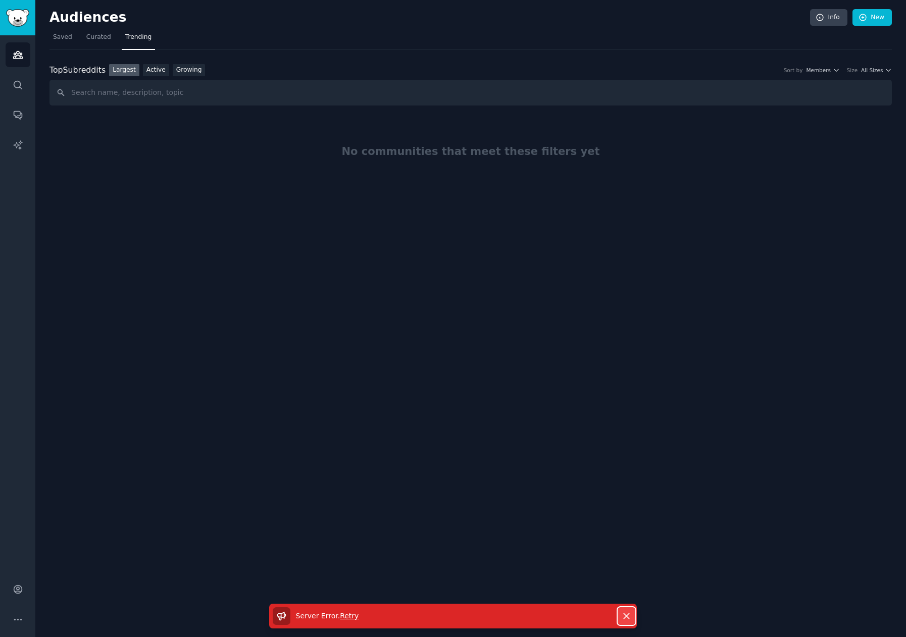
click at [628, 618] on icon "button" at bounding box center [627, 617] width 6 height 6
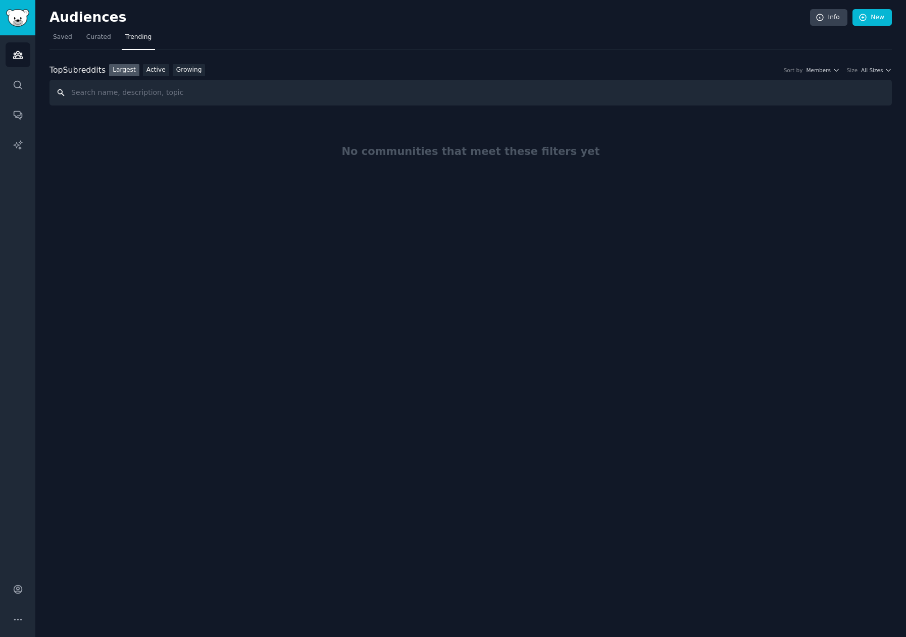
click at [255, 91] on input "text" at bounding box center [471, 93] width 843 height 26
type input "wedding"
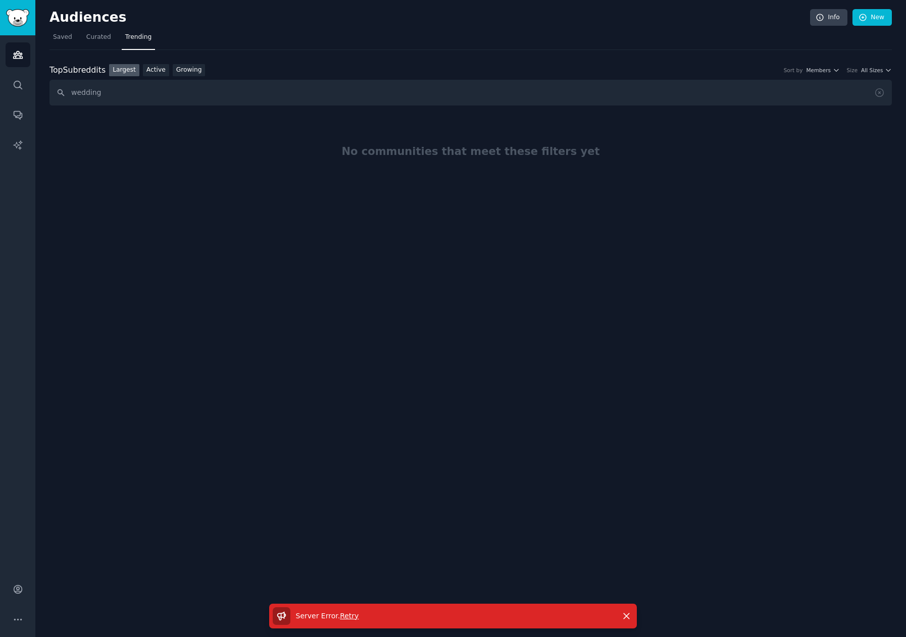
click at [350, 619] on span "Retry" at bounding box center [349, 616] width 19 height 8
